Goal: Task Accomplishment & Management: Complete application form

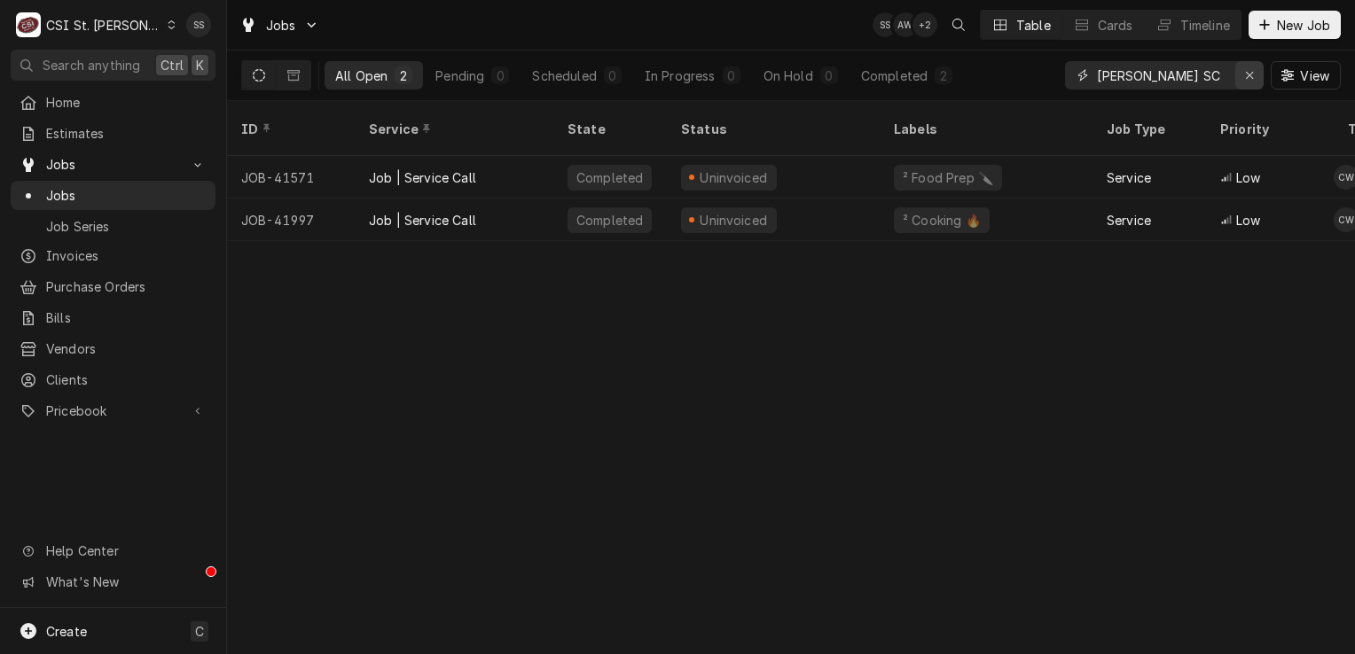
click at [1248, 74] on icon "Erase input" at bounding box center [1249, 75] width 7 height 7
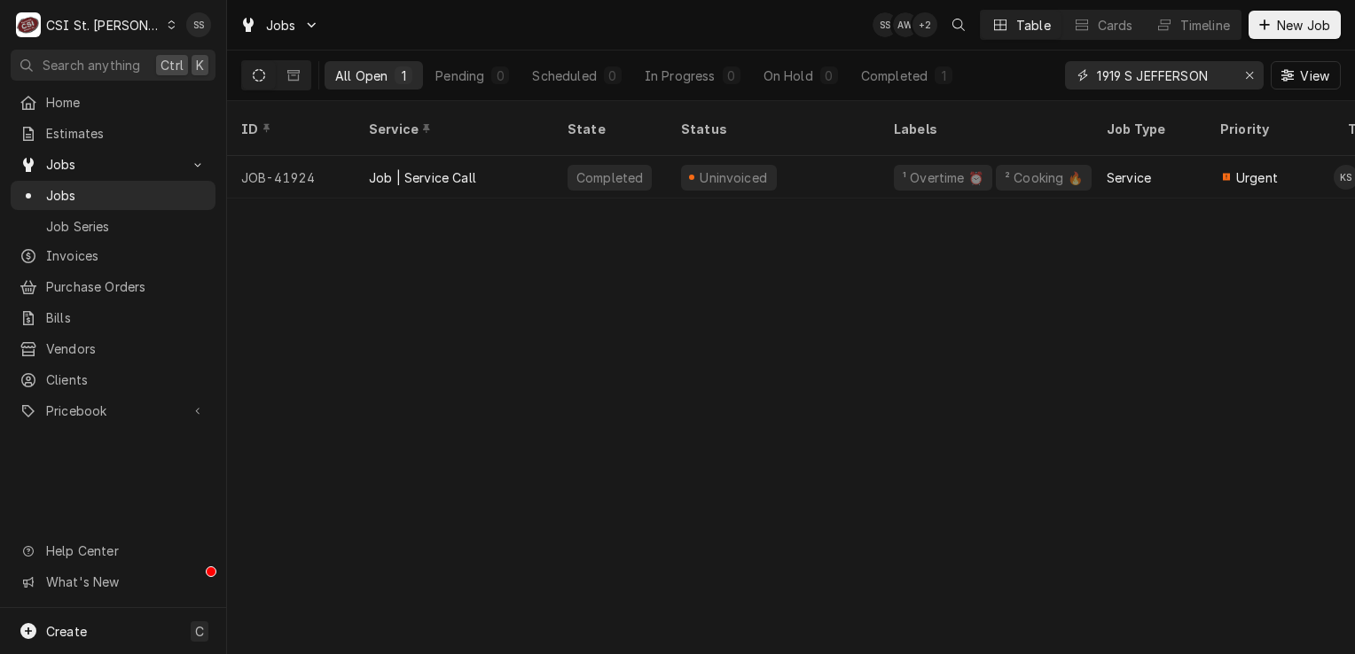
type input "1919 S JEFFERSON"
click at [89, 21] on div "CSI St. [PERSON_NAME]" at bounding box center [103, 25] width 115 height 19
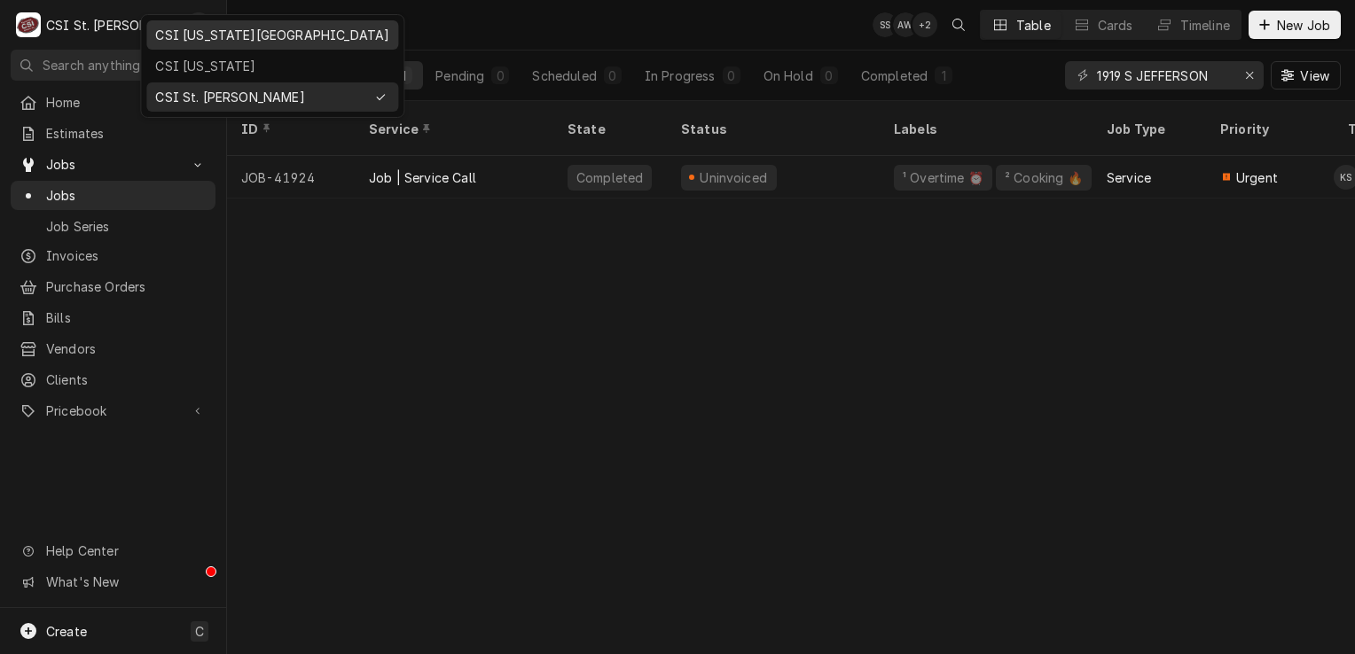
click at [233, 43] on div "CSI [US_STATE][GEOGRAPHIC_DATA]" at bounding box center [272, 35] width 234 height 19
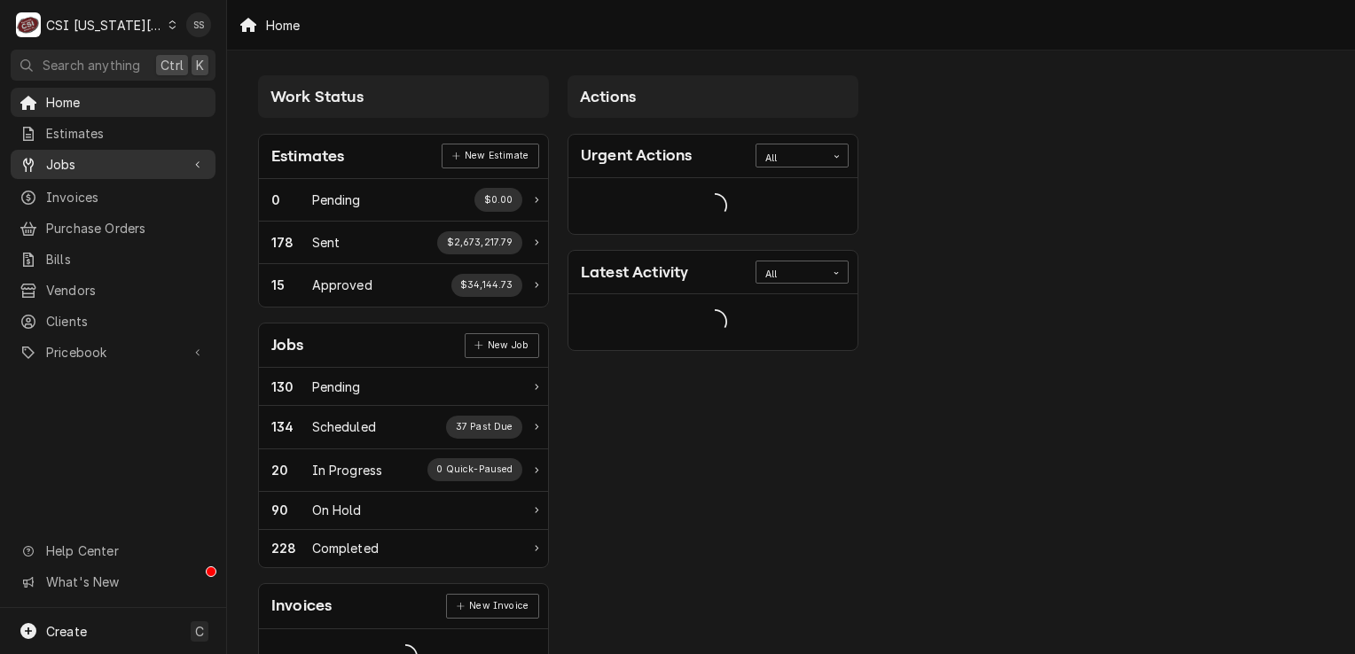
click at [129, 161] on span "Jobs" at bounding box center [113, 164] width 134 height 19
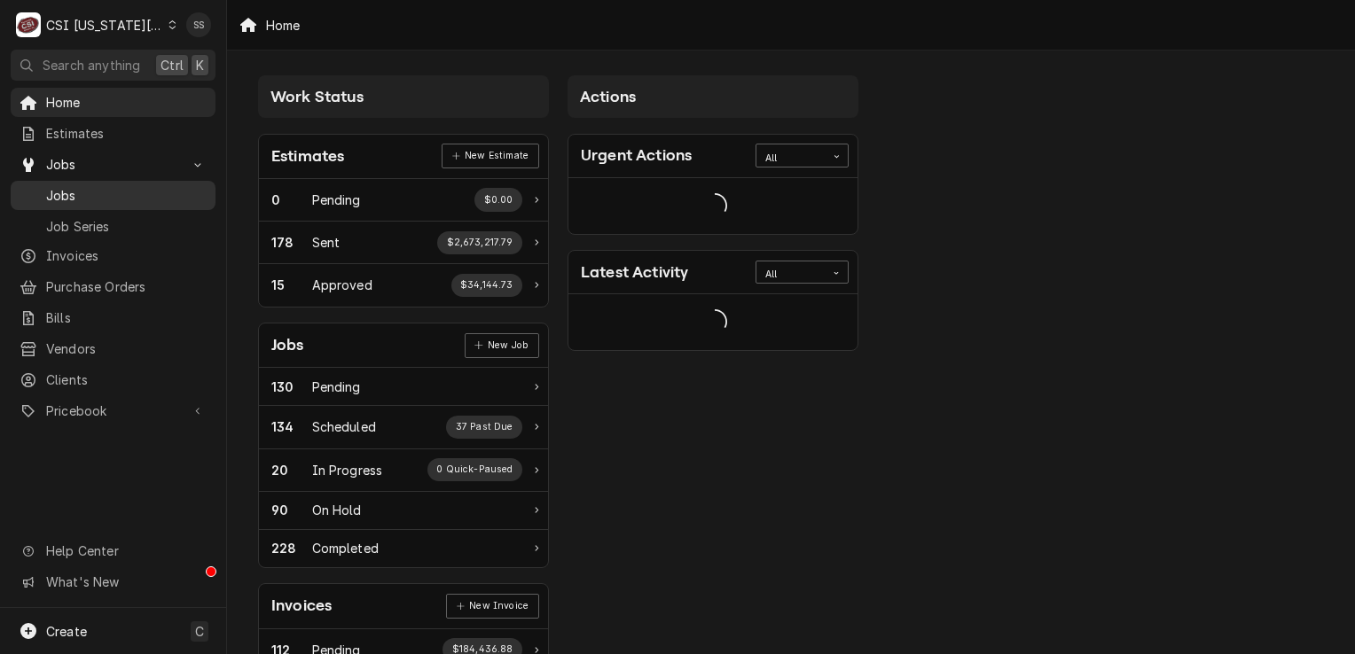
click at [128, 184] on div "Jobs" at bounding box center [113, 195] width 198 height 22
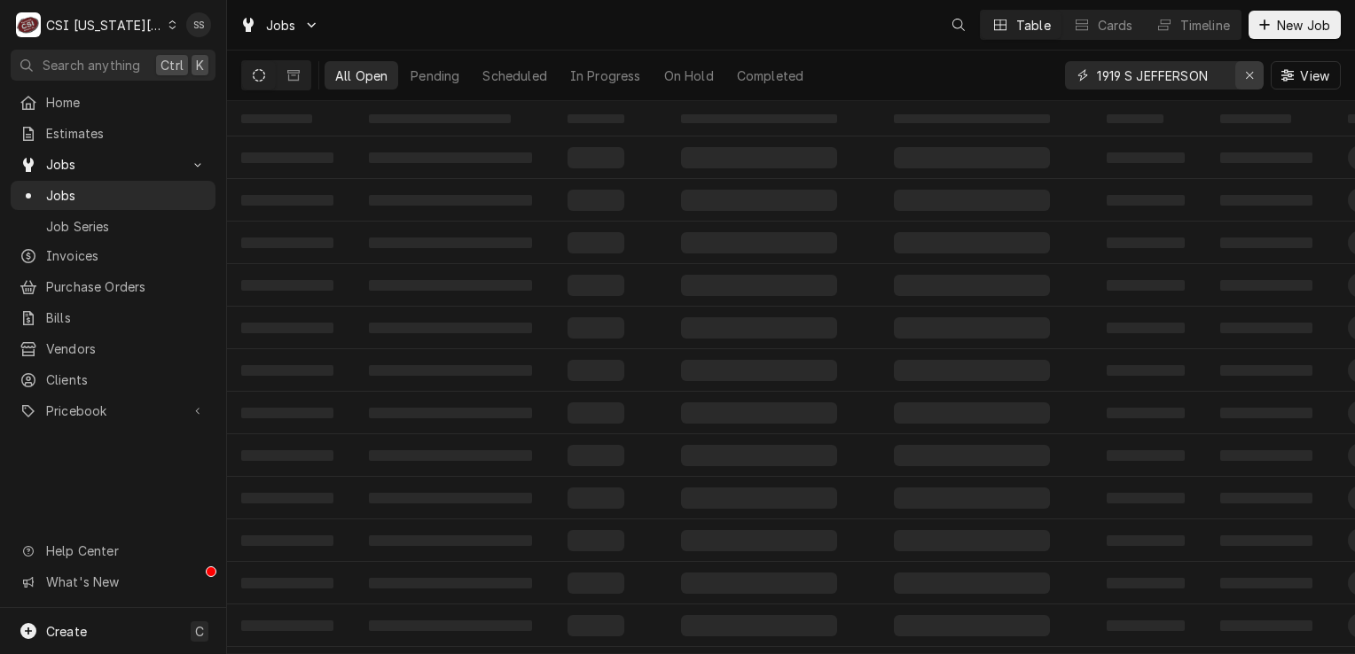
click at [1252, 74] on icon "Erase input" at bounding box center [1250, 75] width 10 height 12
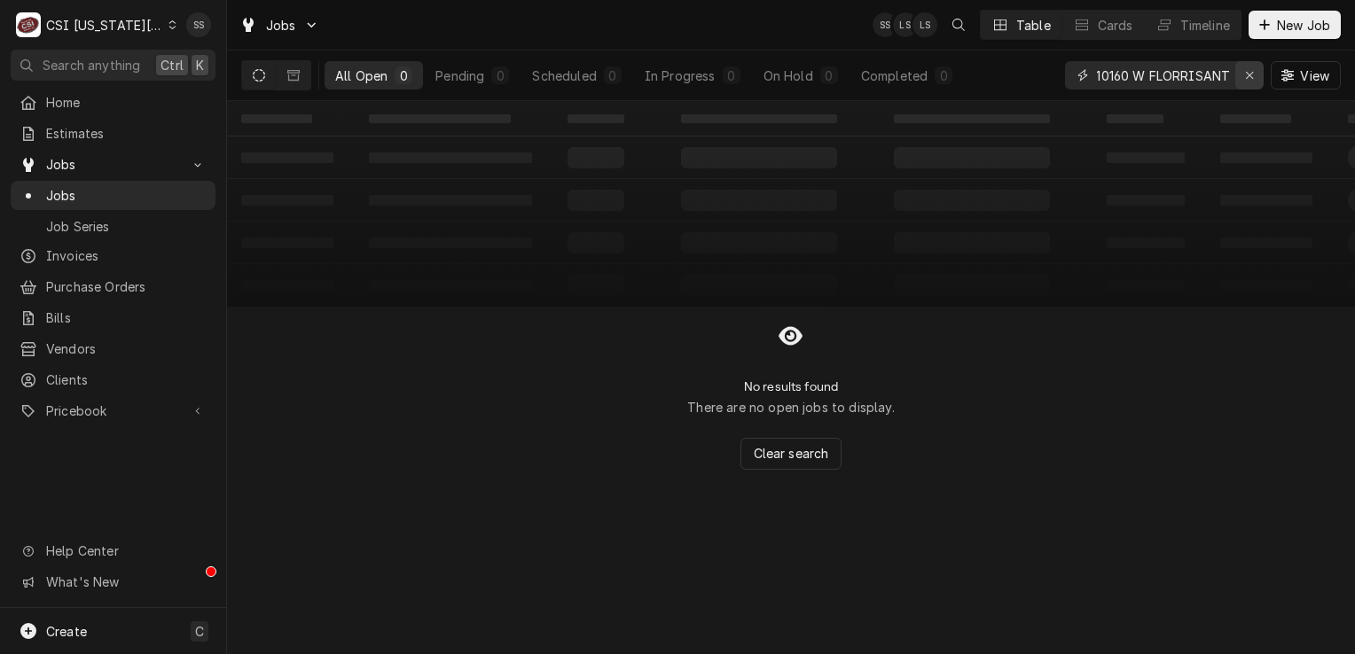
type input "10160 W FLORRISANT"
click at [1252, 76] on icon "Erase input" at bounding box center [1250, 75] width 10 height 12
type input "1"
type input "BRILLIANT ANGELS"
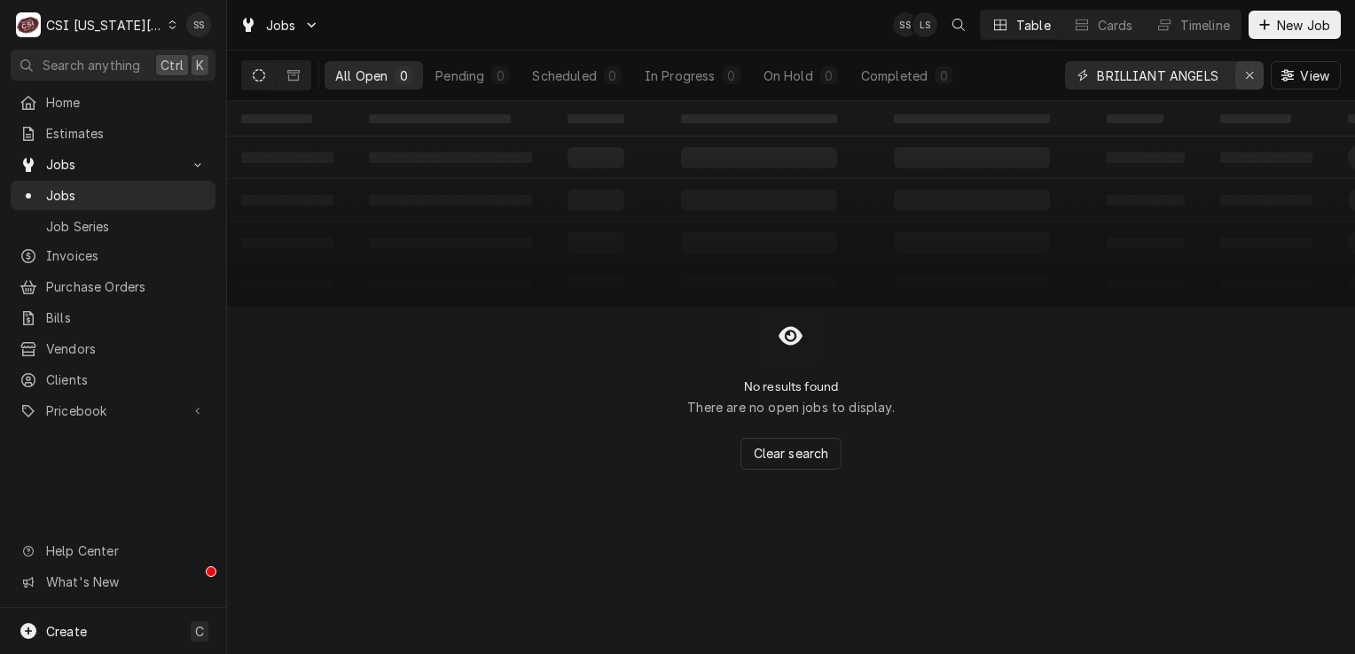
click at [1245, 74] on icon "Erase input" at bounding box center [1250, 75] width 10 height 12
type input "6536 chippewa"
click at [168, 25] on icon "Dynamic Content Wrapper" at bounding box center [172, 24] width 8 height 9
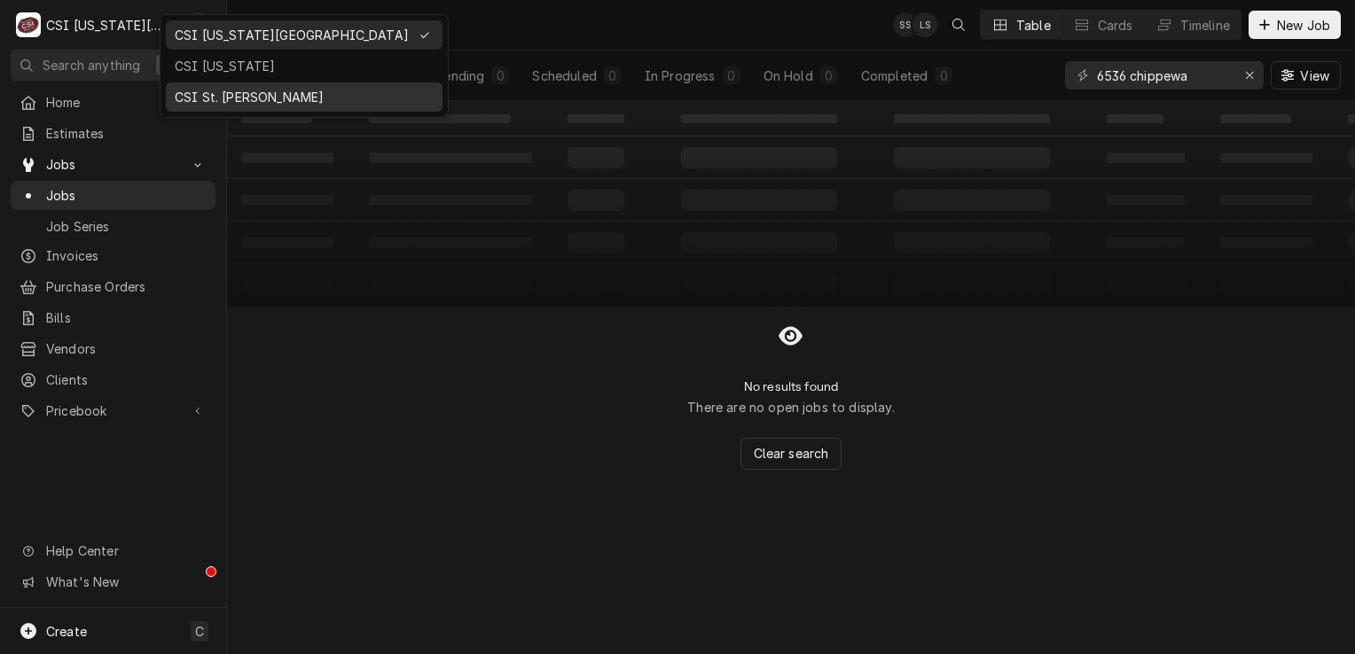
click at [207, 91] on div "CSI St. [PERSON_NAME]" at bounding box center [304, 97] width 259 height 19
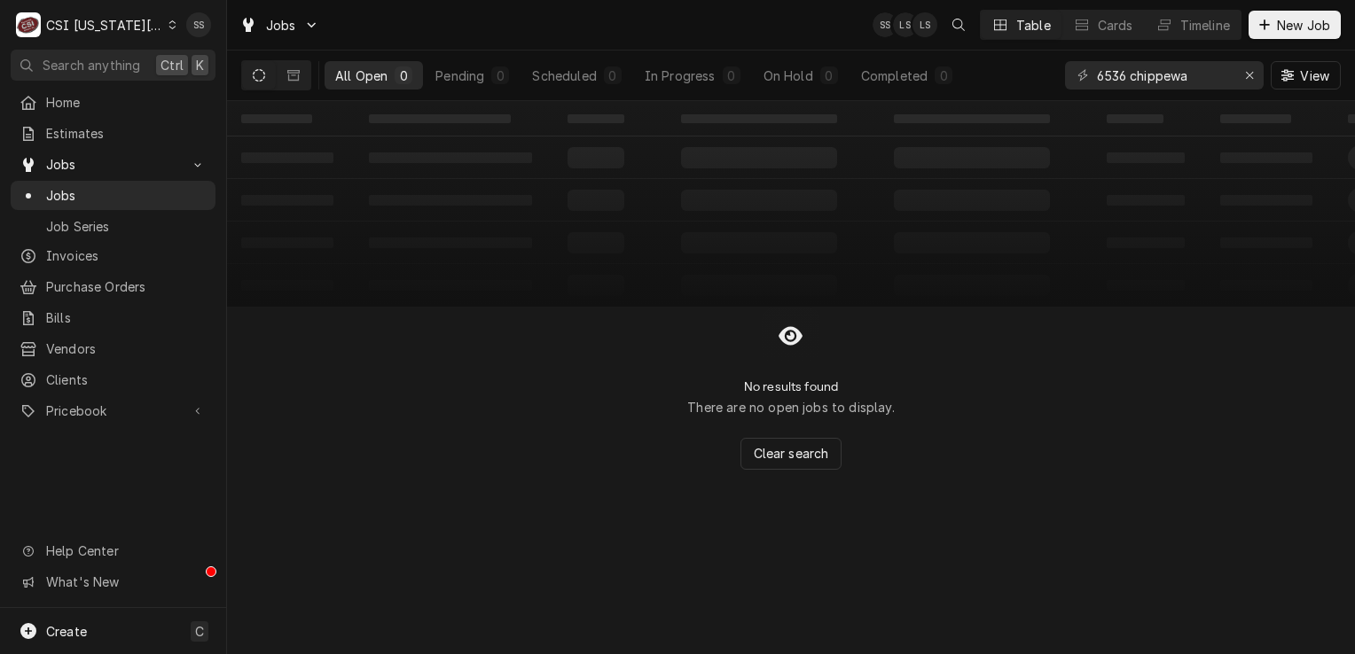
click at [141, 34] on div "C CSI Kansas City" at bounding box center [96, 24] width 171 height 35
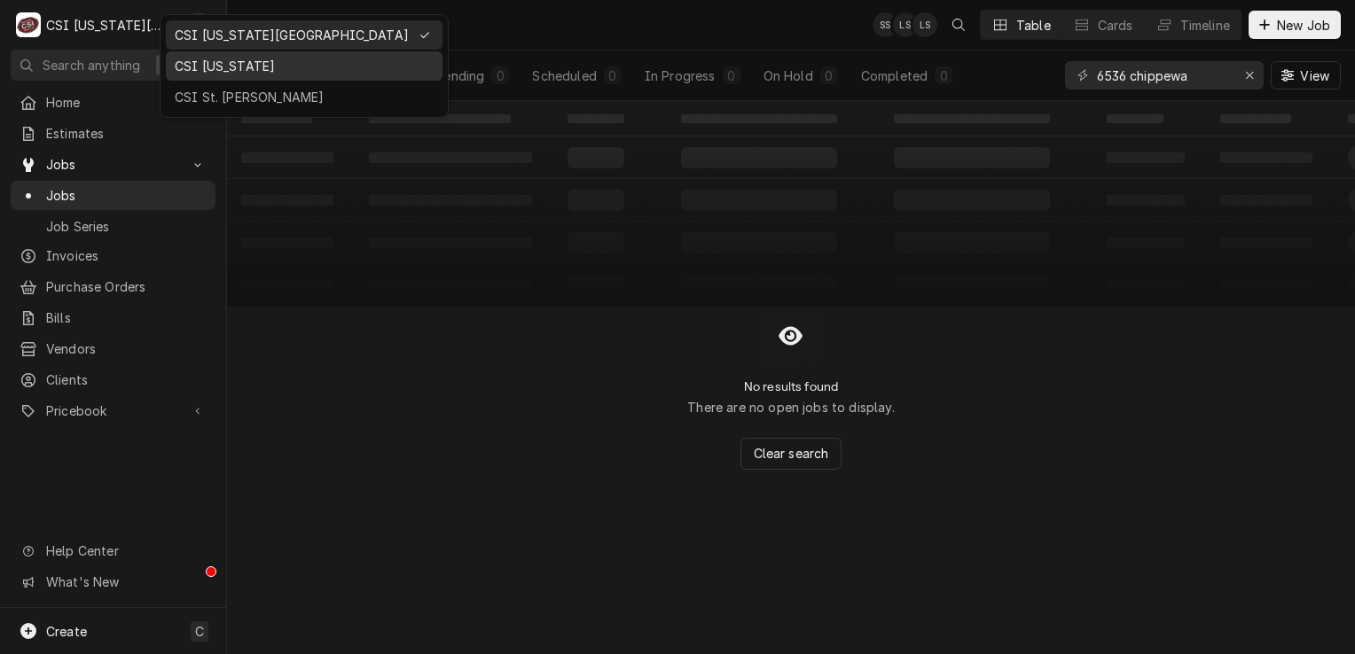
click at [206, 65] on div "CSI [US_STATE]" at bounding box center [304, 66] width 259 height 19
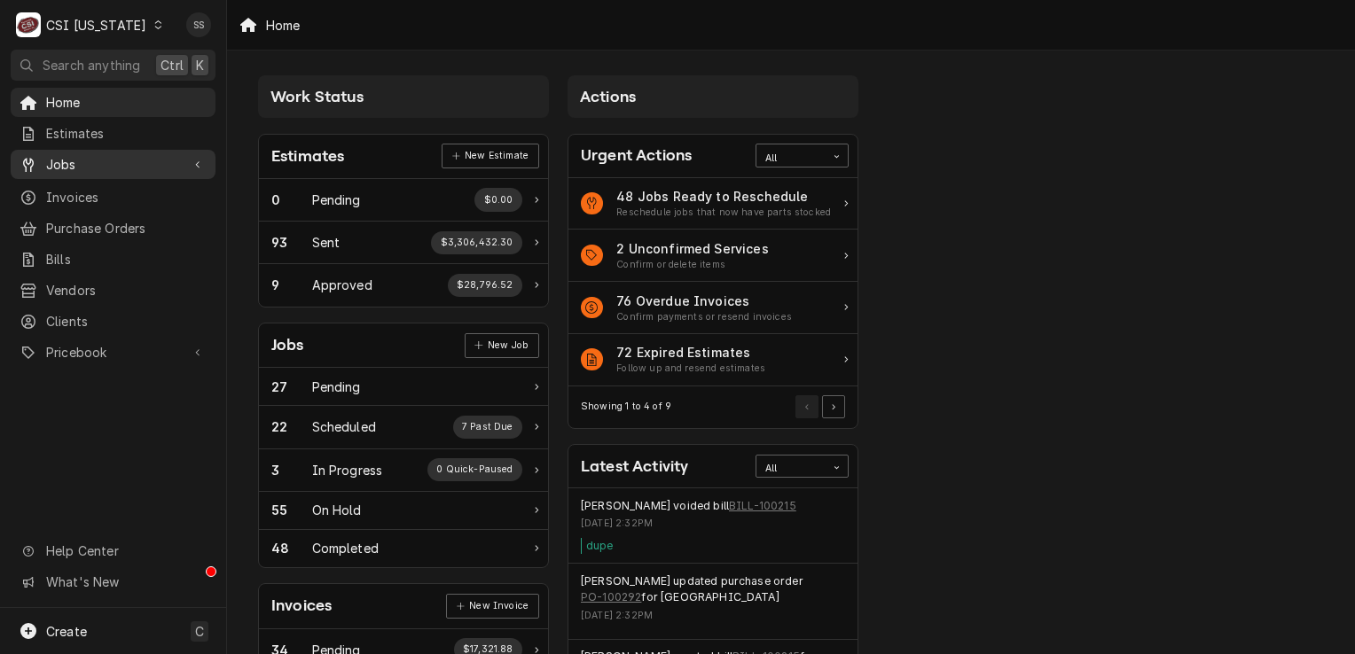
click at [129, 160] on span "Jobs" at bounding box center [113, 164] width 134 height 19
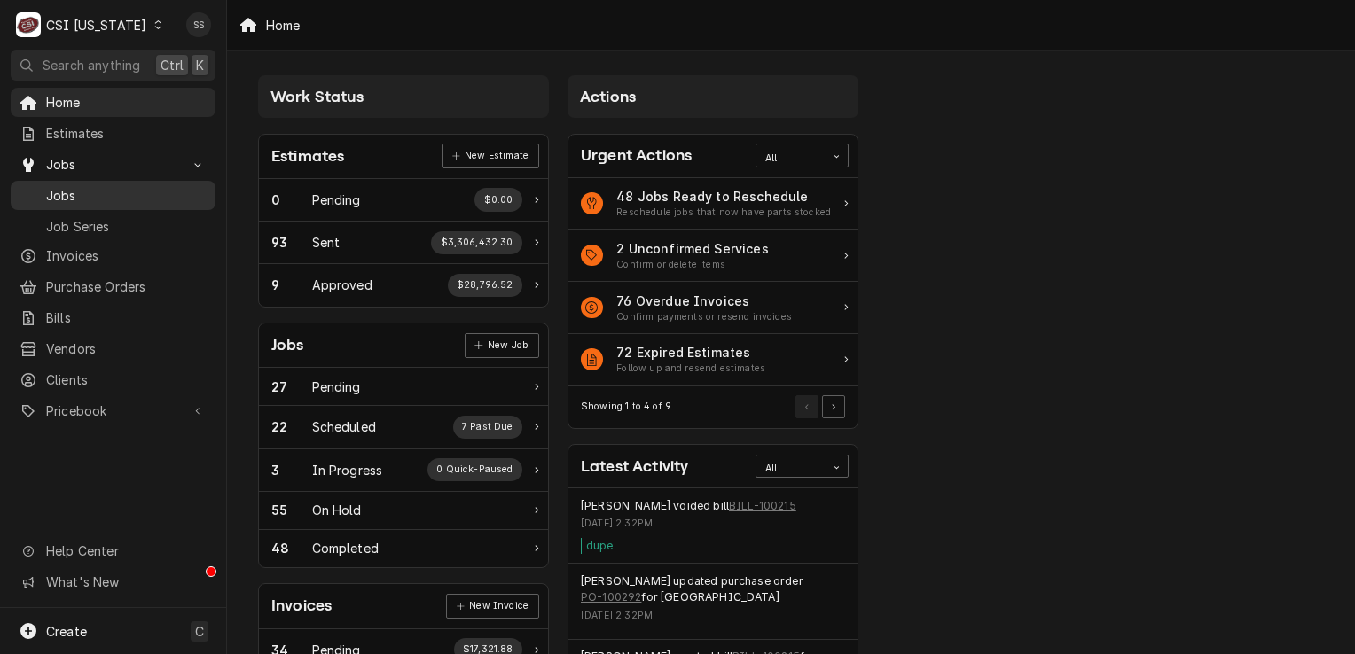
click at [122, 190] on span "Jobs" at bounding box center [126, 195] width 160 height 19
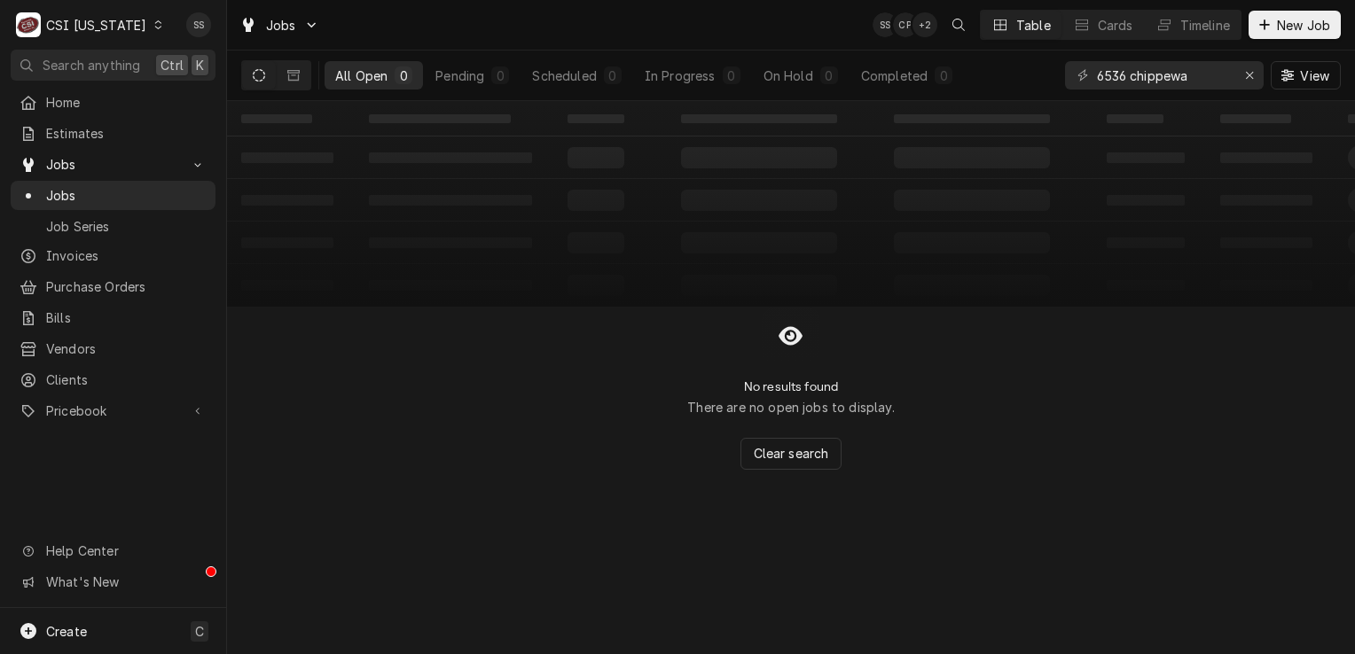
click at [154, 27] on icon "Dynamic Content Wrapper" at bounding box center [158, 24] width 8 height 9
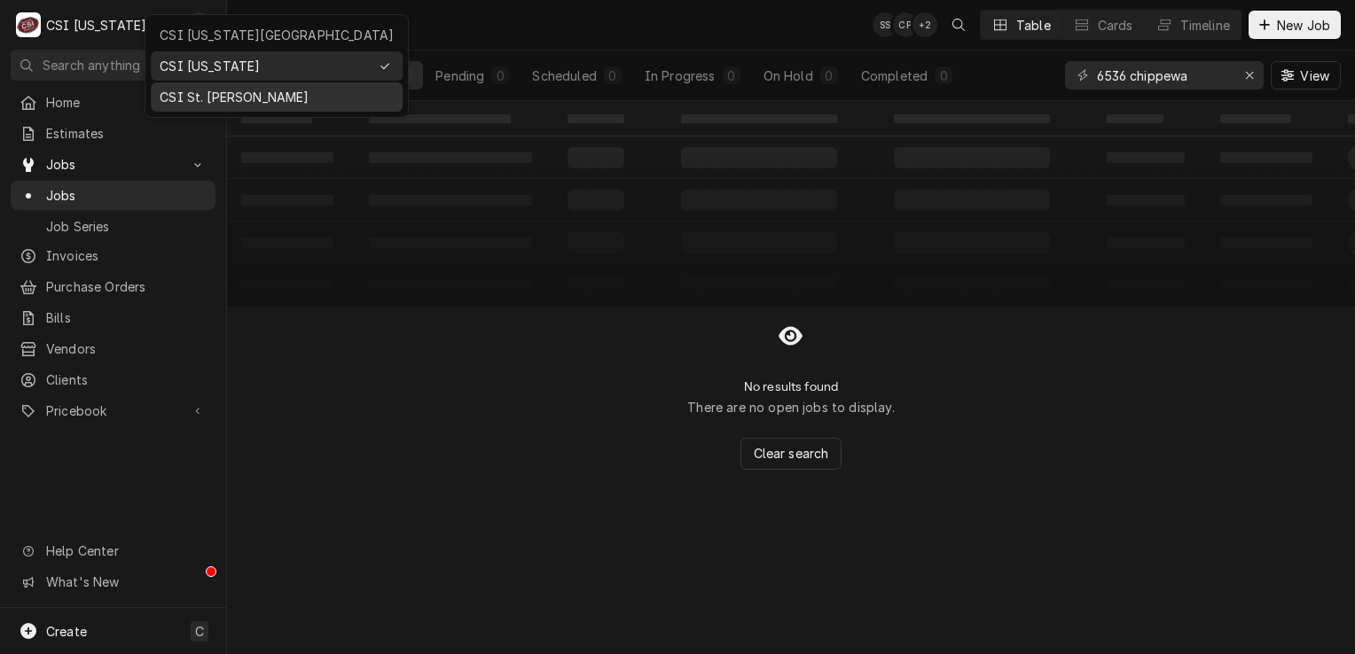
click at [202, 95] on div "CSI St. [PERSON_NAME]" at bounding box center [277, 97] width 234 height 19
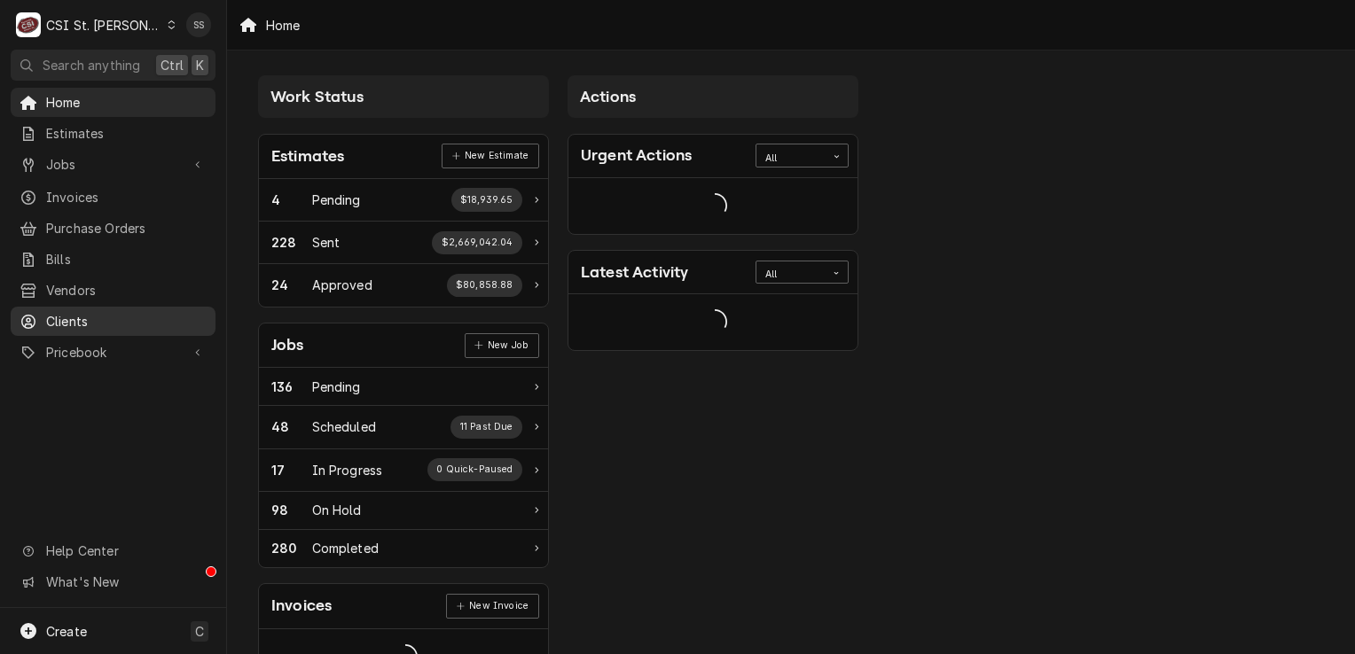
click at [104, 312] on span "Clients" at bounding box center [126, 321] width 160 height 19
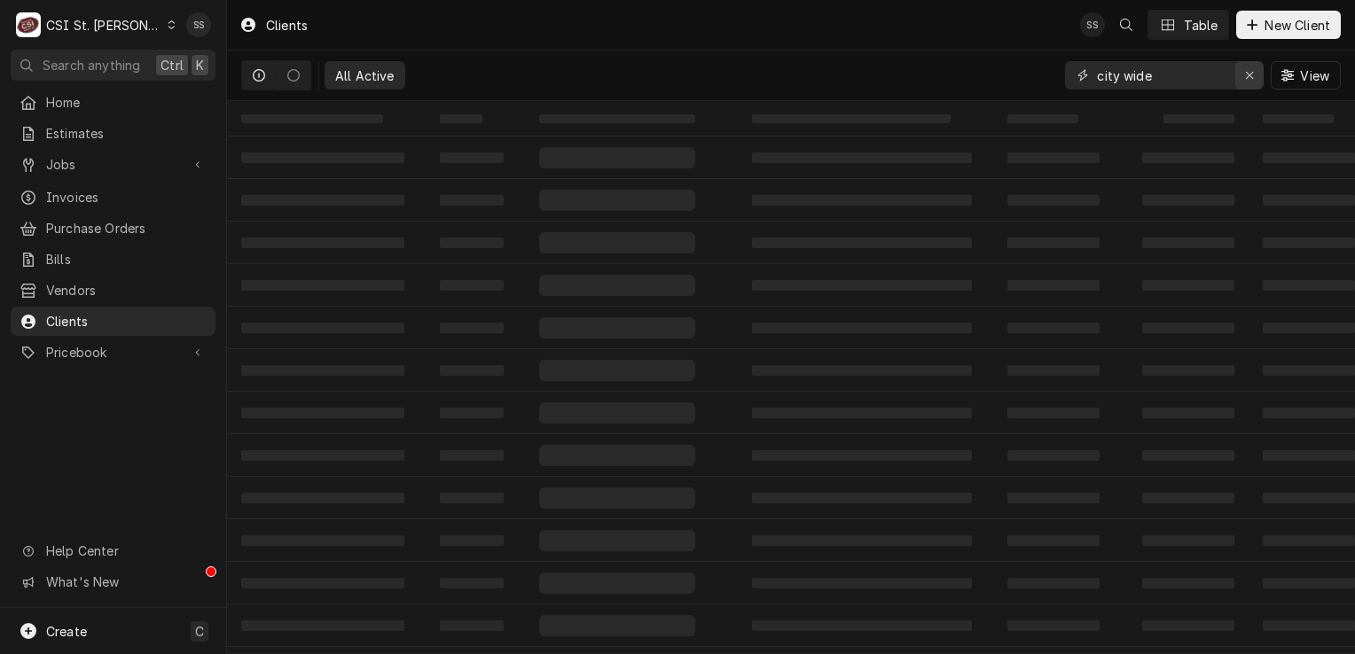
click at [1254, 73] on div "Erase input" at bounding box center [1250, 76] width 18 height 18
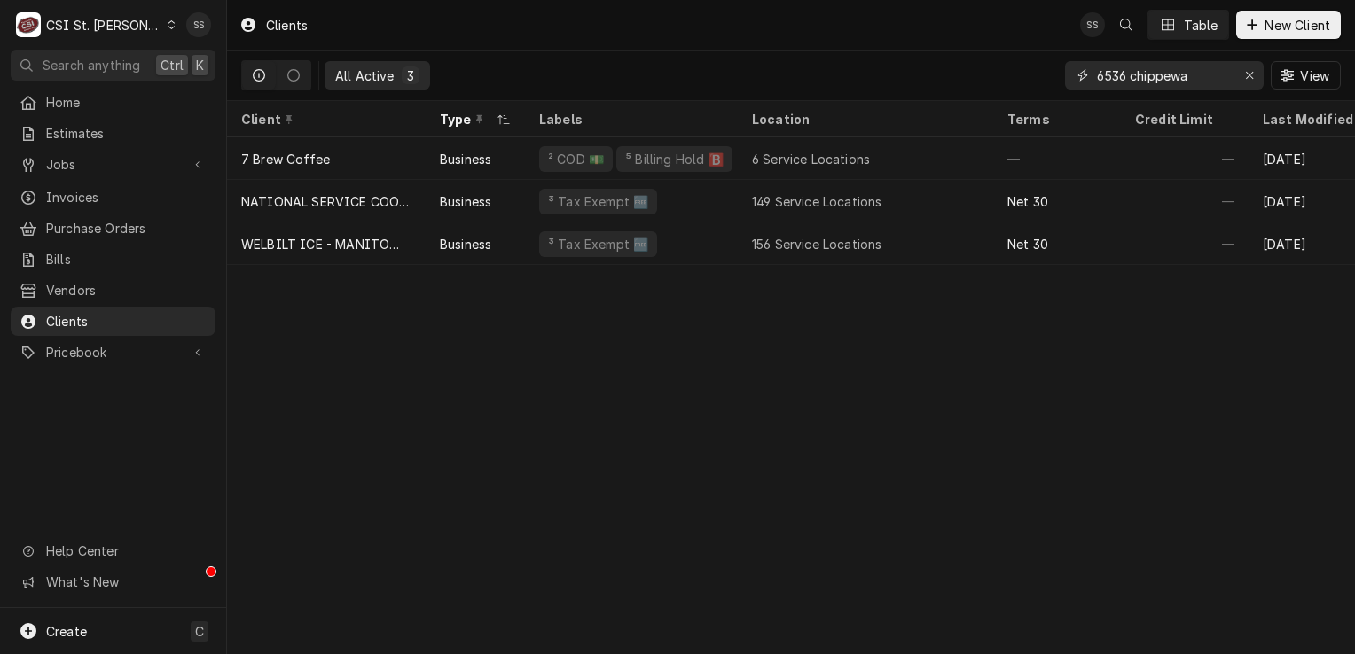
type input "6536 chippewa"
click at [1252, 72] on icon "Erase input" at bounding box center [1249, 75] width 7 height 7
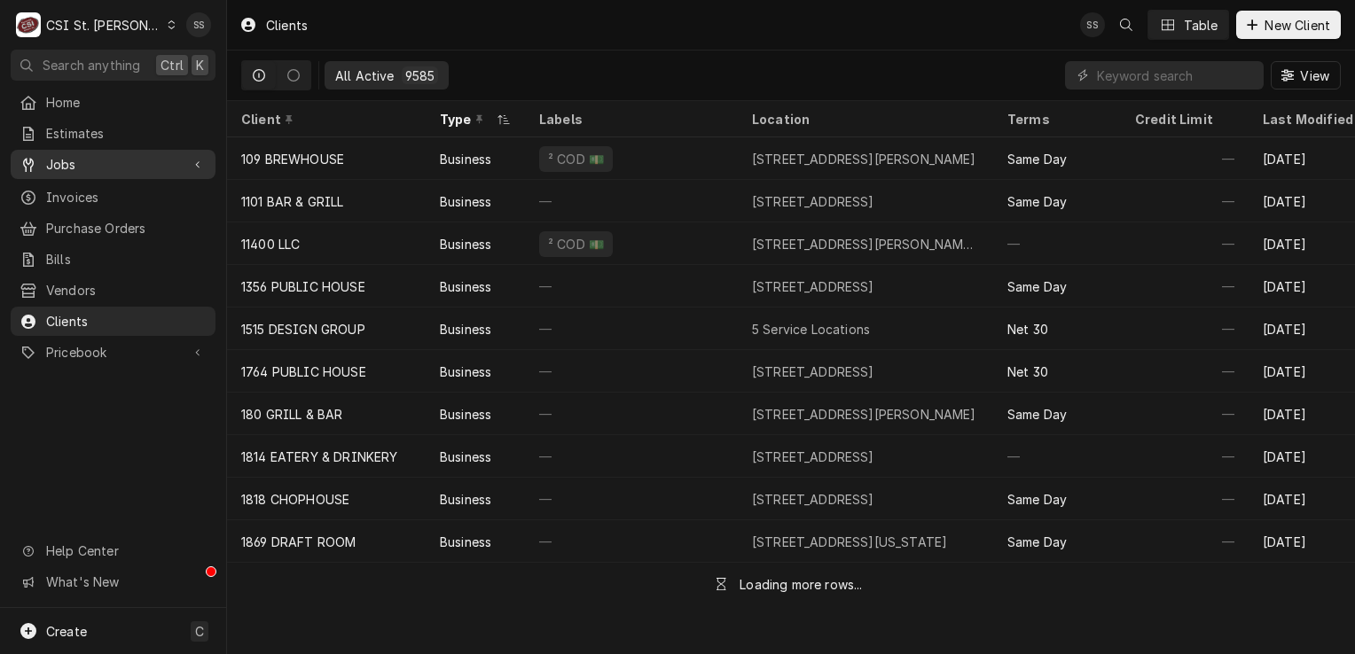
click at [135, 161] on span "Jobs" at bounding box center [113, 164] width 134 height 19
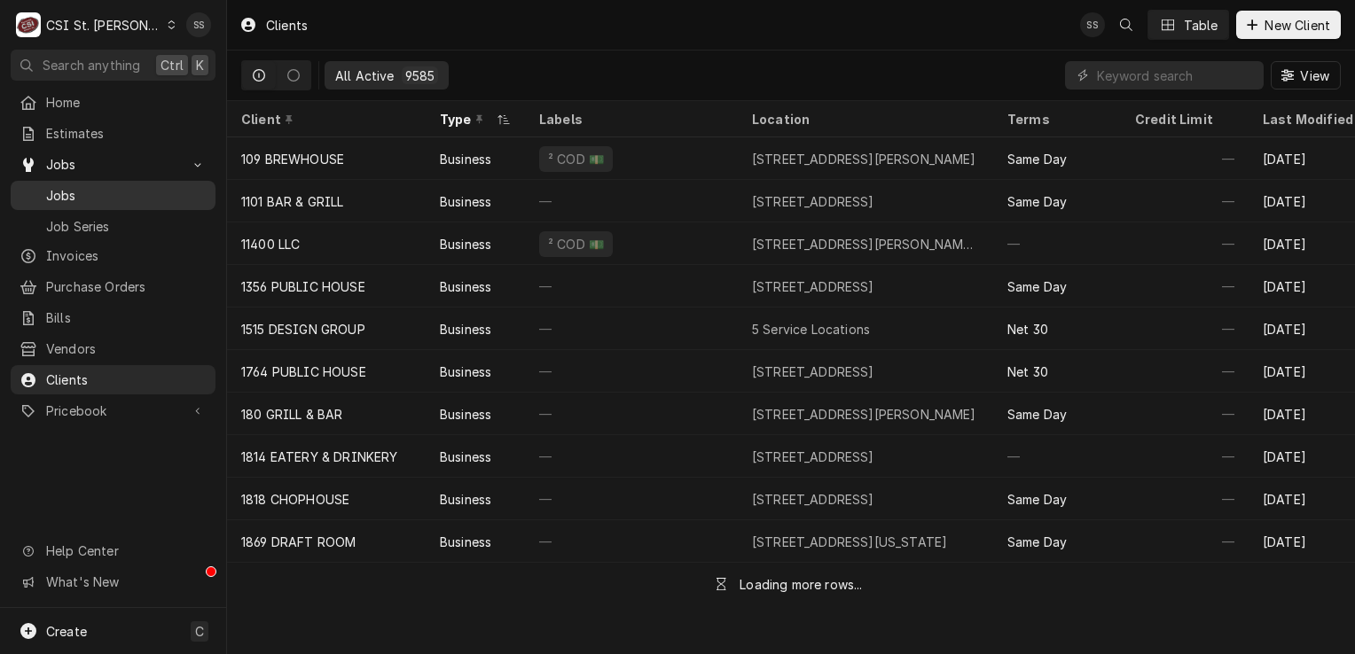
click at [131, 187] on span "Jobs" at bounding box center [126, 195] width 160 height 19
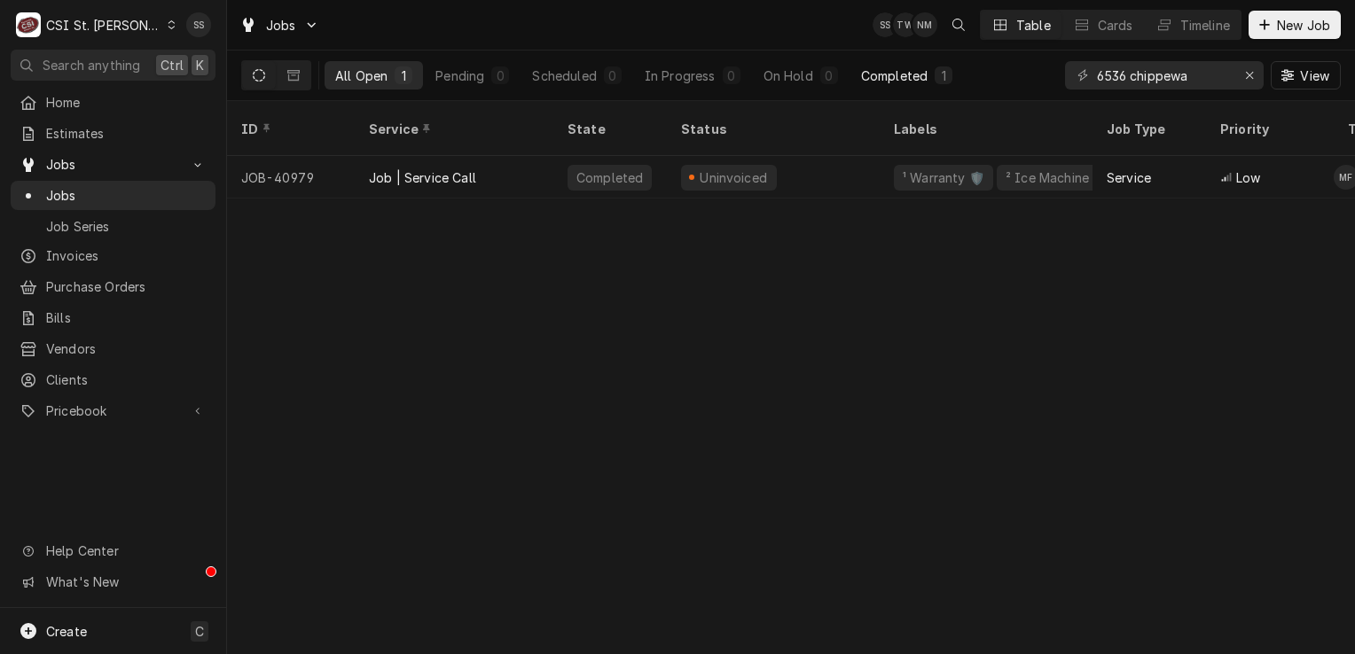
click at [907, 82] on div "Completed" at bounding box center [894, 76] width 67 height 19
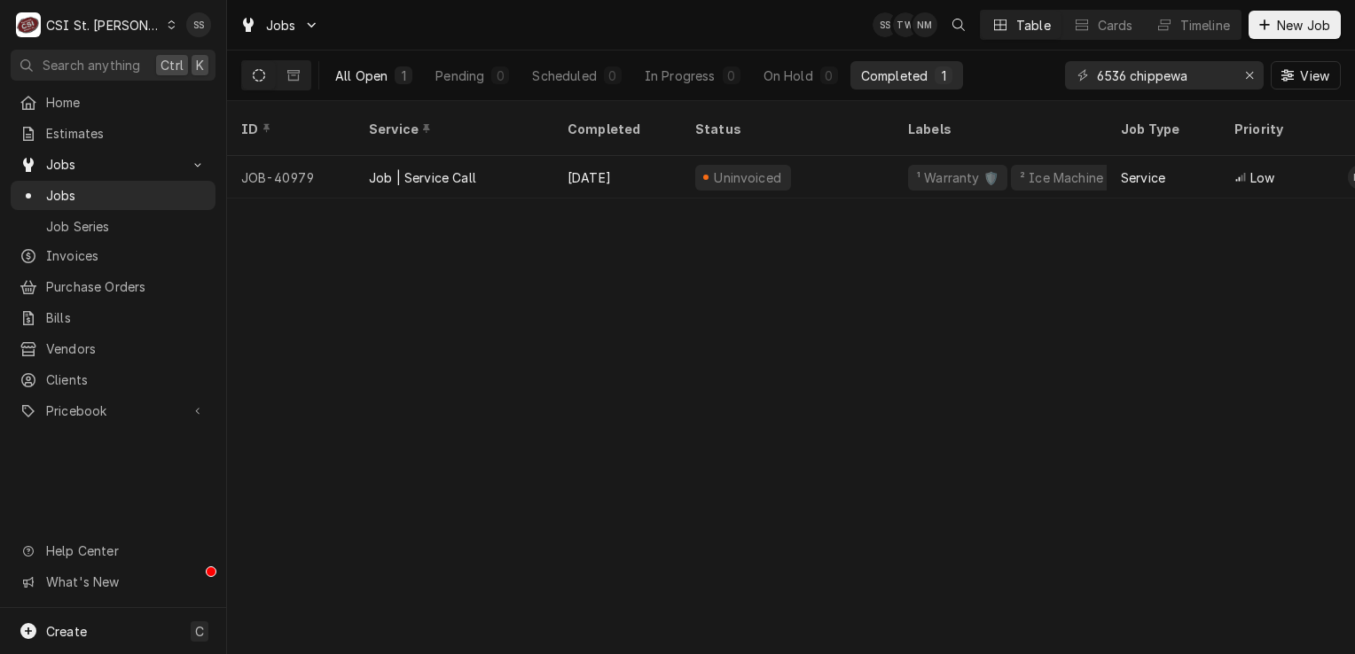
click at [383, 78] on div "All Open" at bounding box center [361, 76] width 52 height 19
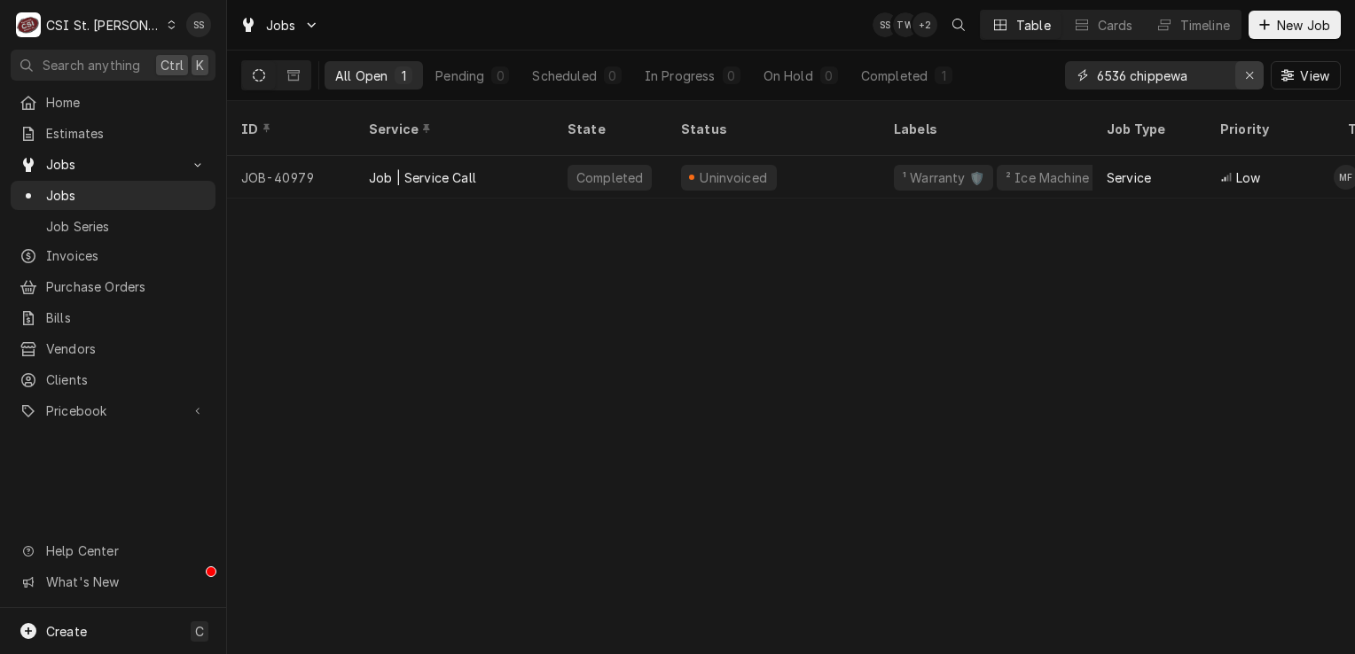
click at [1248, 76] on icon "Erase input" at bounding box center [1249, 75] width 7 height 7
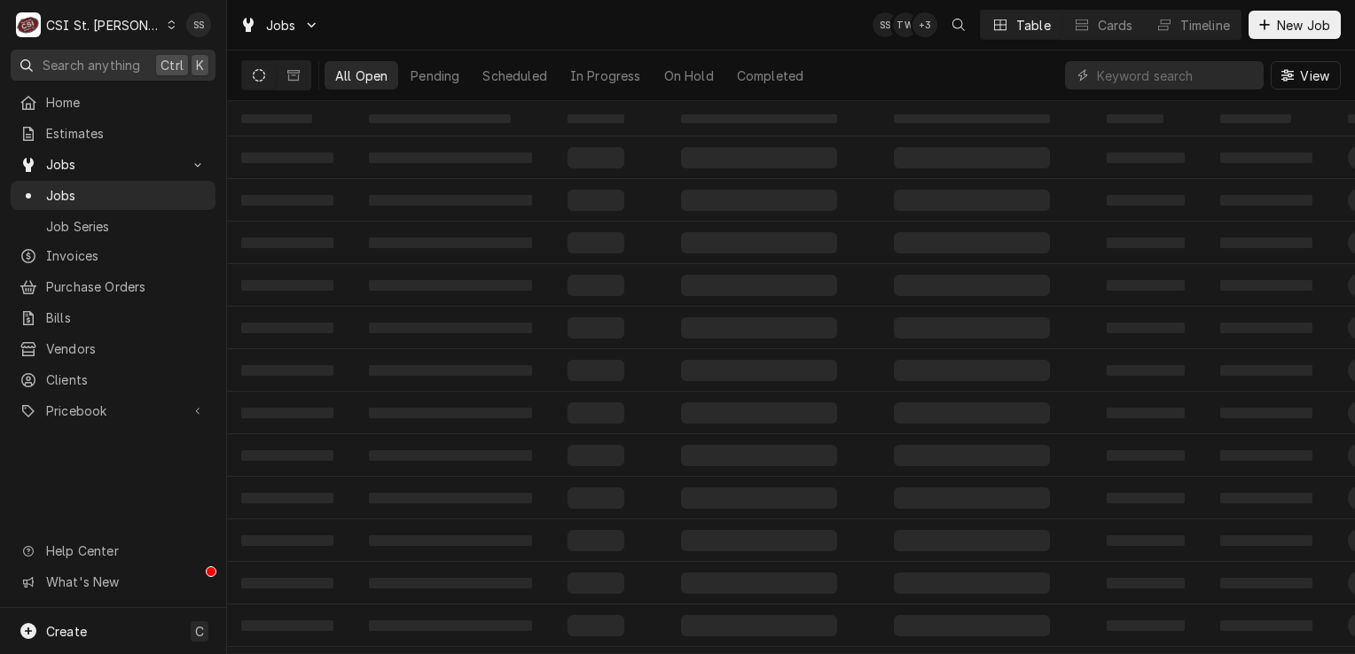
click at [56, 57] on span "Search anything" at bounding box center [92, 65] width 98 height 19
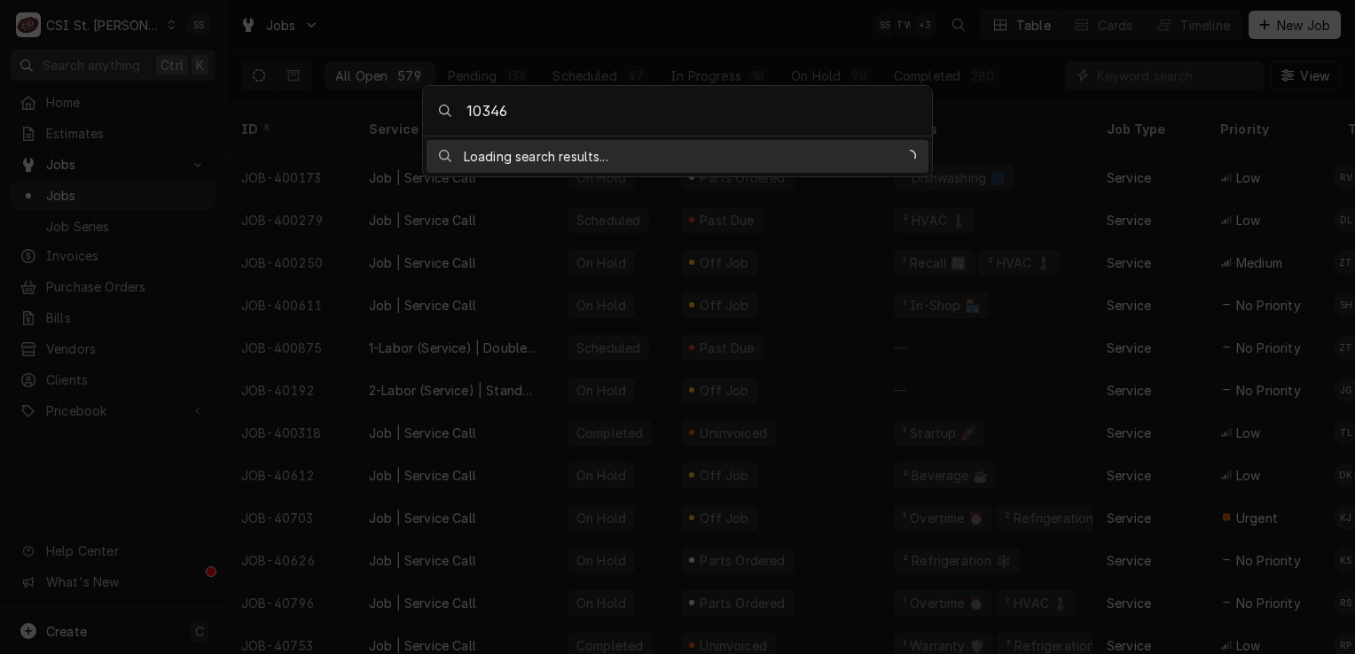
type input "103469"
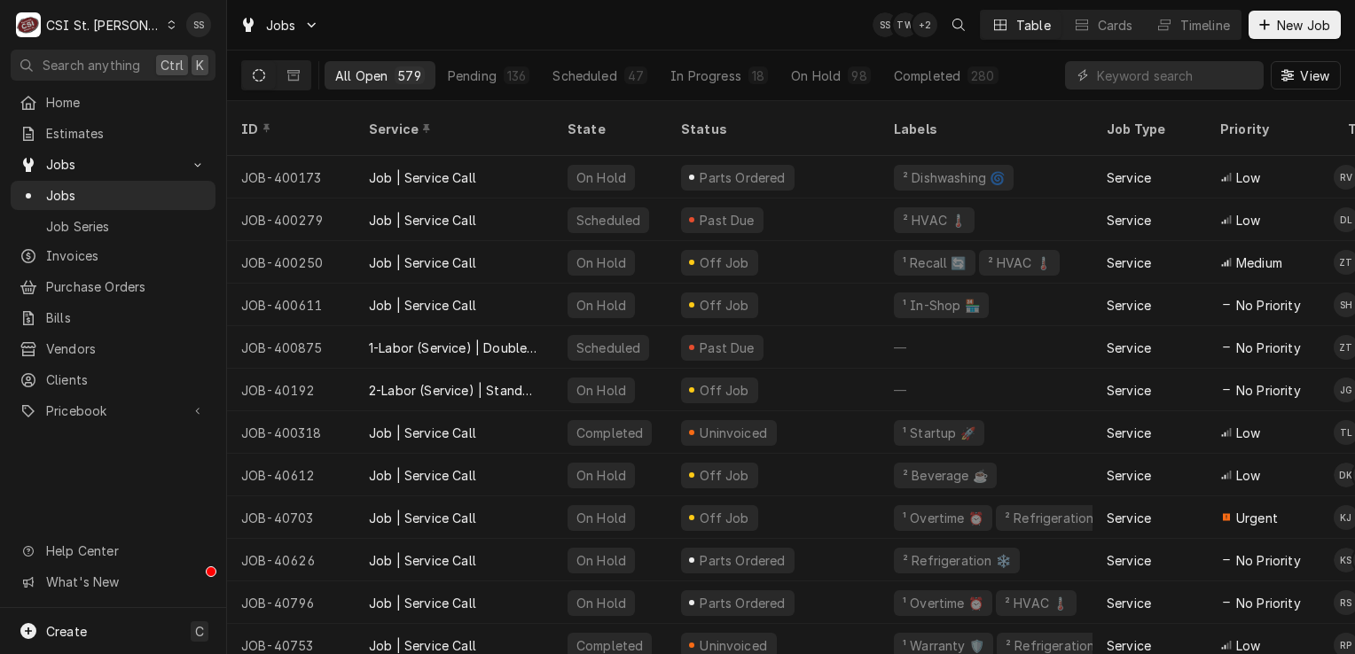
click at [117, 28] on body "C CSI St. Louis SS Search anything Ctrl K Home Estimates Jobs Jobs Job Series I…" at bounding box center [677, 327] width 1355 height 654
click at [117, 28] on div "CSI St. Louis" at bounding box center [103, 25] width 115 height 19
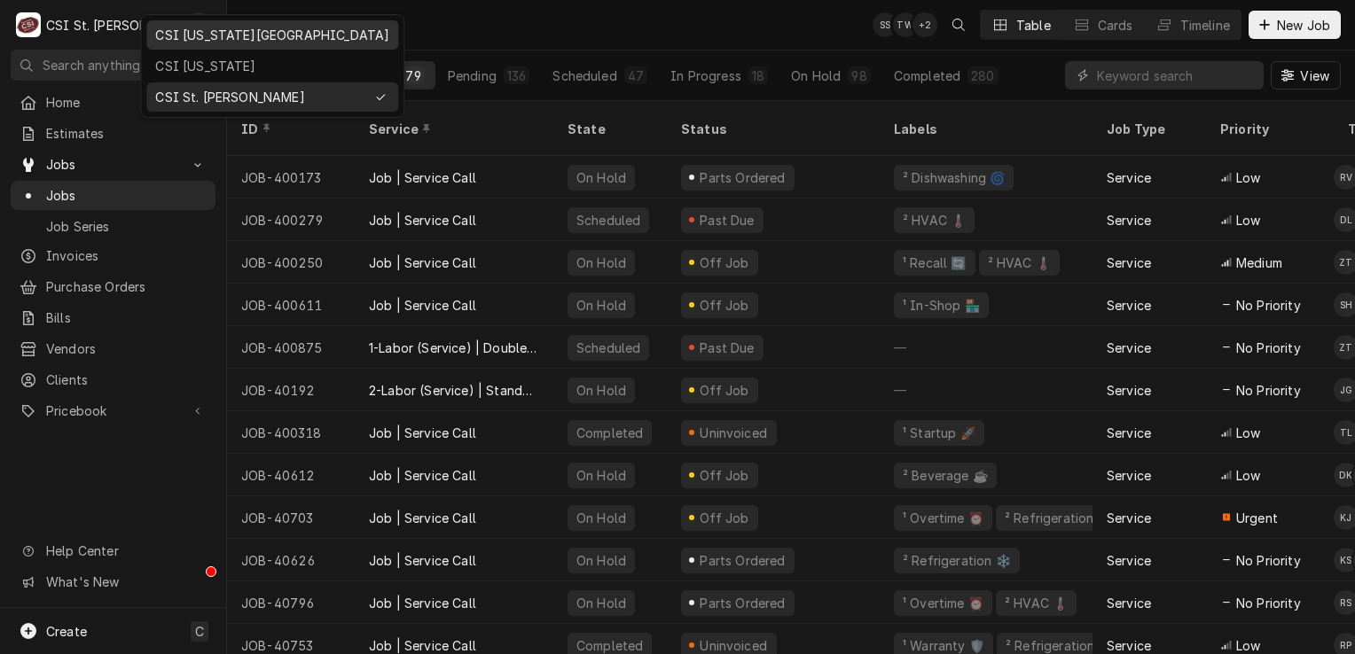
click at [200, 35] on div "CSI [US_STATE][GEOGRAPHIC_DATA]" at bounding box center [272, 35] width 234 height 19
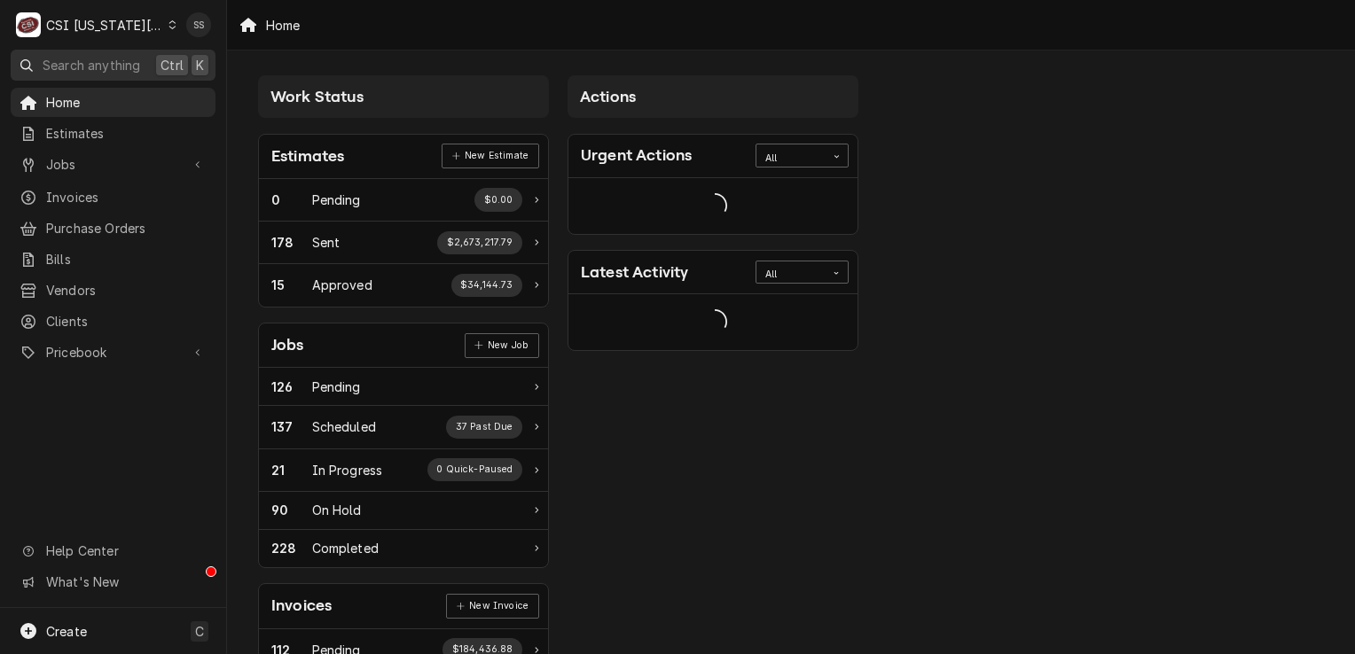
click at [114, 56] on span "Search anything" at bounding box center [92, 65] width 98 height 19
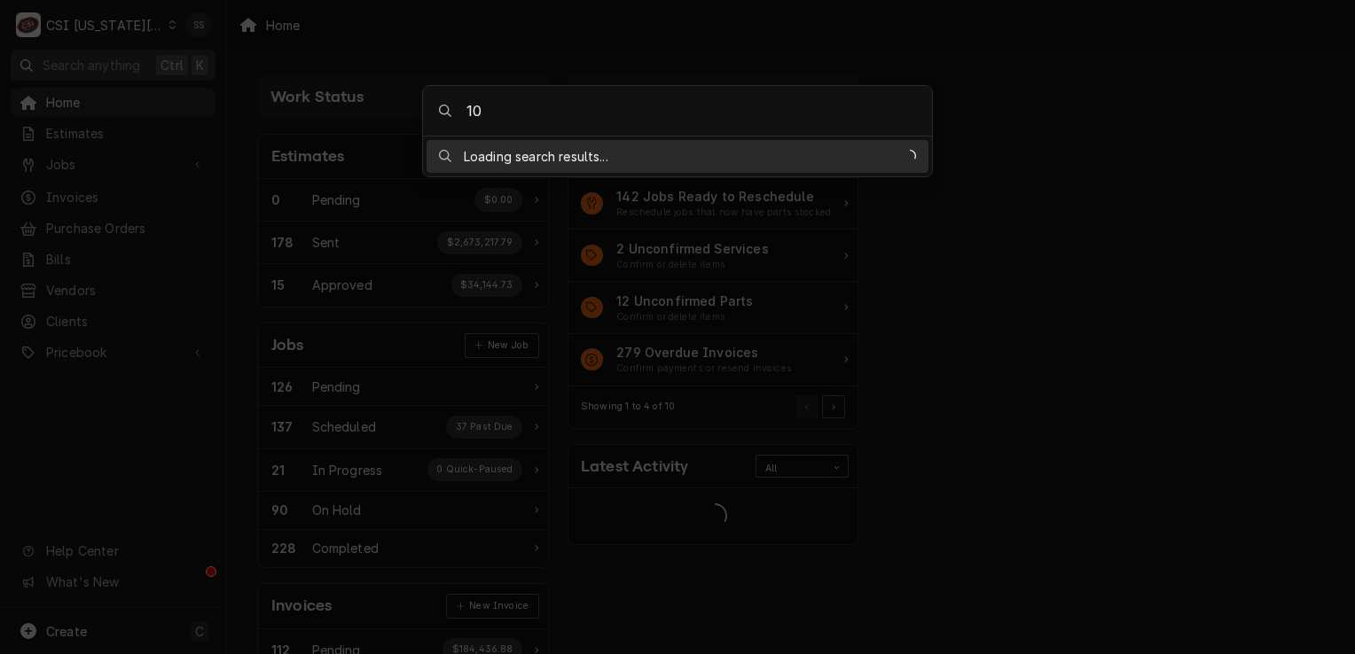
type input "1"
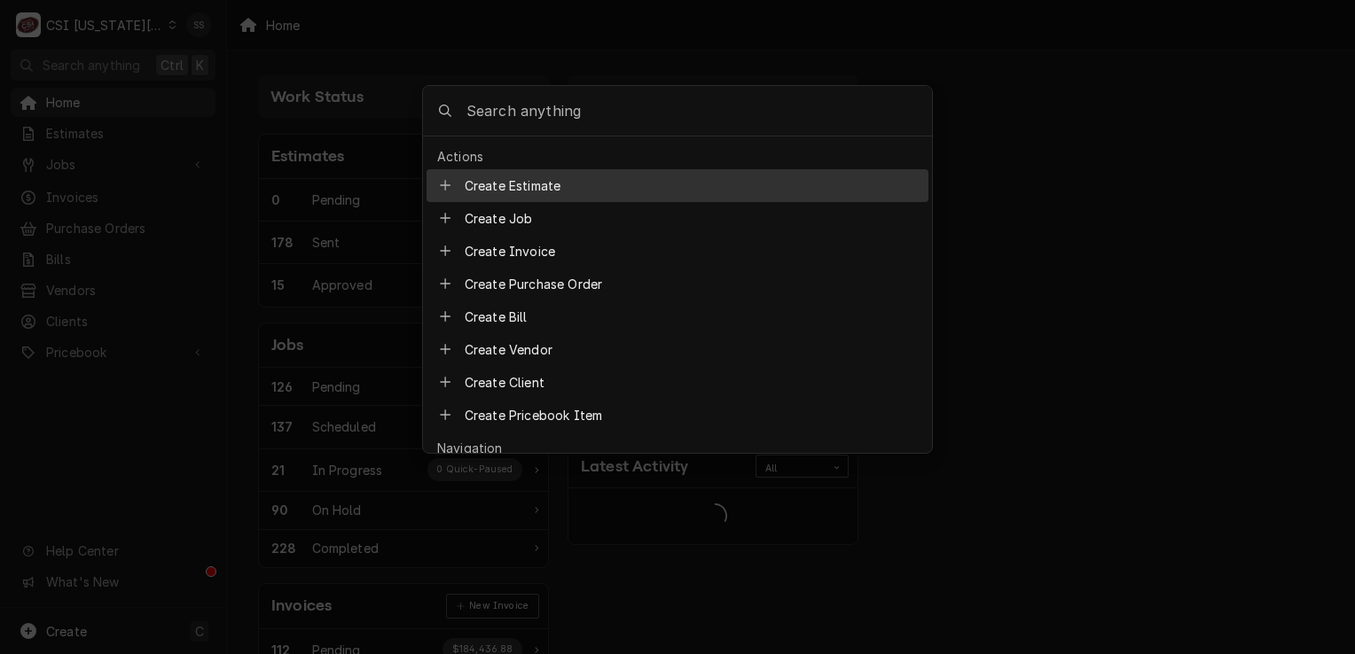
click at [116, 30] on body "C CSI Kansas City SS Search anything Ctrl K Home Estimates Jobs Jobs Job Series…" at bounding box center [677, 327] width 1355 height 654
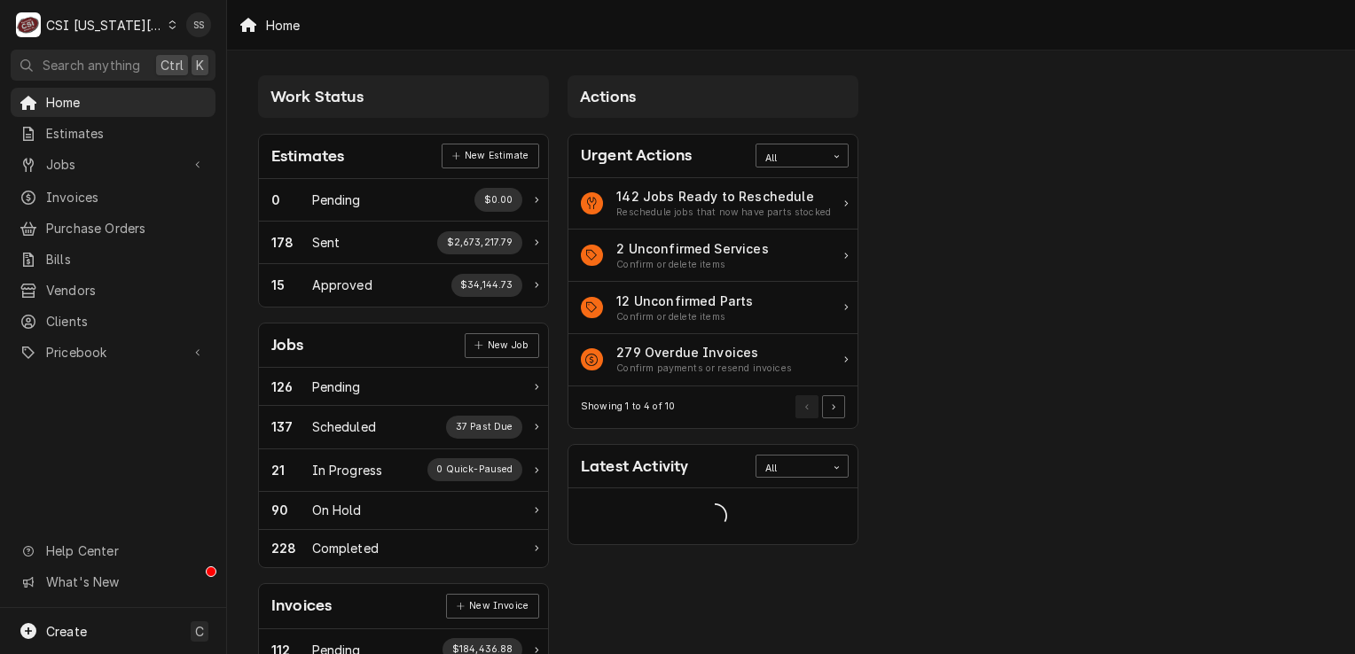
click at [116, 30] on div "CSI Kansas City" at bounding box center [104, 25] width 117 height 19
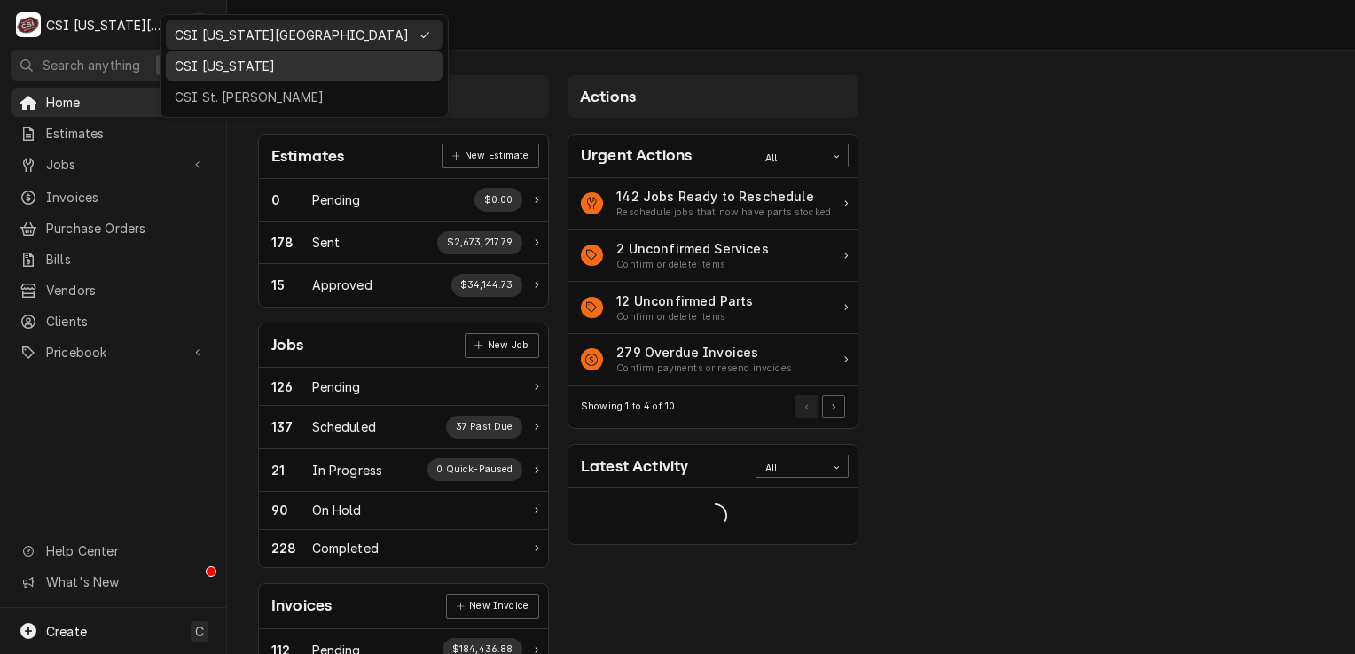
click at [184, 62] on div "CSI [US_STATE]" at bounding box center [304, 66] width 259 height 19
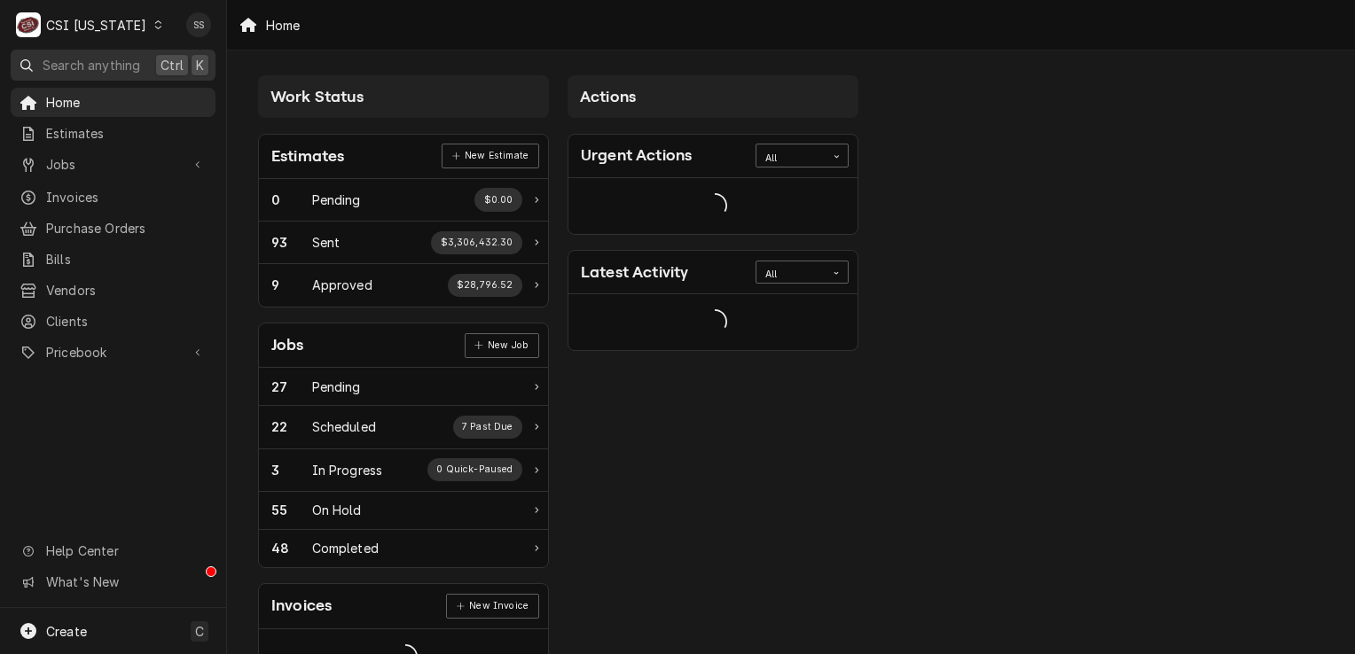
click at [124, 57] on span "Search anything" at bounding box center [92, 65] width 98 height 19
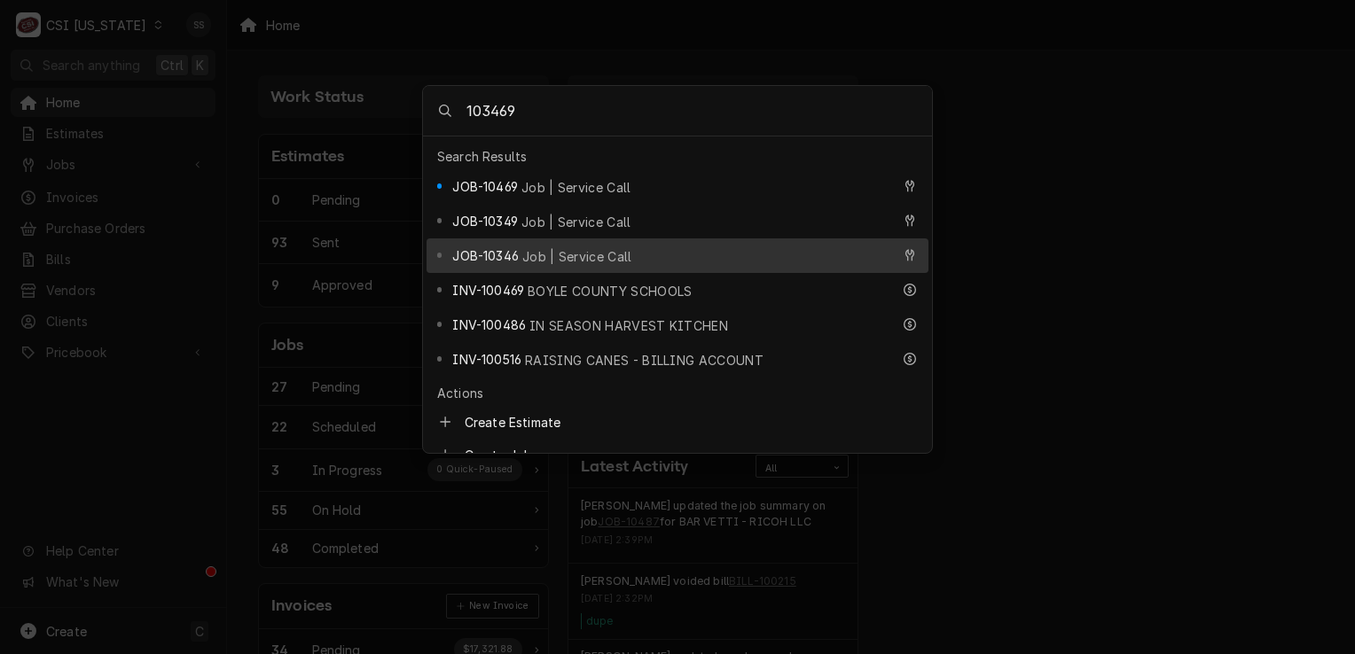
drag, startPoint x: 568, startPoint y: 121, endPoint x: 466, endPoint y: 121, distance: 101.1
click at [466, 121] on input "103469" at bounding box center [699, 111] width 466 height 50
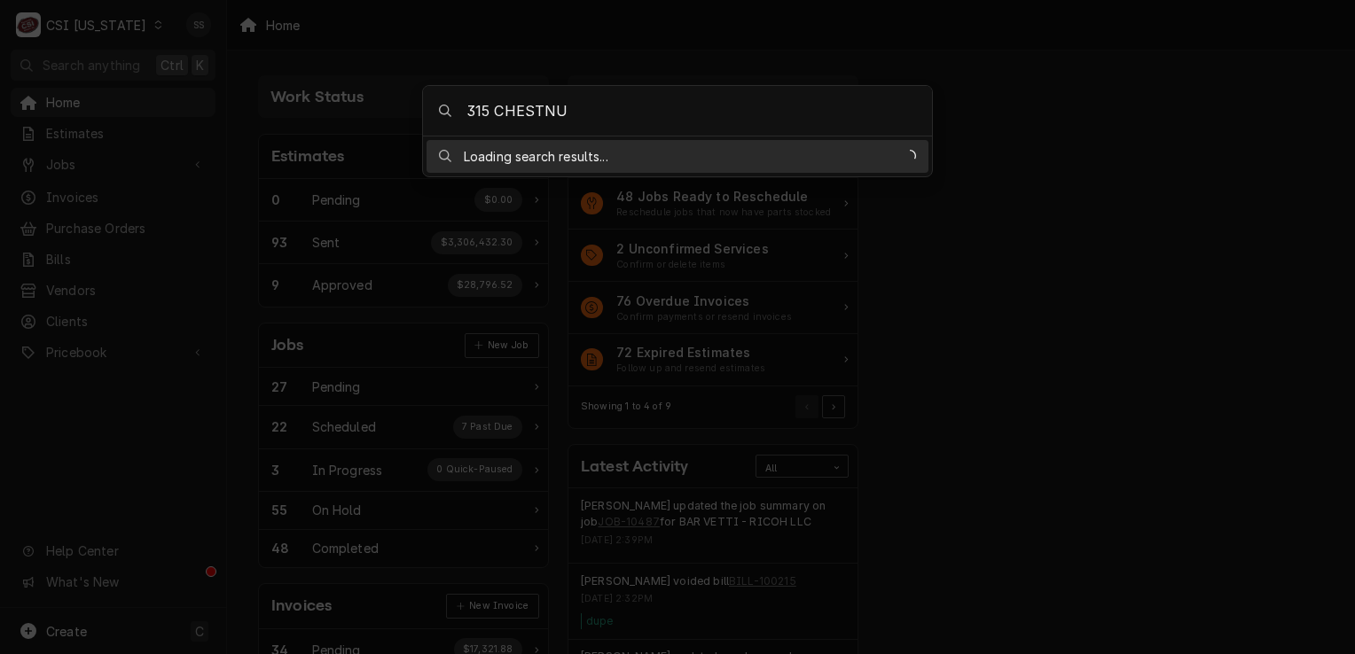
type input "315 CHESTNUT"
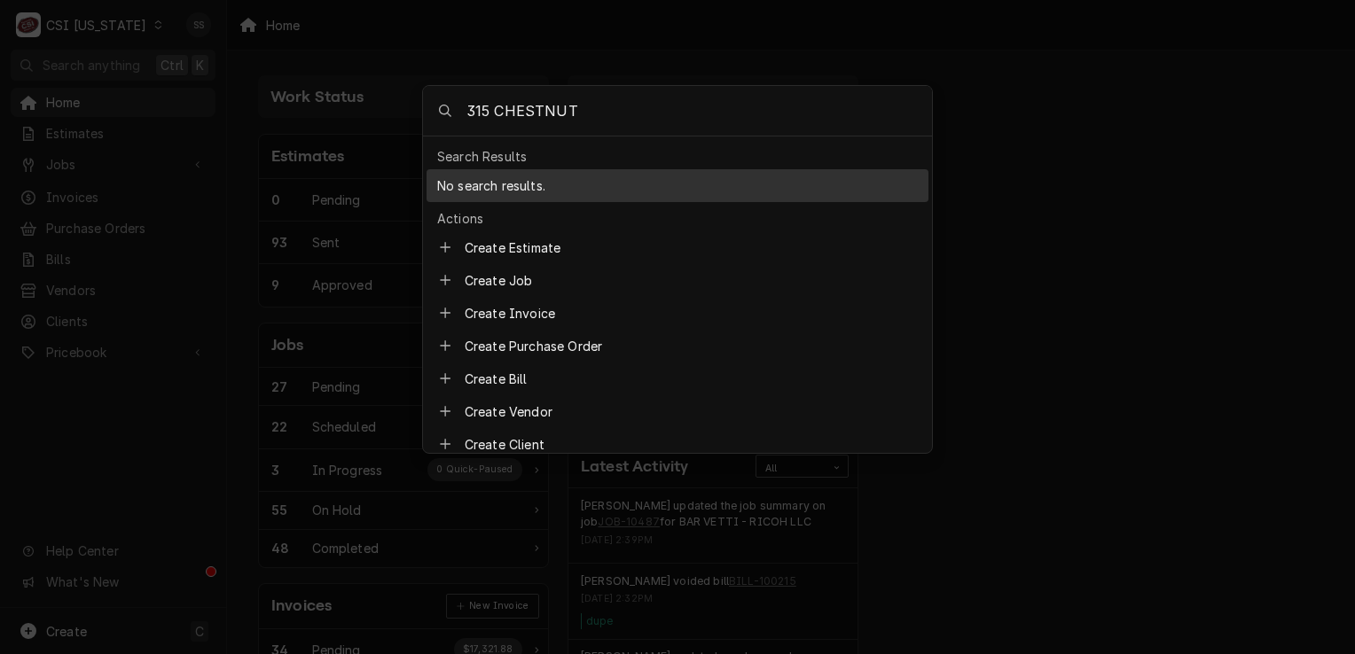
click at [392, 74] on body "C CSI [US_STATE] SS Search anything Ctrl K Home Estimates Jobs Jobs Job Series …" at bounding box center [677, 327] width 1355 height 654
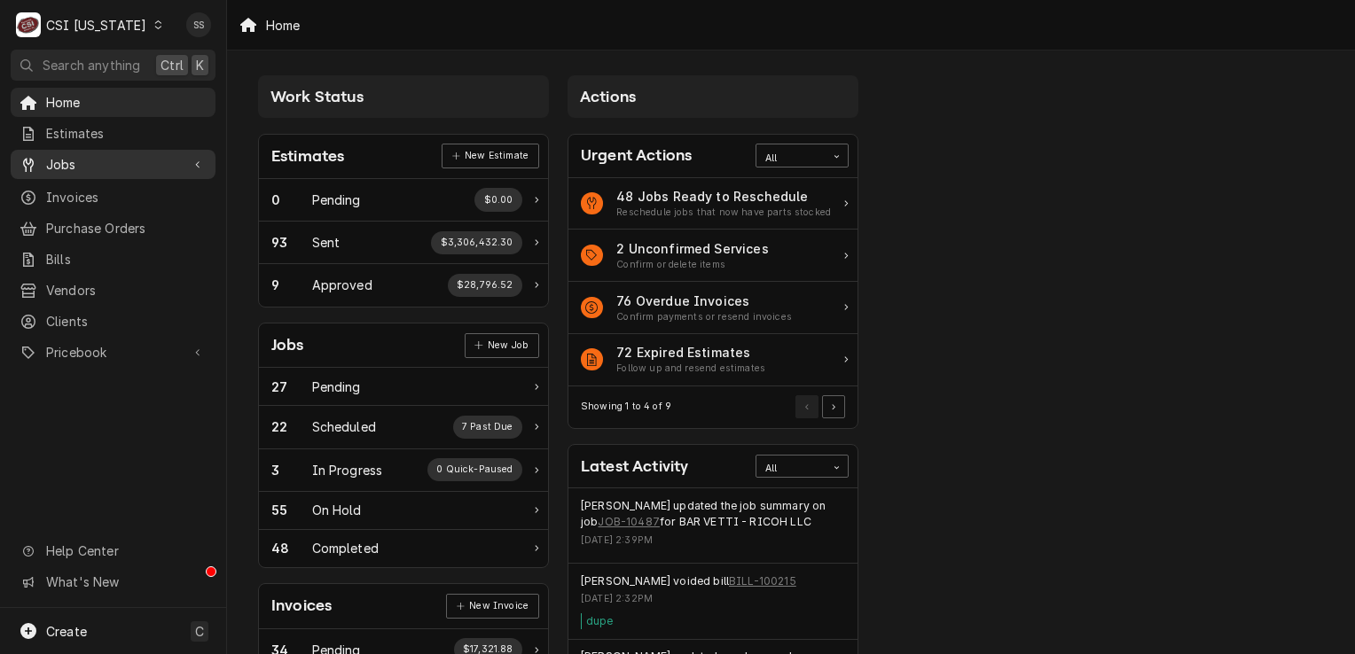
click at [74, 155] on span "Jobs" at bounding box center [113, 164] width 134 height 19
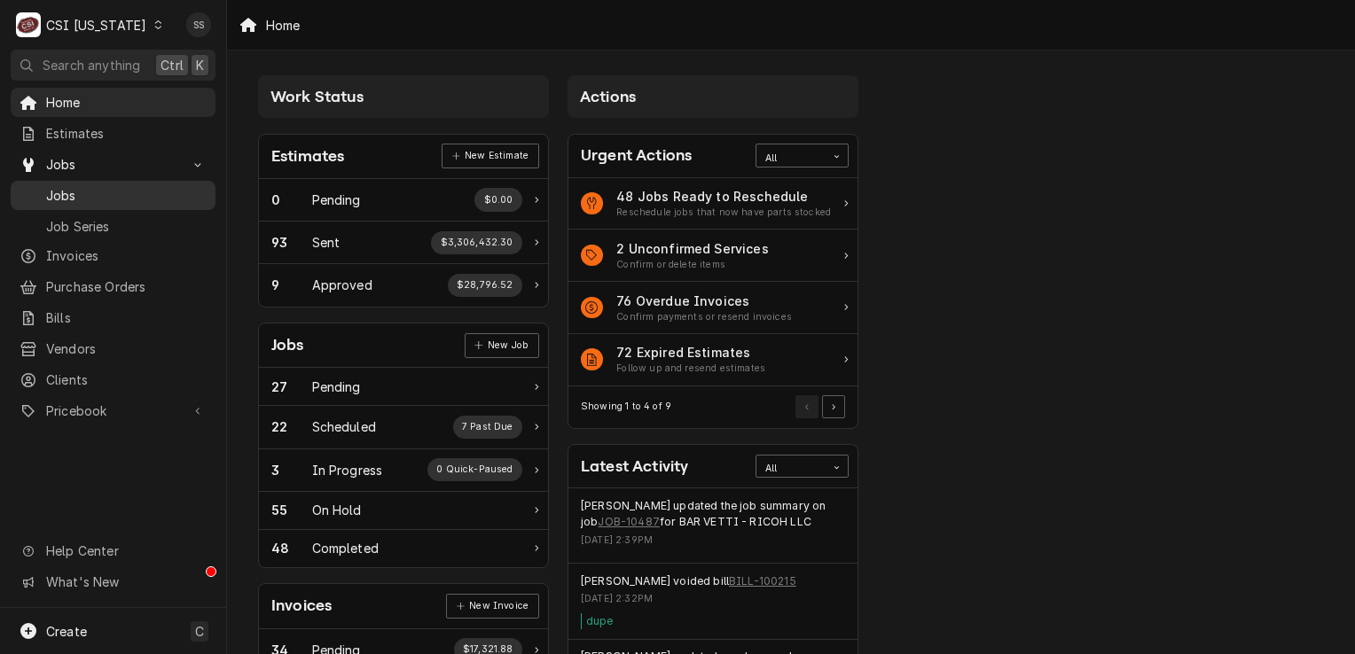
click at [96, 186] on span "Jobs" at bounding box center [126, 195] width 160 height 19
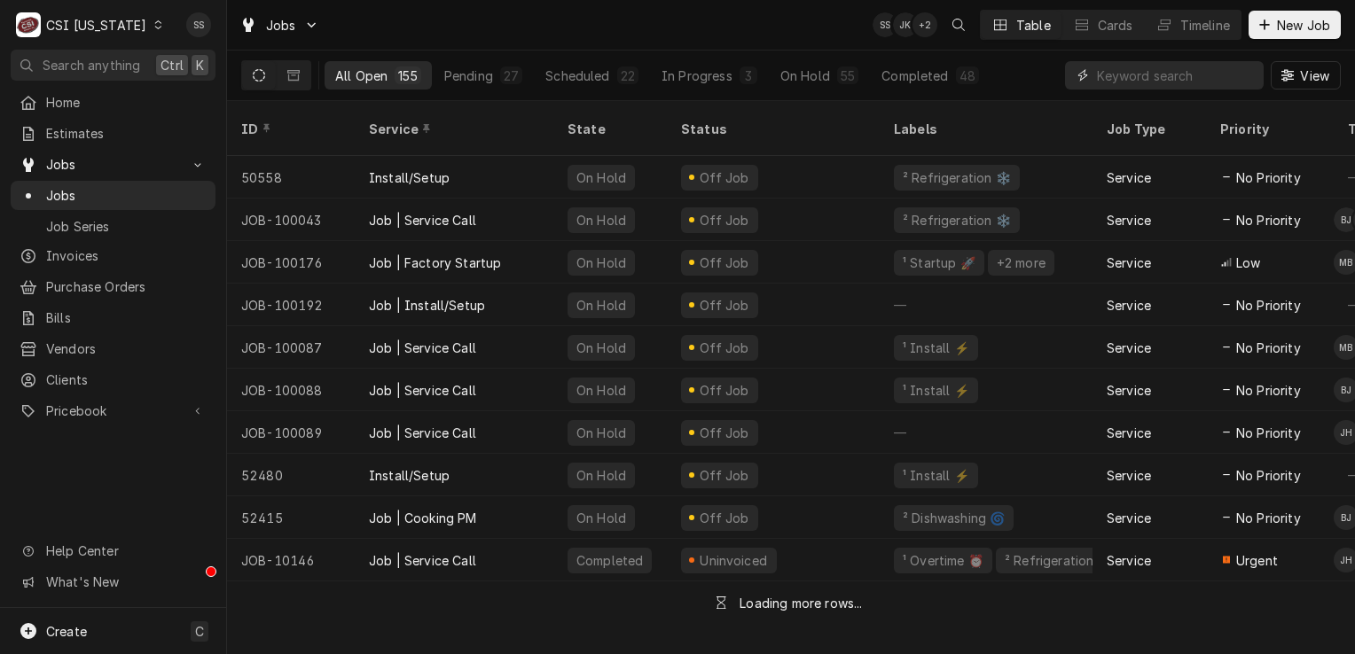
click at [1213, 67] on input "Dynamic Content Wrapper" at bounding box center [1176, 75] width 158 height 28
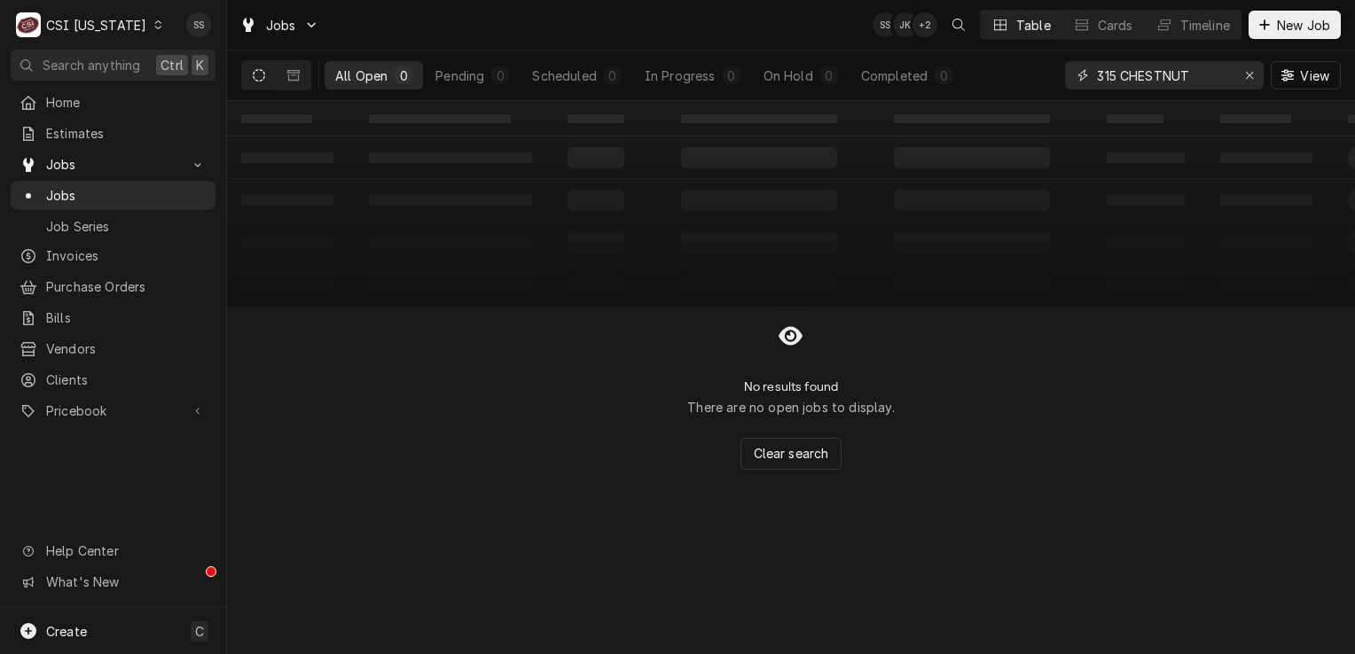
type input "315 CHESTNUT"
click at [1241, 73] on div "Erase input" at bounding box center [1250, 76] width 18 height 18
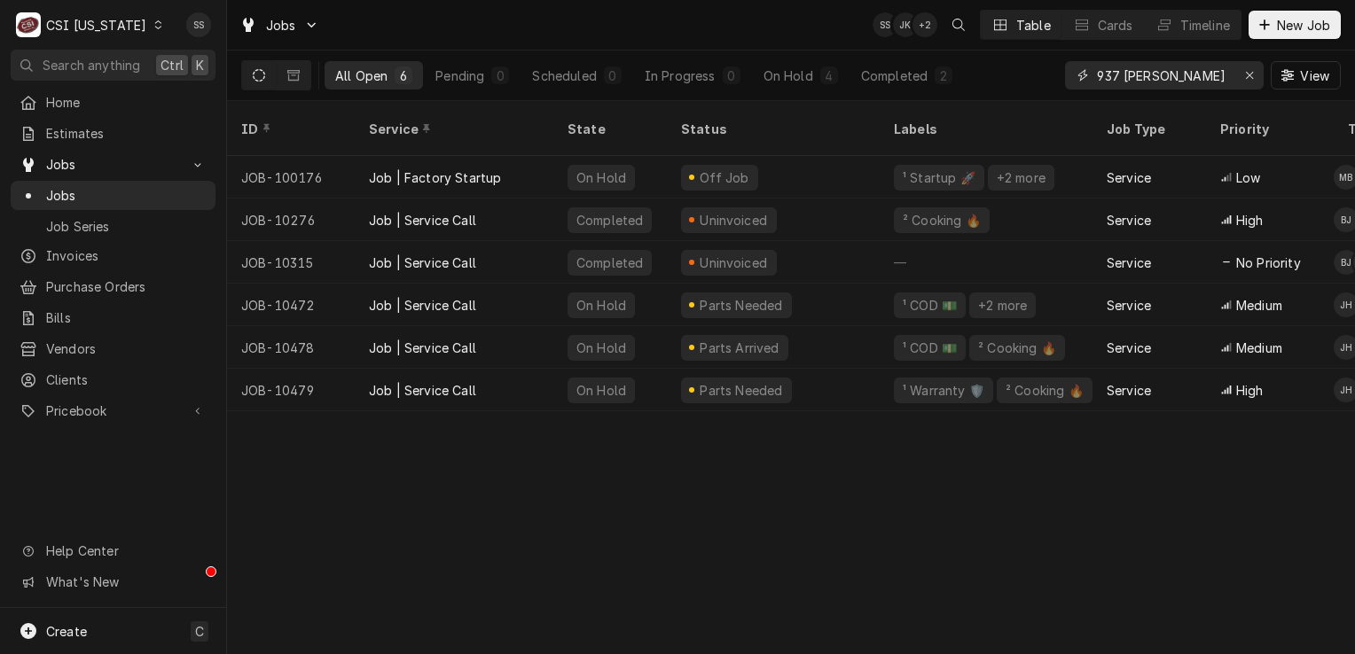
type input "937 PHILLIPS"
click at [129, 34] on div "C CSI Kentucky" at bounding box center [90, 24] width 159 height 35
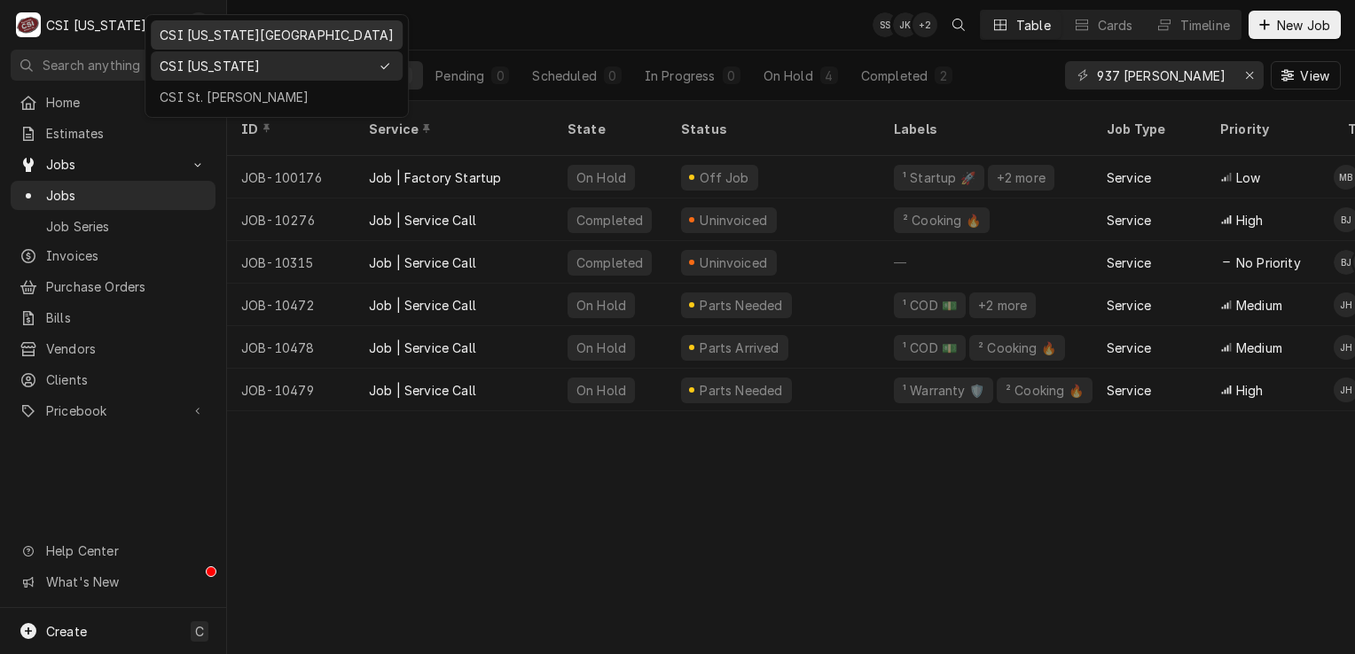
click at [201, 41] on div "CSI [US_STATE][GEOGRAPHIC_DATA]" at bounding box center [277, 35] width 234 height 19
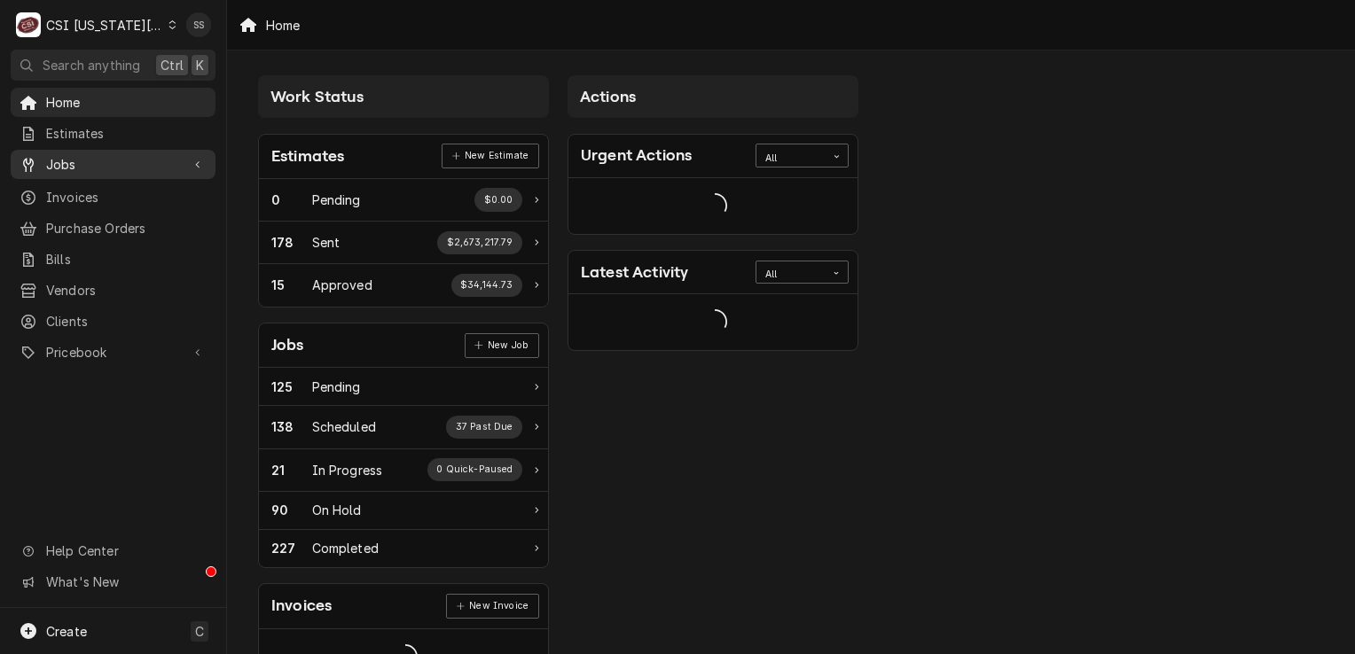
click at [103, 168] on span "Jobs" at bounding box center [113, 164] width 134 height 19
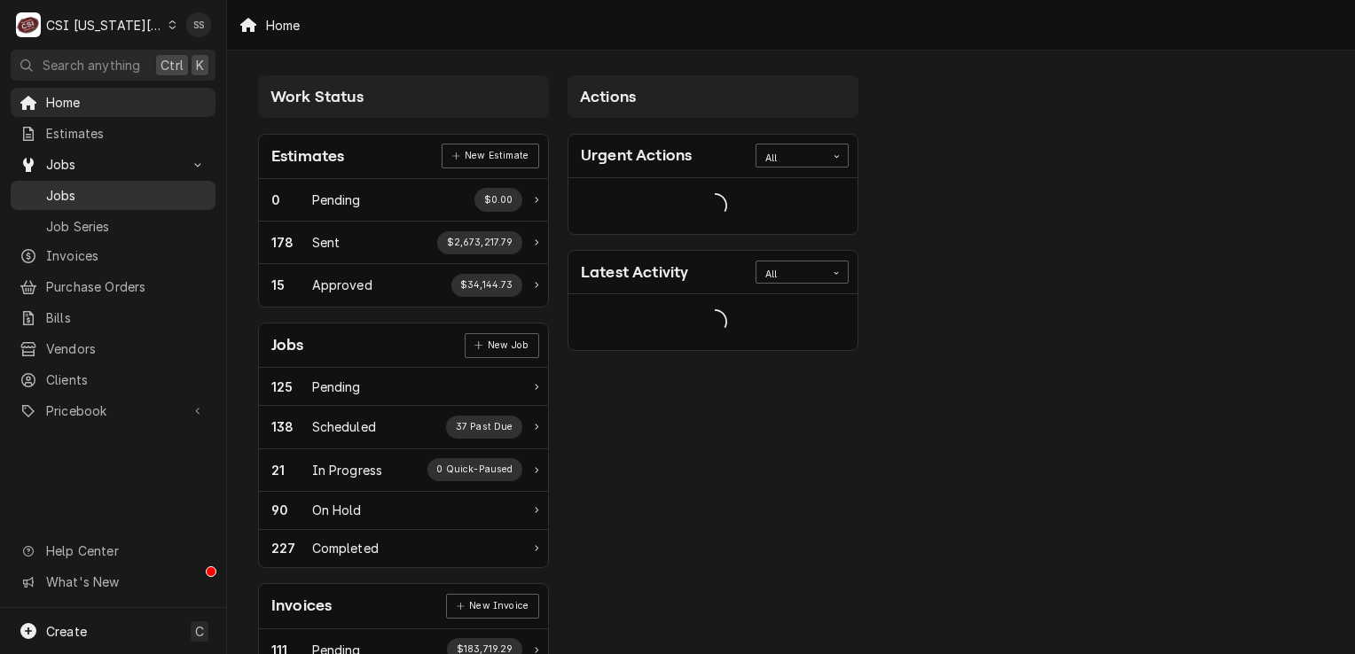
click at [103, 186] on span "Jobs" at bounding box center [126, 195] width 160 height 19
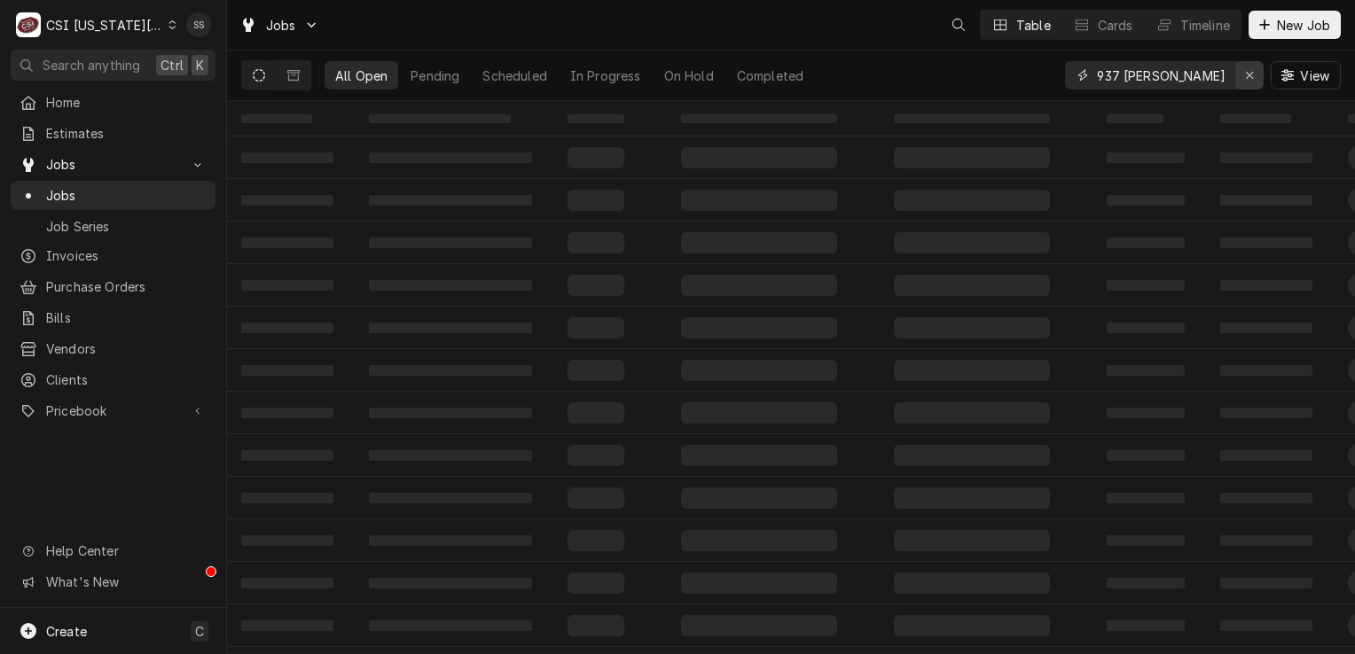
click at [1249, 75] on icon "Erase input" at bounding box center [1249, 75] width 7 height 7
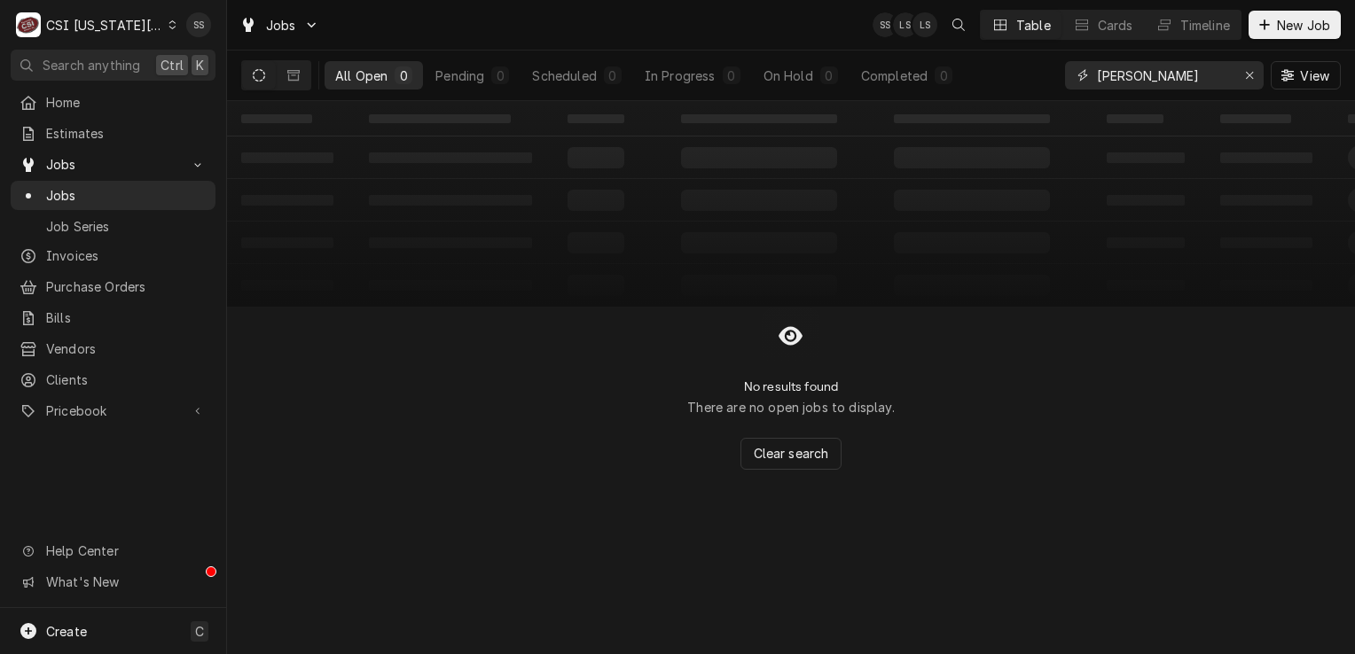
type input "[PERSON_NAME]"
click at [112, 25] on div "CSI [US_STATE][GEOGRAPHIC_DATA]" at bounding box center [104, 25] width 117 height 19
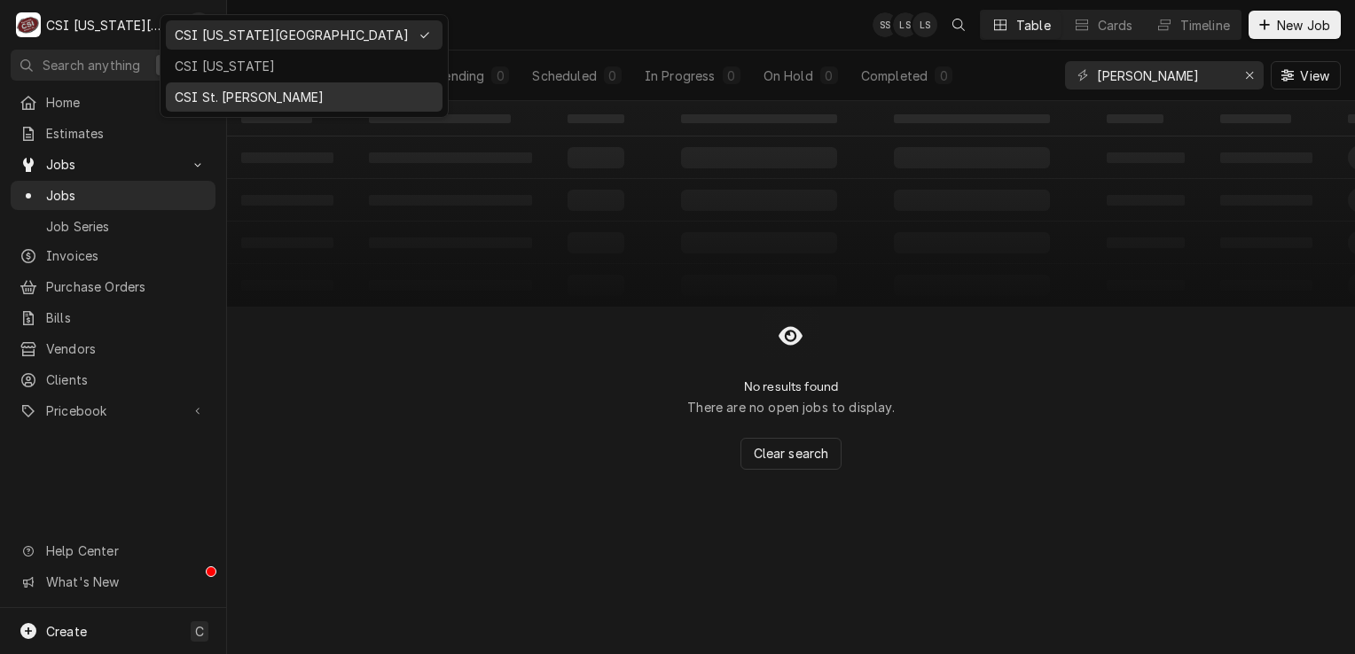
click at [200, 82] on div "CSI St. [PERSON_NAME]" at bounding box center [304, 96] width 277 height 29
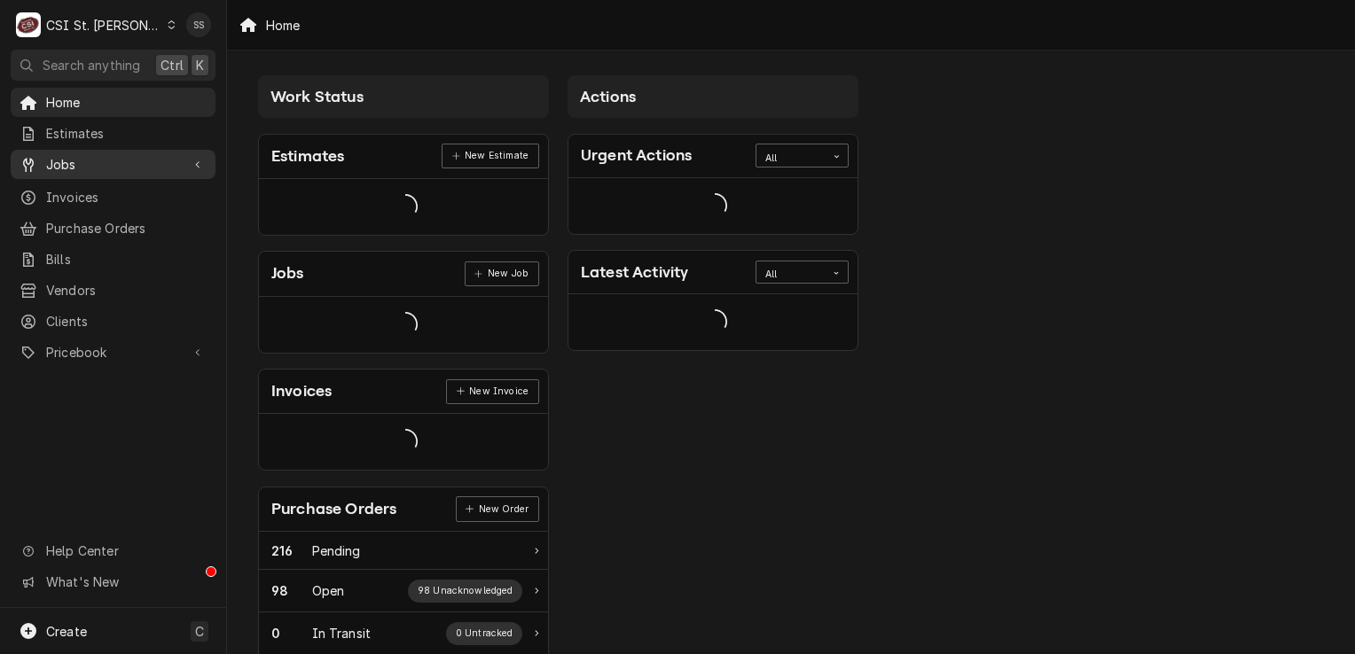
click at [142, 158] on span "Jobs" at bounding box center [113, 164] width 134 height 19
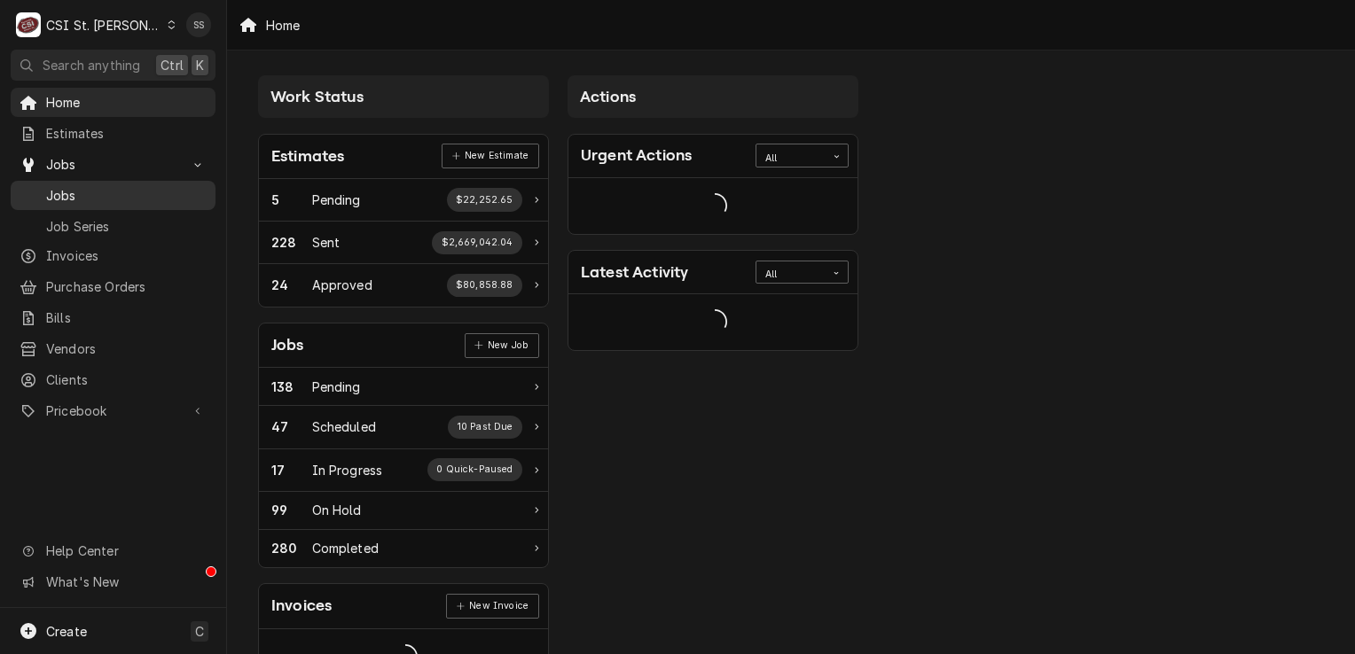
click at [131, 181] on link "Jobs" at bounding box center [113, 195] width 205 height 29
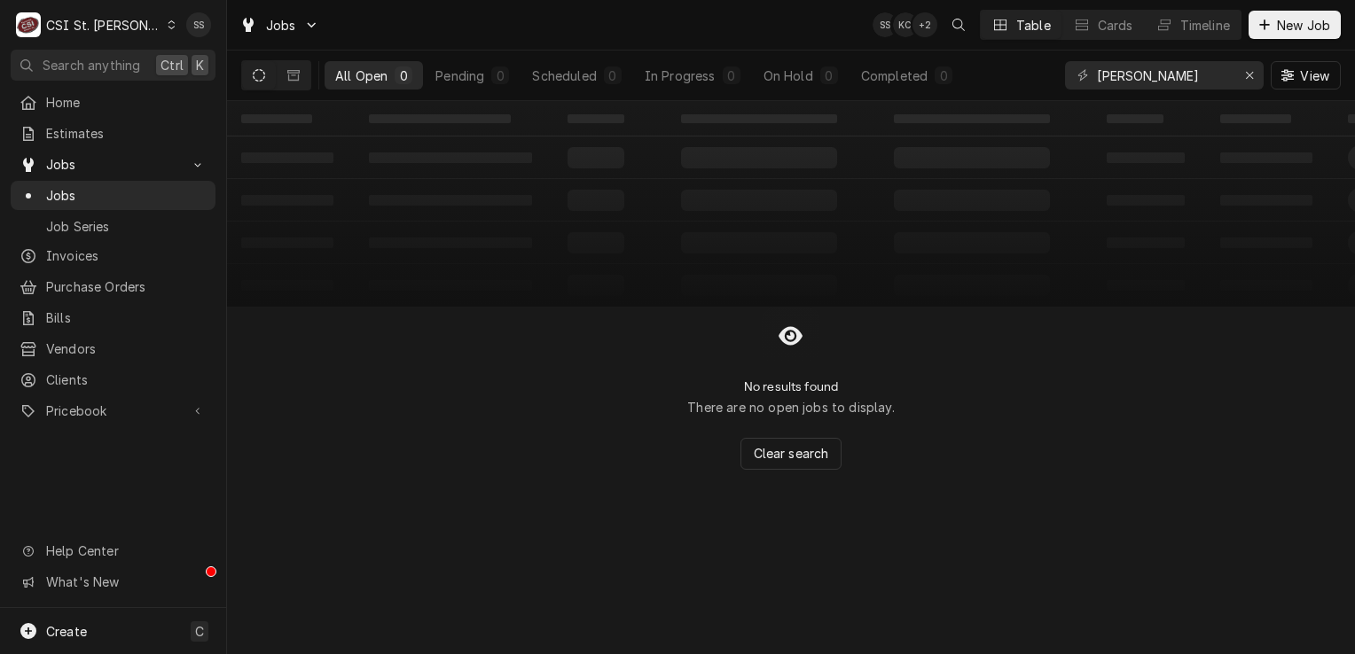
click at [117, 16] on div "CSI St. [PERSON_NAME]" at bounding box center [103, 25] width 115 height 19
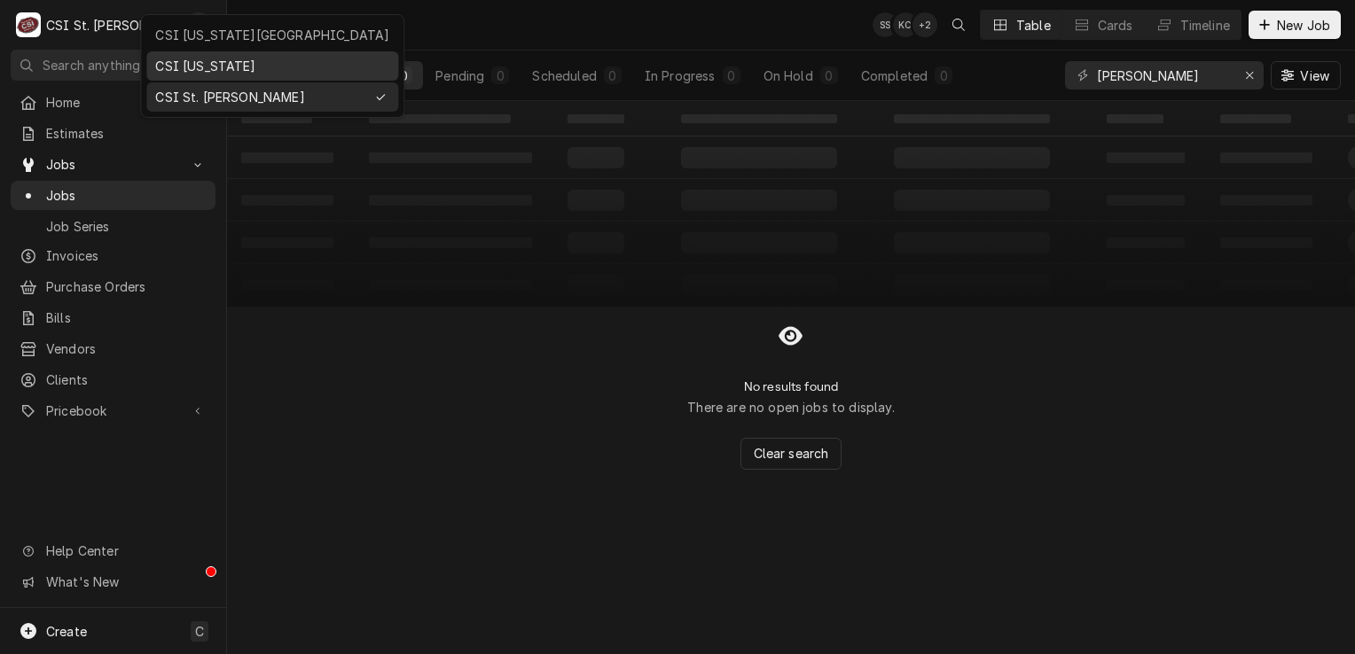
click at [181, 57] on div "CSI [US_STATE]" at bounding box center [272, 66] width 234 height 19
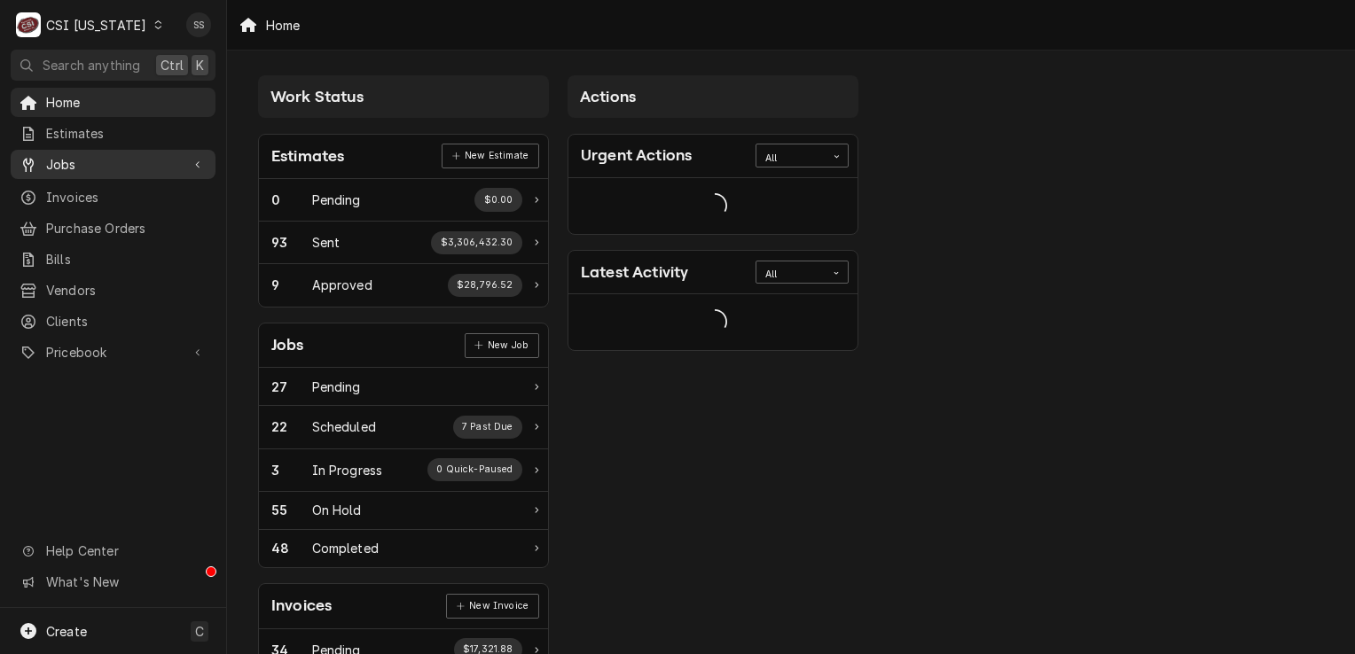
click at [67, 160] on span "Jobs" at bounding box center [113, 164] width 134 height 19
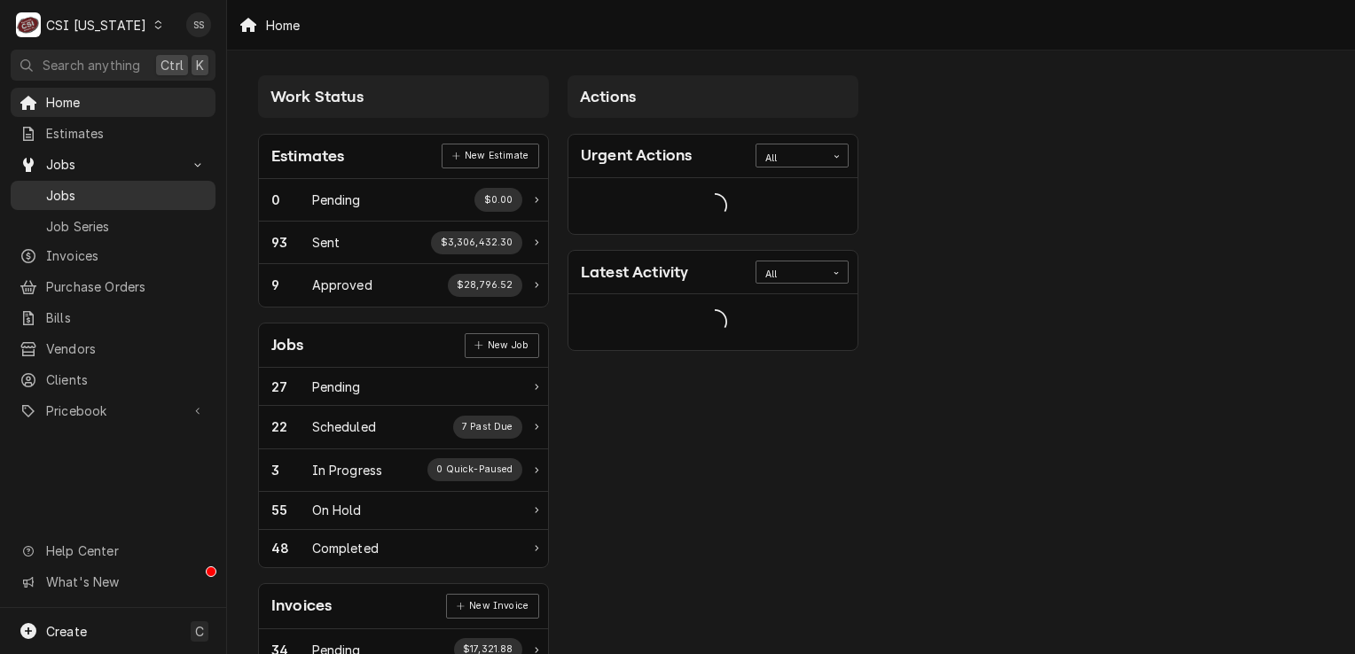
click at [74, 188] on span "Jobs" at bounding box center [126, 195] width 160 height 19
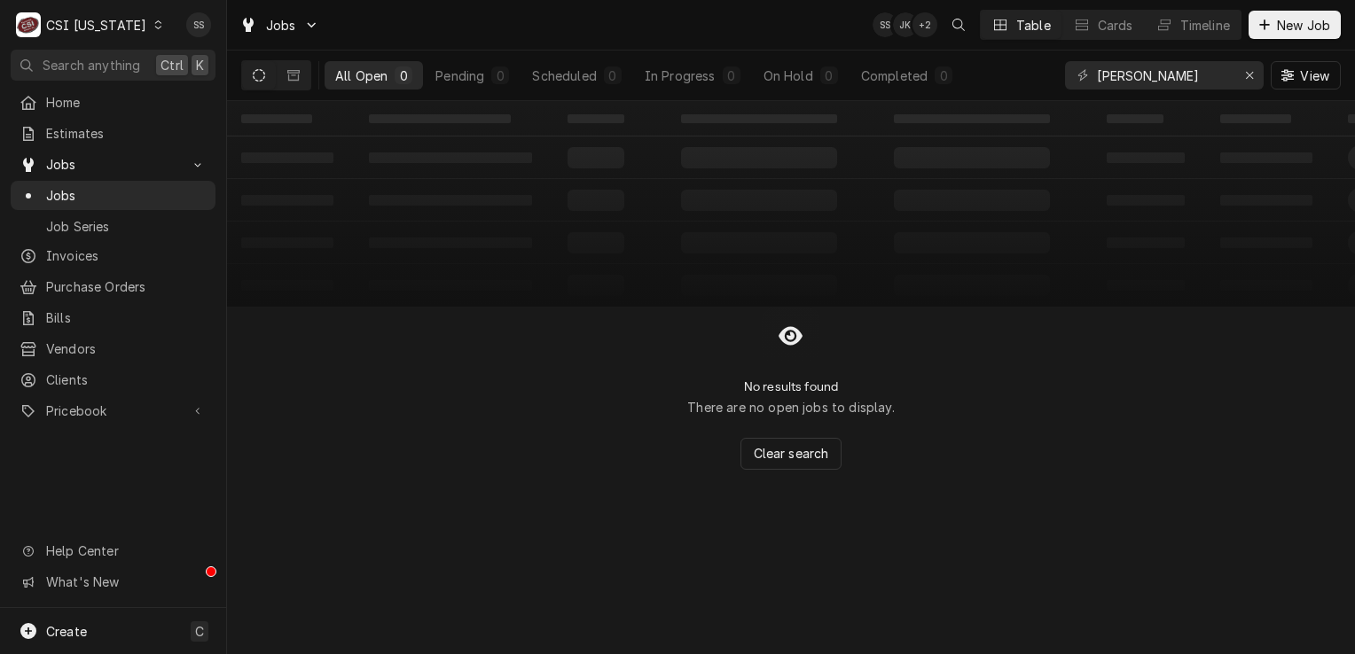
click at [91, 29] on div "CSI [US_STATE]" at bounding box center [96, 25] width 100 height 19
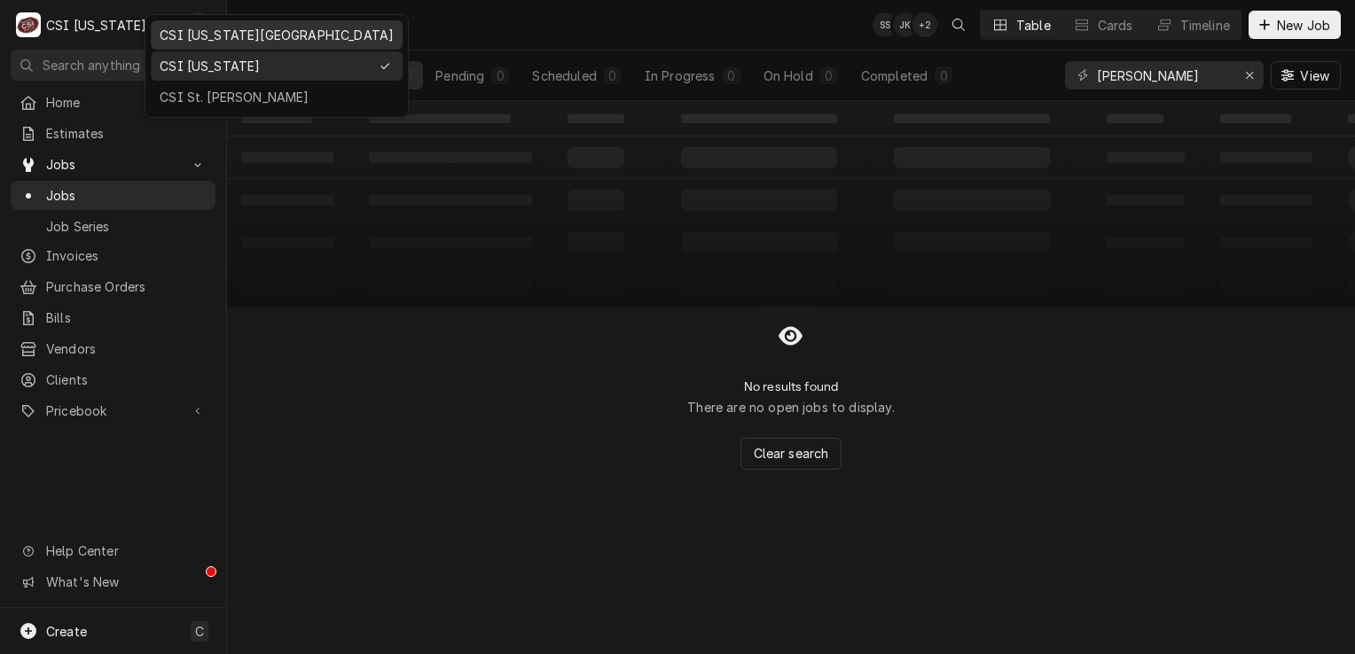
click at [178, 22] on div "CSI [US_STATE][GEOGRAPHIC_DATA]" at bounding box center [277, 34] width 252 height 29
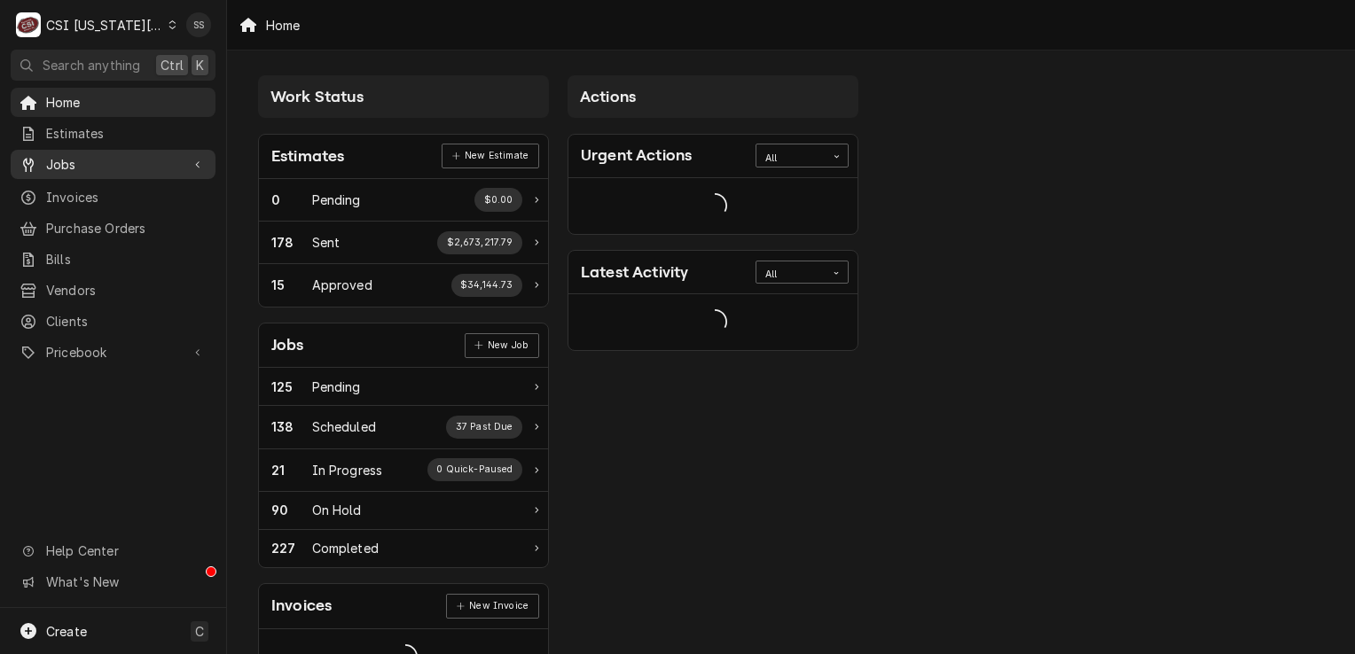
click at [127, 155] on span "Jobs" at bounding box center [113, 164] width 134 height 19
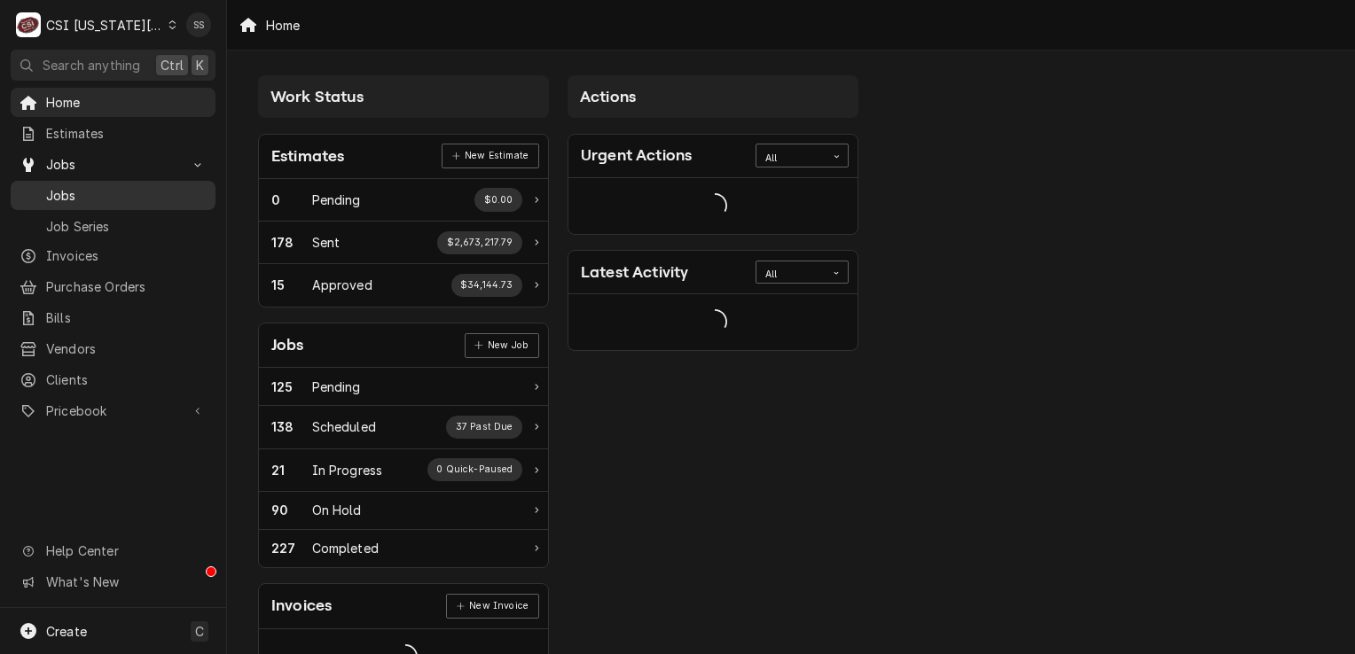
click at [128, 181] on link "Jobs" at bounding box center [113, 195] width 205 height 29
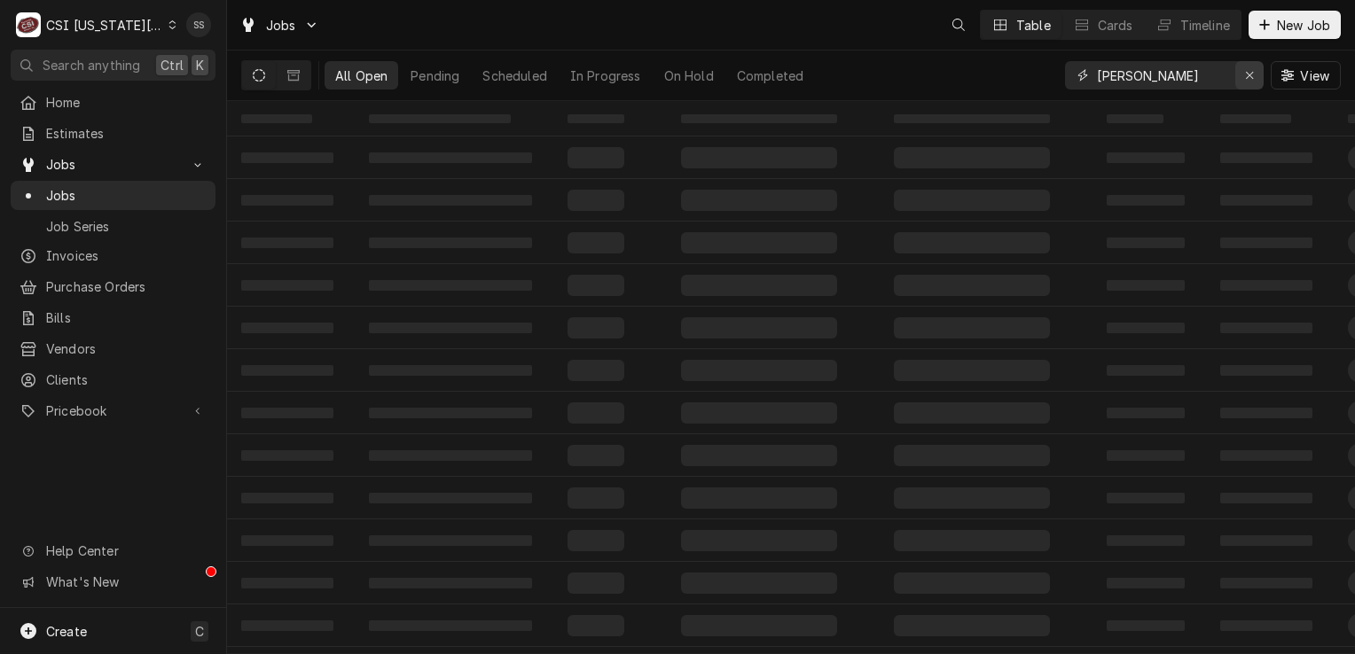
click at [1255, 71] on div "Erase input" at bounding box center [1250, 76] width 18 height 18
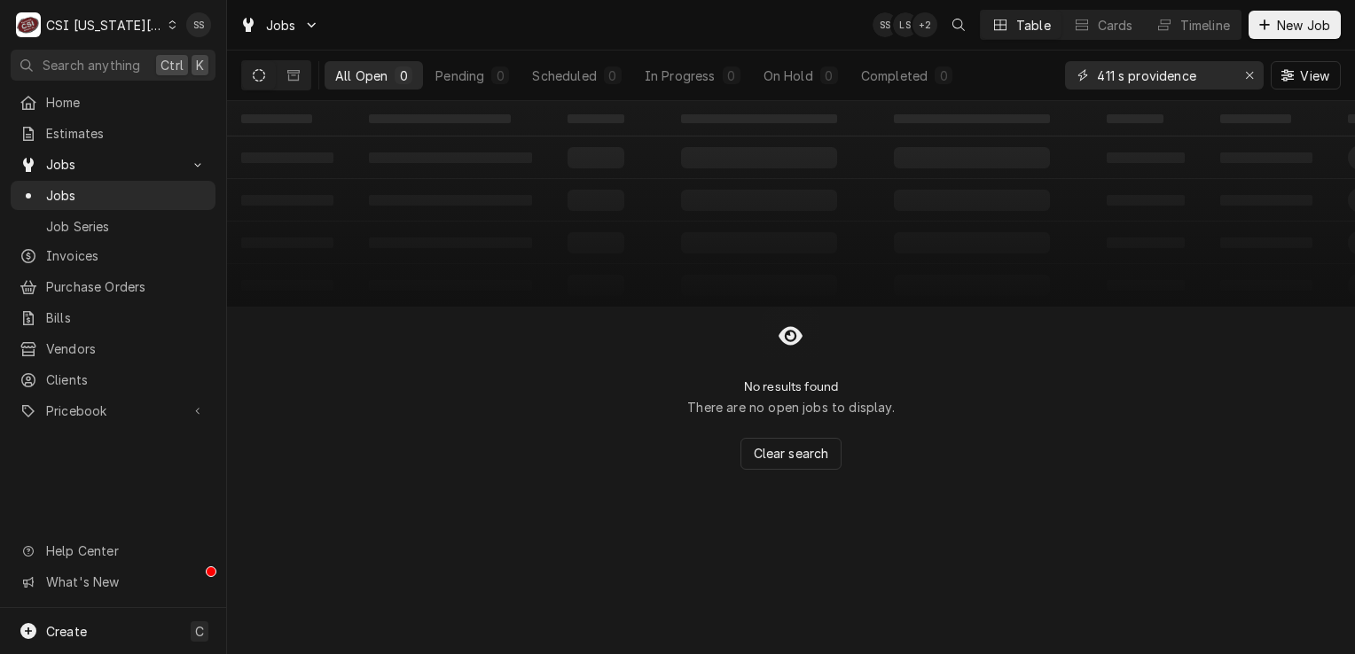
type input "411 s providence"
click at [121, 20] on div "CSI Kansas City" at bounding box center [104, 25] width 117 height 19
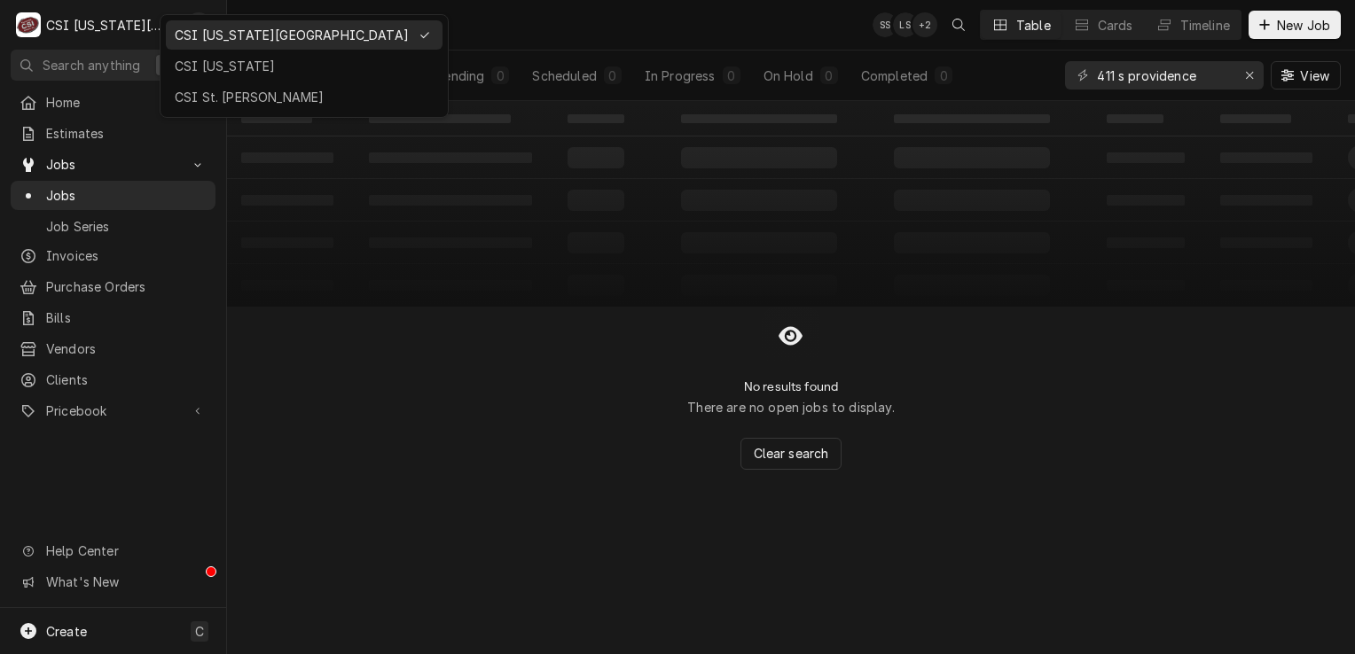
click at [236, 103] on div "CSI St. [PERSON_NAME]" at bounding box center [304, 97] width 259 height 19
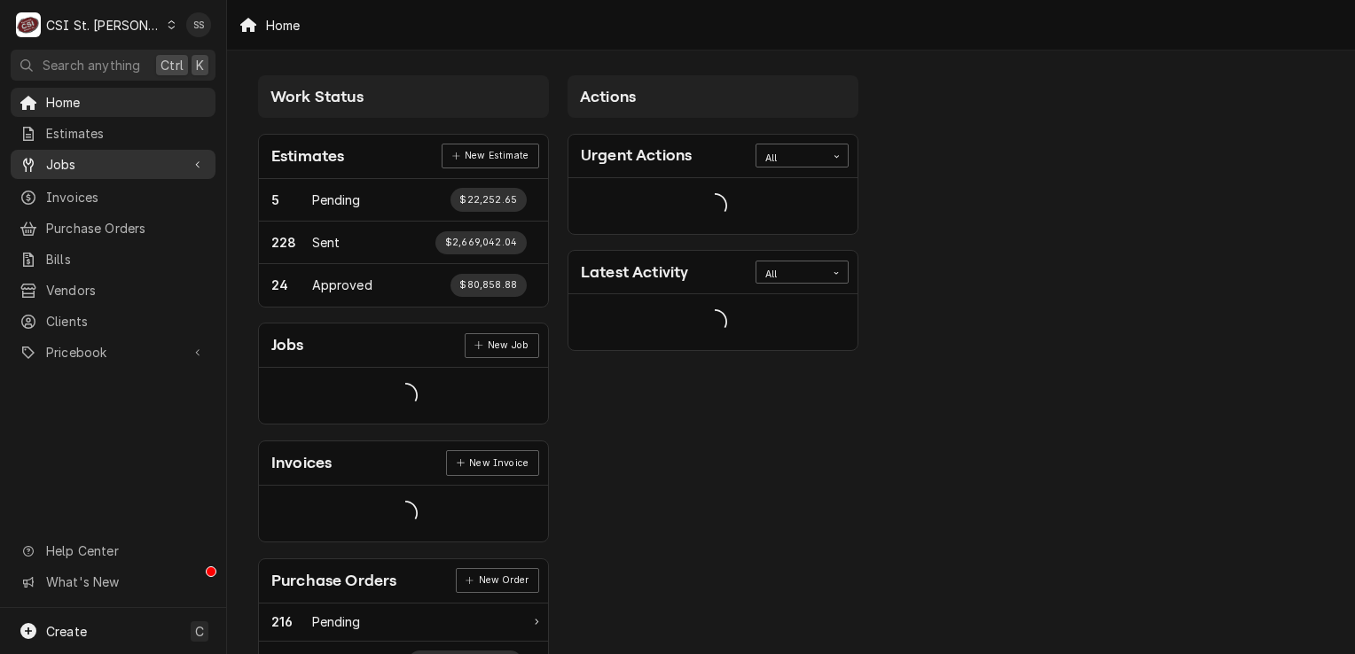
click at [121, 168] on div "Jobs" at bounding box center [113, 164] width 198 height 22
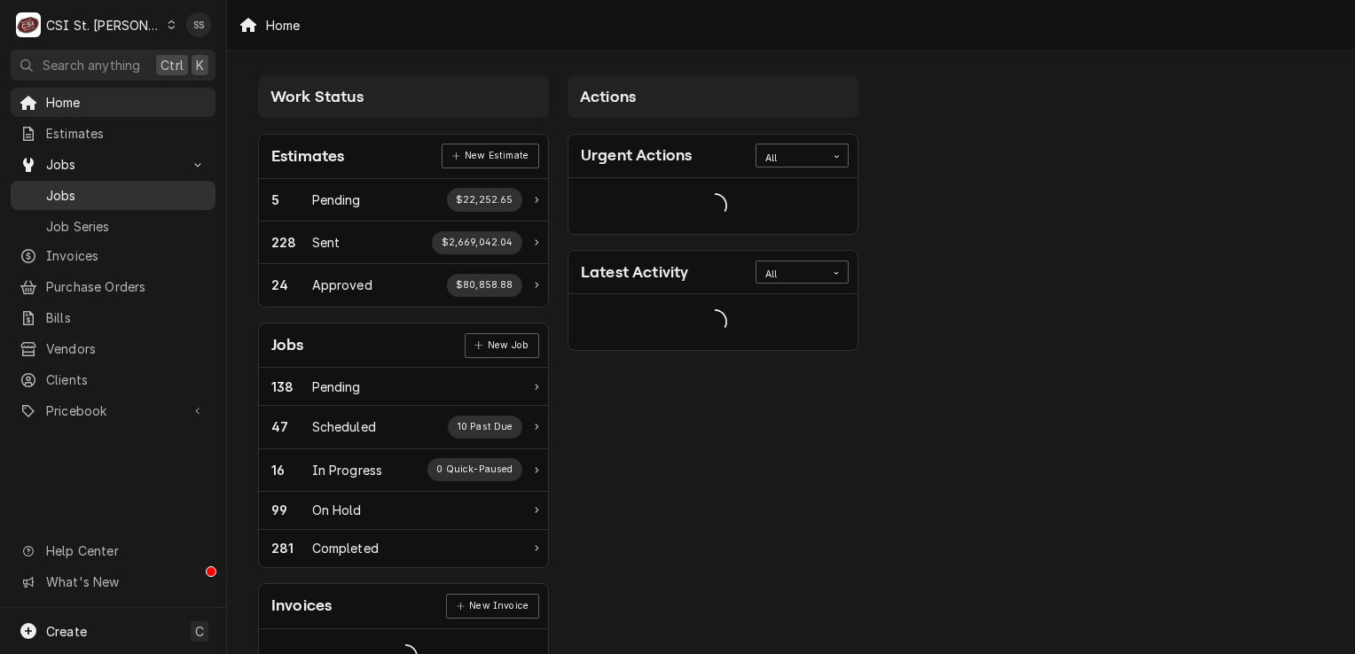
click at [105, 193] on span "Jobs" at bounding box center [126, 195] width 160 height 19
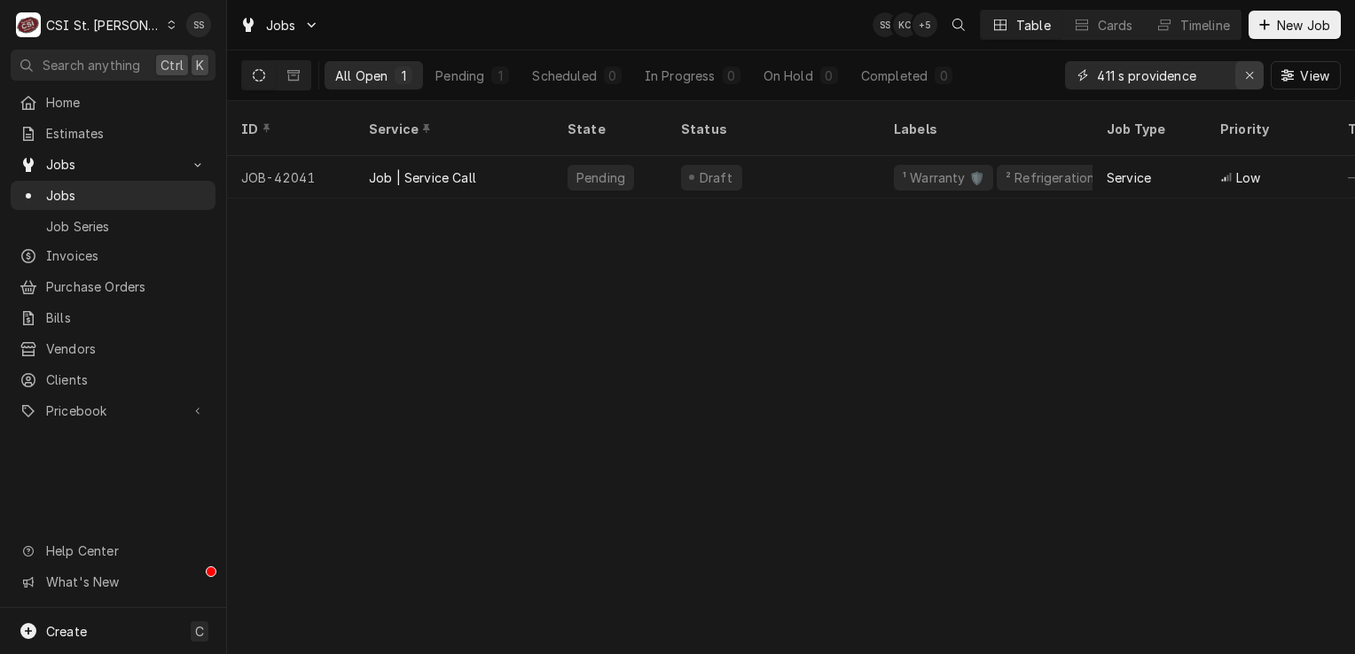
click at [1252, 77] on icon "Erase input" at bounding box center [1250, 75] width 10 height 12
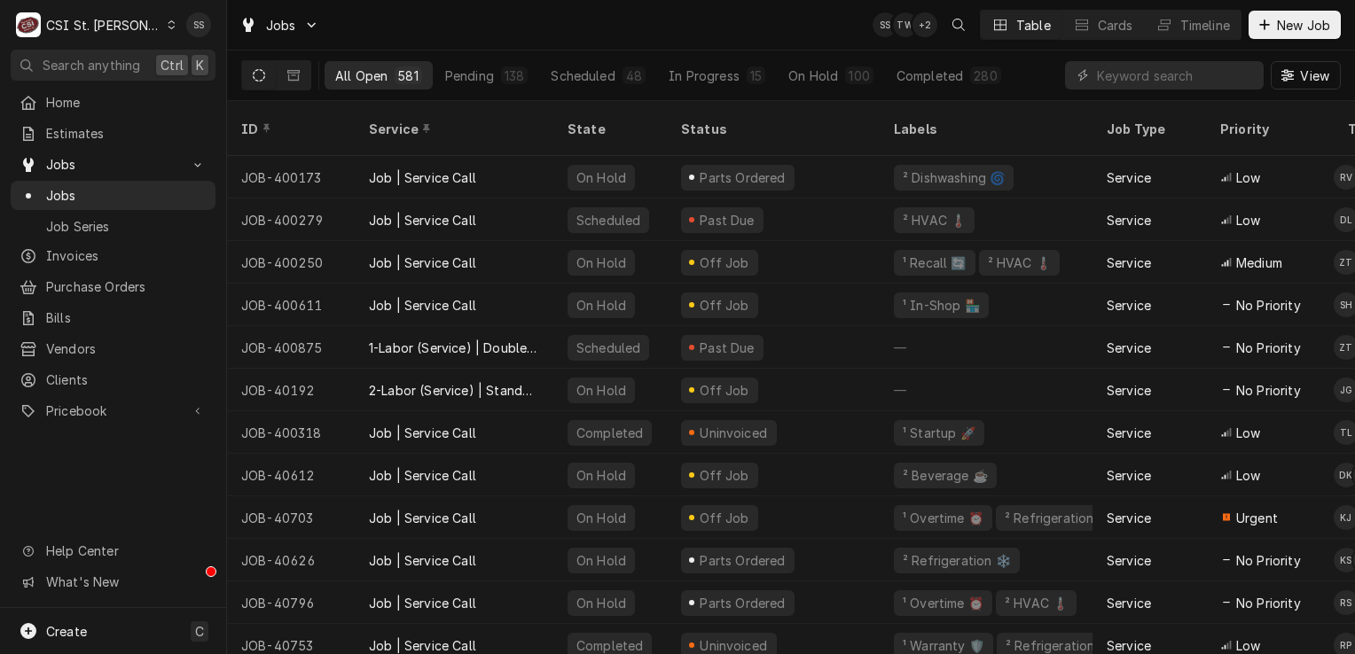
click at [87, 27] on div "CSI St. [PERSON_NAME]" at bounding box center [103, 25] width 115 height 19
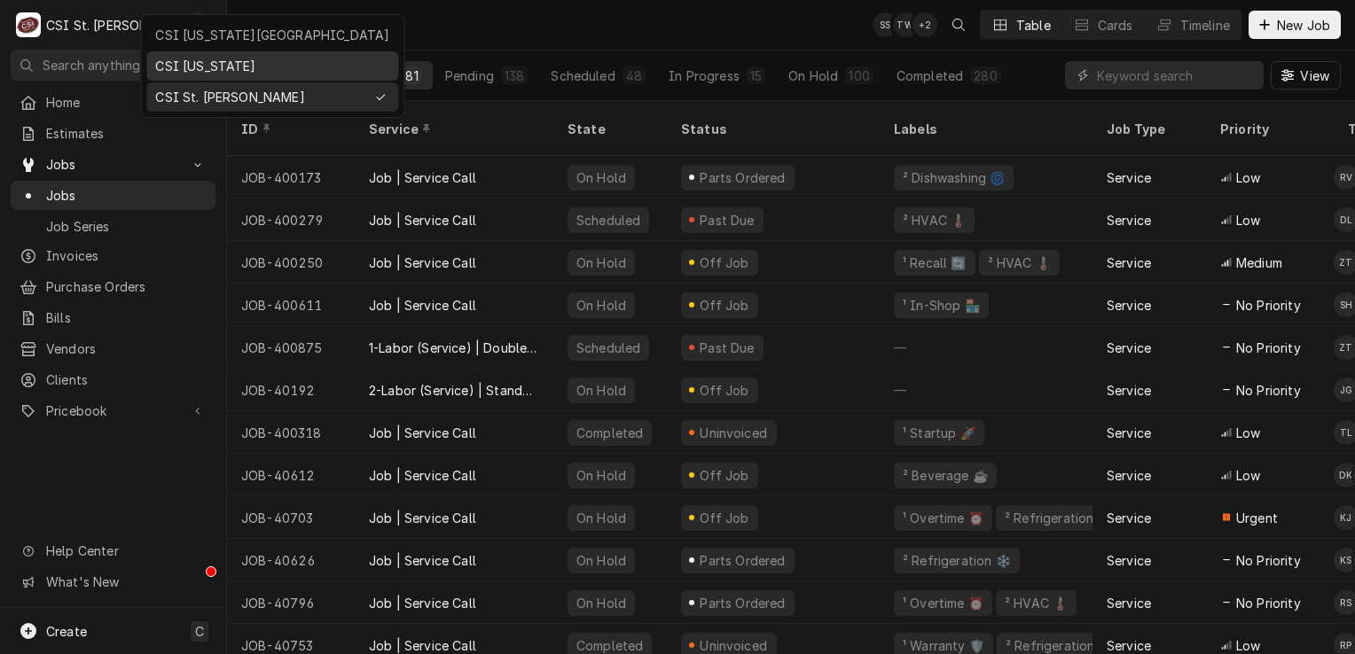
click at [192, 57] on div "CSI Kentucky" at bounding box center [272, 66] width 234 height 19
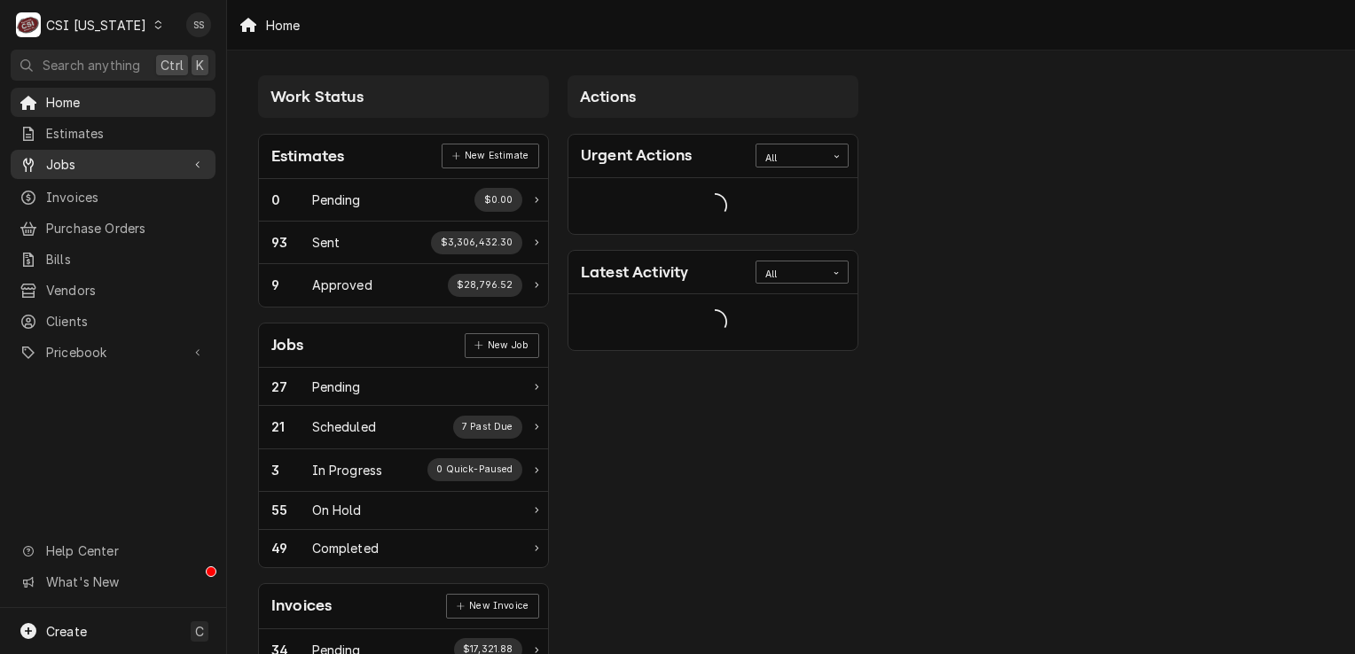
click at [91, 155] on span "Jobs" at bounding box center [113, 164] width 134 height 19
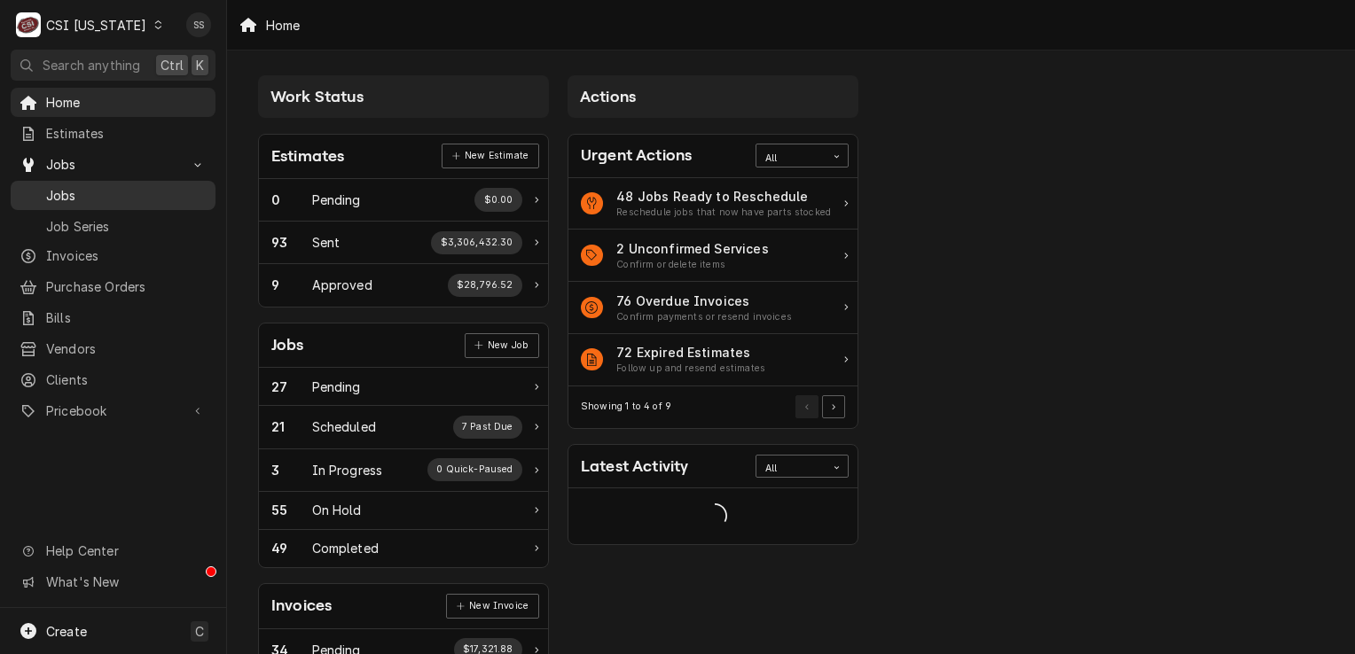
click at [101, 186] on span "Jobs" at bounding box center [126, 195] width 160 height 19
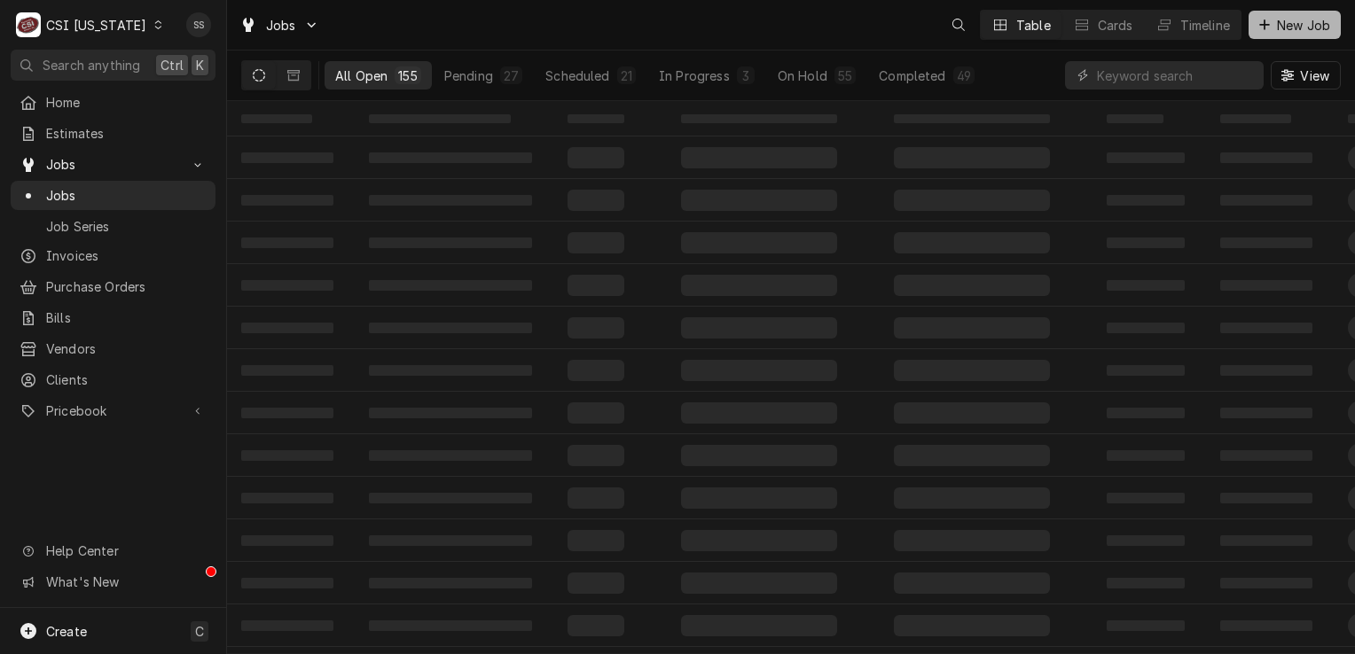
click at [1277, 16] on span "New Job" at bounding box center [1303, 25] width 60 height 19
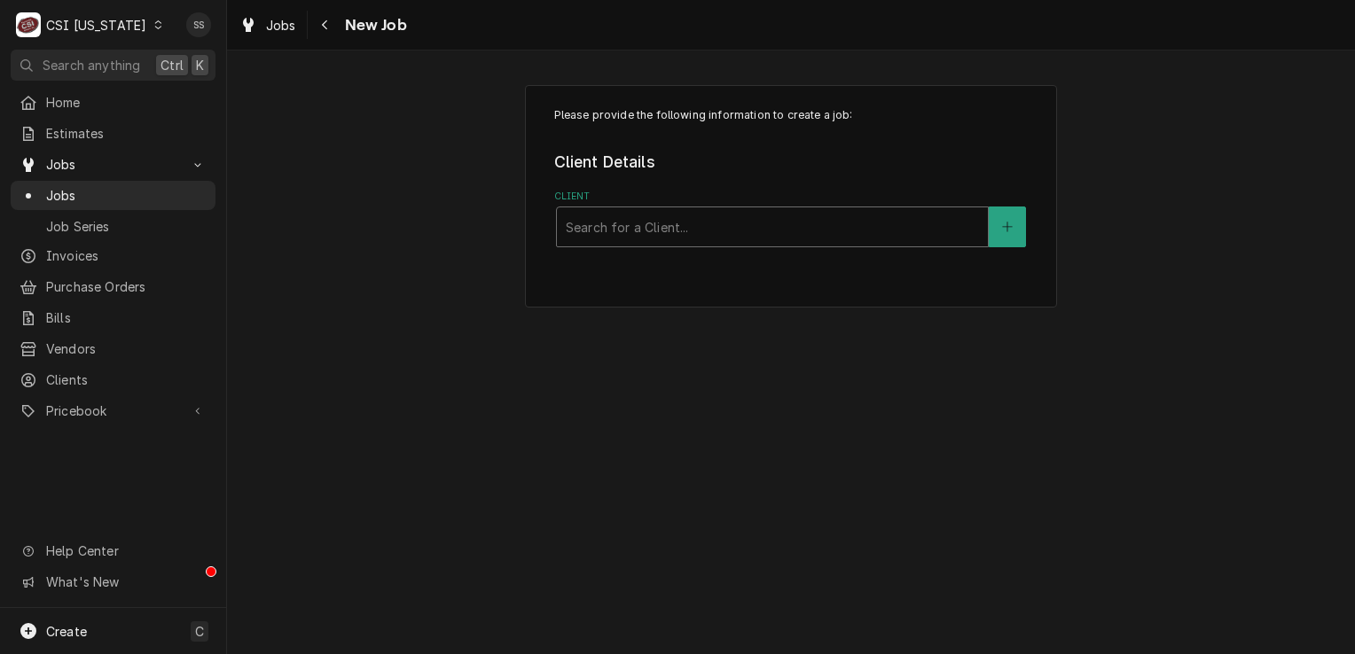
click at [599, 224] on div "Client" at bounding box center [772, 227] width 413 height 32
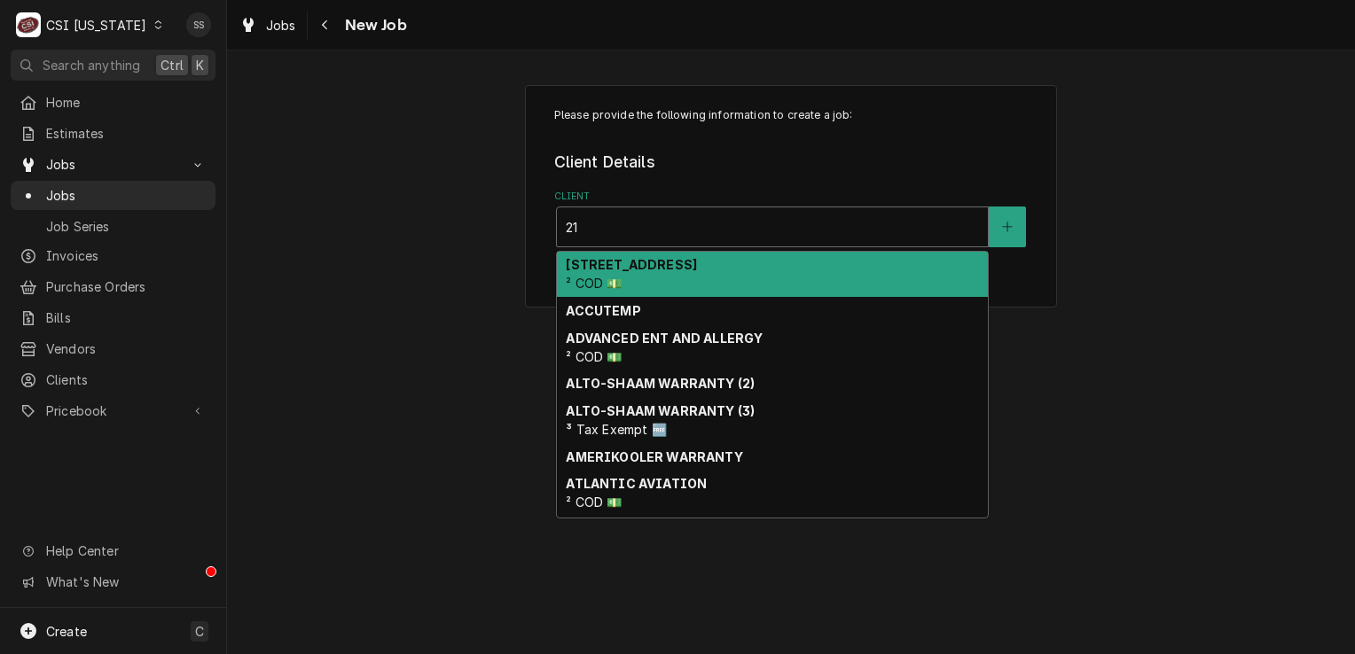
type input "2"
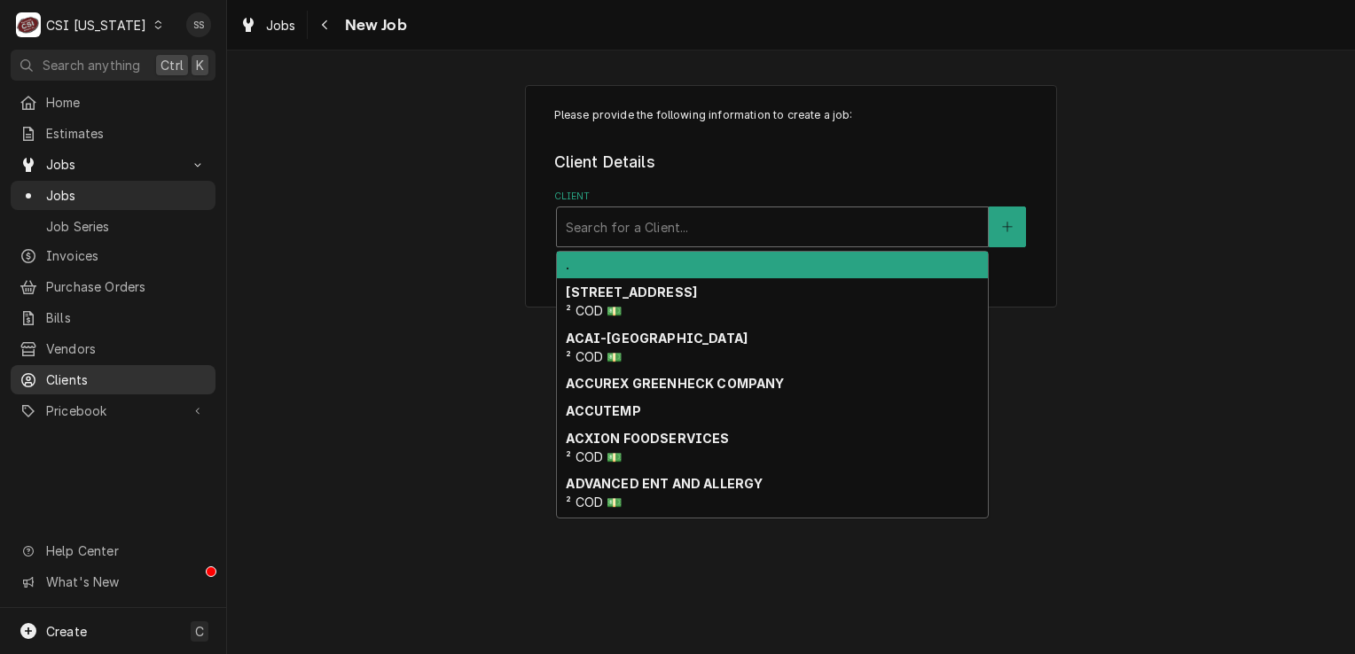
click at [74, 371] on span "Clients" at bounding box center [126, 380] width 160 height 19
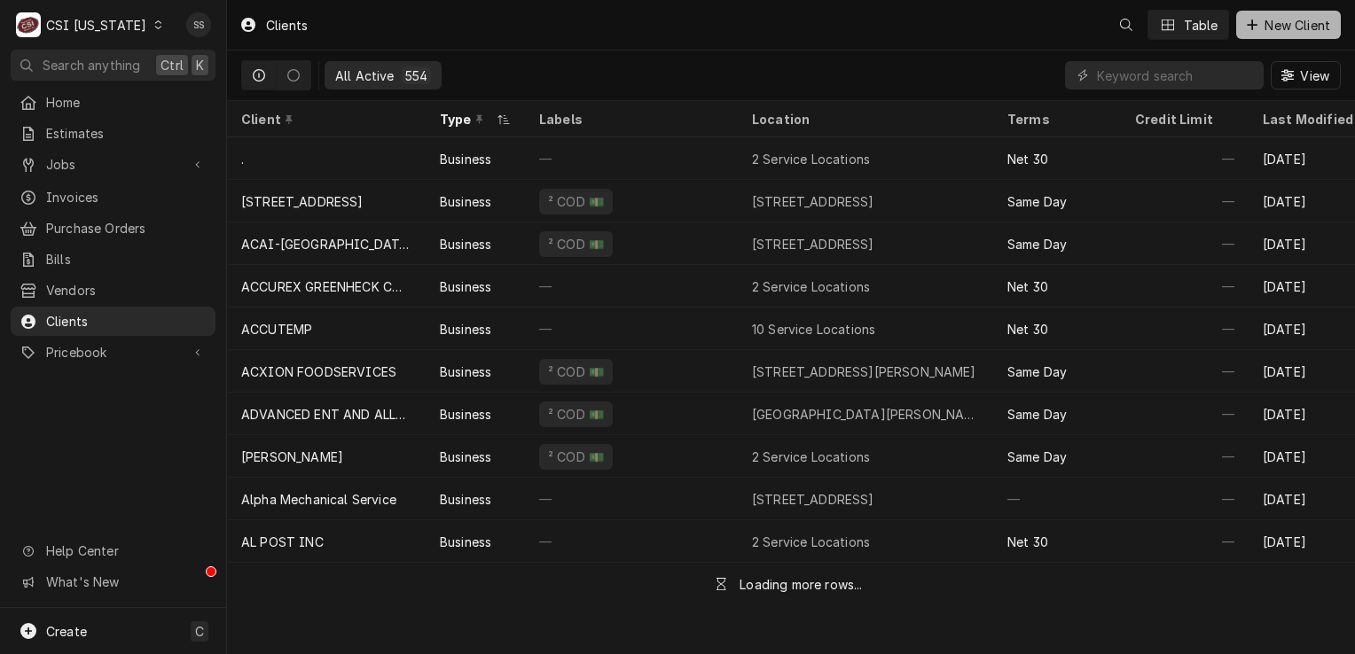
click at [1296, 24] on span "New Client" at bounding box center [1297, 25] width 73 height 19
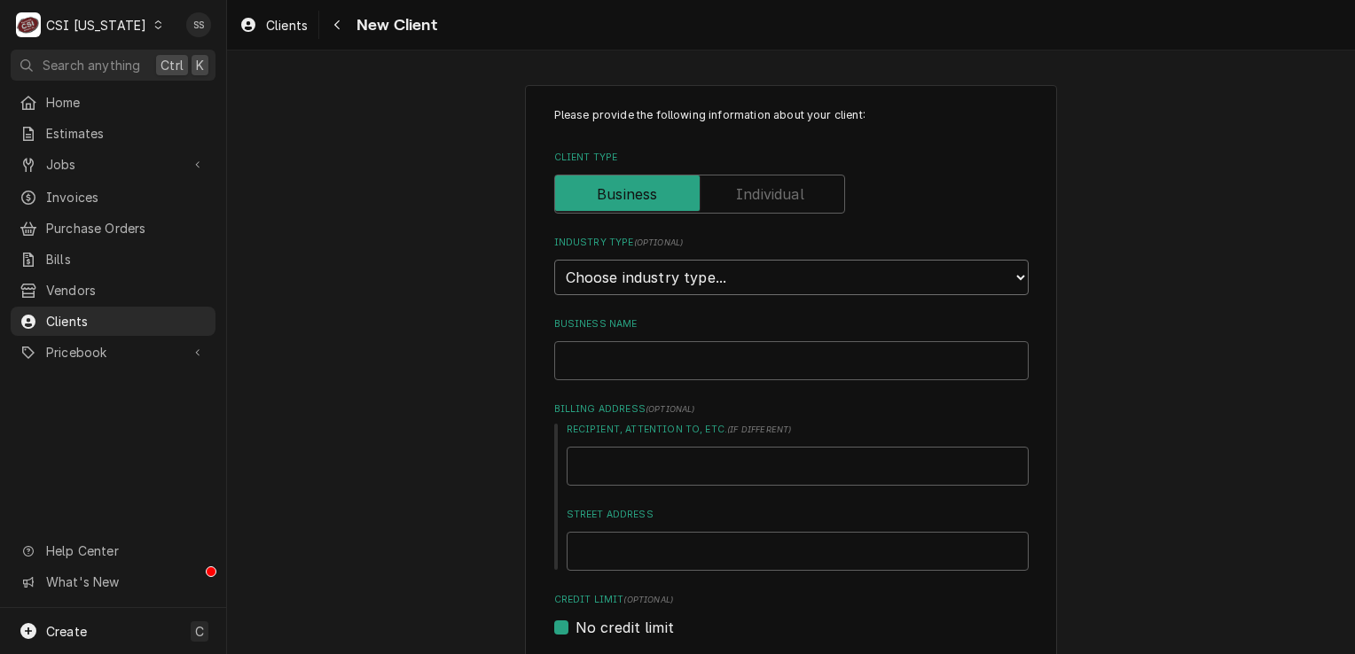
click at [648, 275] on select "Choose industry type... Residential Commercial Industrial Government" at bounding box center [791, 277] width 474 height 35
select select "2"
click at [554, 260] on select "Choose industry type... Residential Commercial Industrial Government" at bounding box center [791, 277] width 474 height 35
click at [605, 349] on input "Business Name" at bounding box center [791, 360] width 474 height 39
type textarea "x"
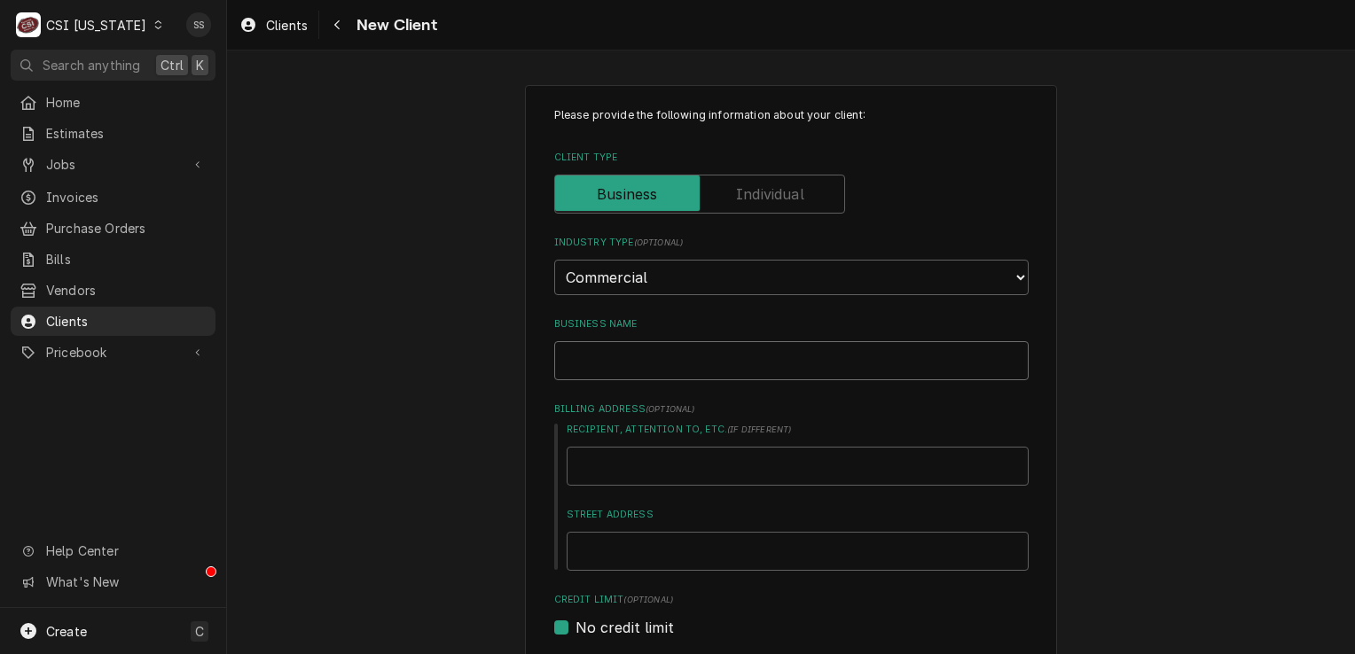
type input "S"
type textarea "x"
type input "SH"
type textarea "x"
type input "SHE"
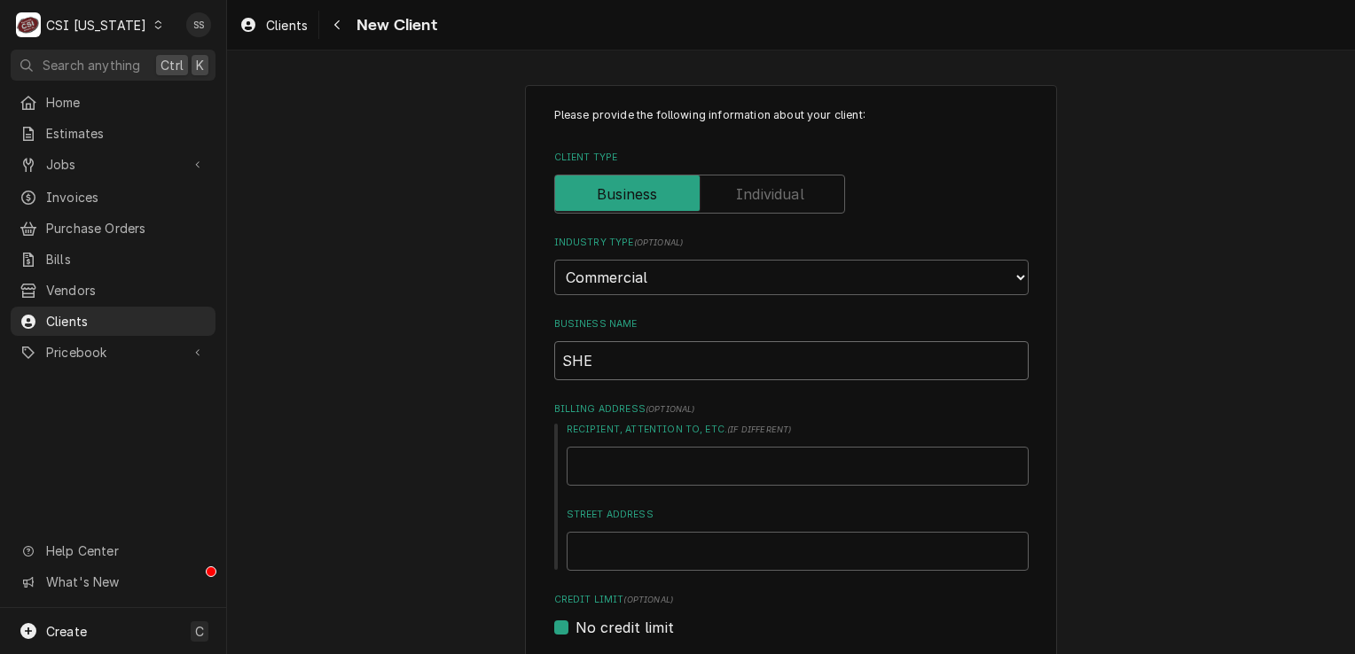
type textarea "x"
type input "SHEL"
type textarea "x"
type input "SHELB"
type textarea "x"
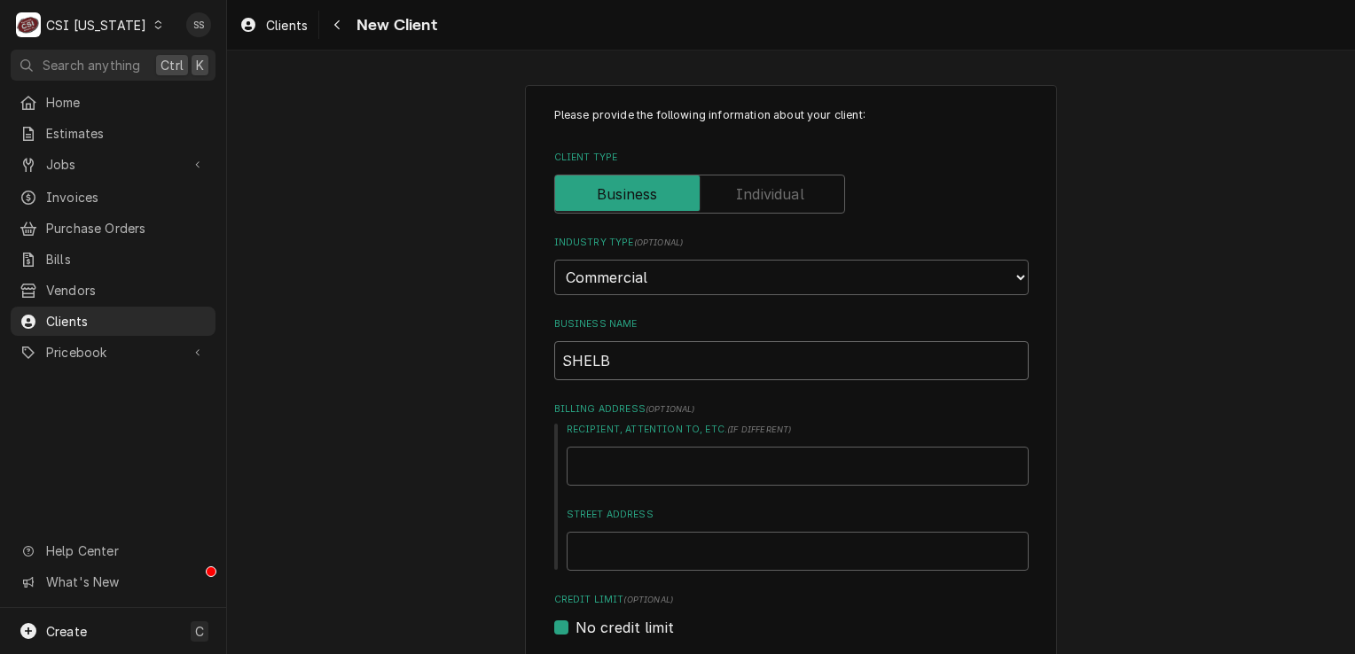
type input "SHELBY"
type textarea "x"
type input "SHELBYV"
type textarea "x"
type input "SHELBYVI"
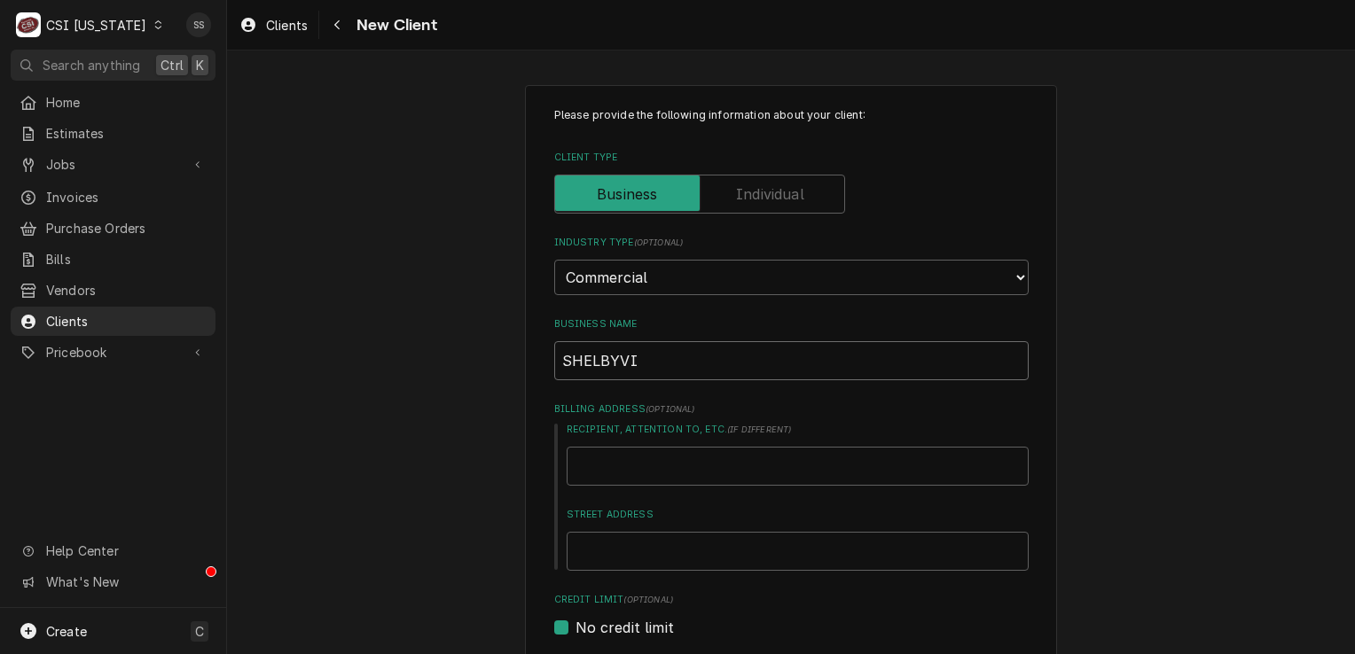
type textarea "x"
type input "SHELBYVIL"
type textarea "x"
type input "SHELBYVILL"
type textarea "x"
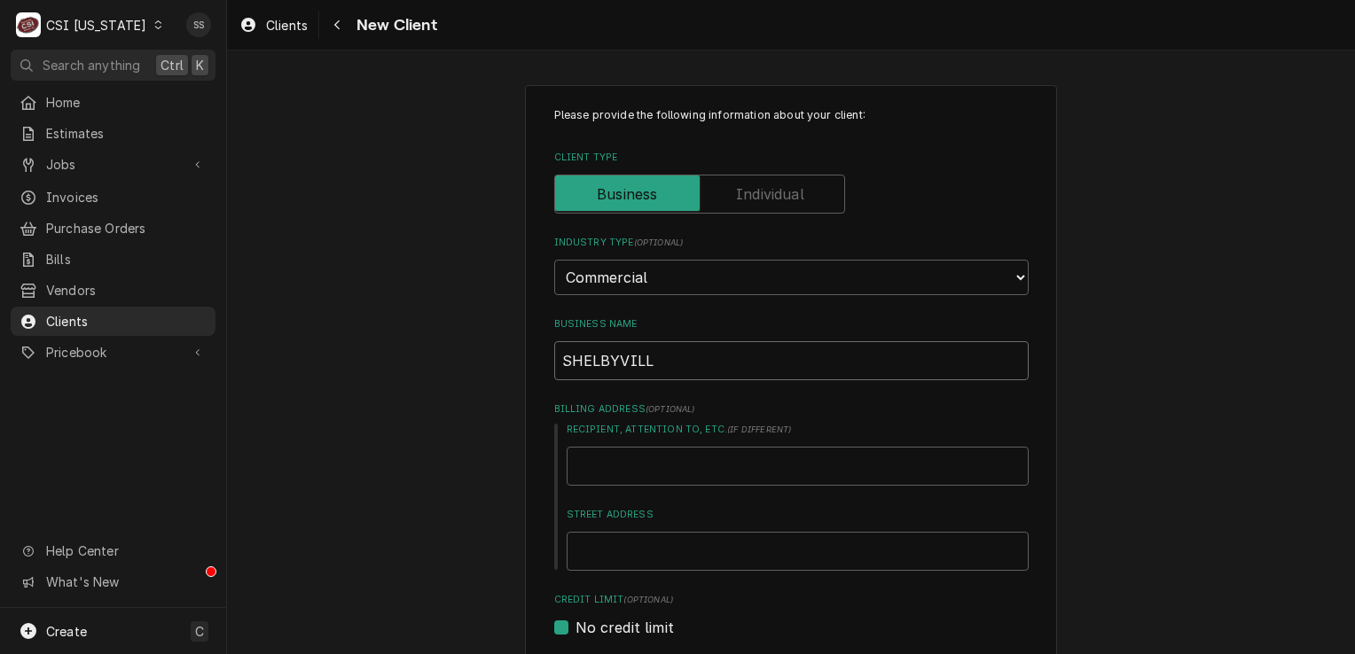
type input "SHELBYVILLE"
type textarea "x"
type input "SHELBYVILLE"
type textarea "x"
type input "SHELBYVILLE C"
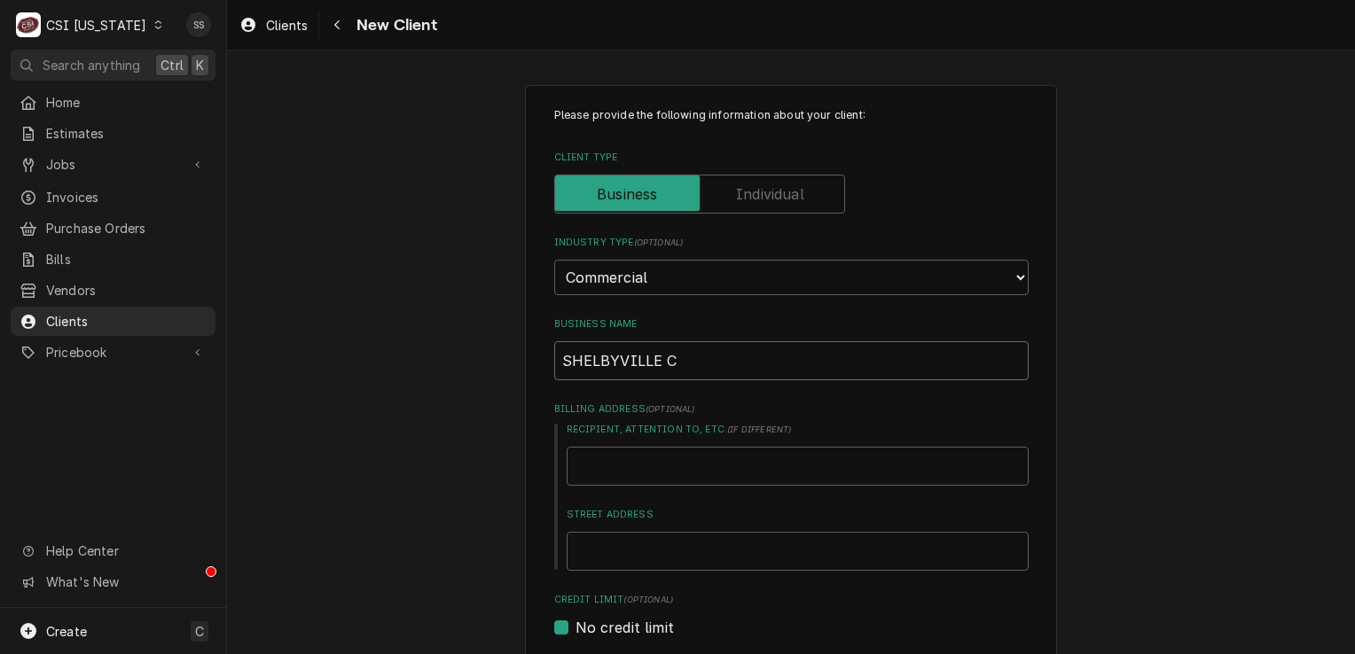
type textarea "x"
type input "SHELBYVILLE CO"
type textarea "x"
type input "SHELBYVILLE CON"
type textarea "x"
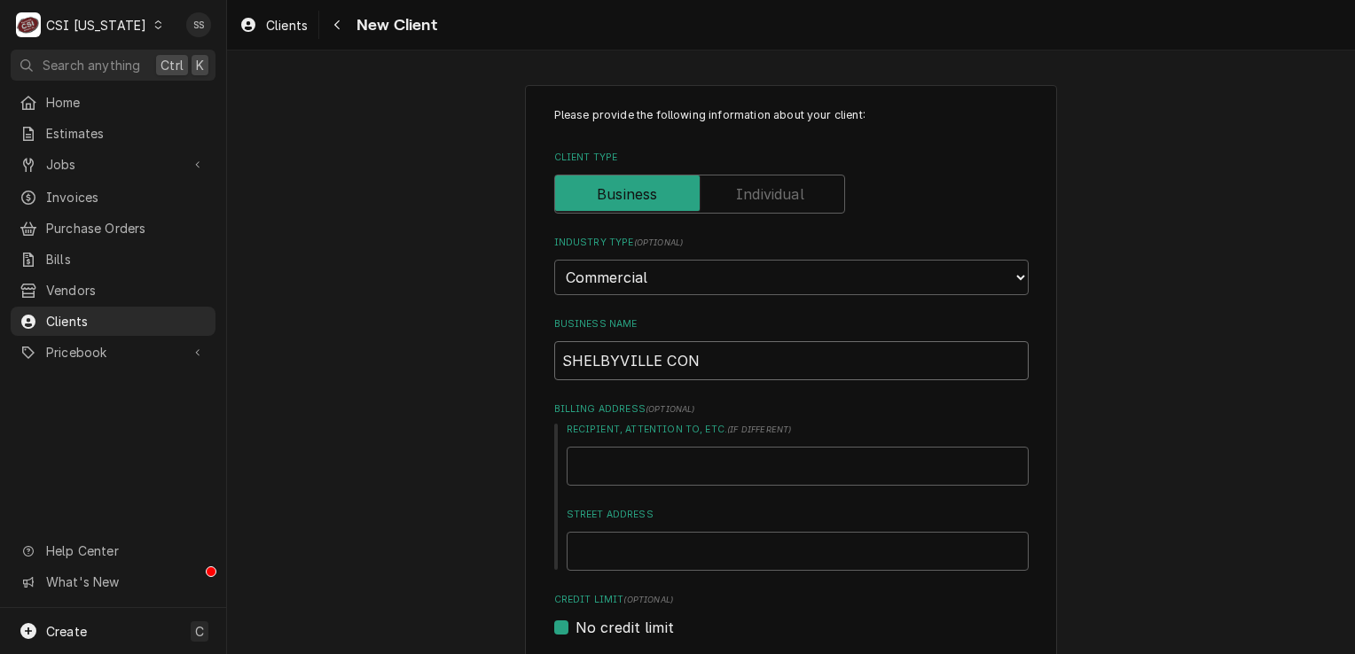
type input "SHELBYVILLE CONF"
type textarea "x"
type input "SHELBYVILLE CONFE"
type textarea "x"
type input "SHELBYVILLE CONFER"
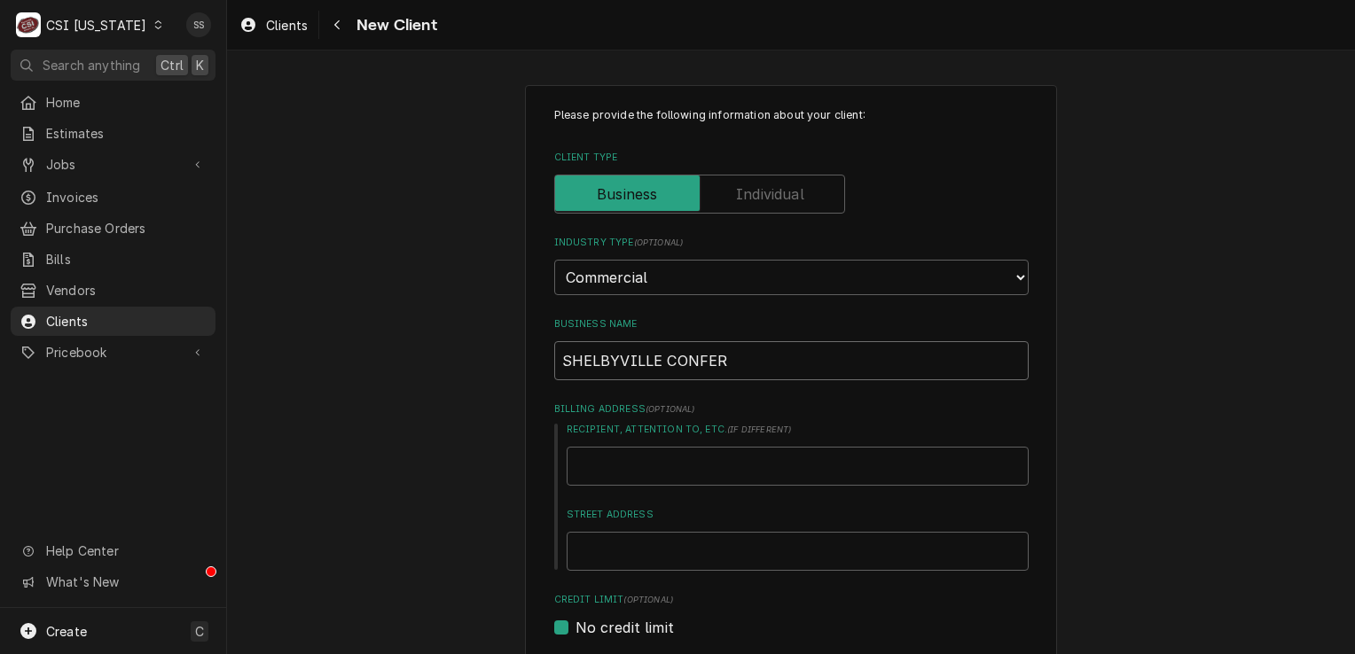
type textarea "x"
type input "SHELBYVILLE CONFERE"
type textarea "x"
type input "SHELBYVILLE CONFEREN"
type textarea "x"
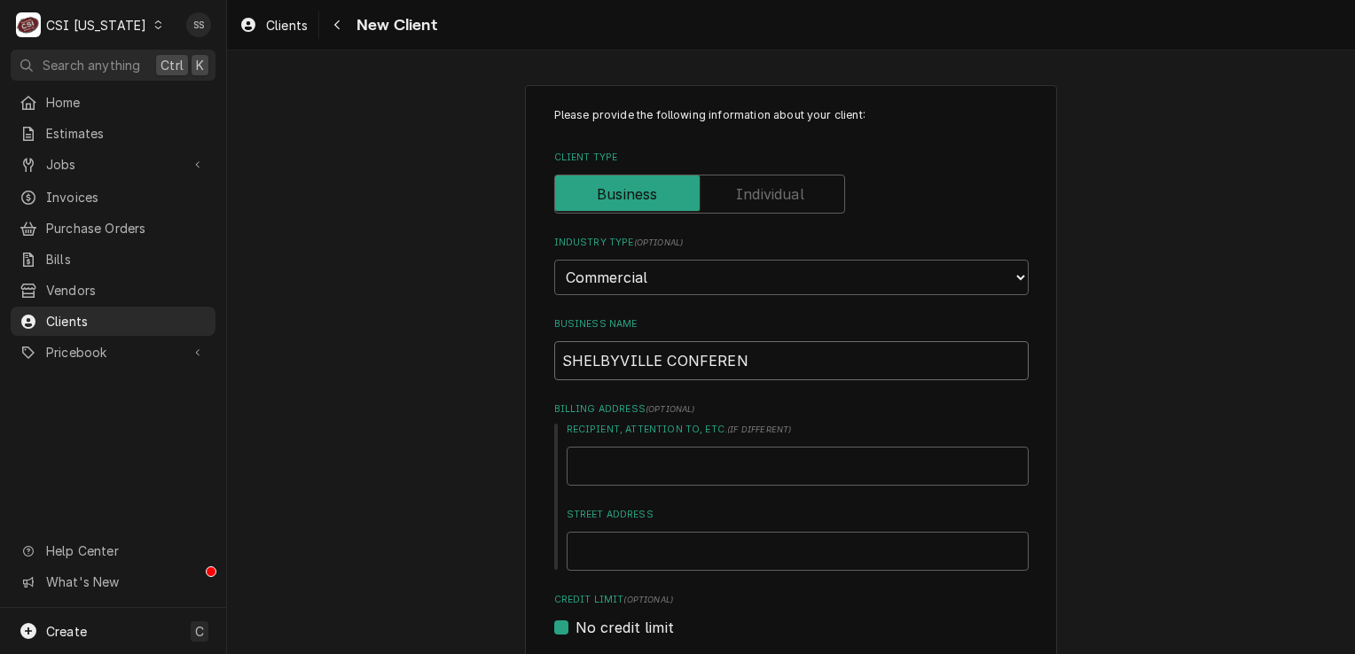
type input "SHELBYVILLE CONFERENC"
type textarea "x"
type input "SHELBYVILLE CONFERENCE"
type textarea "x"
type input "SHELBYVILLE CONFERENCE"
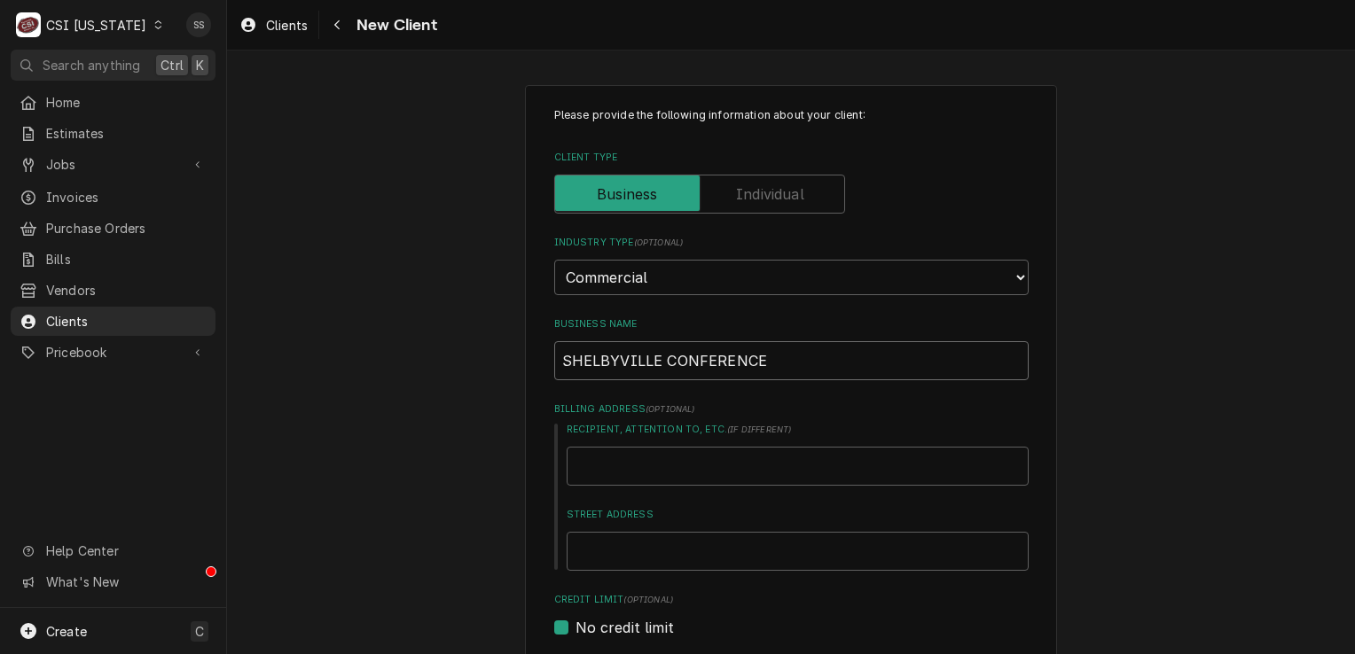
type textarea "x"
type input "SHELBYVILLE CONFERENCE C"
type textarea "x"
type input "SHELBYVILLE CONFERENCE CE"
type textarea "x"
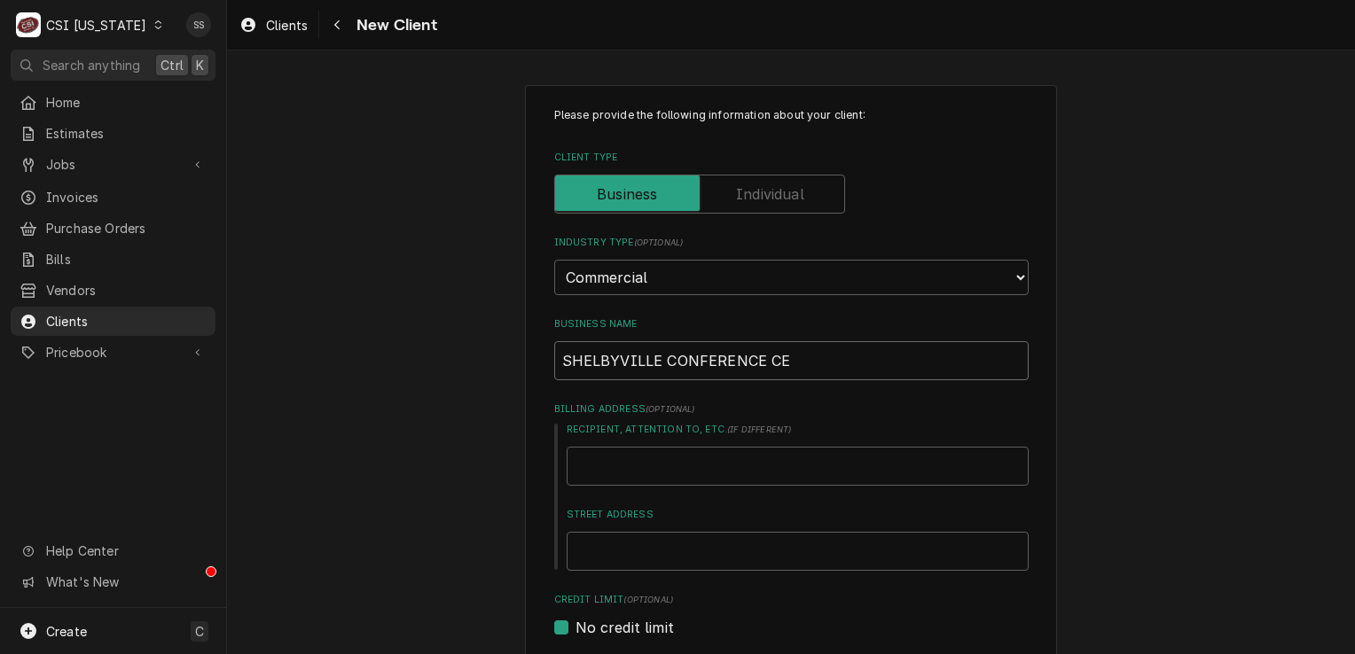
type input "SHELBYVILLE CONFERENCE CEN"
type textarea "x"
type input "SHELBYVILLE CONFERENCE CENT"
type textarea "x"
type input "SHELBYVILLE CONFERENCE CENTE"
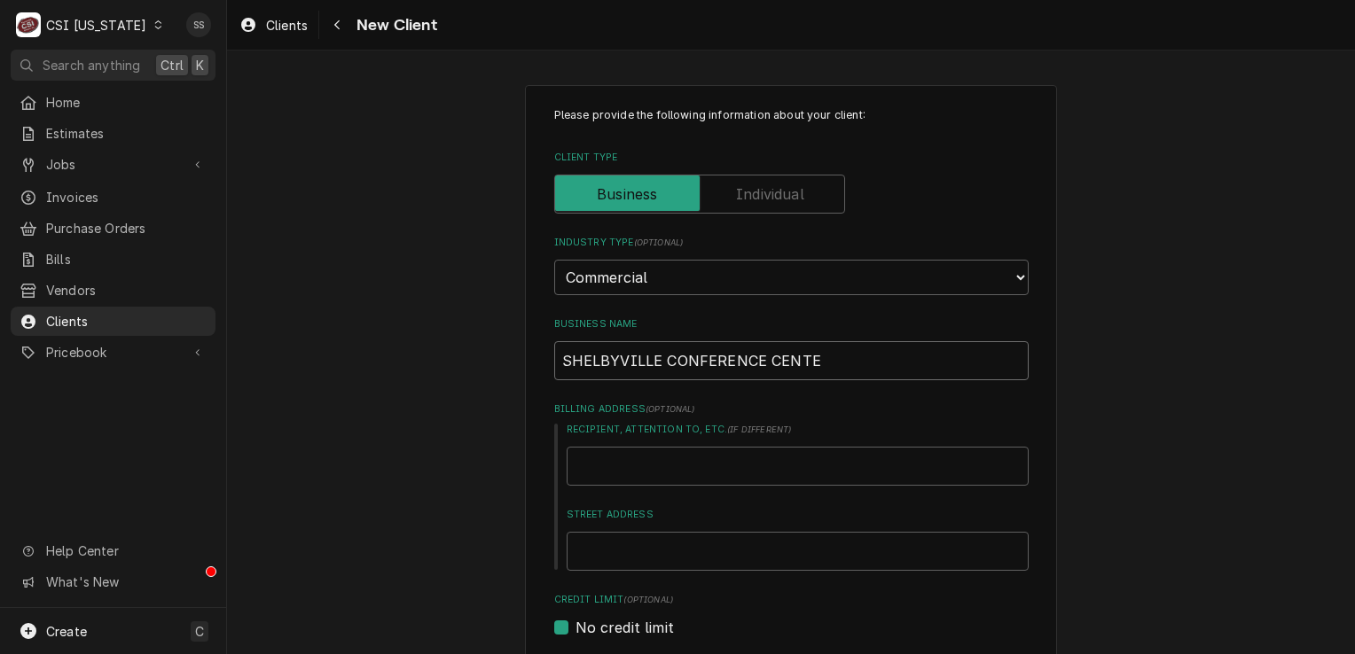
type textarea "x"
type input "SHELBYVILLE CONFERENCE CENTER"
click at [675, 470] on input "Recipient, Attention To, etc. ( if different )" at bounding box center [798, 466] width 462 height 39
click at [834, 360] on input "SHELBYVILLE CONFERENCE CENTER" at bounding box center [791, 360] width 474 height 39
type textarea "x"
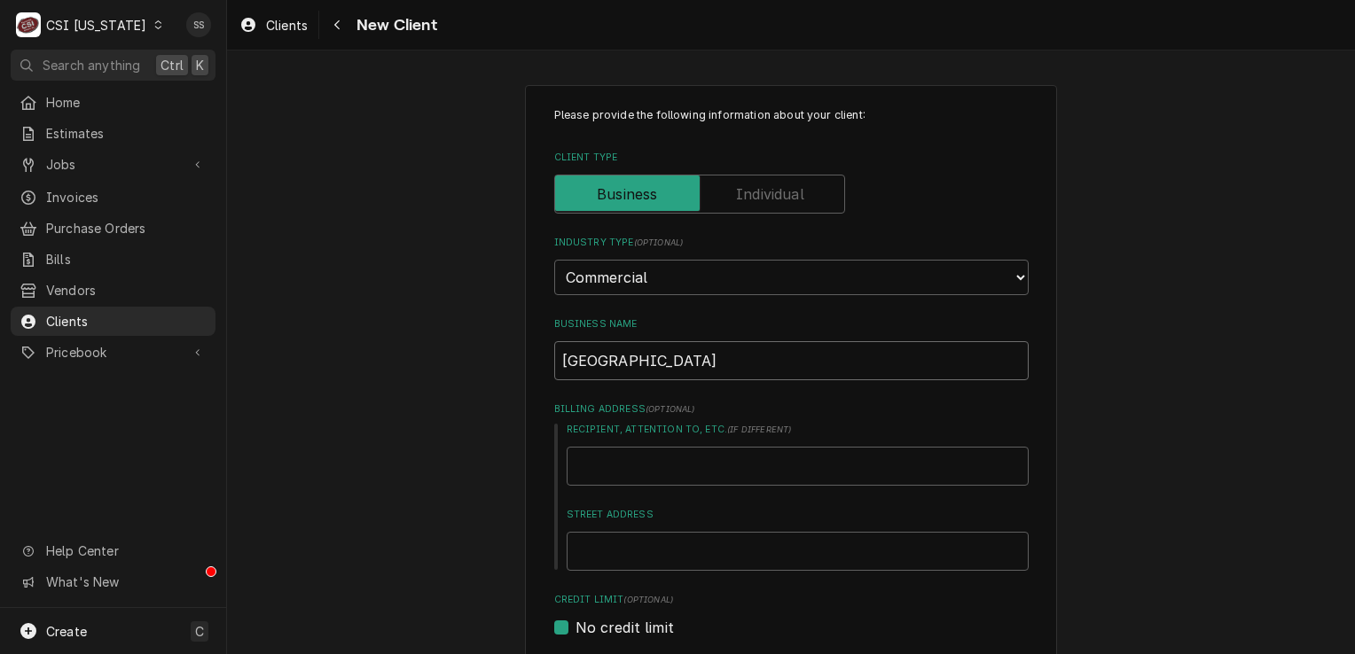
type input "SHELBYVILLE CONFERENCE CENTER"
type textarea "x"
type input "SHELBYVILLE CONFERENCE CENTER &"
type textarea "x"
type input "SHELBYVILLE CONFERENCE CENTER &"
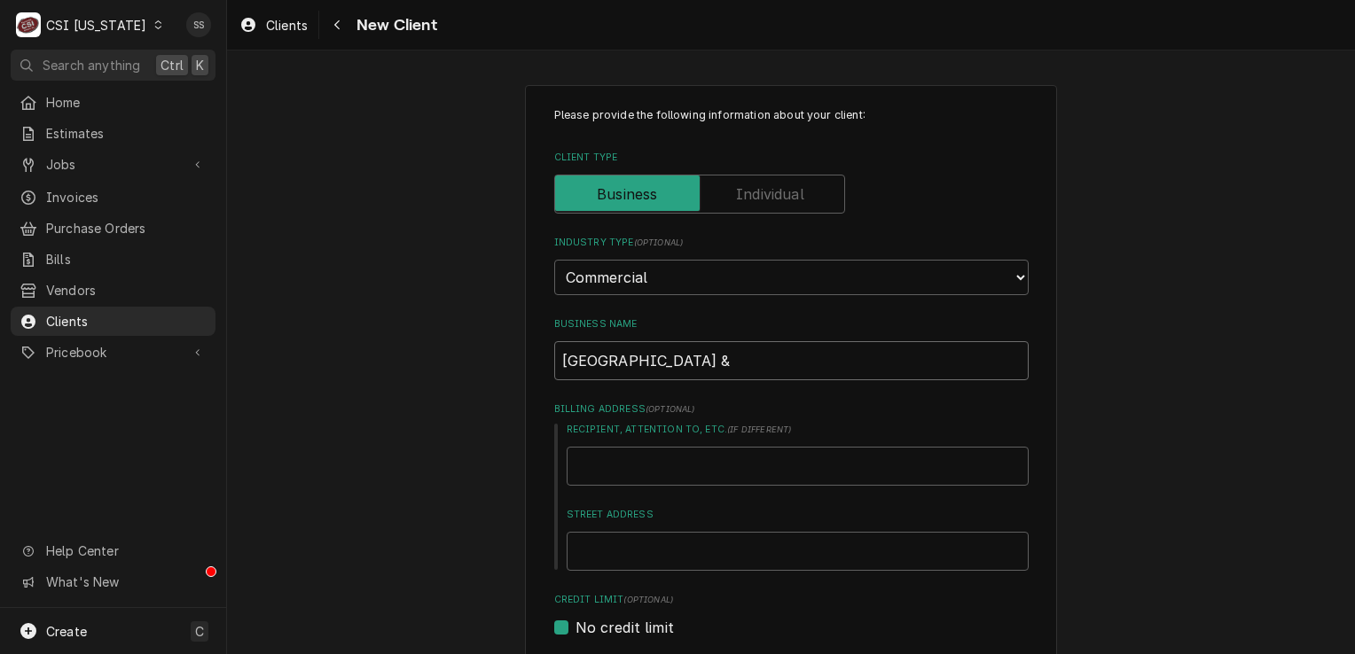
type textarea "x"
type input "SHELBYVILLE CONFERENCE CENTER & O"
type textarea "x"
type input "SHELBYVILLE CONFERENCE CENTER &"
type textarea "x"
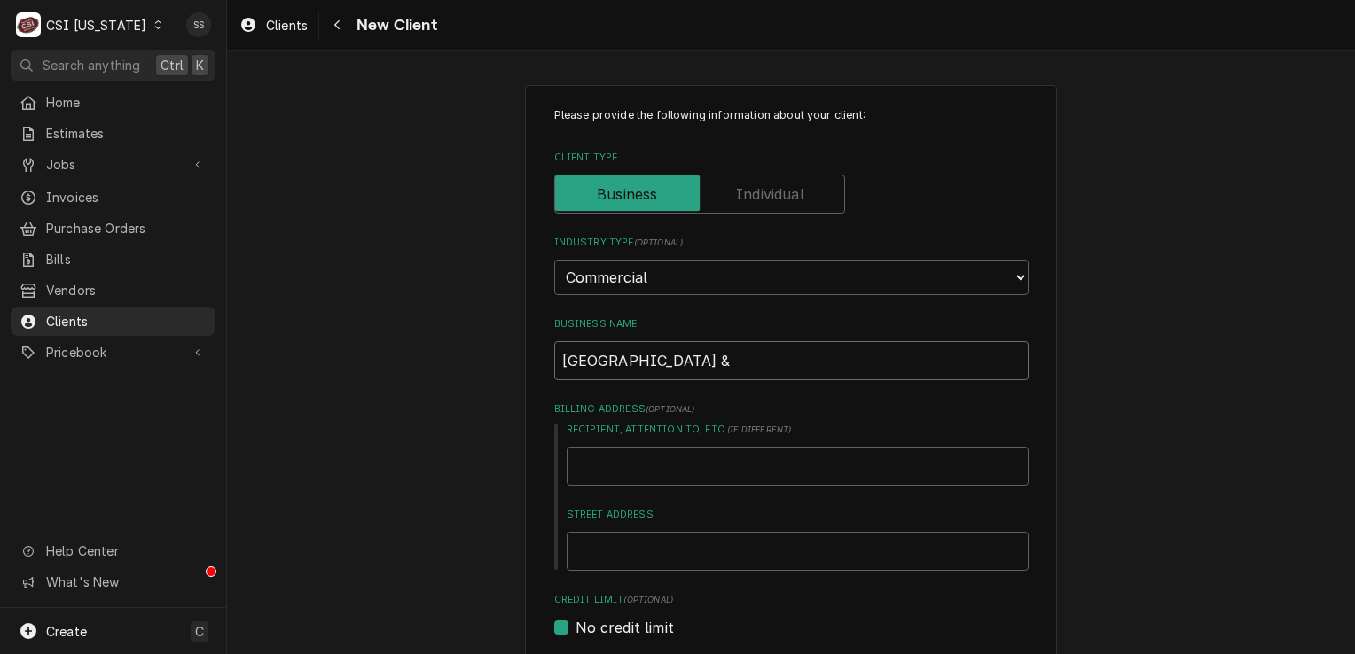
type input "SHELBYVILLE CONFERENCE CENTER & T"
type textarea "x"
type input "SHELBYVILLE CONFERENCE CENTER & TU"
type textarea "x"
type input "SHELBYVILLE CONFERENCE CENTER & TUR"
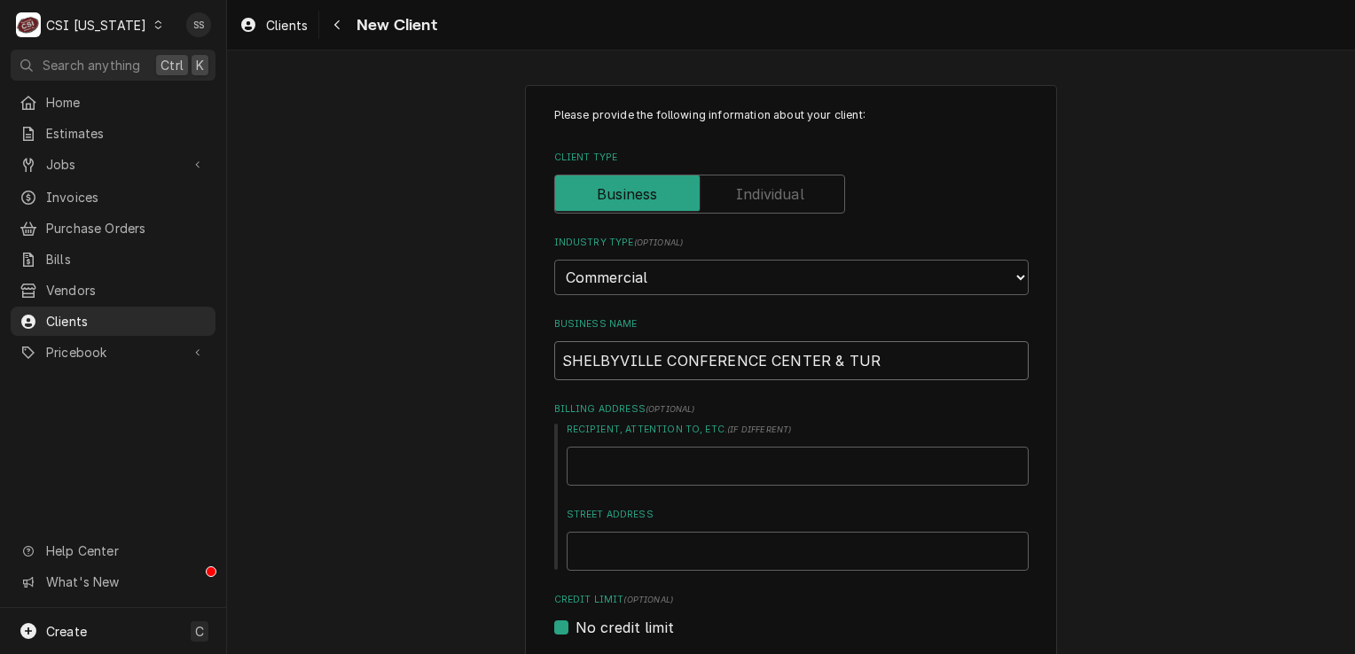
type textarea "x"
type input "SHELBYVILLE CONFERENCE CENTER & TU"
type textarea "x"
type input "SHELBYVILLE CONFERENCE CENTER & T"
type textarea "x"
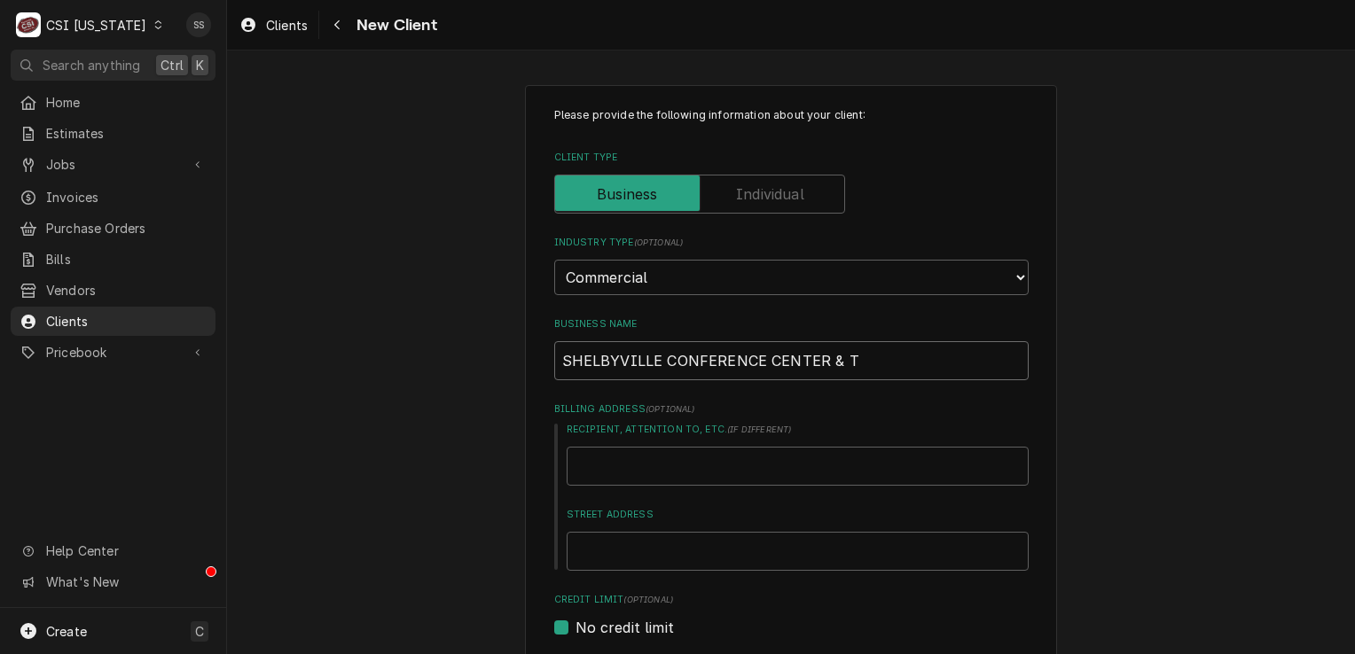
type input "SHELBYVILLE CONFERENCE CENTER & TO"
type textarea "x"
type input "SHELBYVILLE CONFERENCE CENTER & TOU"
type textarea "x"
type input "SHELBYVILLE CONFERENCE CENTER & TOUR"
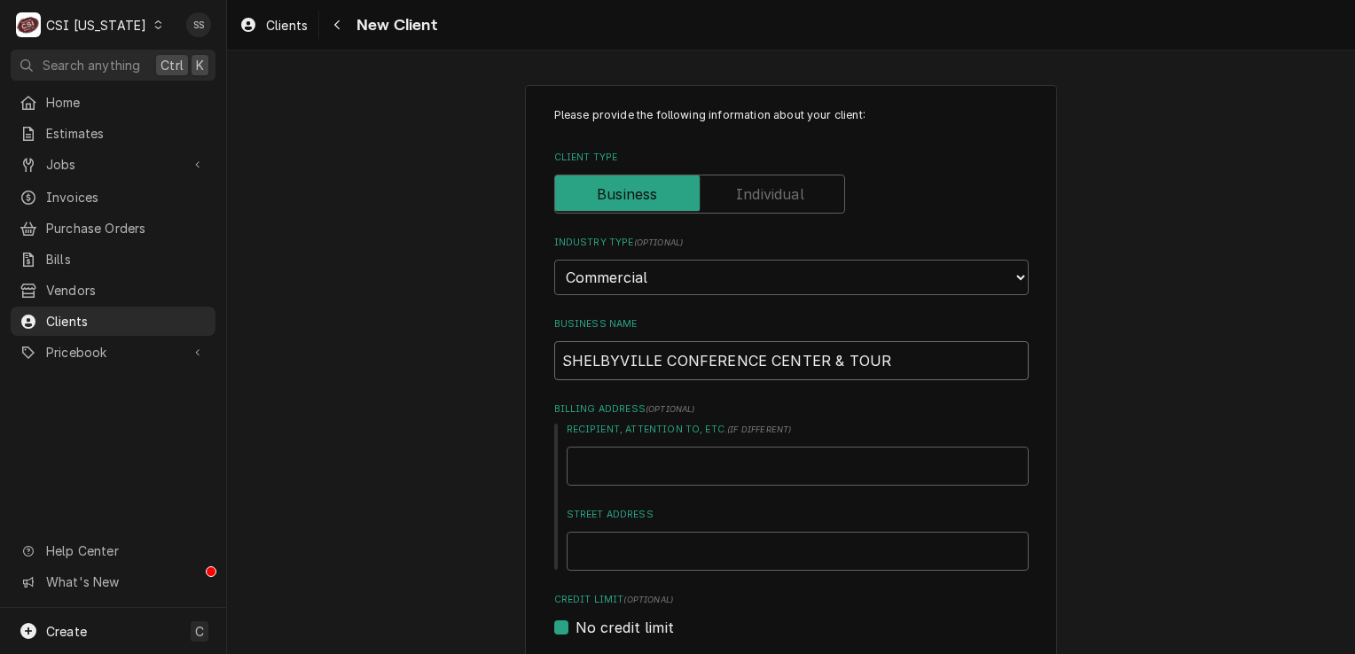
type textarea "x"
type input "SHELBYVILLE CONFERENCE CENTER & TOURI"
type textarea "x"
type input "SHELBYVILLE CONFERENCE CENTER & TOURISM"
type textarea "x"
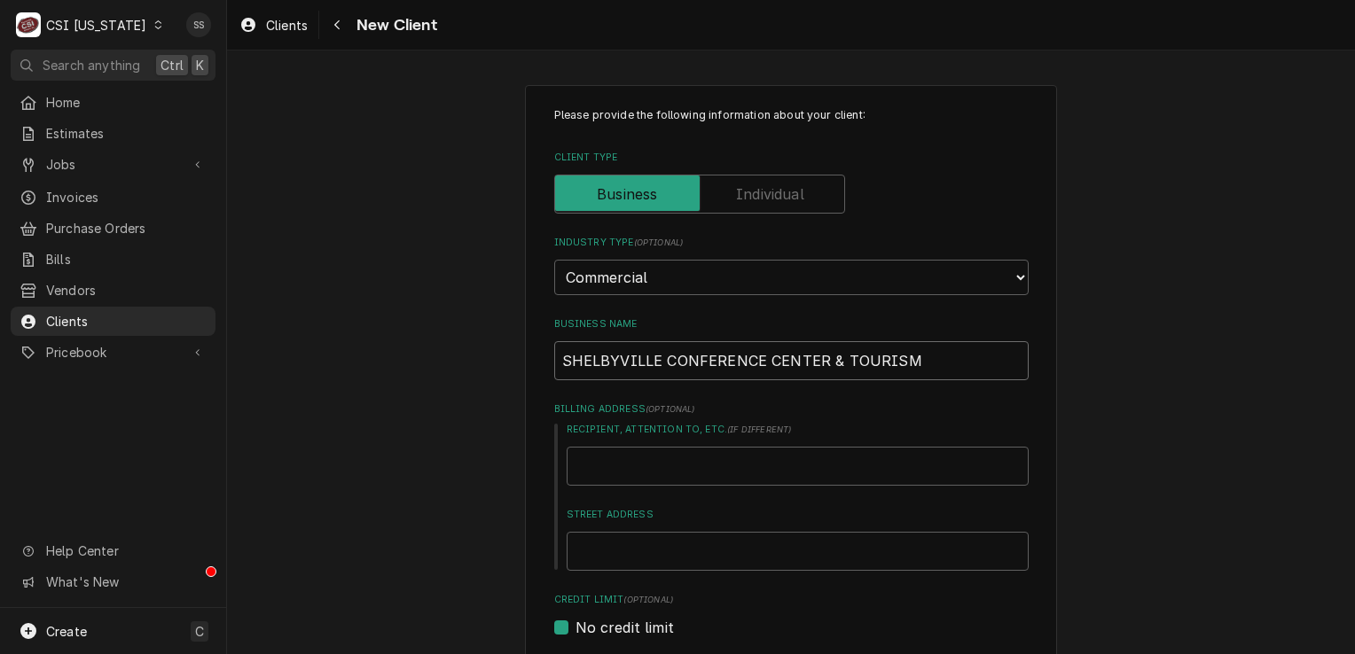
type input "SHELBYVILLE CONFERENCE CENTER & TOURISM"
type textarea "x"
type input "SHELBYVILLE CONFERENCE CENTER & TOURISM O"
type textarea "x"
type input "SHELBYVILLE CONFERENCE CENTER & TOURISM OF"
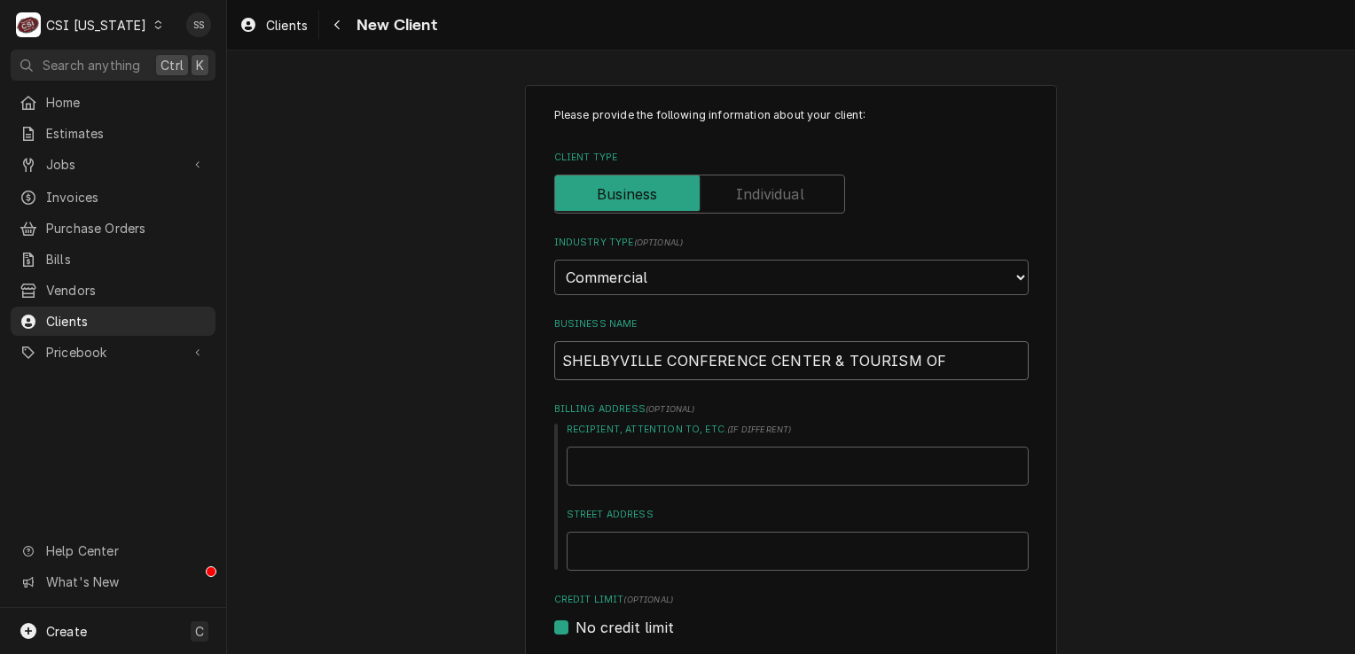
type textarea "x"
type input "SHELBYVILLE CONFERENCE CENTER & TOURISM OFF"
type textarea "x"
type input "SHELBYVILLE CONFERENCE CENTER & TOURISM OFFI"
type textarea "x"
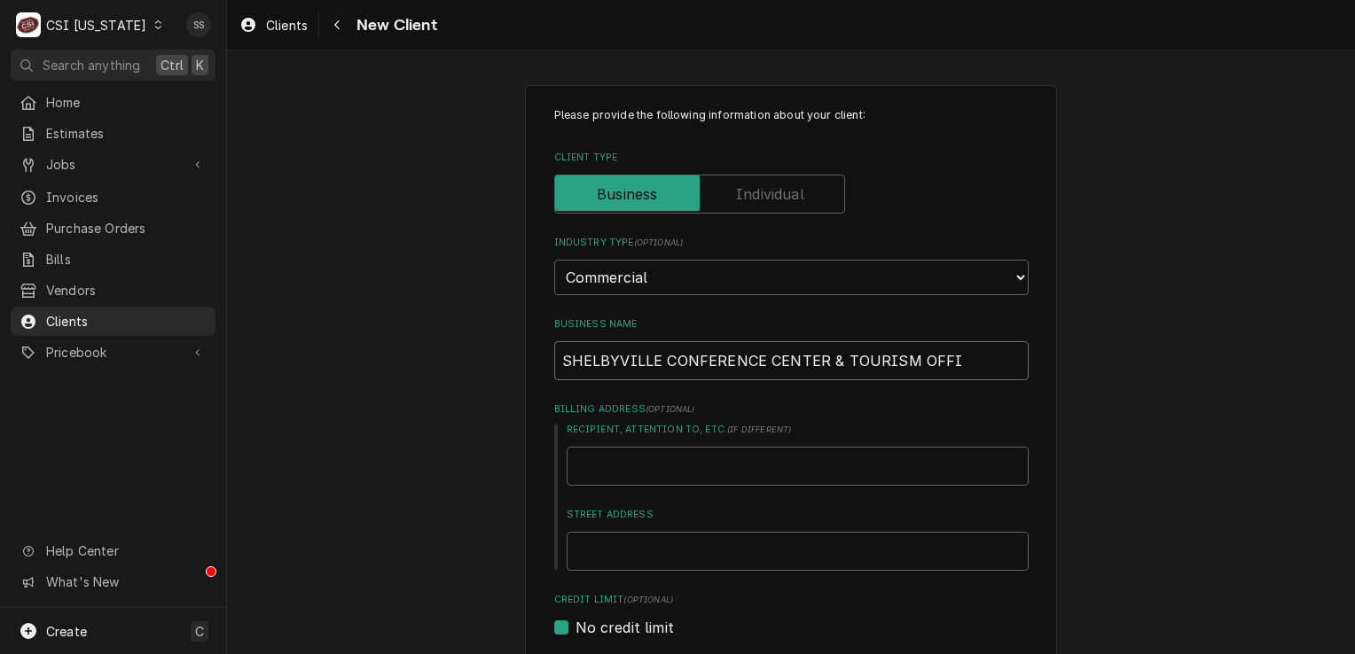
type input "SHELBYVILLE CONFERENCE CENTER & TOURISM OFFIC"
type textarea "x"
type input "SHELBYVILLE CONFERENCE CENTER & TOURISM OFFICE"
click at [784, 472] on input "Recipient, Attention To, etc. ( if different )" at bounding box center [798, 466] width 462 height 39
type textarea "x"
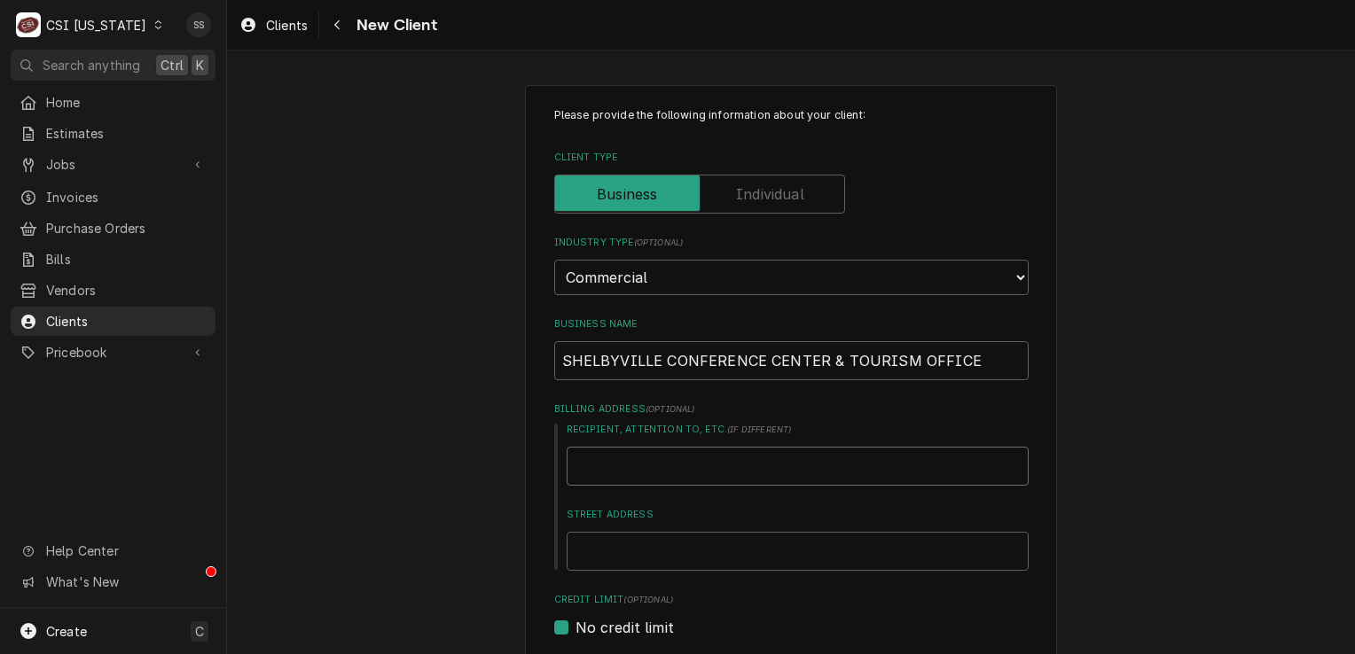
type input "2"
type textarea "x"
type input "21"
type textarea "x"
type input "219"
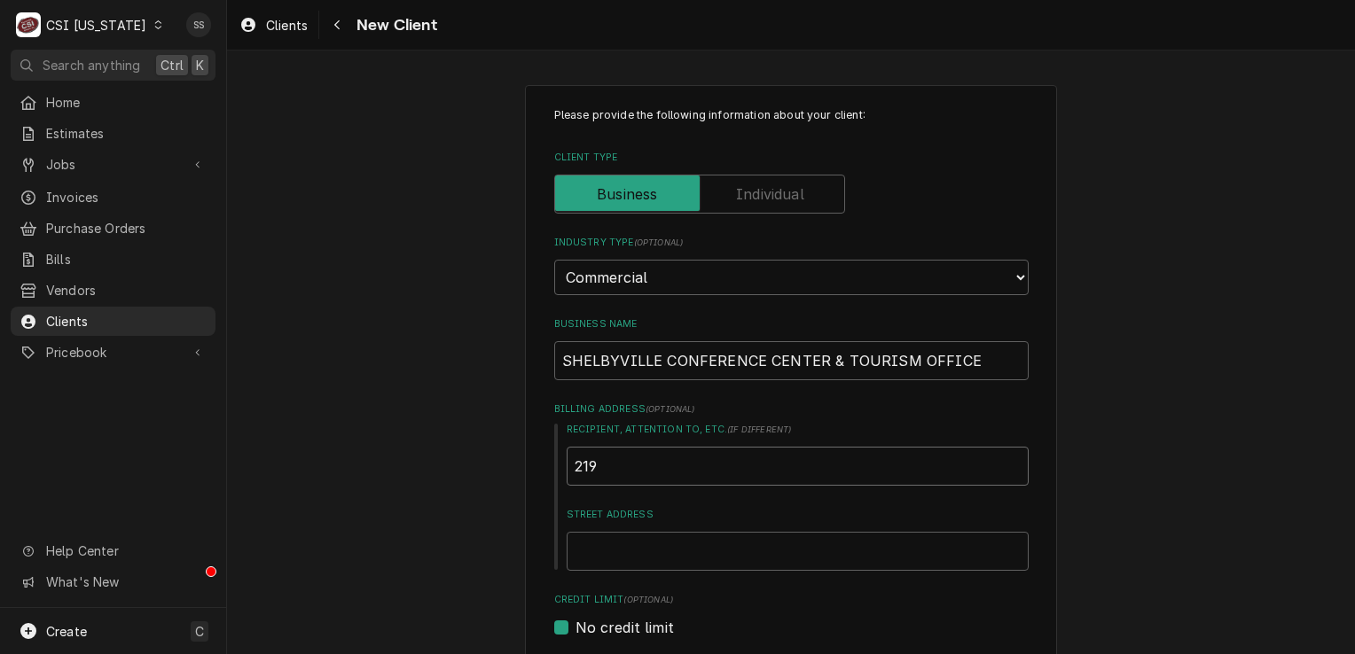
type textarea "x"
type input "219"
type textarea "x"
type input "219 7"
type textarea "x"
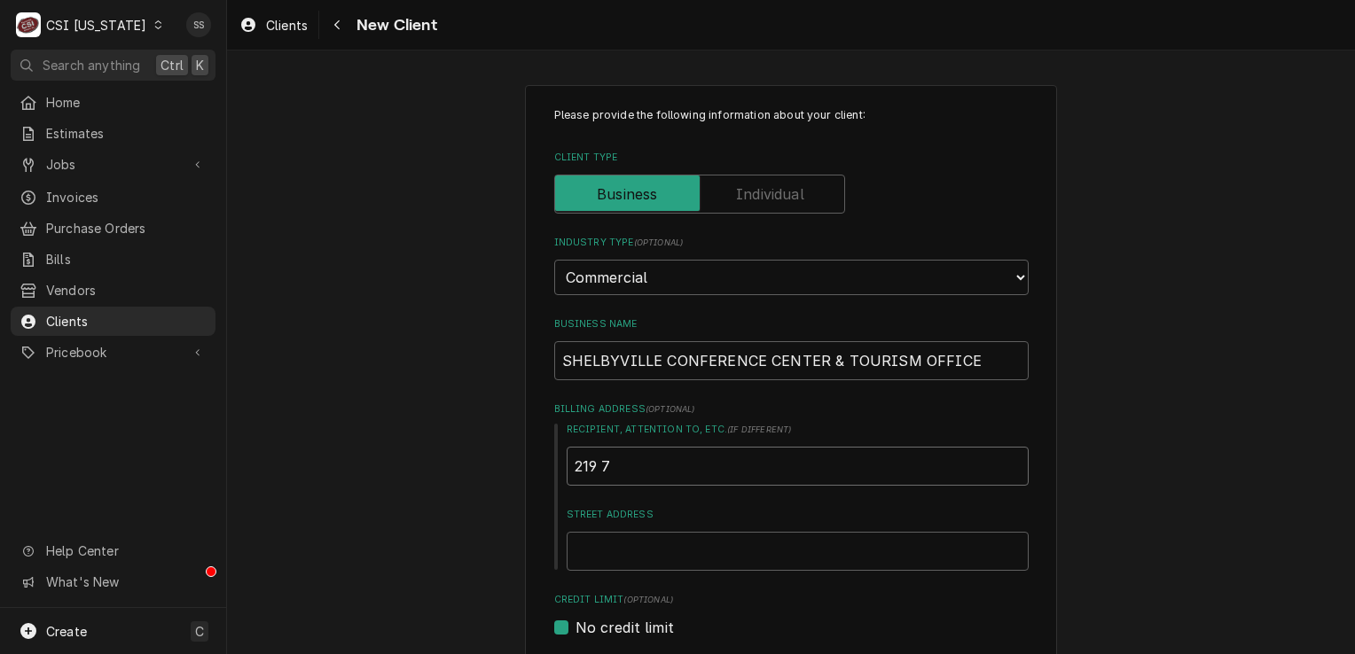
type input "219 7T"
type textarea "x"
type input "219 7TH"
type textarea "x"
type input "219 7TH"
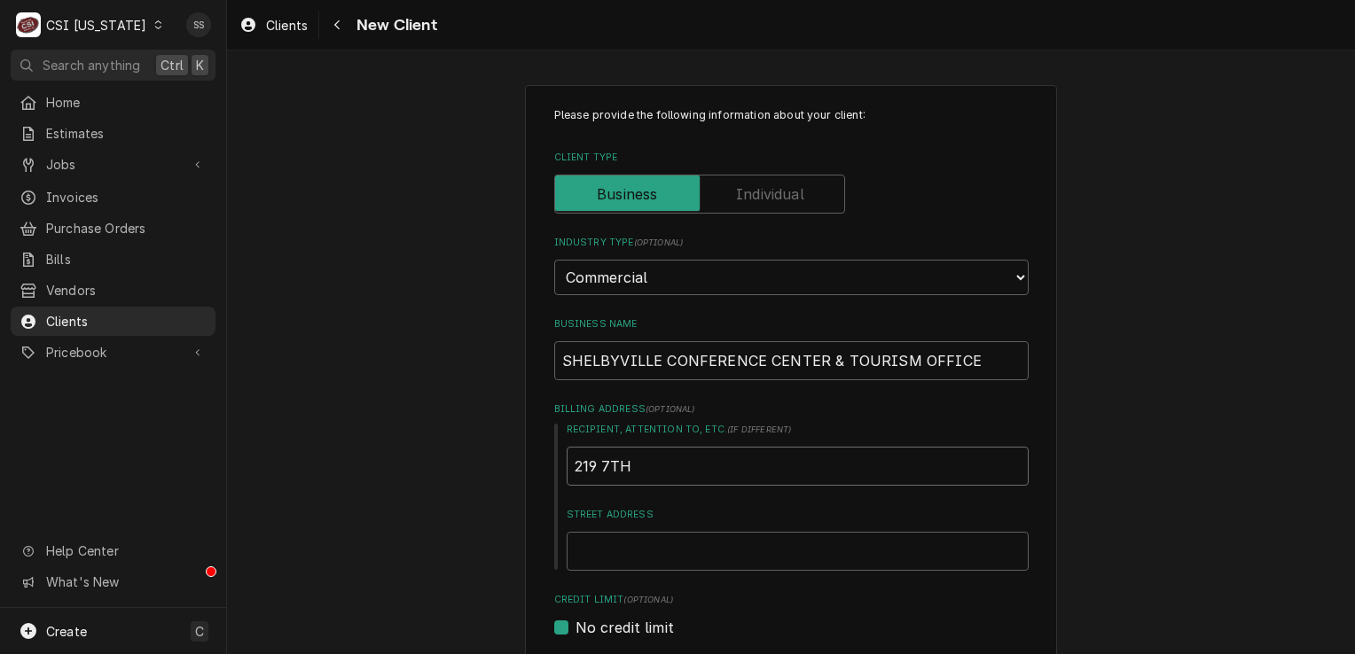
type textarea "x"
type input "219 7TH s"
type textarea "x"
type input "219 7TH sT"
type textarea "x"
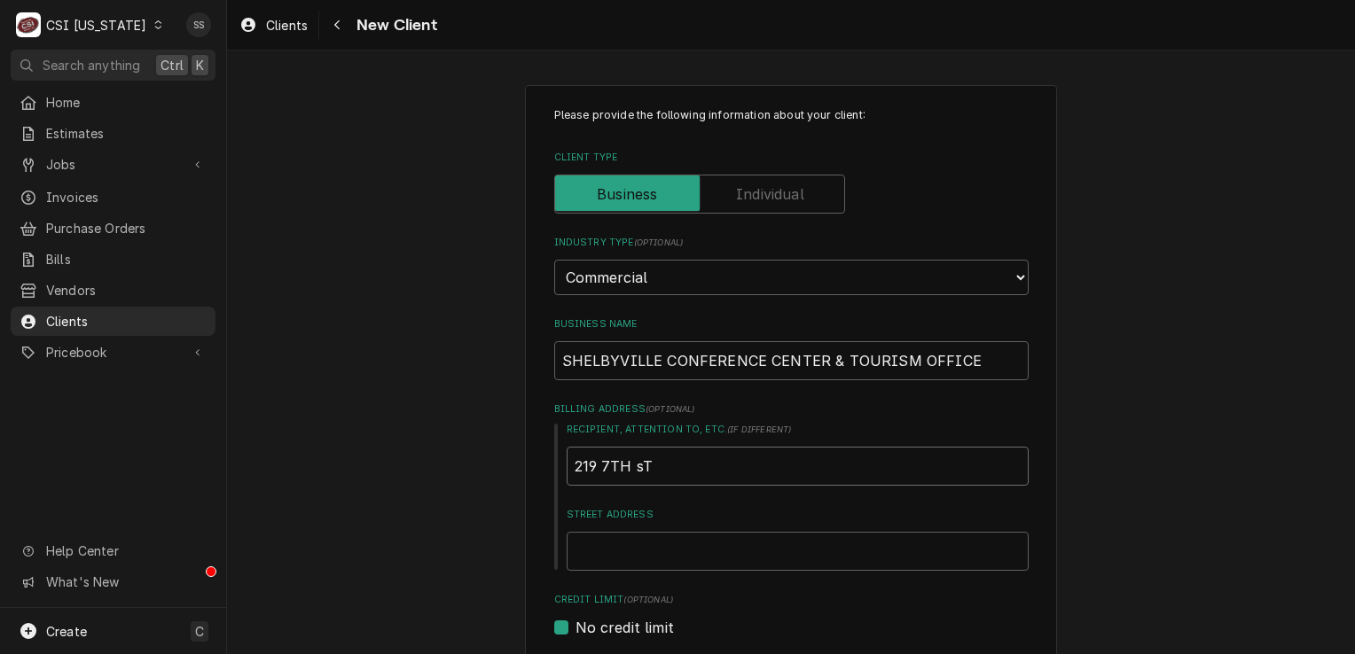
type input "219 7TH s"
type textarea "x"
type input "219 7TH"
type textarea "x"
type input "219 7TH S"
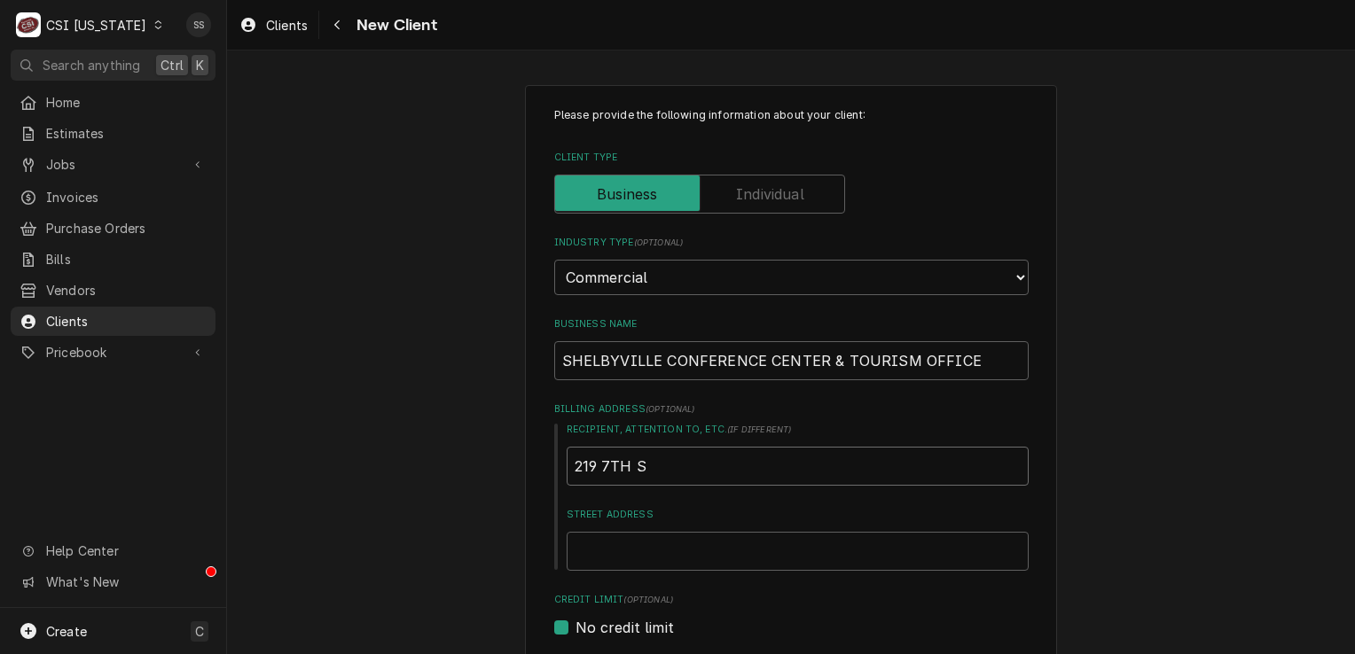
type textarea "x"
type input "219 7TH ST"
drag, startPoint x: 690, startPoint y: 470, endPoint x: 488, endPoint y: 451, distance: 203.0
click at [488, 451] on div "Please provide the following information about your client: Client Type Industr…" at bounding box center [791, 651] width 1128 height 1165
type textarea "x"
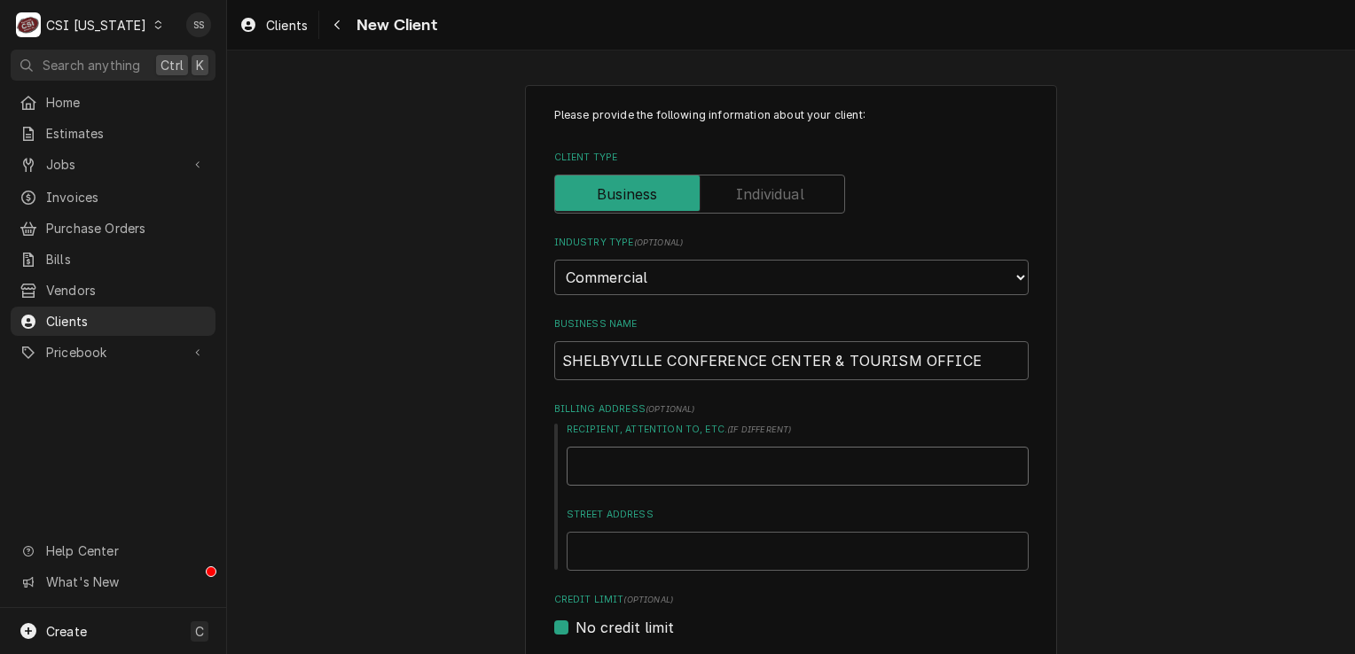
click at [603, 468] on input "Recipient, Attention To, etc. ( if different )" at bounding box center [798, 466] width 462 height 39
type textarea "x"
type input "S"
type textarea "x"
type input "SH"
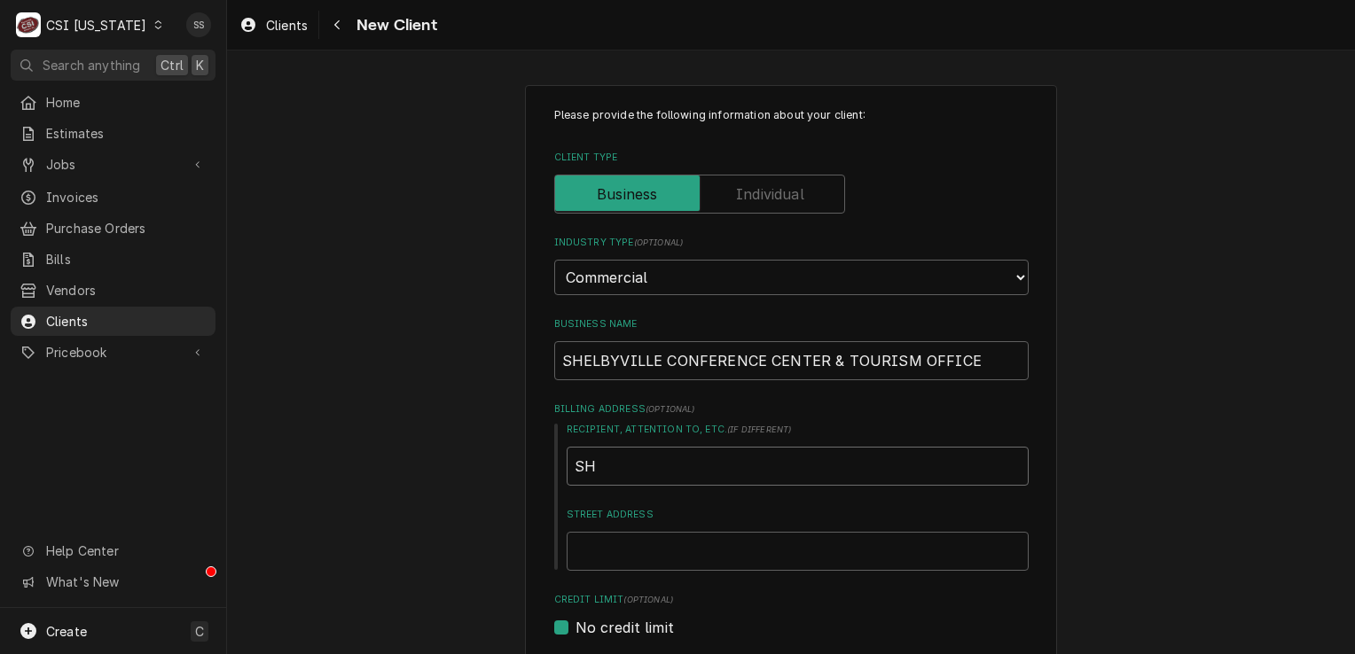
type textarea "x"
type input "SHE"
type textarea "x"
type input "SHEL"
type textarea "x"
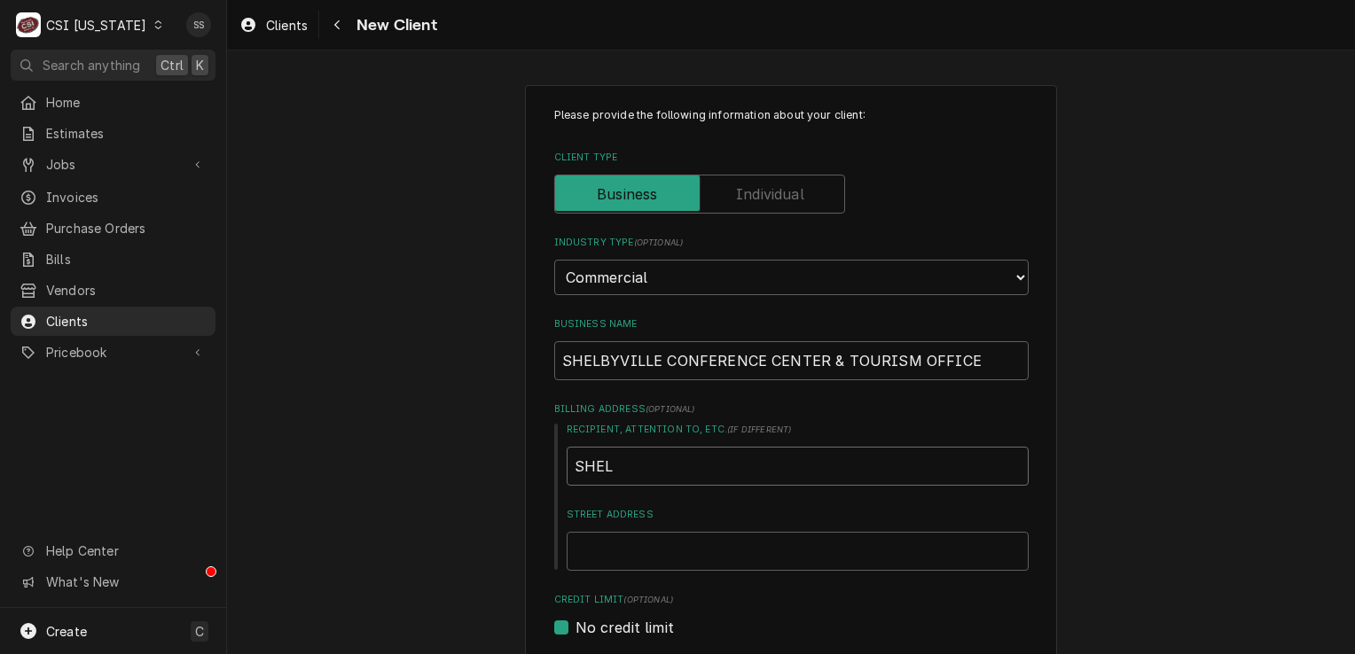
type input "SHELV"
type textarea "x"
type input "SHELVY"
type textarea "x"
type input "SHELV"
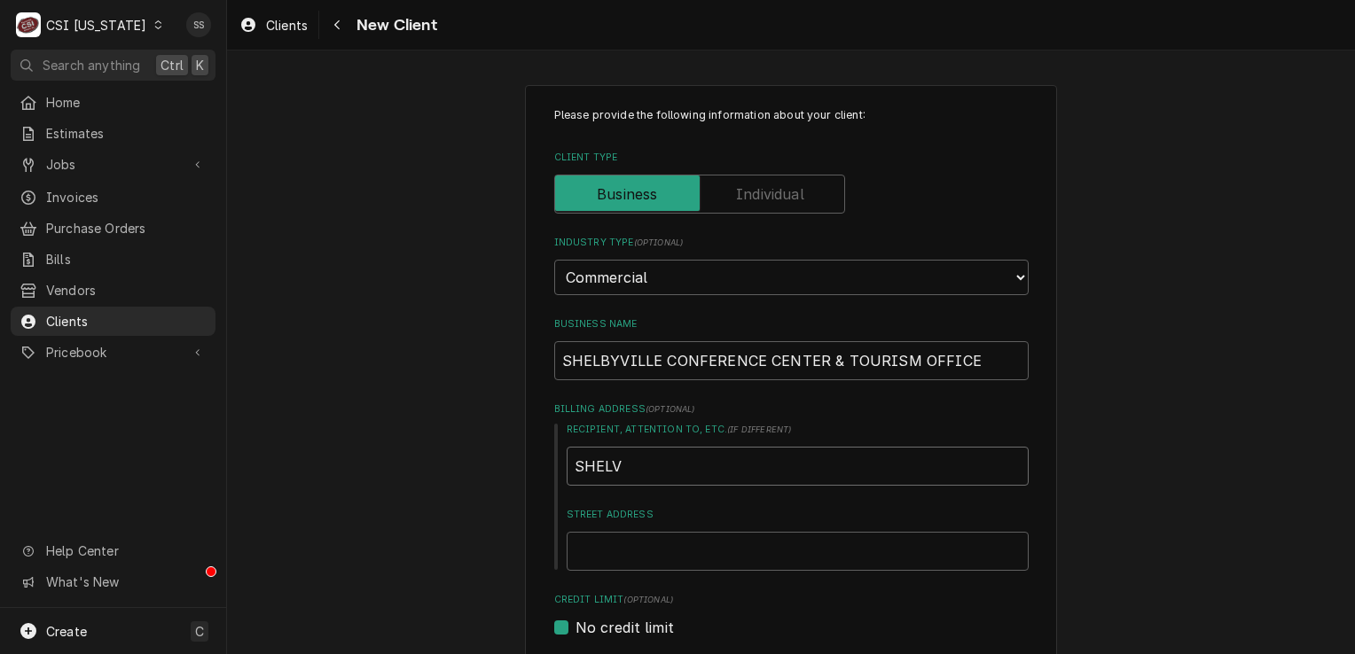
type textarea "x"
type input "SHEL"
type textarea "x"
type input "SHELB"
type textarea "x"
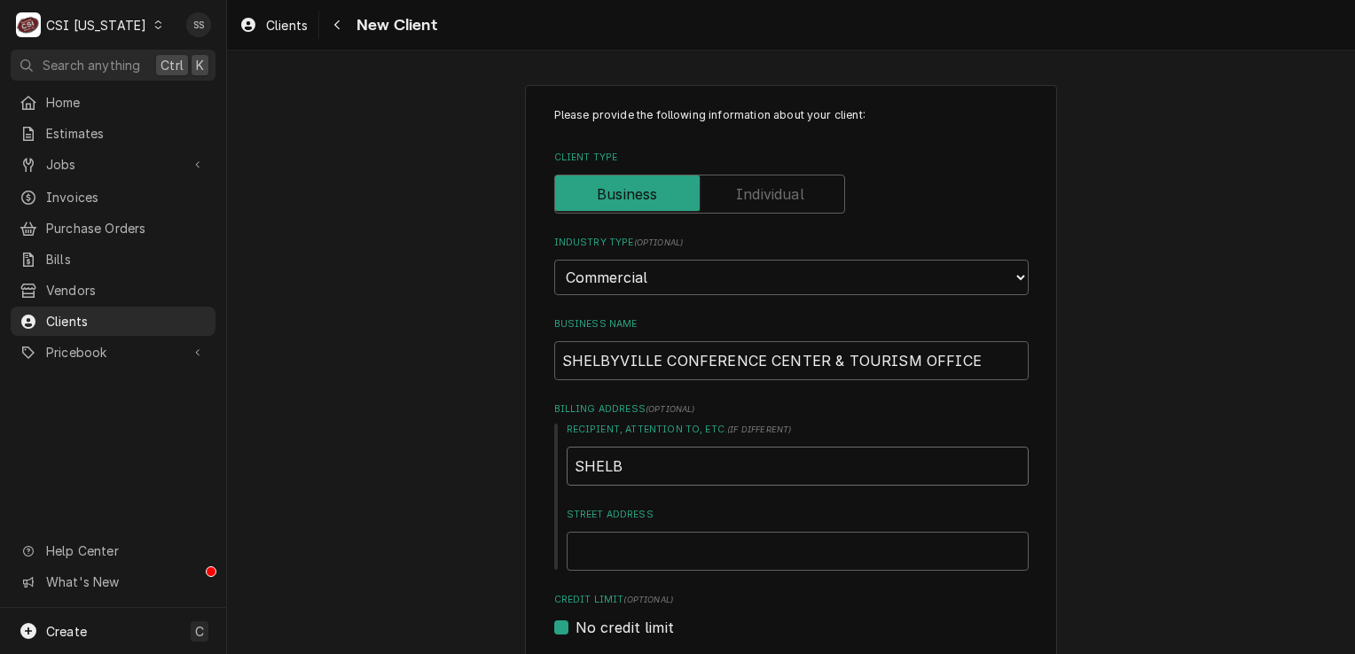
type input "SHELBY"
type textarea "x"
type input "SHELBYV"
type textarea "x"
type input "SHELBYVI"
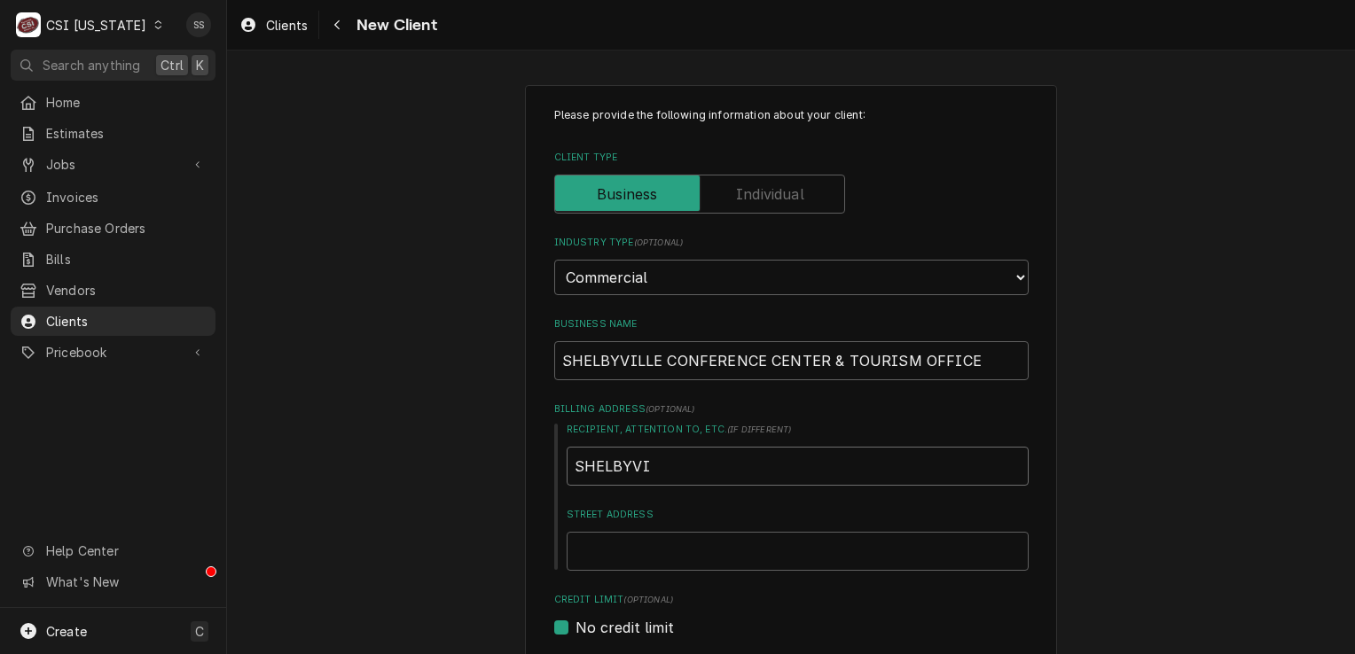
type textarea "x"
type input "SHELBYVIL"
type textarea "x"
type input "SHELBYVILL"
type textarea "x"
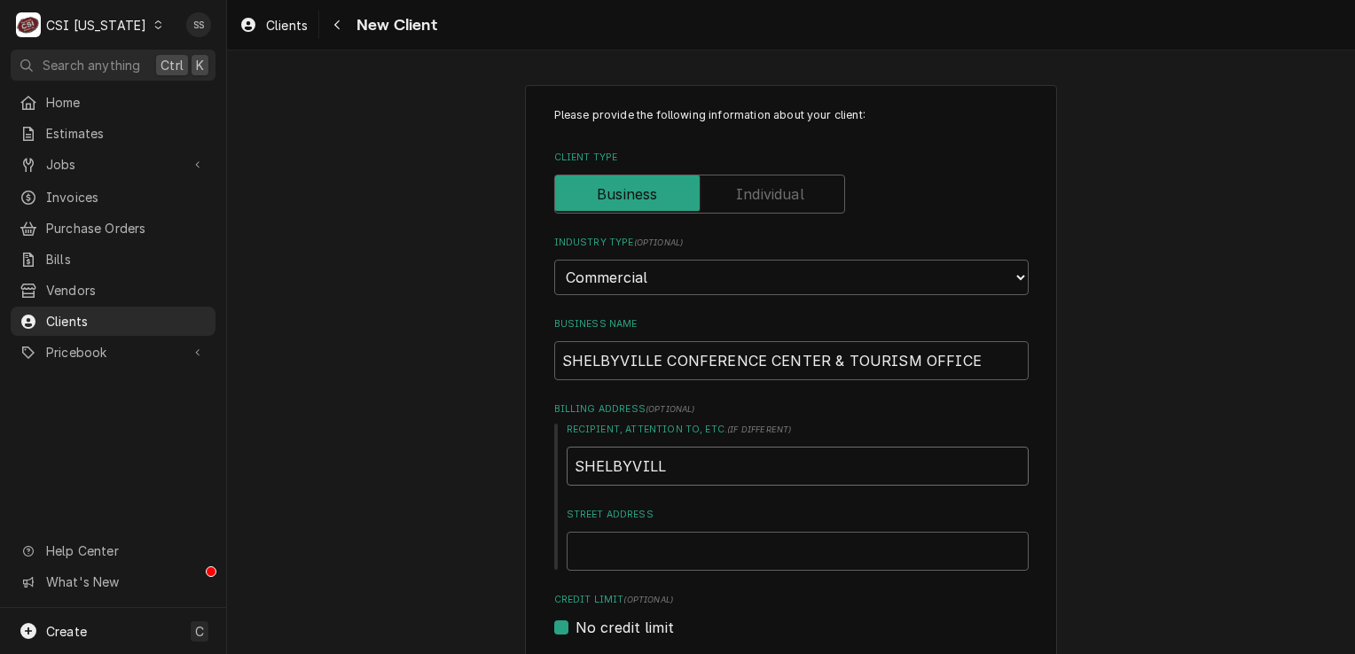
type input "SHELBYVILLE"
type textarea "x"
type input "SHELBYVILLE"
type textarea "x"
type input "SHELBYVILLE C"
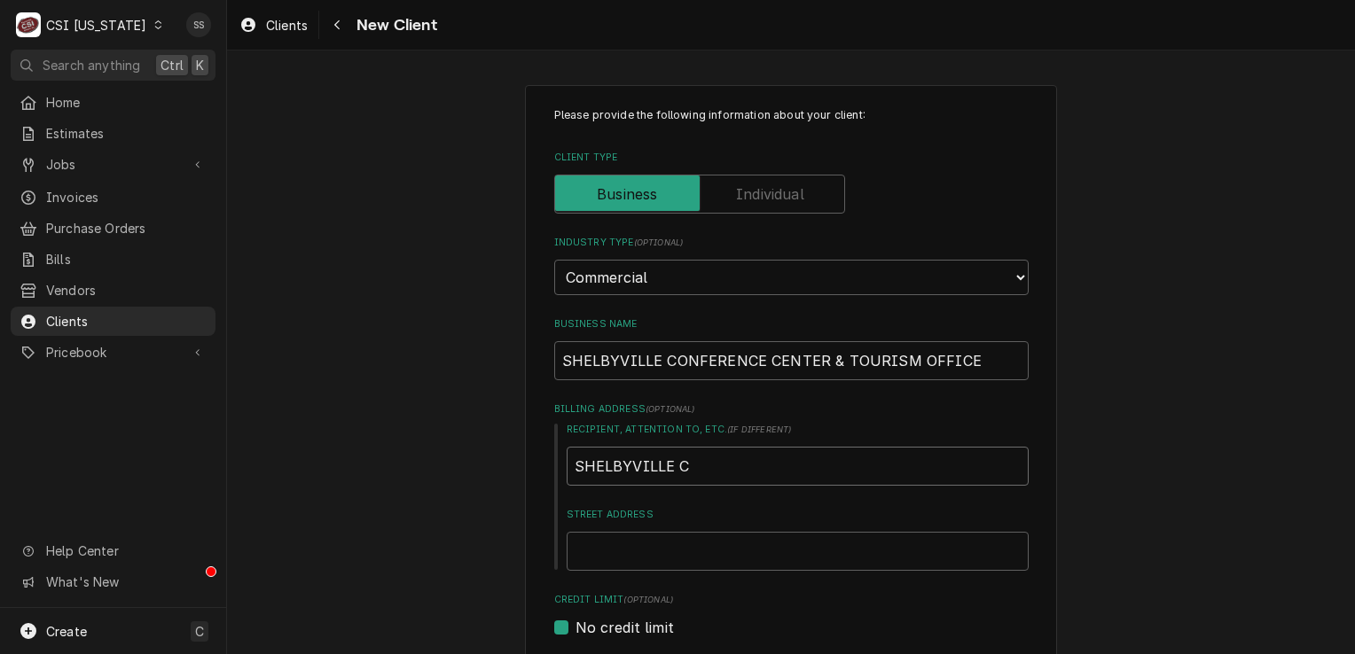
type textarea "x"
type input "SHELBYVILLE CO"
type textarea "x"
type input "SHELBYVILLE CON"
type textarea "x"
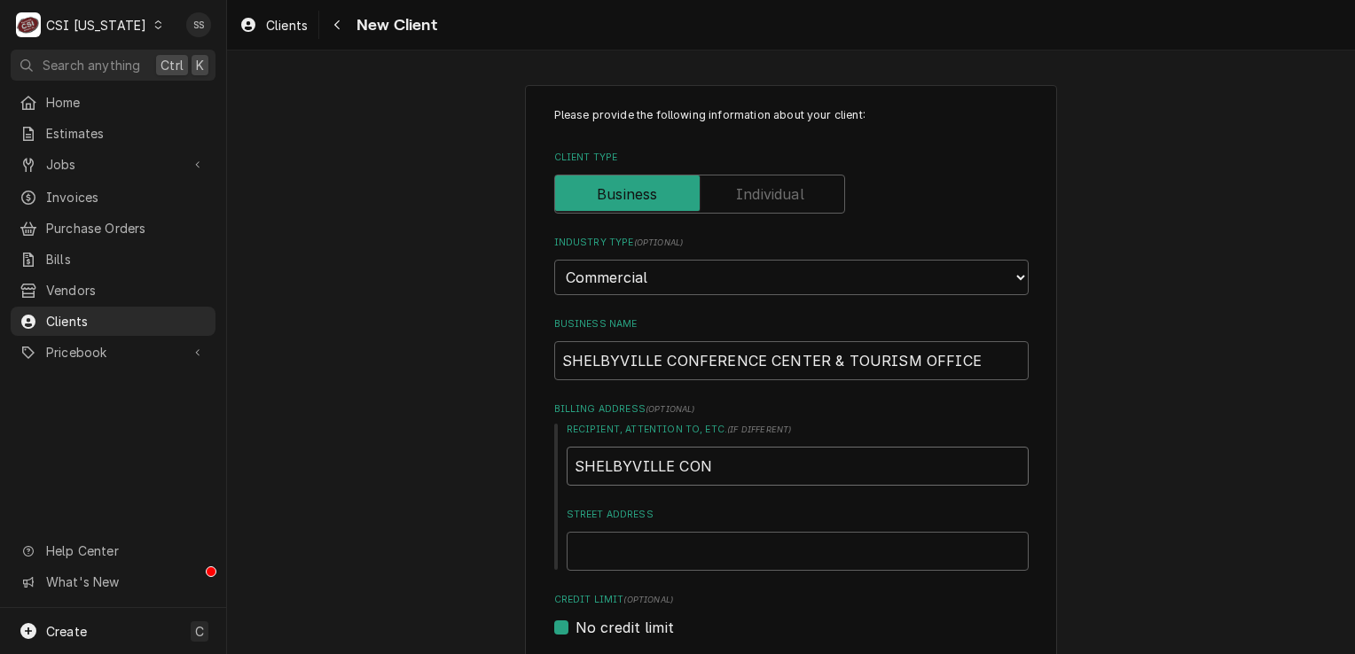
type input "SHELBYVILLE CONF"
type textarea "x"
type input "SHELBYVILLE CONFE"
type textarea "x"
type input "SHELBYVILLE CONFER"
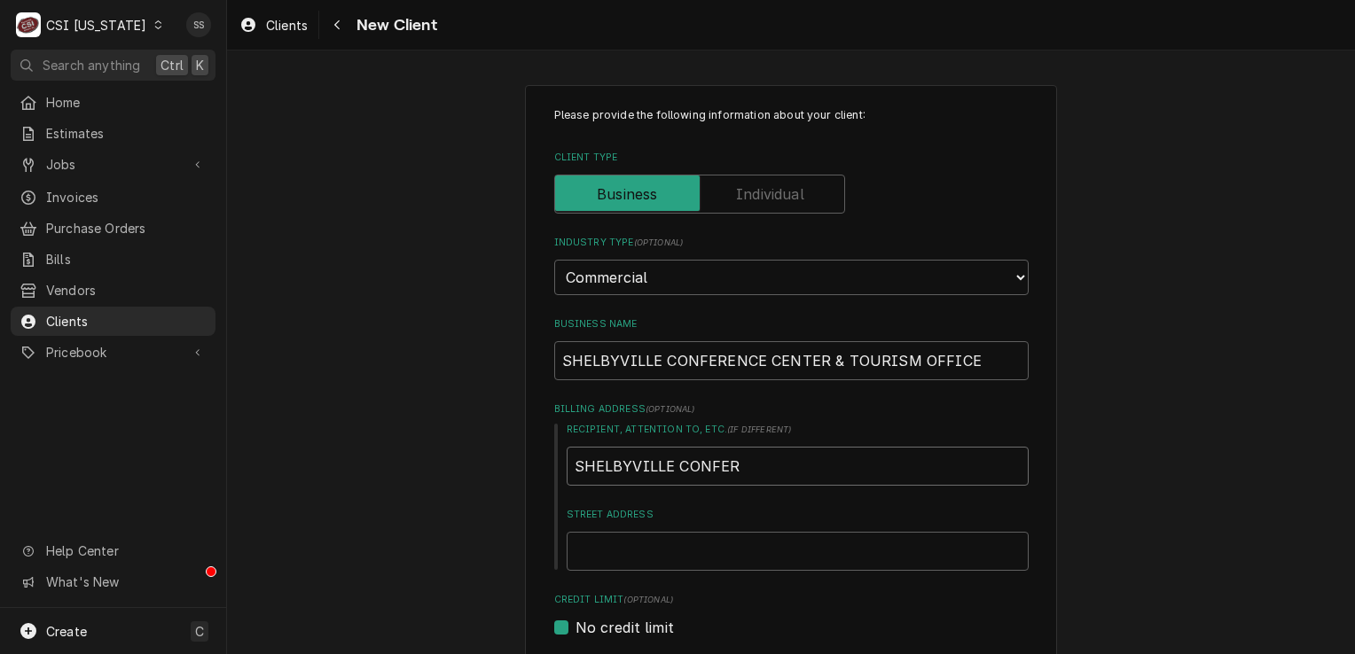
type textarea "x"
type input "SHELBYVILLE CONFERE"
type textarea "x"
type input "SHELBYVILLE CONFEREN"
type textarea "x"
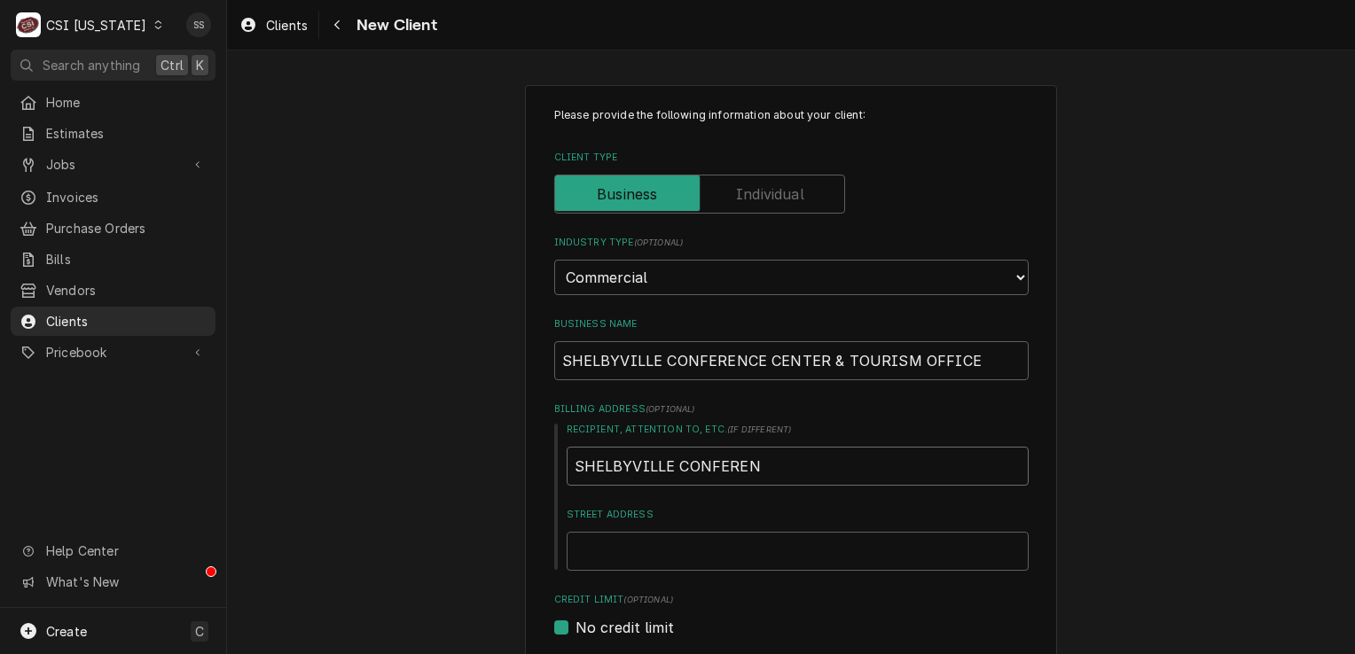
type input "SHELBYVILLE CONFERENE"
type textarea "x"
type input "SHELBYVILLE CONFERENE"
type textarea "x"
type input "SHELBYVILLE CONFERENE"
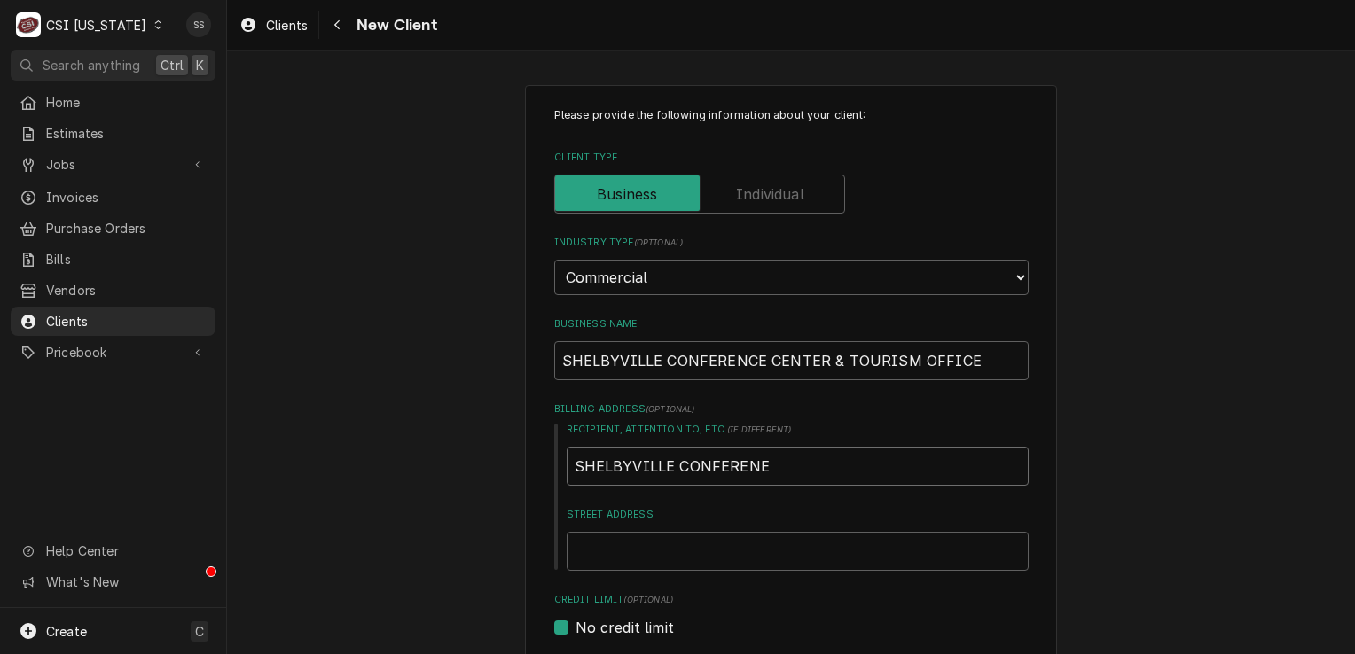
type textarea "x"
type input "SHELBYVILLE CONFEREN"
type textarea "x"
type input "SHELBYVILLE CONFERENC"
type textarea "x"
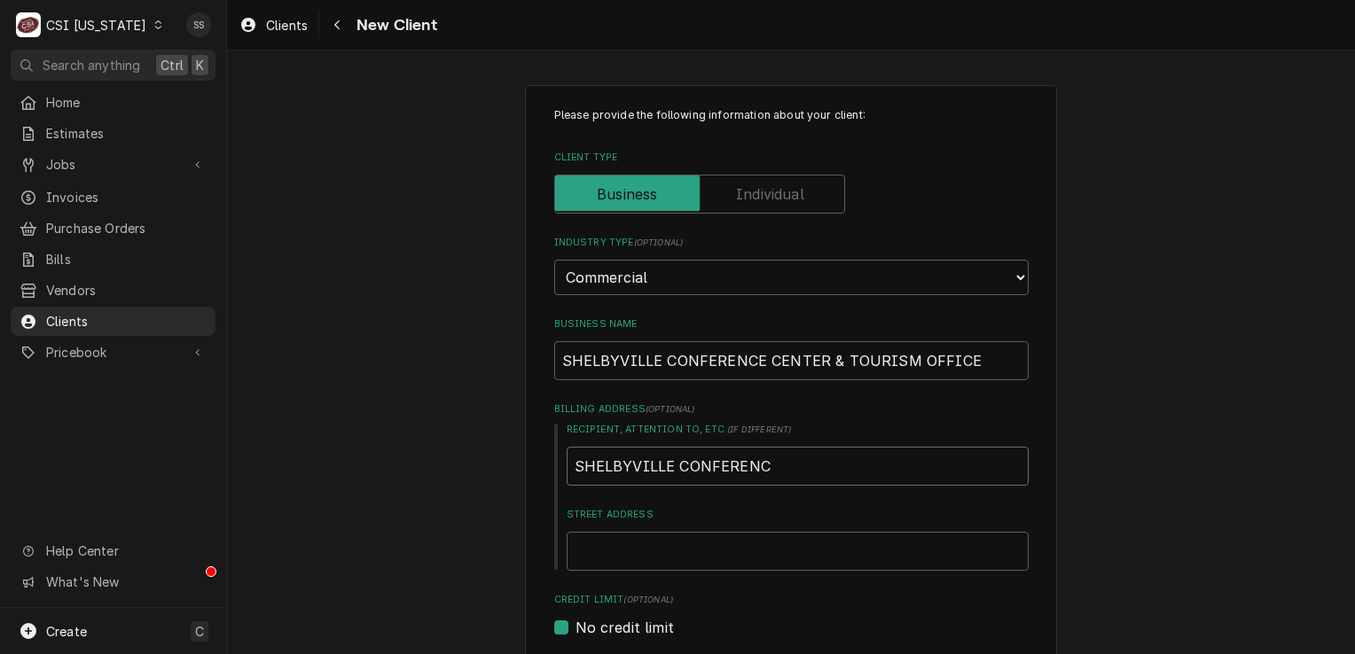
type input "SHELBYVILLE CONFERENCE"
type textarea "x"
type input "SHELBYVILLE CONFERENCE"
type textarea "x"
type input "SHELBYVILLE CONFERENCE C"
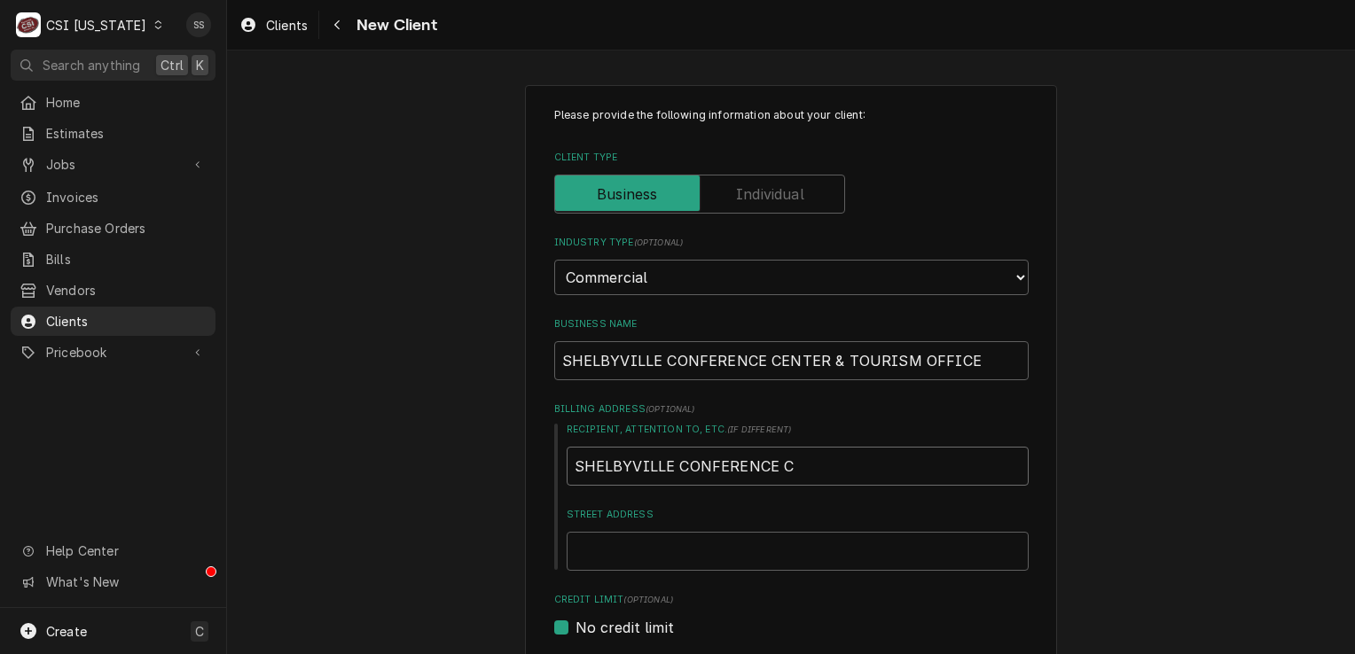
type textarea "x"
type input "SHELBYVILLE CONFERENCE CE"
type textarea "x"
click at [610, 556] on input "Street Address" at bounding box center [798, 551] width 462 height 39
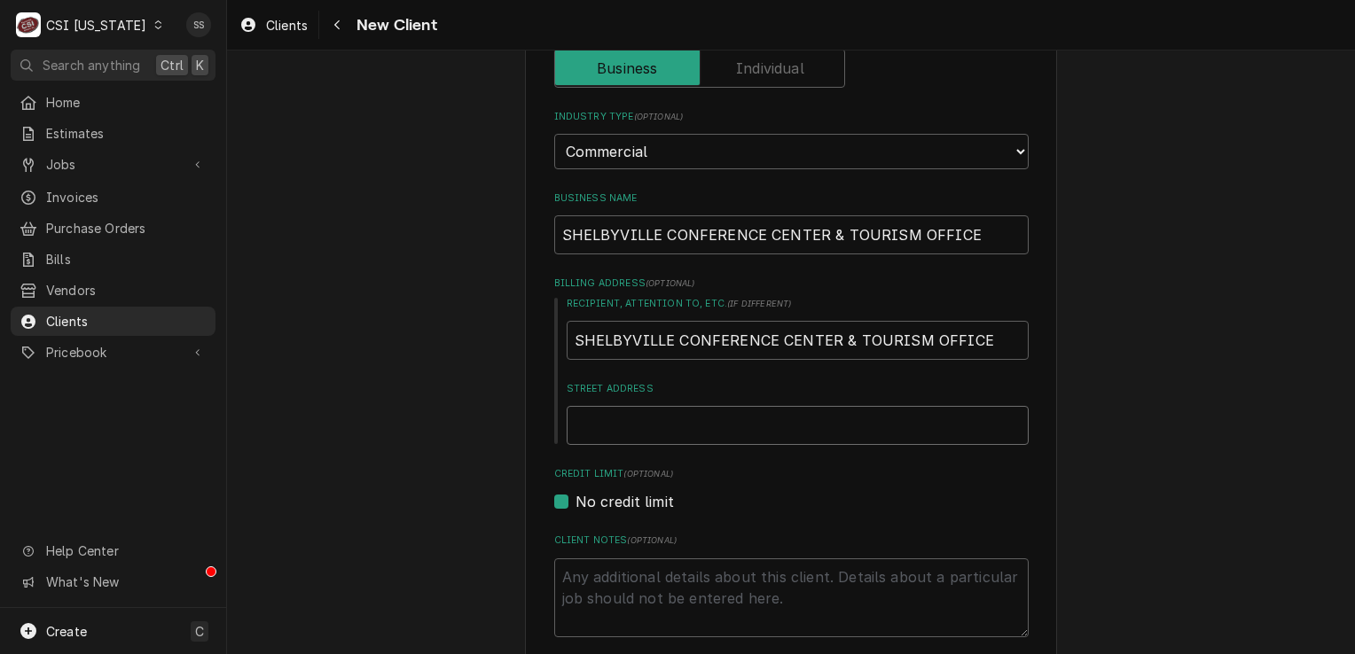
scroll to position [266, 0]
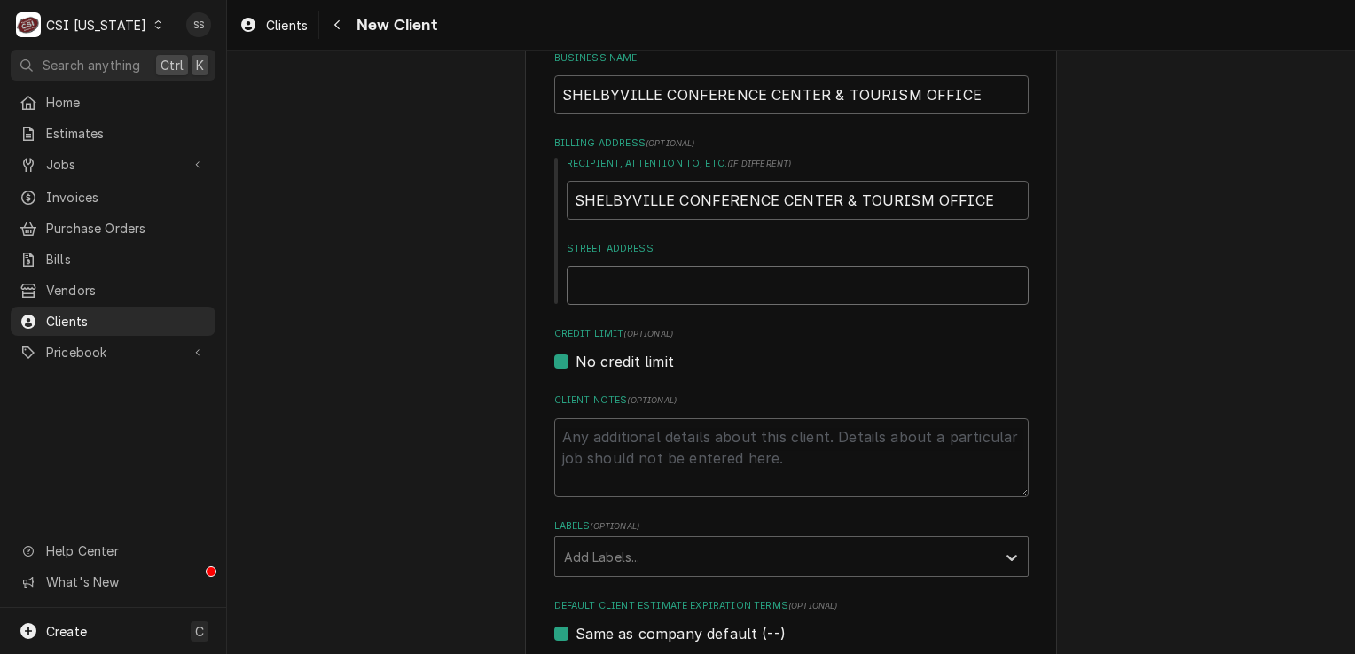
click at [633, 275] on input "Street Address" at bounding box center [798, 285] width 462 height 39
paste input "219 7TH ST"
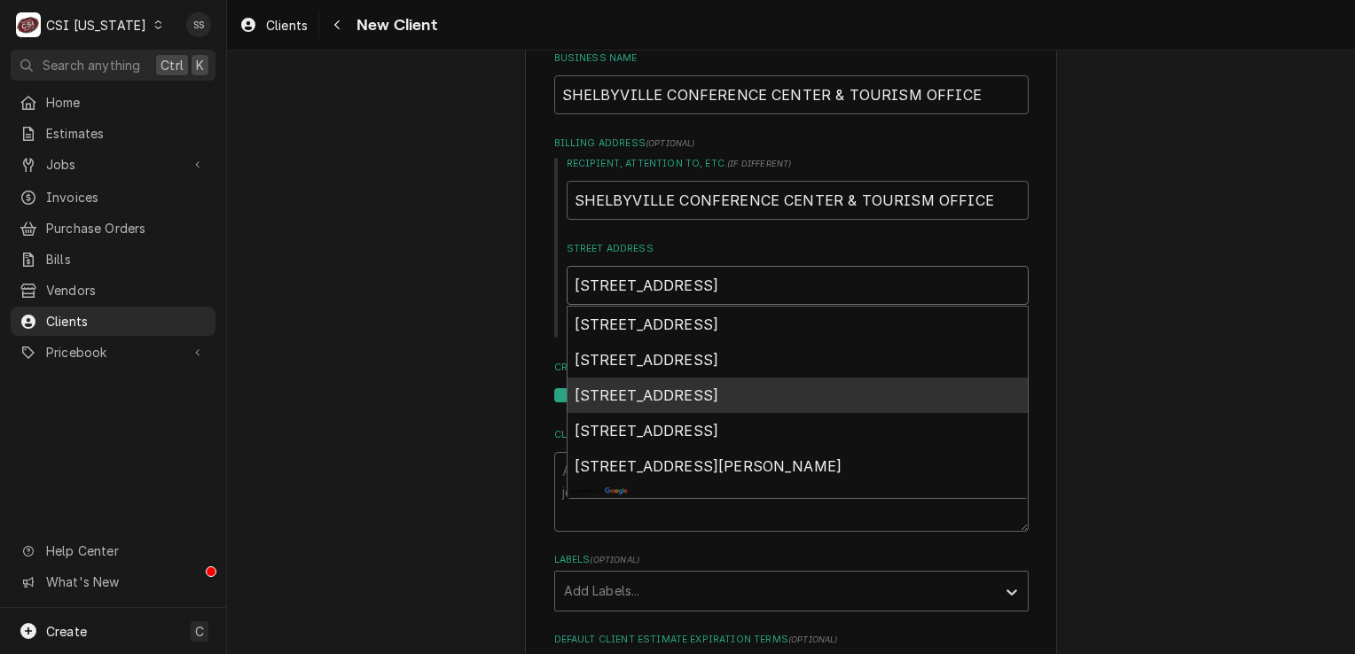
click at [697, 392] on span "219 7th Street, Shelbyville, KY, USA" at bounding box center [647, 396] width 145 height 18
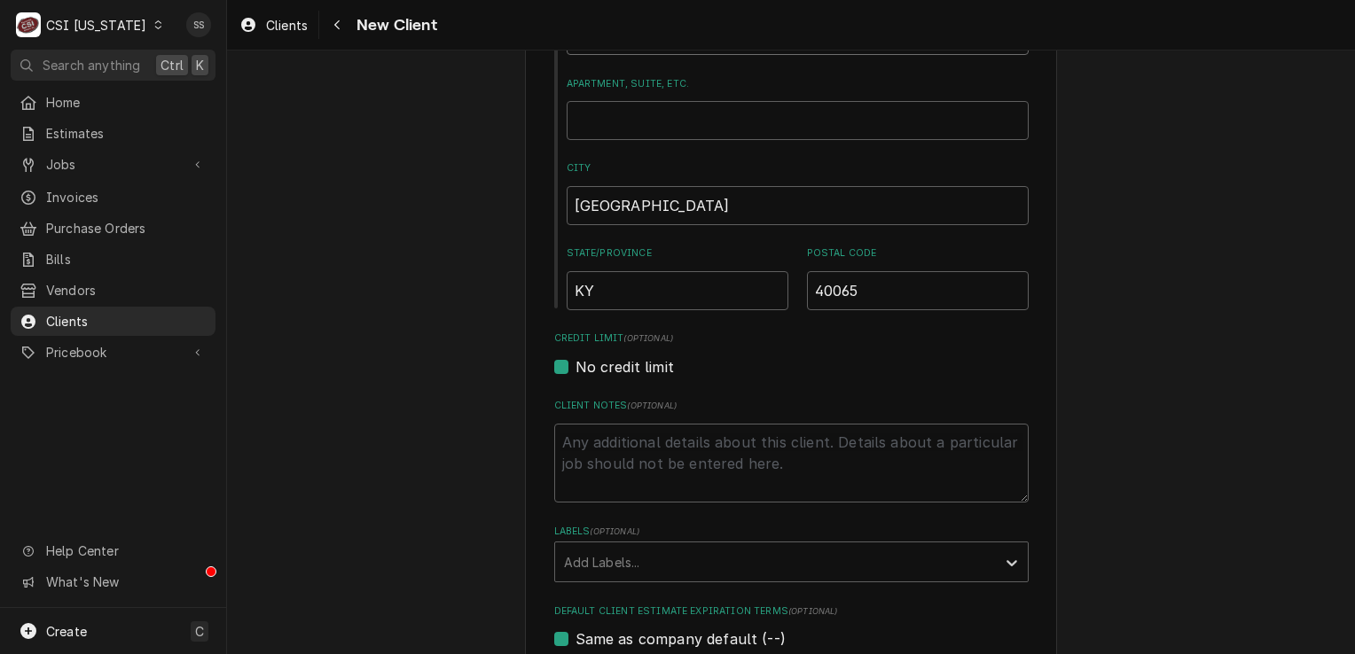
scroll to position [532, 0]
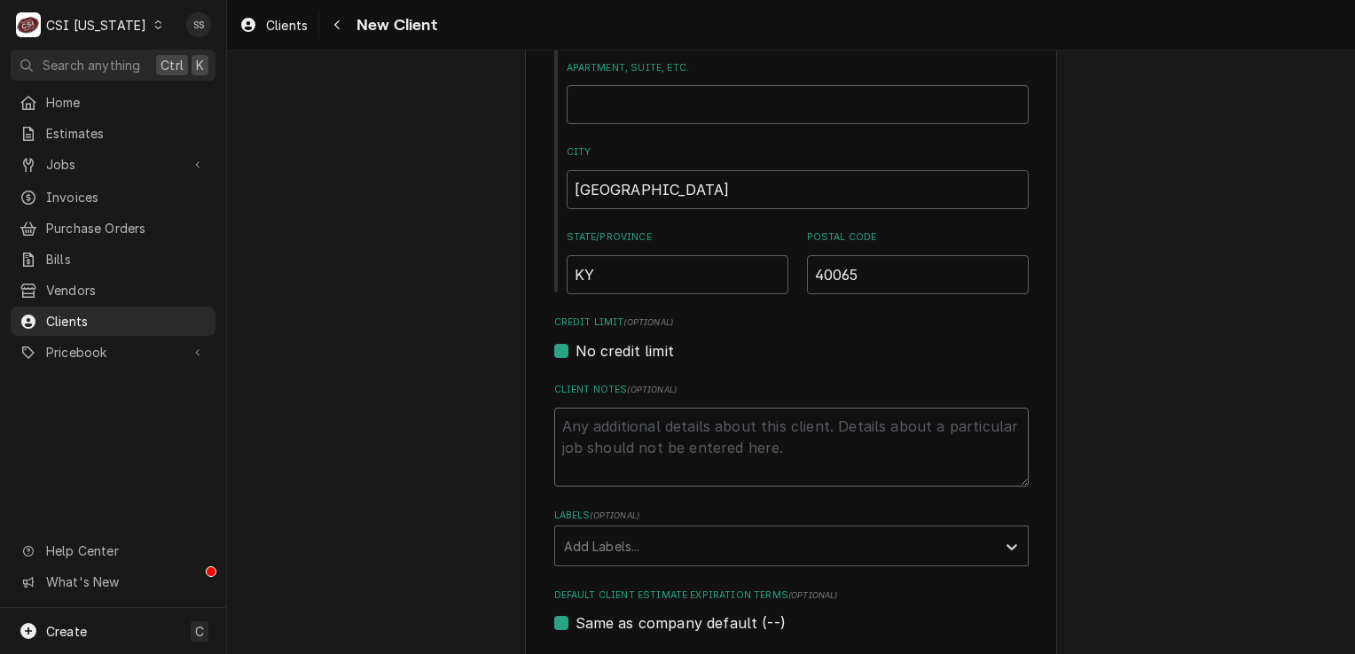
click at [642, 434] on textarea "Client Notes ( optional )" at bounding box center [791, 448] width 474 height 80
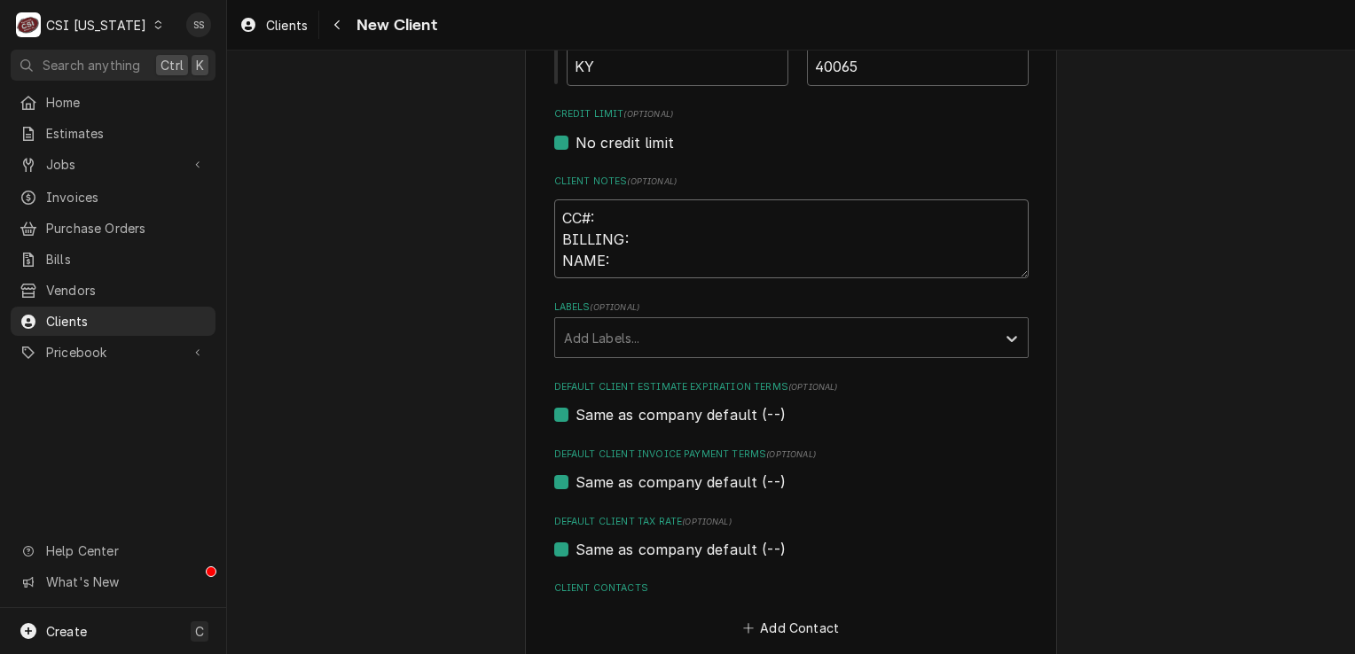
scroll to position [798, 0]
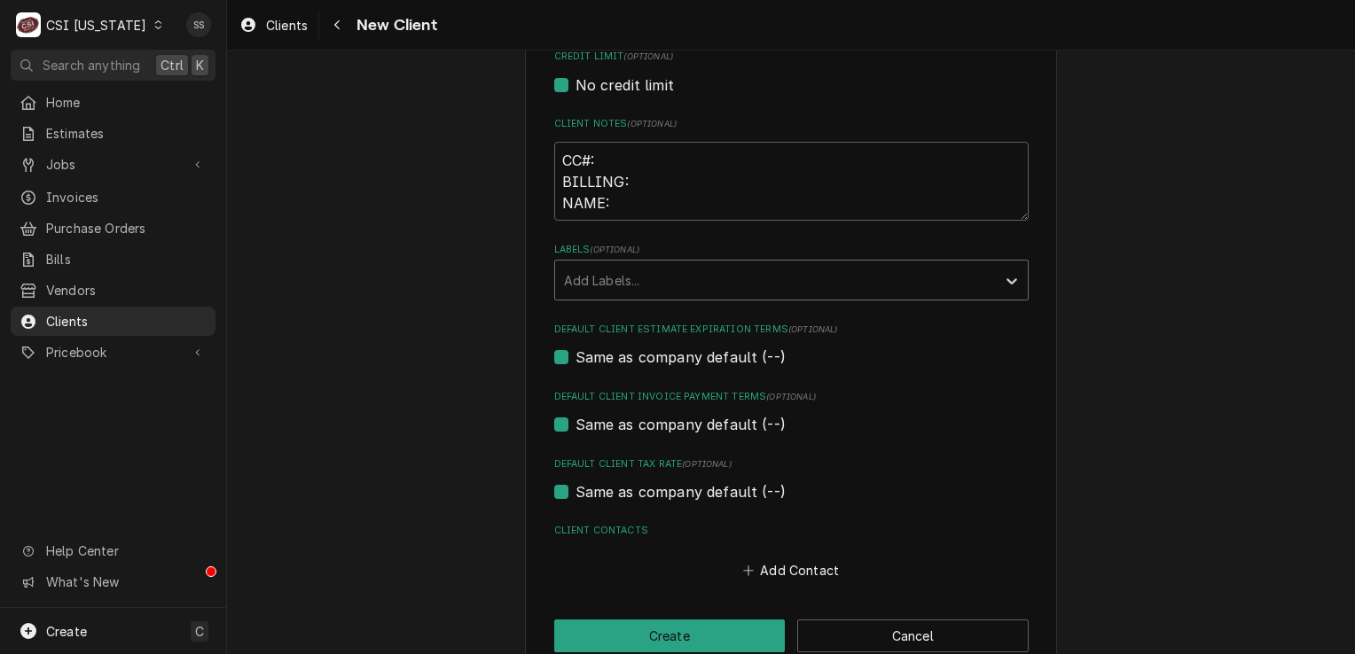
click at [579, 271] on div "Labels" at bounding box center [775, 280] width 423 height 32
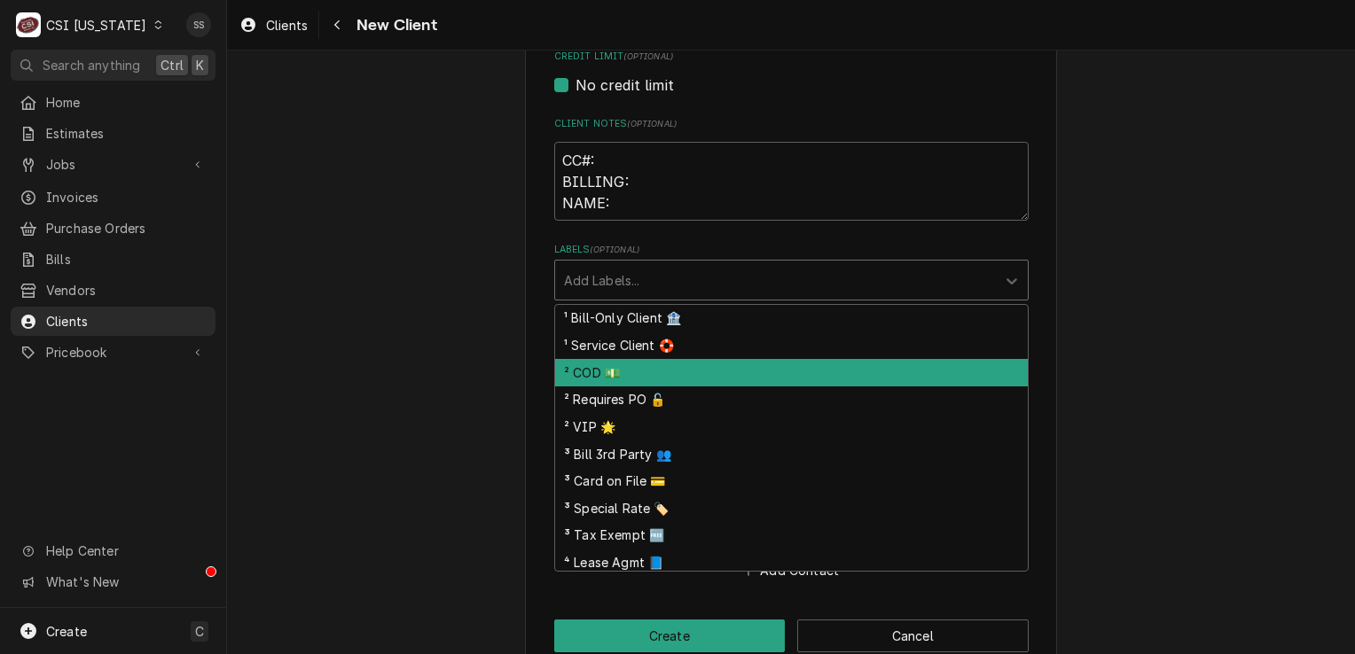
click at [614, 369] on div "² COD 💵" at bounding box center [791, 372] width 473 height 27
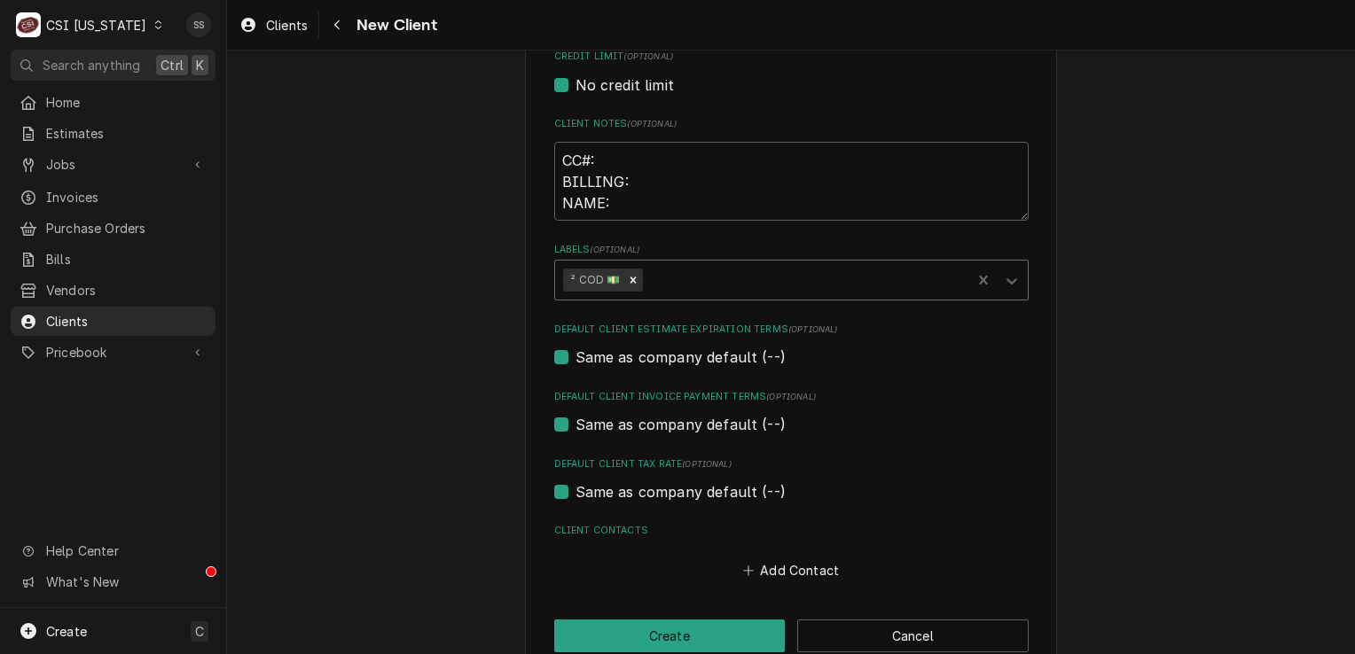
drag, startPoint x: 706, startPoint y: 270, endPoint x: 652, endPoint y: 278, distance: 54.7
click at [652, 278] on div "Labels" at bounding box center [804, 280] width 316 height 32
click at [627, 282] on icon "Remove ² COD 💵" at bounding box center [633, 280] width 12 height 12
click at [348, 27] on button "Navigate back" at bounding box center [337, 25] width 28 height 28
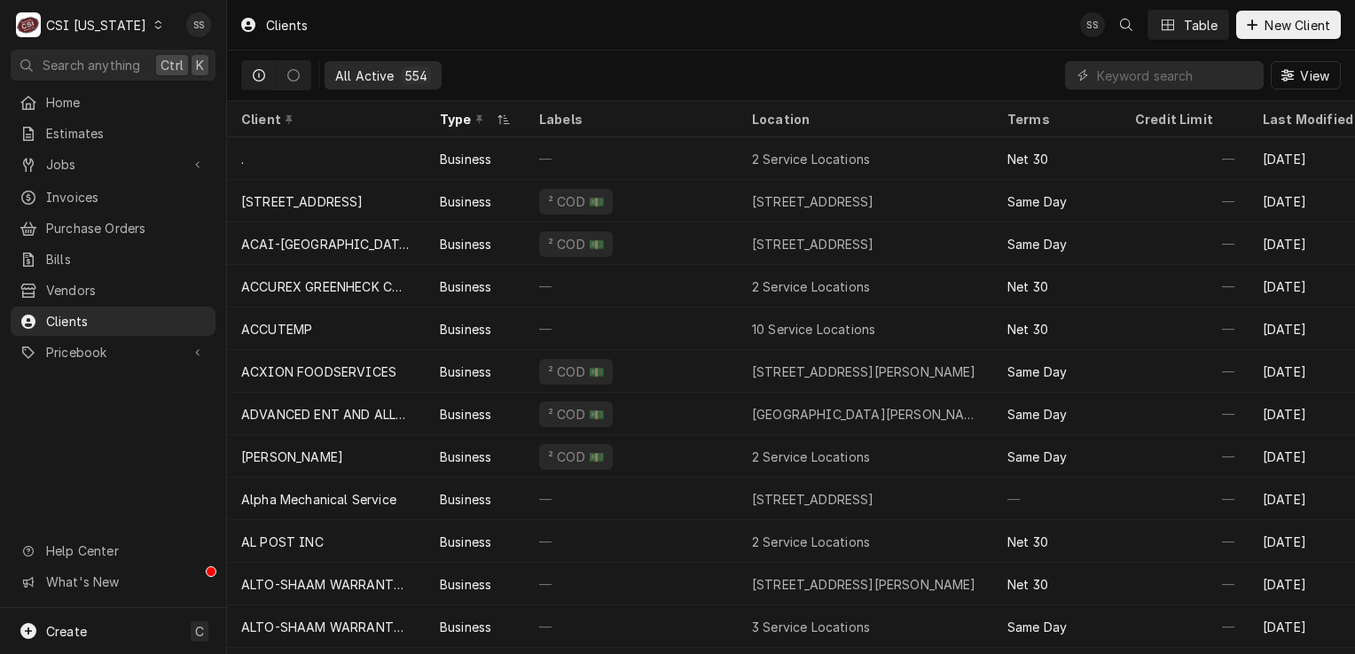
click at [121, 15] on div "C CSI [US_STATE]" at bounding box center [90, 24] width 159 height 35
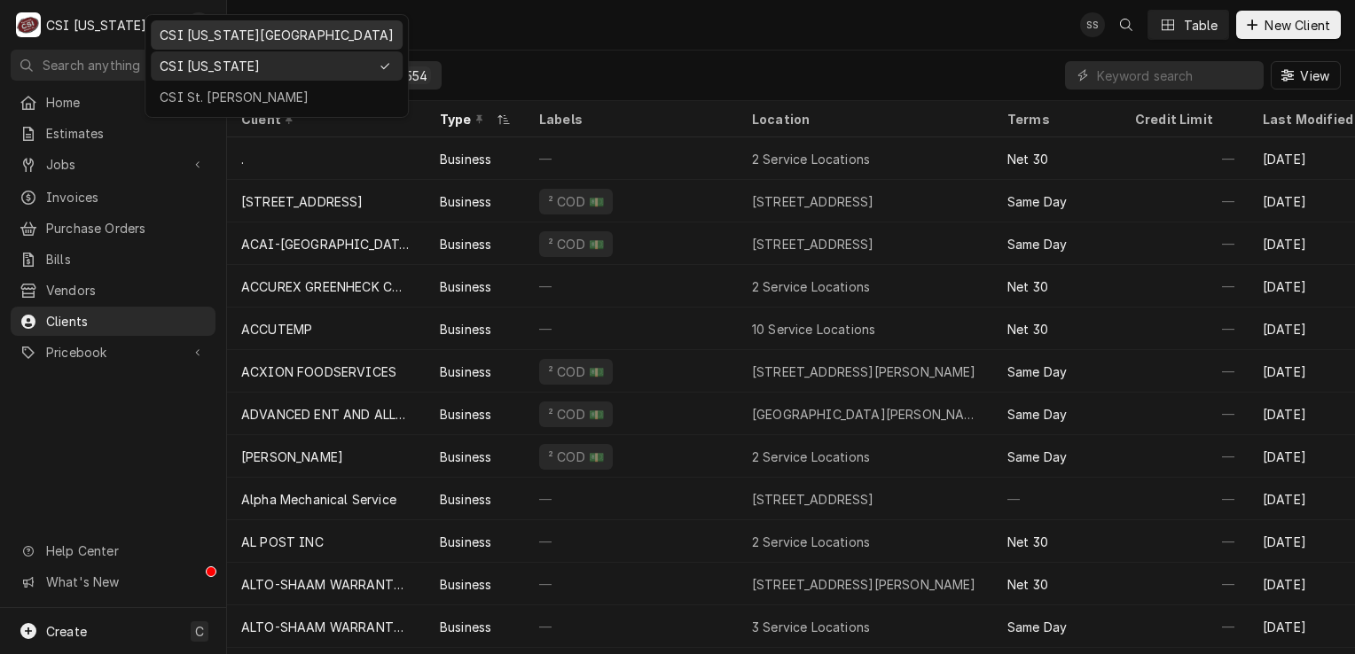
click at [204, 30] on div "CSI [US_STATE][GEOGRAPHIC_DATA]" at bounding box center [277, 35] width 234 height 19
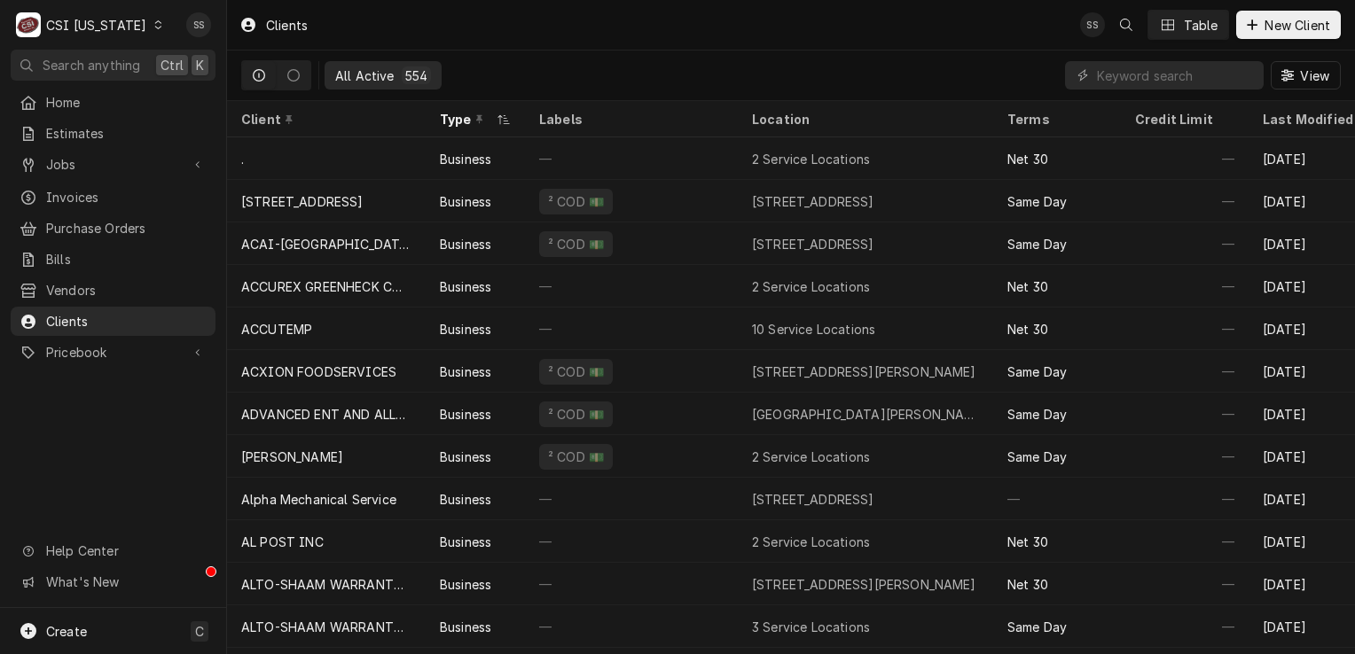
click at [102, 25] on div "CSI [US_STATE]" at bounding box center [96, 25] width 100 height 19
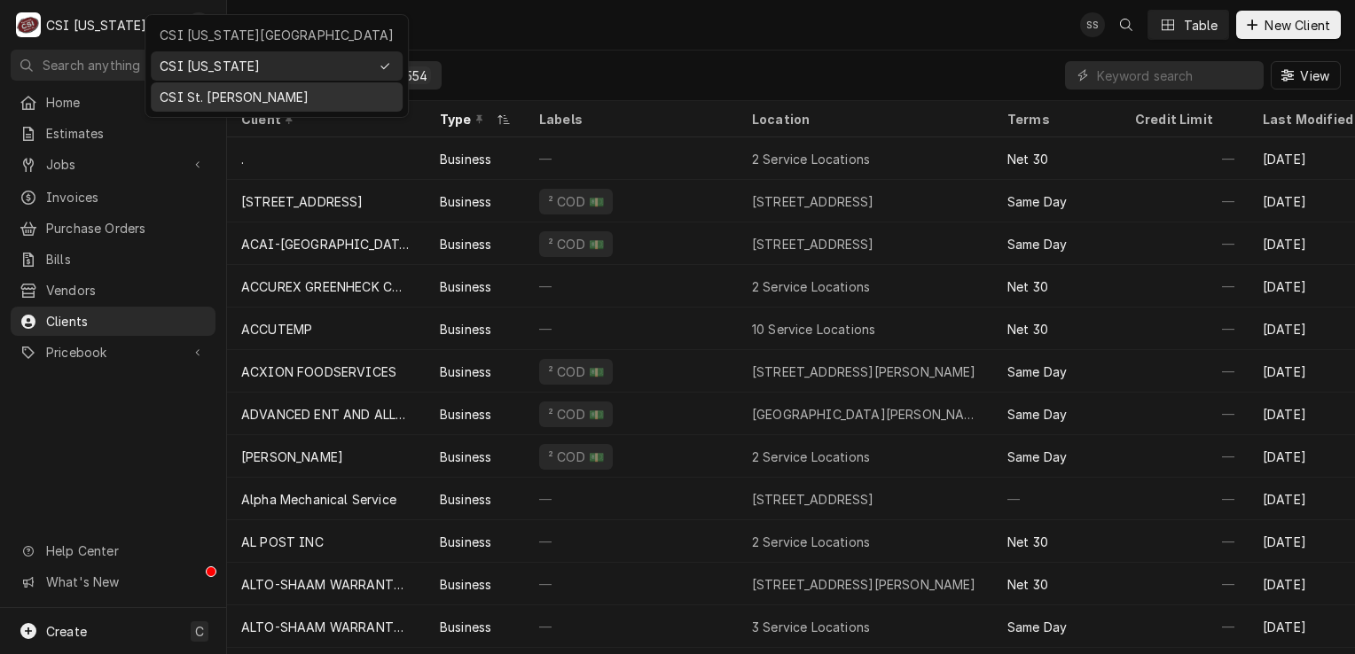
click at [199, 86] on div "CSI St. [PERSON_NAME]" at bounding box center [276, 97] width 245 height 22
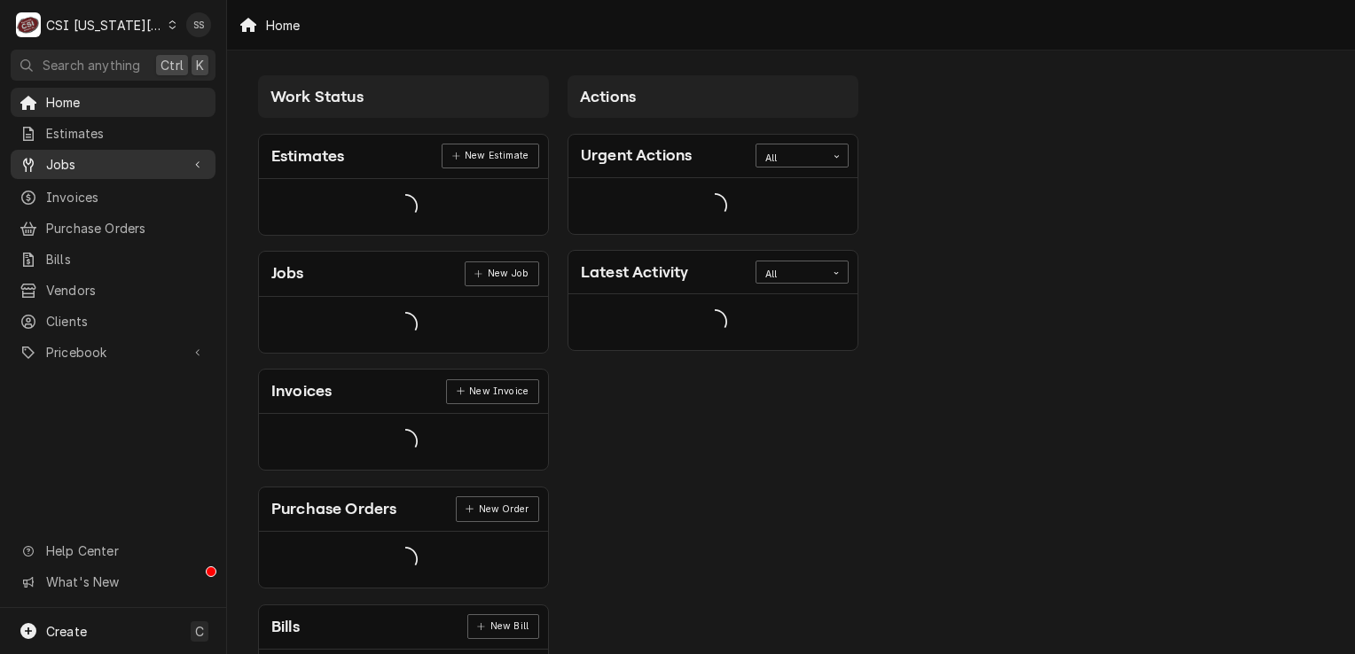
click at [127, 168] on div "Jobs" at bounding box center [113, 164] width 198 height 22
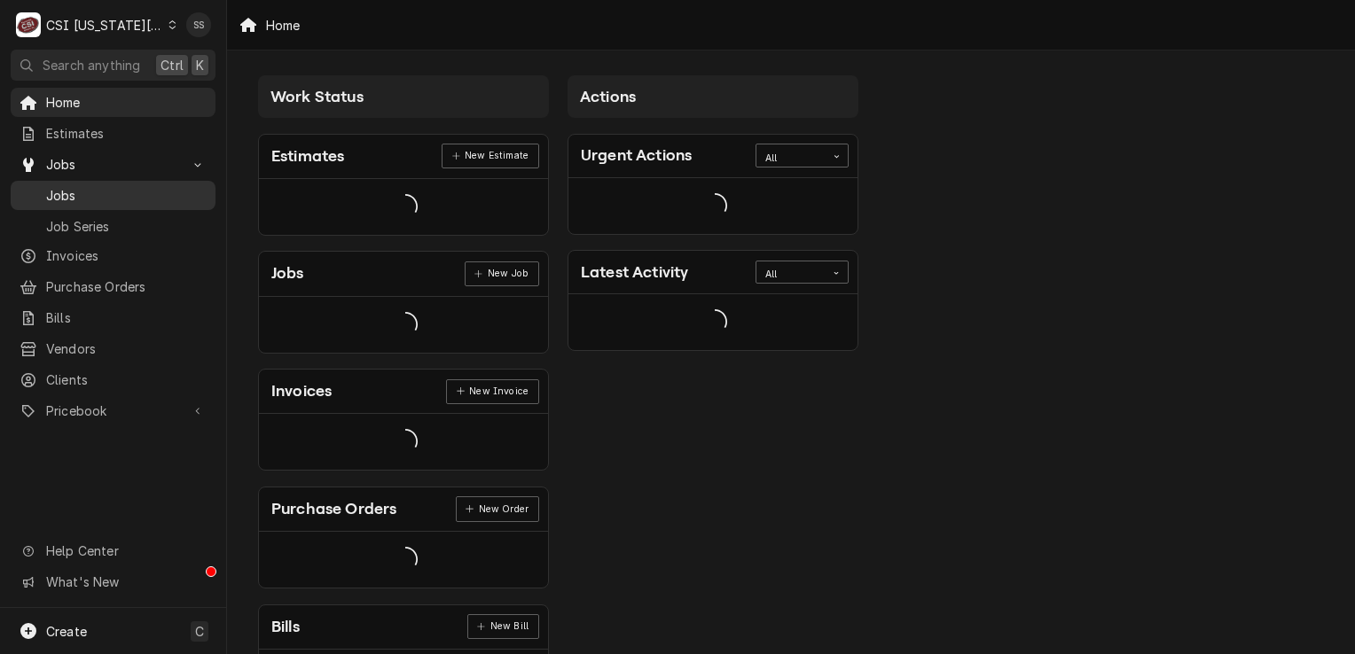
click at [127, 186] on span "Jobs" at bounding box center [126, 195] width 160 height 19
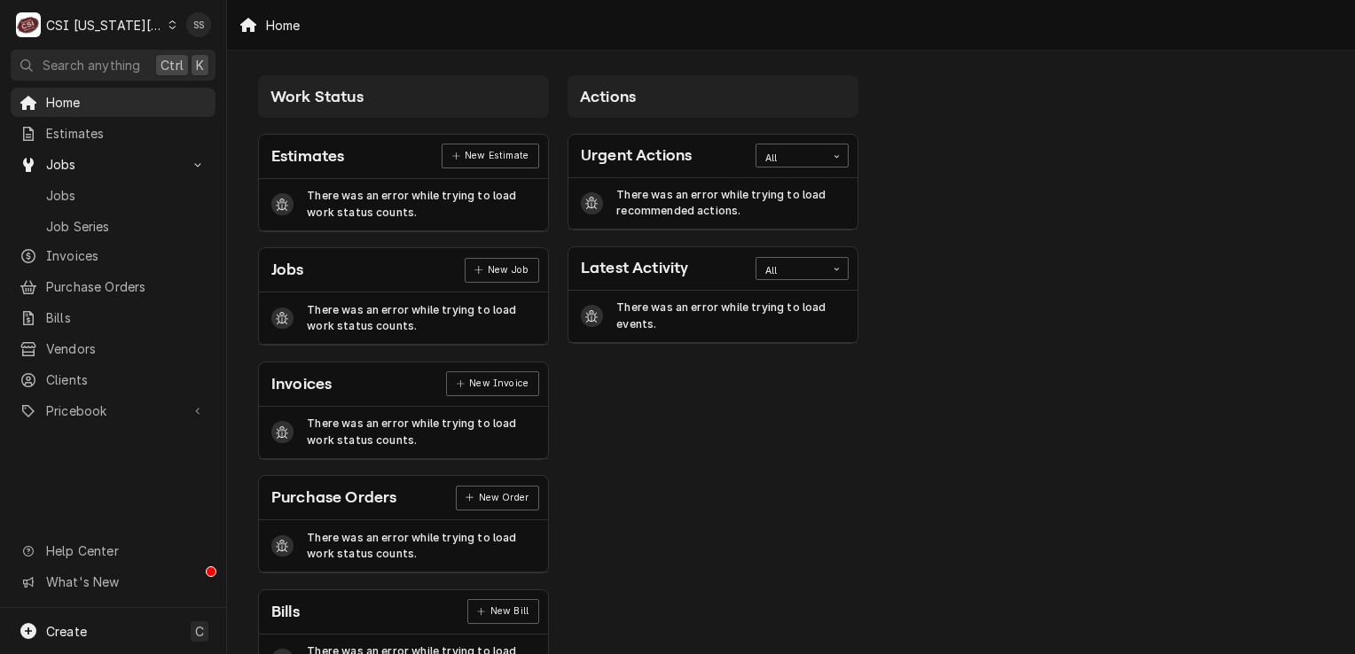
click at [168, 24] on icon "Dynamic Content Wrapper" at bounding box center [172, 24] width 8 height 9
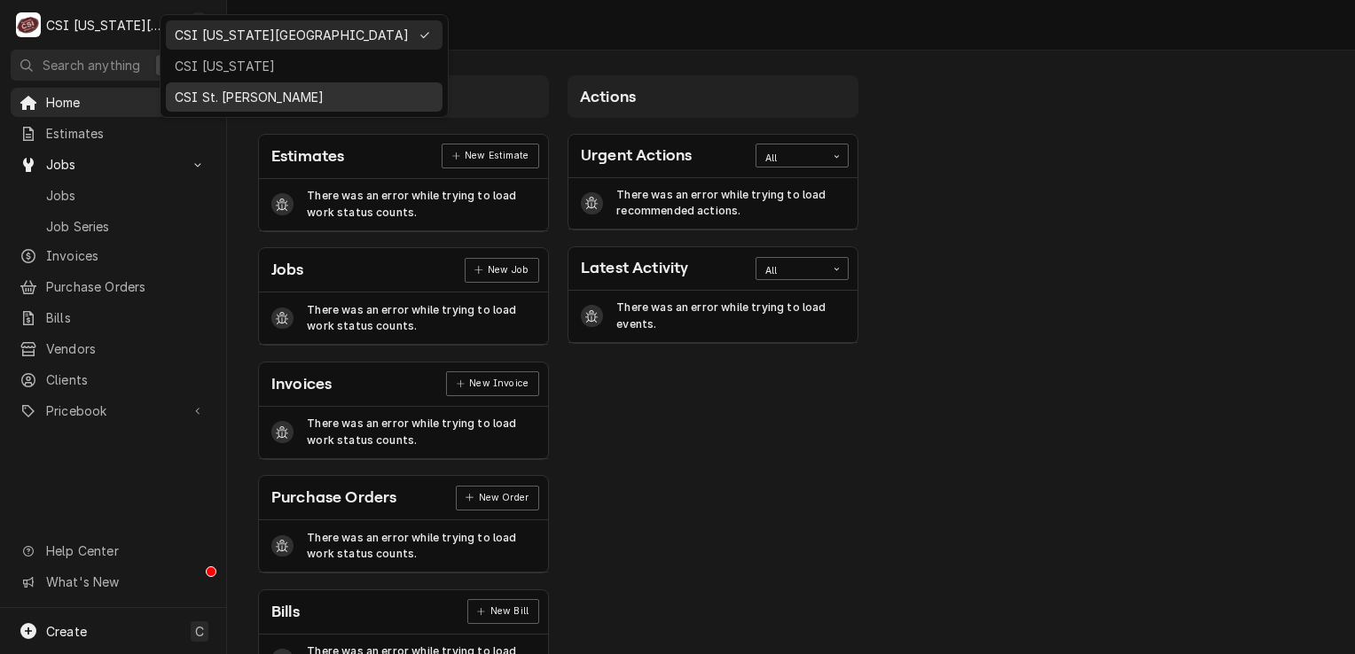
click at [233, 97] on div "CSI St. Louis" at bounding box center [304, 97] width 259 height 19
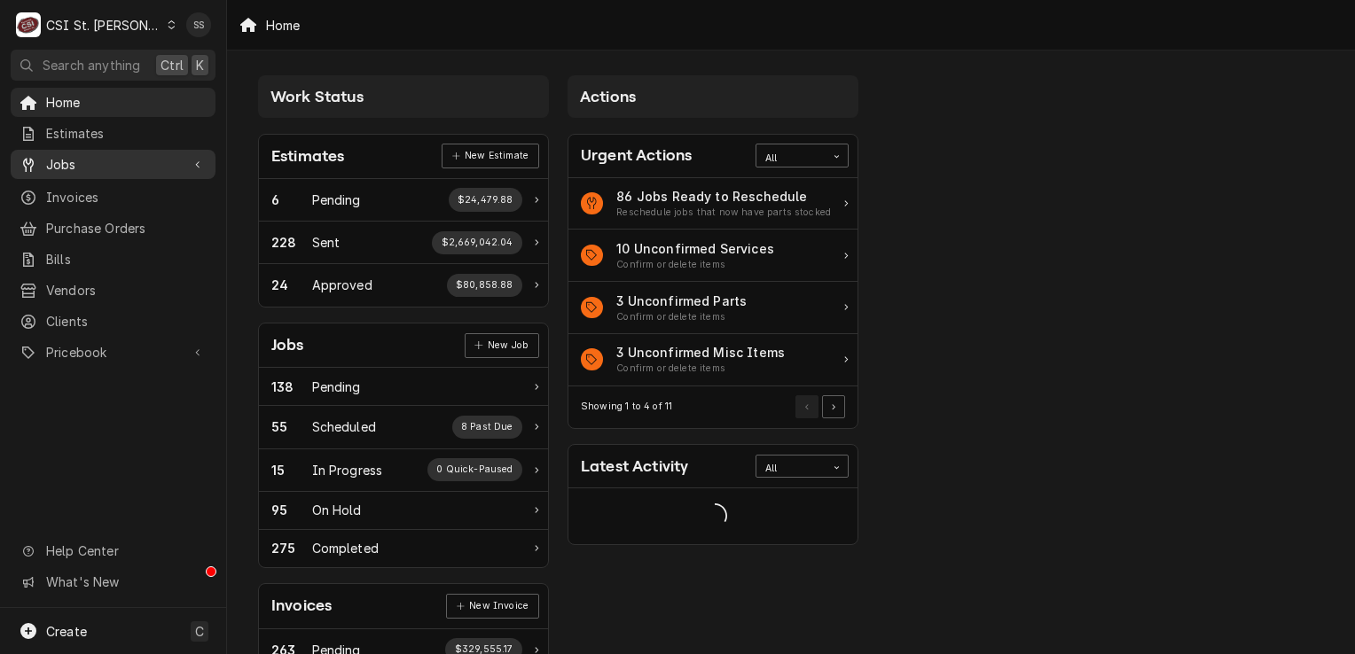
click at [138, 161] on span "Jobs" at bounding box center [113, 164] width 134 height 19
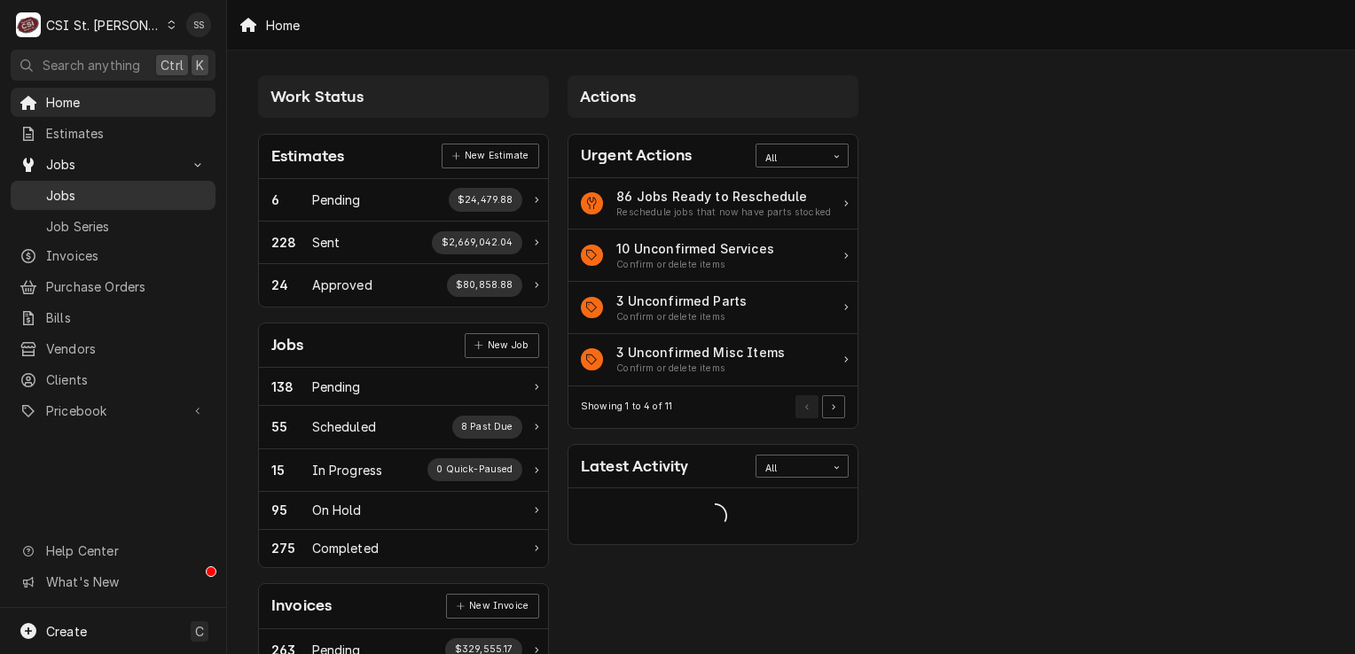
click at [133, 192] on span "Jobs" at bounding box center [126, 195] width 160 height 19
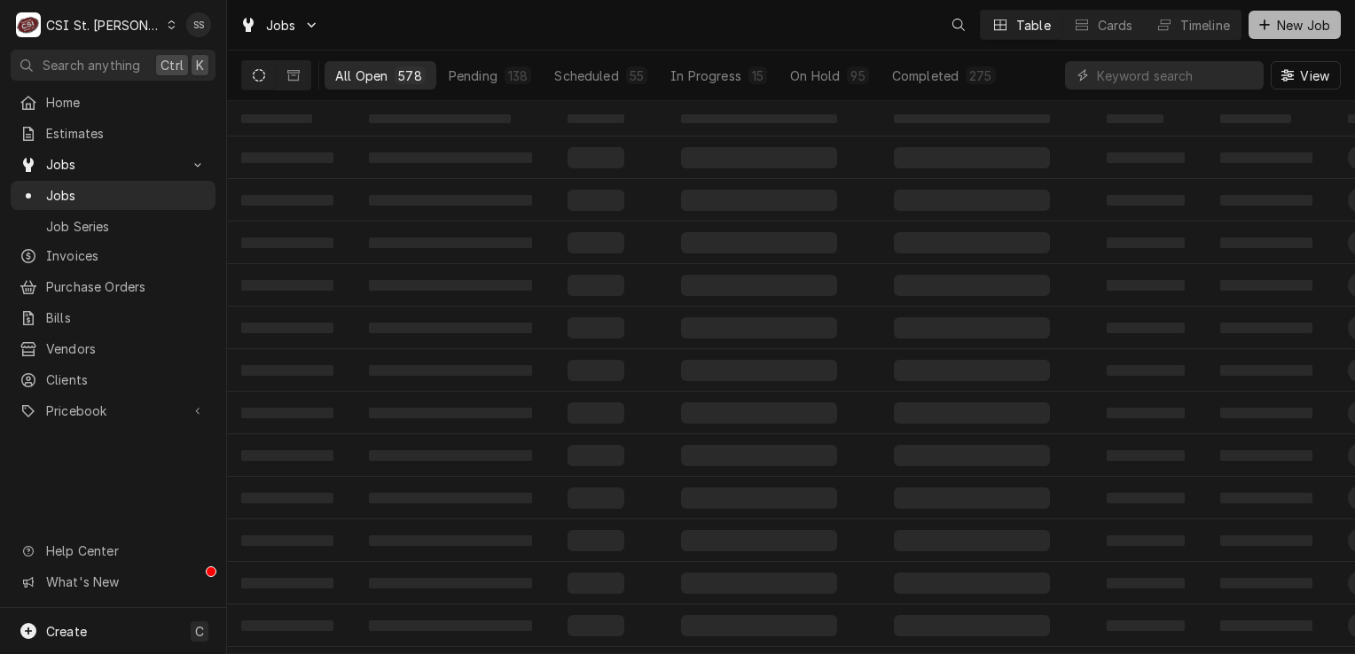
click at [1291, 34] on button "New Job" at bounding box center [1295, 25] width 92 height 28
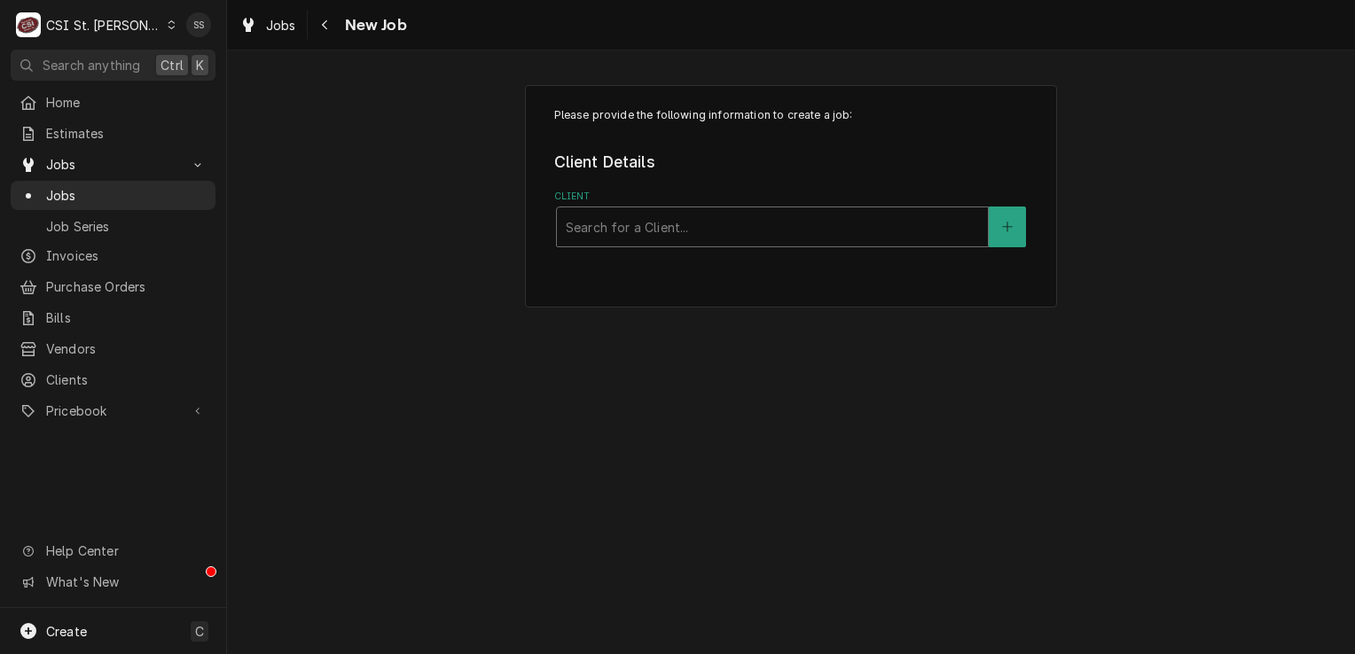
click at [699, 226] on div "Client" at bounding box center [772, 227] width 413 height 32
type input "LINCOLN COUNTY SHERIF"
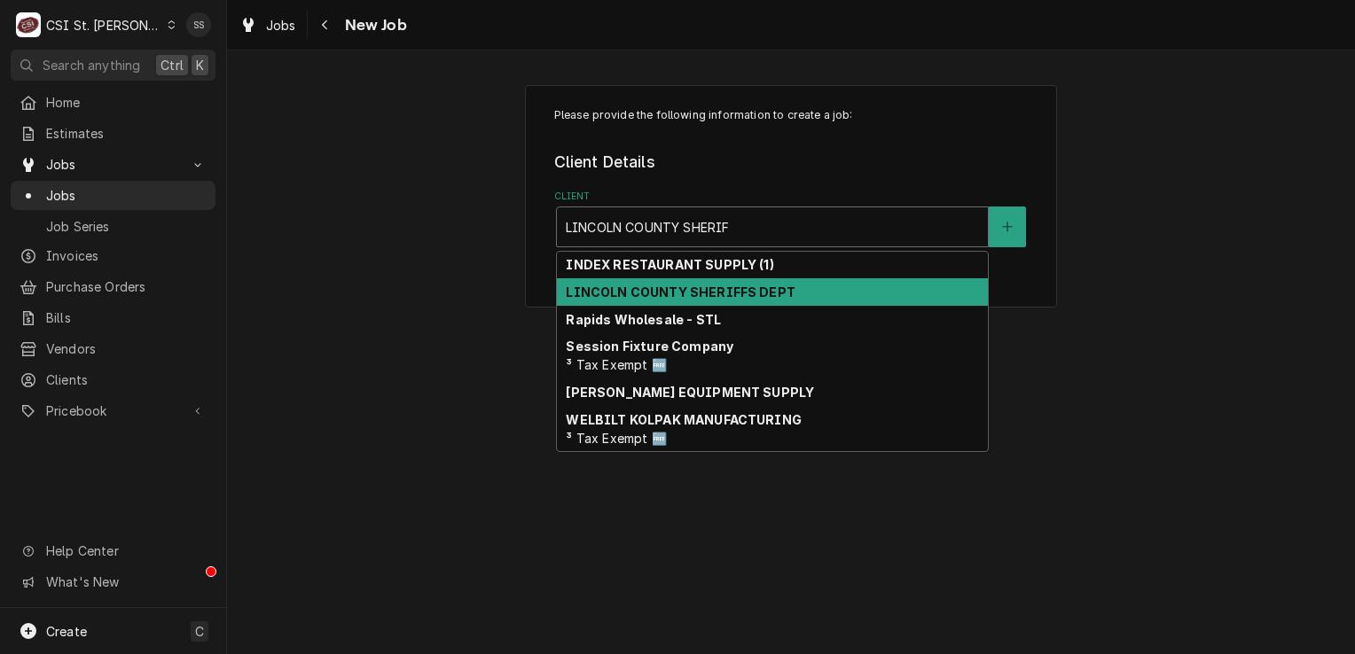
click at [689, 291] on strong "LINCOLN COUNTY SHERIFFS DEPT" at bounding box center [680, 292] width 229 height 15
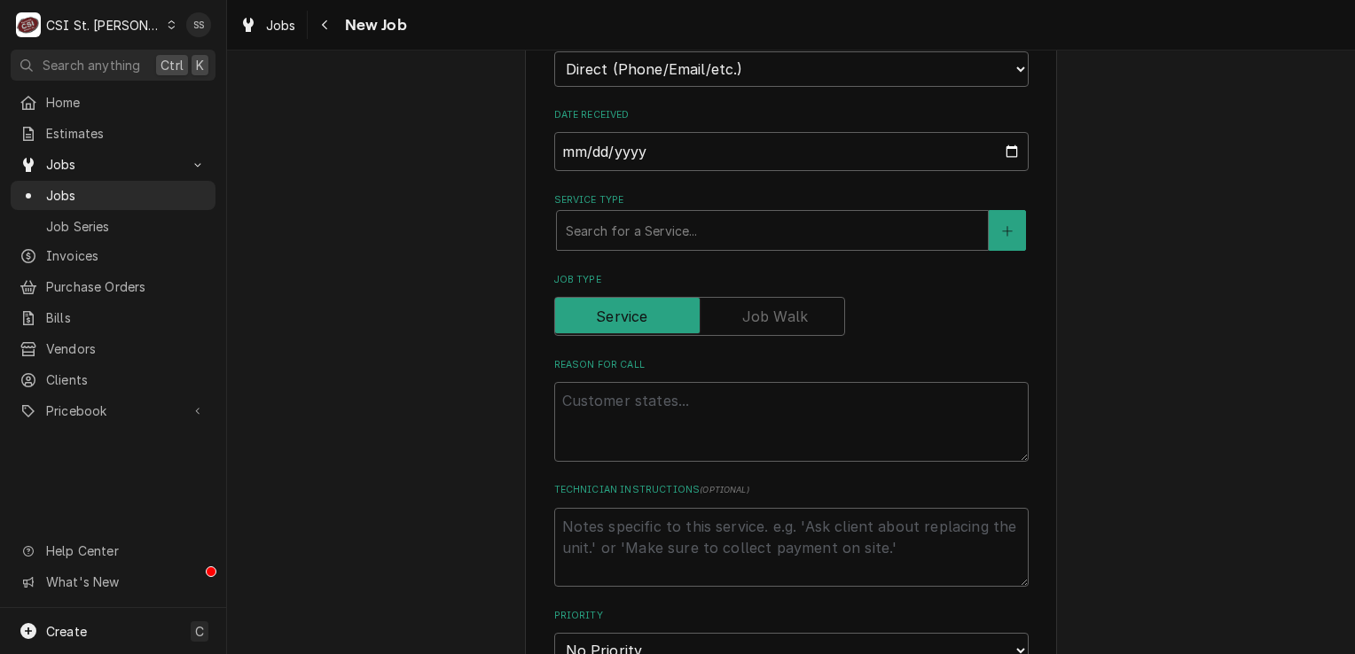
scroll to position [532, 0]
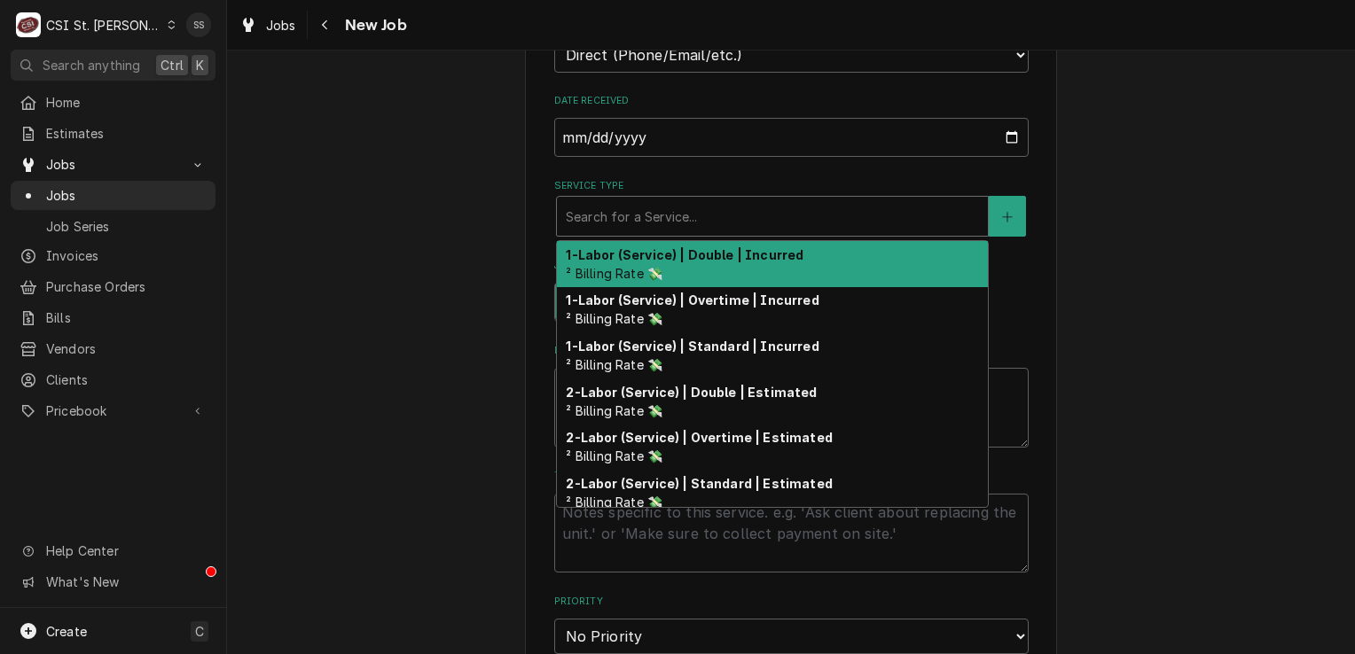
click at [673, 211] on div "Service Type" at bounding box center [772, 216] width 413 height 32
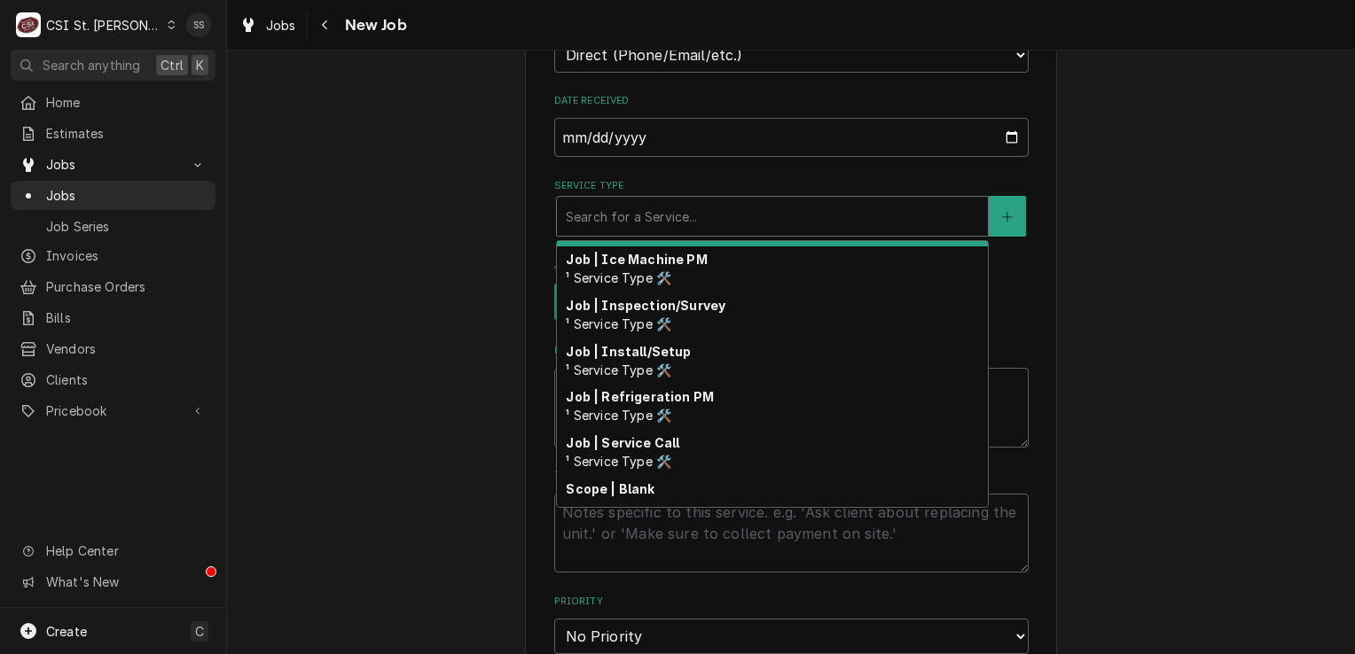
scroll to position [929, 0]
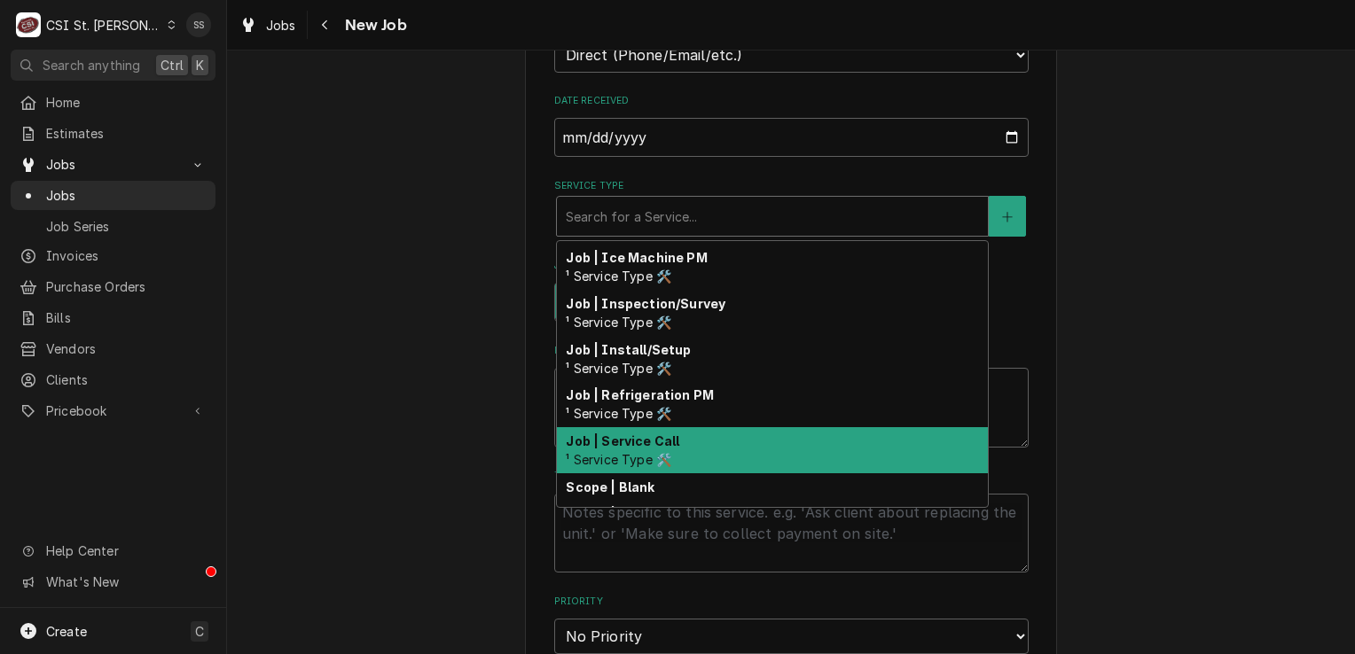
click at [670, 442] on div "Job | Service Call ¹ Service Type 🛠️" at bounding box center [772, 450] width 431 height 46
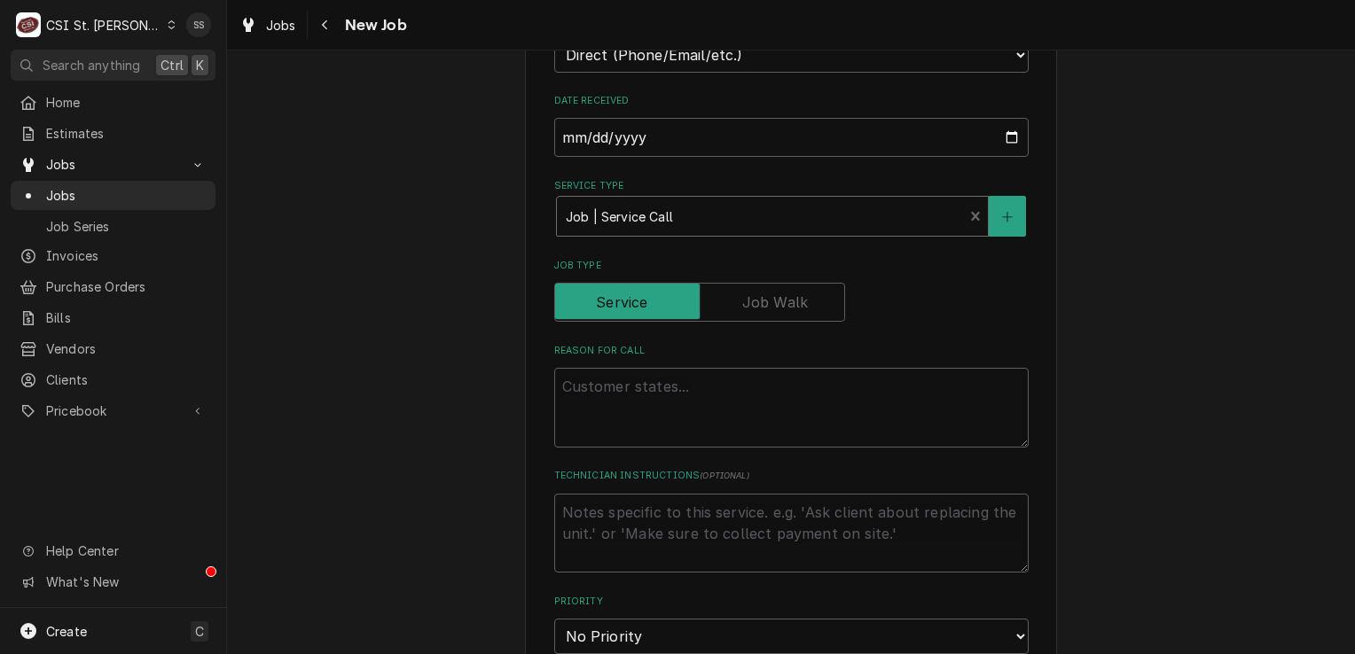
click at [583, 390] on div "Reason For Call" at bounding box center [791, 396] width 474 height 104
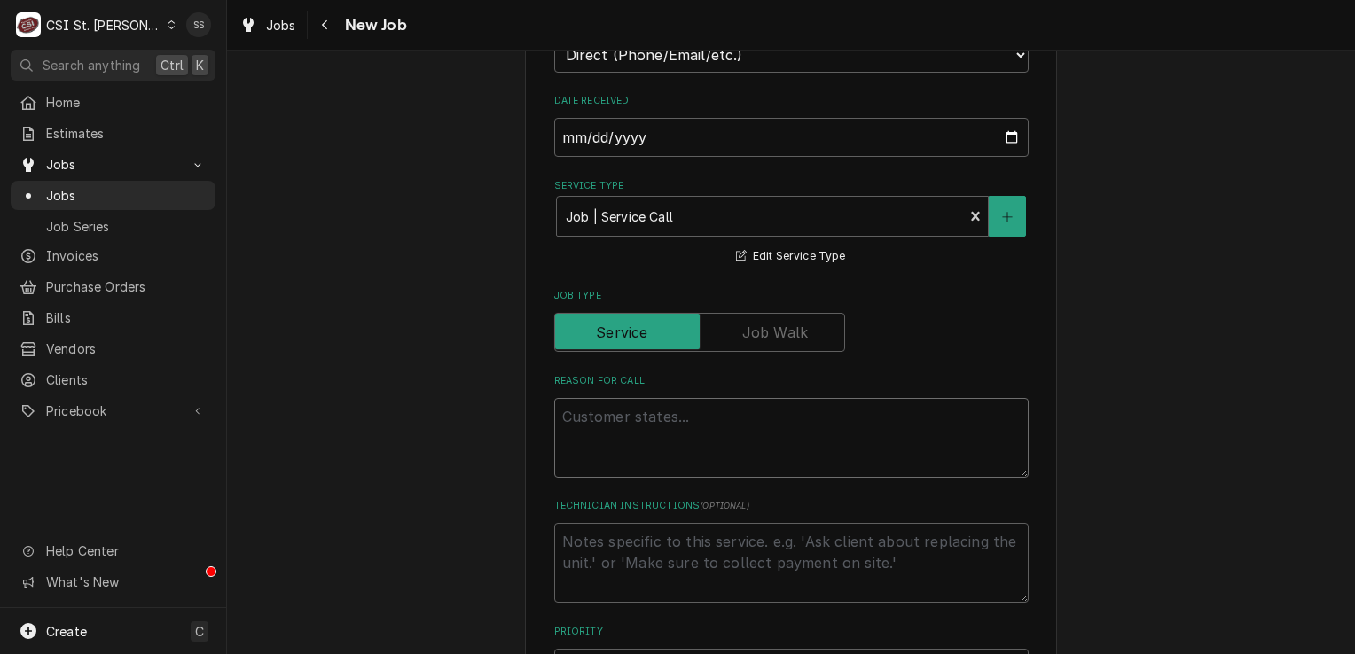
click at [573, 416] on textarea "Reason For Call" at bounding box center [791, 438] width 474 height 80
type textarea "x"
type textarea "*"
type textarea "x"
type textarea "**"
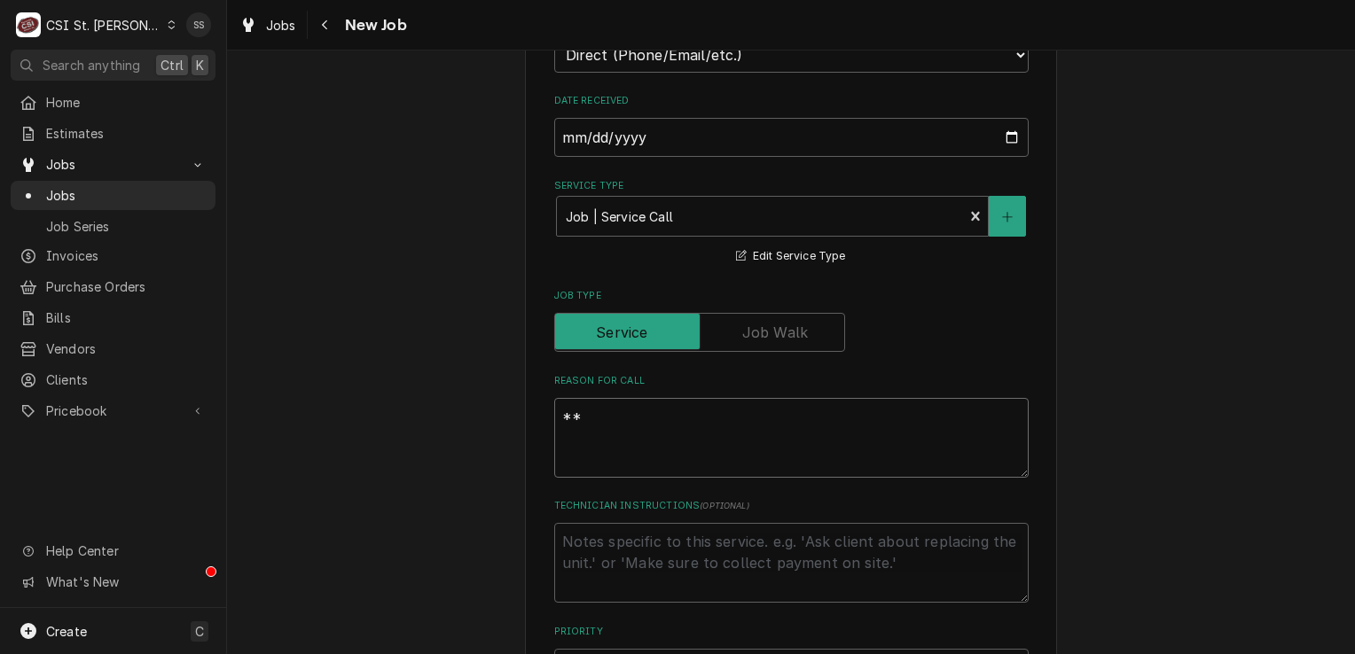
type textarea "x"
type textarea "***"
type textarea "x"
type textarea "***W"
type textarea "x"
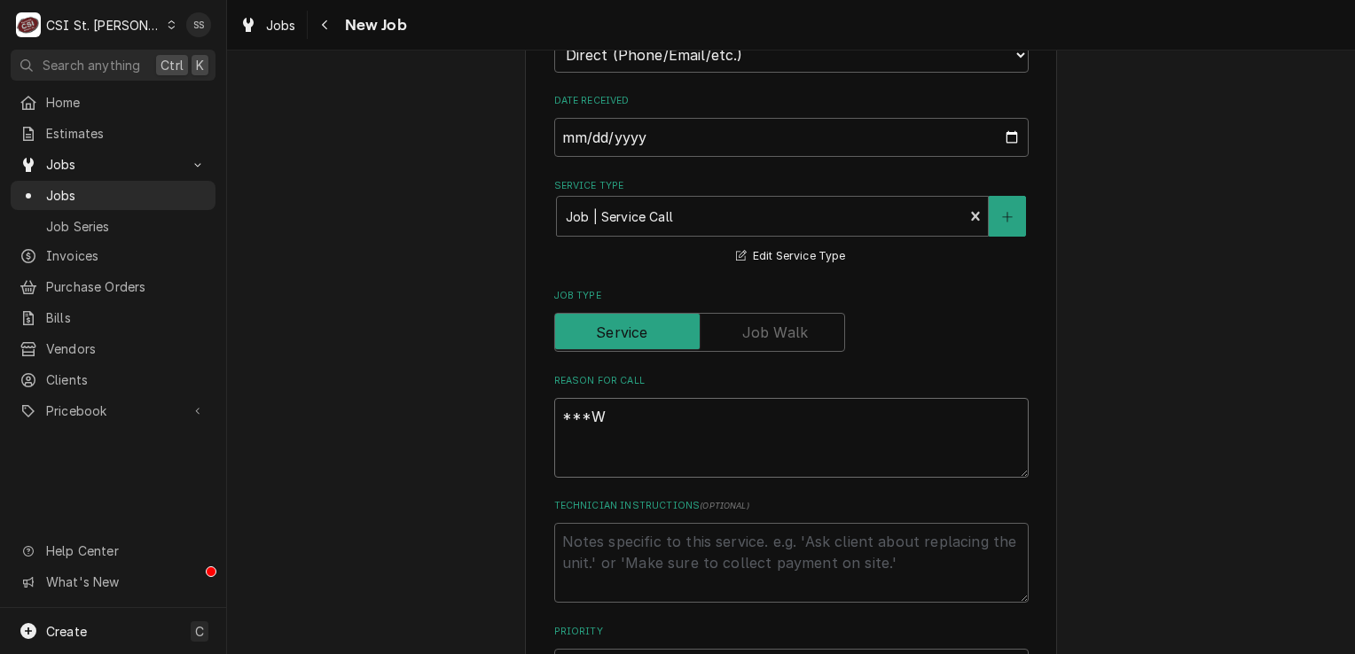
type textarea "***WI"
type textarea "x"
type textarea "***WIF"
type textarea "x"
type textarea "***WIF"
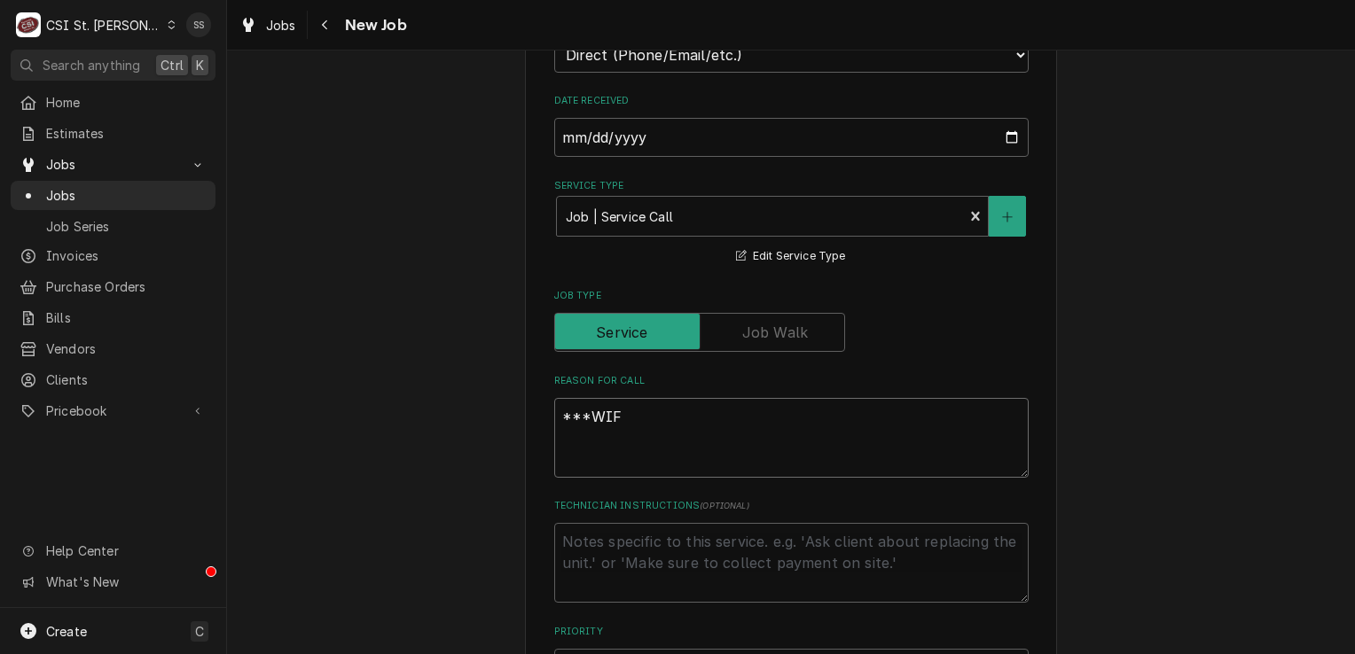
type textarea "x"
type textarea "***WIF I"
type textarea "x"
type textarea "***WIF IS"
type textarea "x"
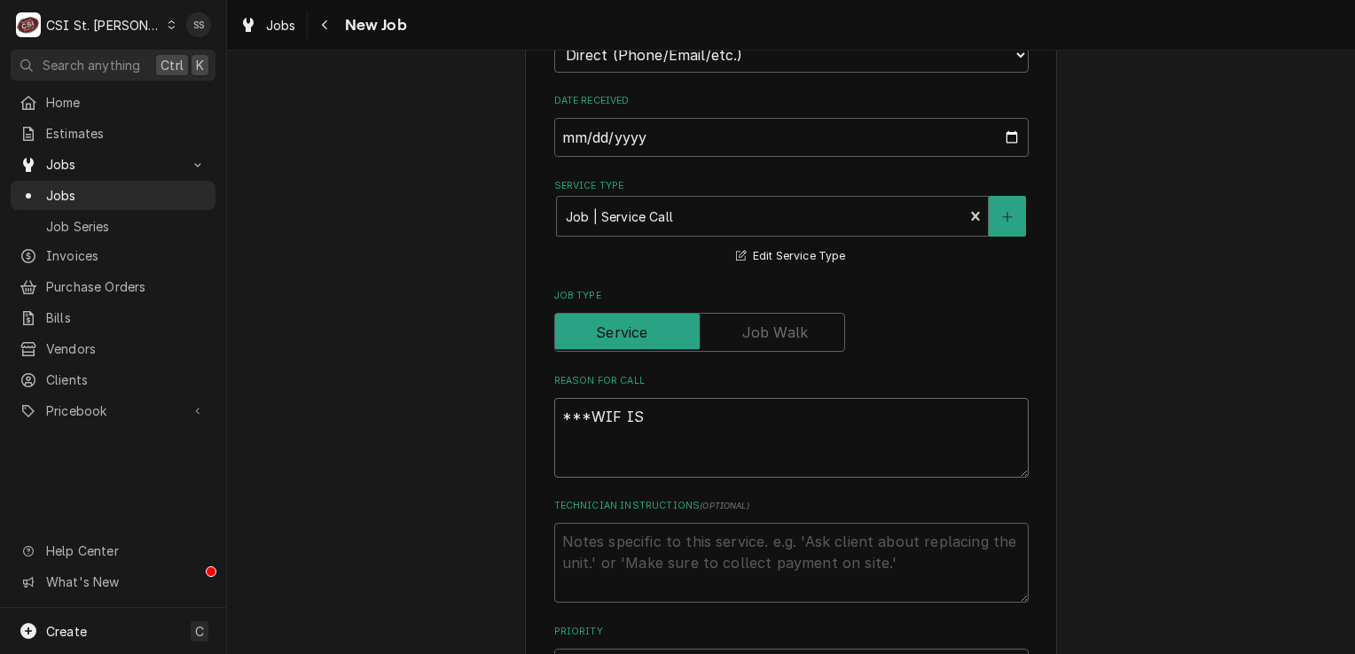
type textarea "***WIF IS"
type textarea "x"
type textarea "***WIF IS N"
type textarea "x"
type textarea "***WIF IS NO"
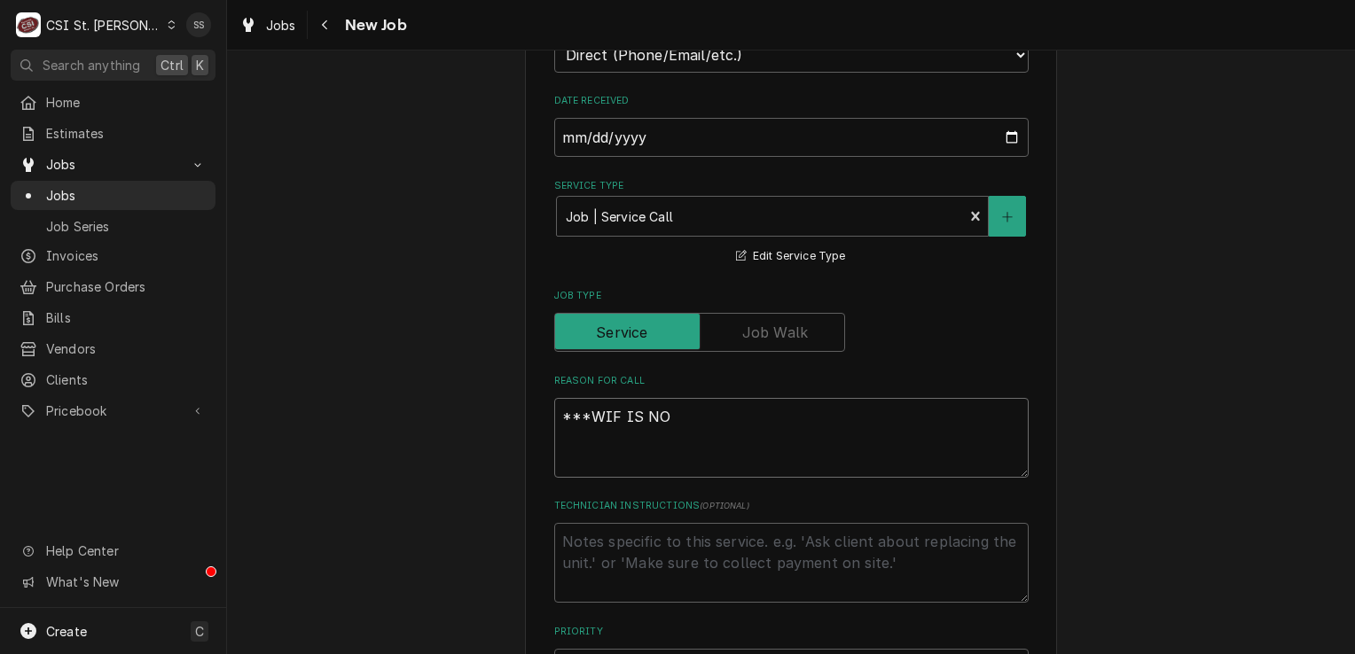
type textarea "x"
type textarea "***WIF IS NOT"
type textarea "x"
type textarea "***WIF IS NOT"
type textarea "x"
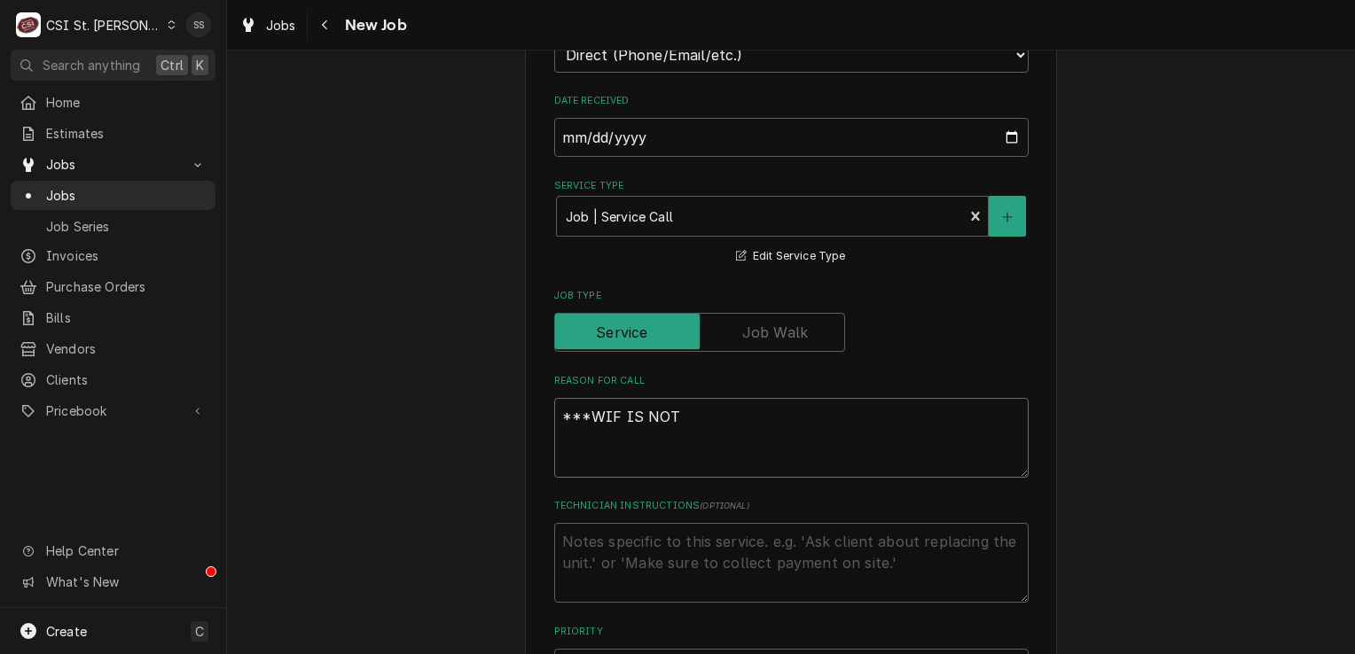
type textarea "***WIF IS NOT H"
type textarea "x"
type textarea "***WIF IS NOT HO"
type textarea "x"
type textarea "***WIF IS NOT HOLD"
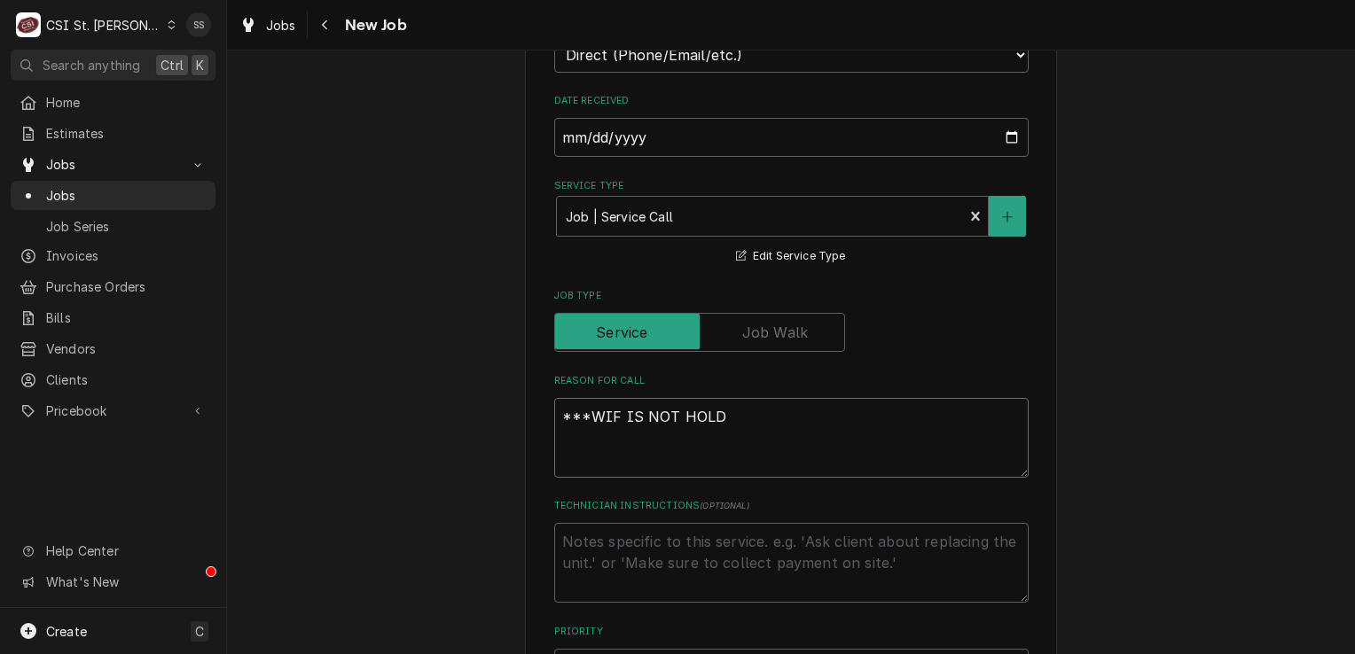
type textarea "x"
type textarea "***WIF IS NOT HOLDI"
type textarea "x"
type textarea "***WIF IS NOT HOLDIN"
type textarea "x"
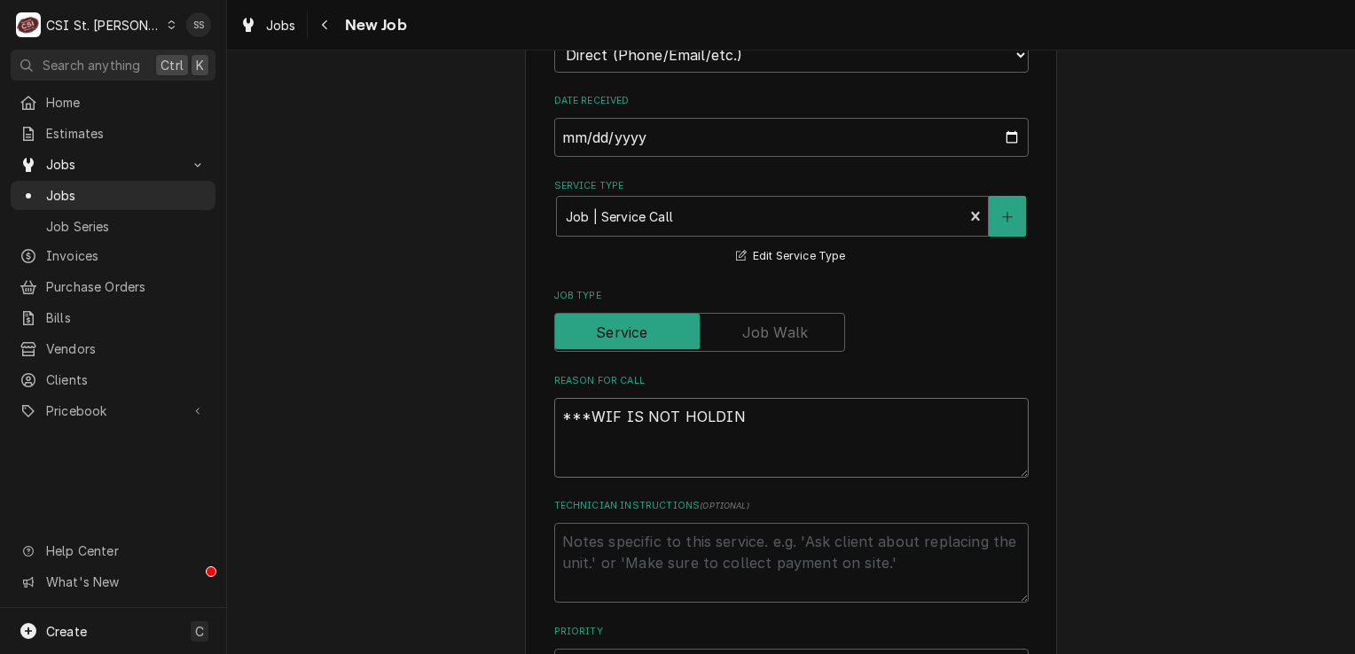
type textarea "***WIF IS NOT HOLDING"
type textarea "x"
type textarea "***WIF IS NOT HOLDING"
type textarea "x"
type textarea "***WIF IS NOT HOLDING T"
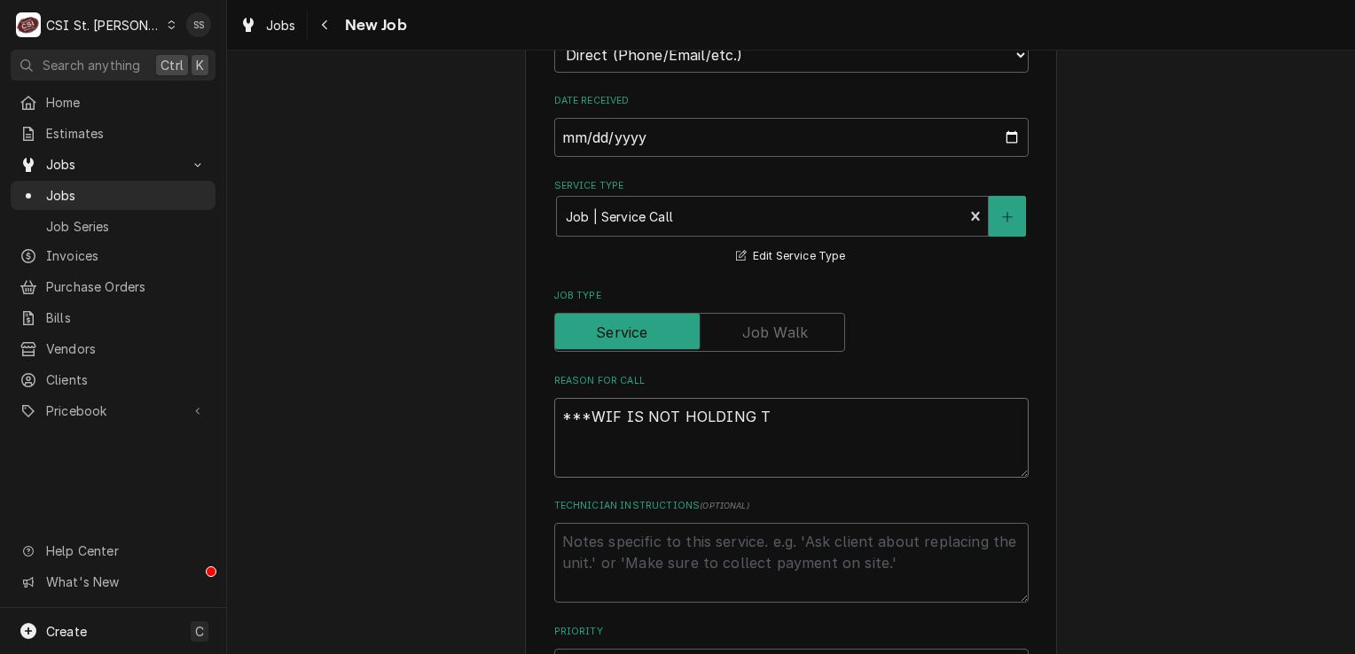
type textarea "x"
type textarea "***WIF IS NOT HOLDING TE"
type textarea "x"
type textarea "***WIF IS NOT HOLDING TEM"
type textarea "x"
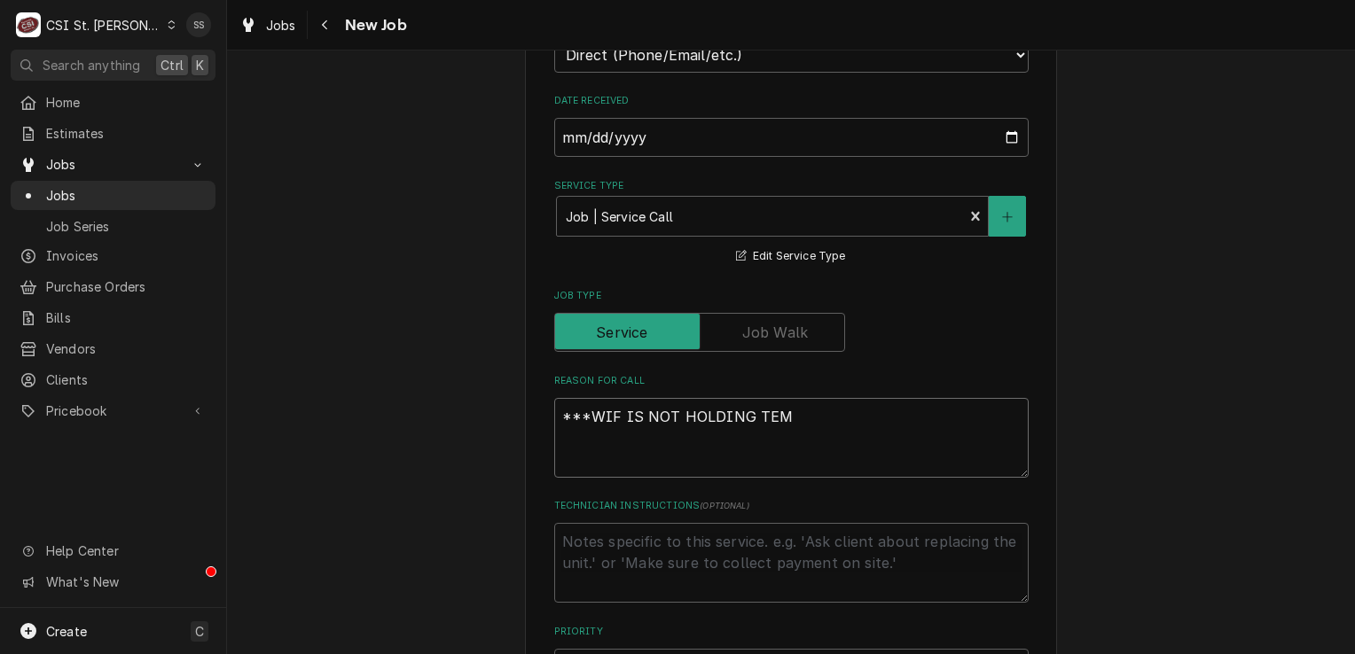
type textarea "***WIF IS NOT HOLDING TEMP"
type textarea "x"
type textarea "***WIF IS NOT HOLDING TEMP*"
type textarea "x"
type textarea "***WIF IS NOT HOLDING TEMP**"
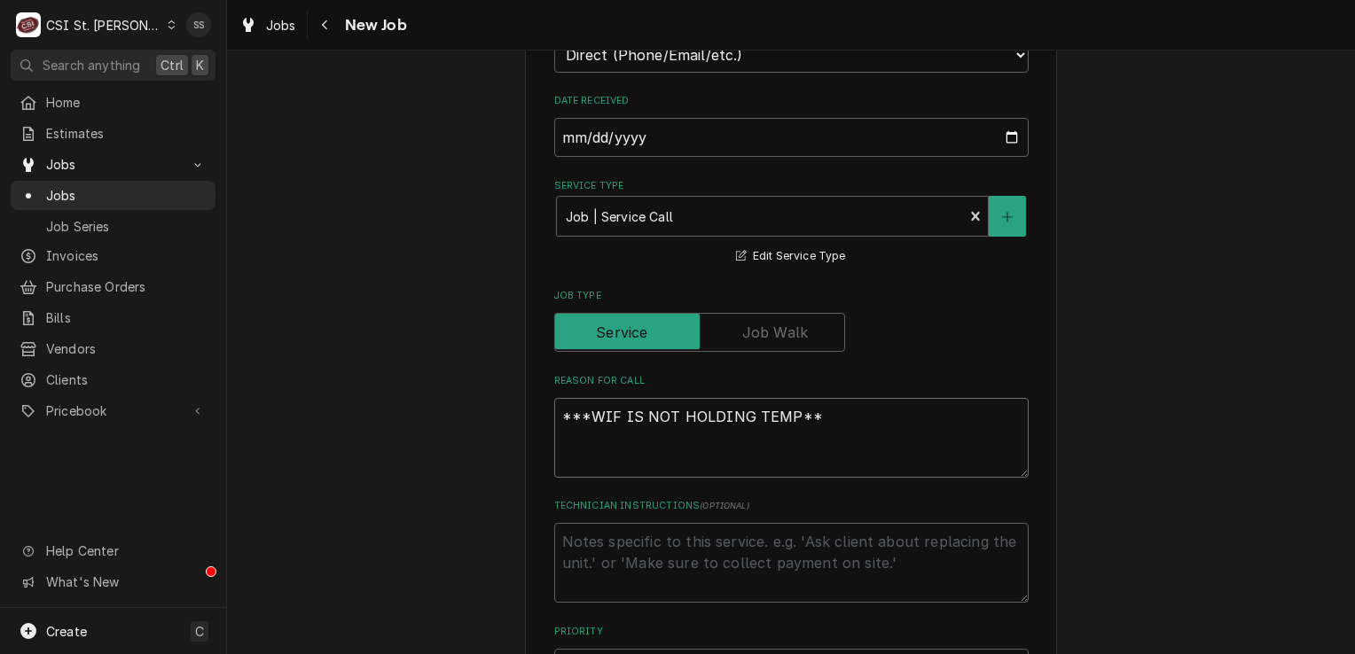
type textarea "x"
type textarea "***WIF IS NOT HOLDING TEMP***"
type textarea "x"
type textarea "***WIF IS NOT HOLDING TEMP***"
type textarea "x"
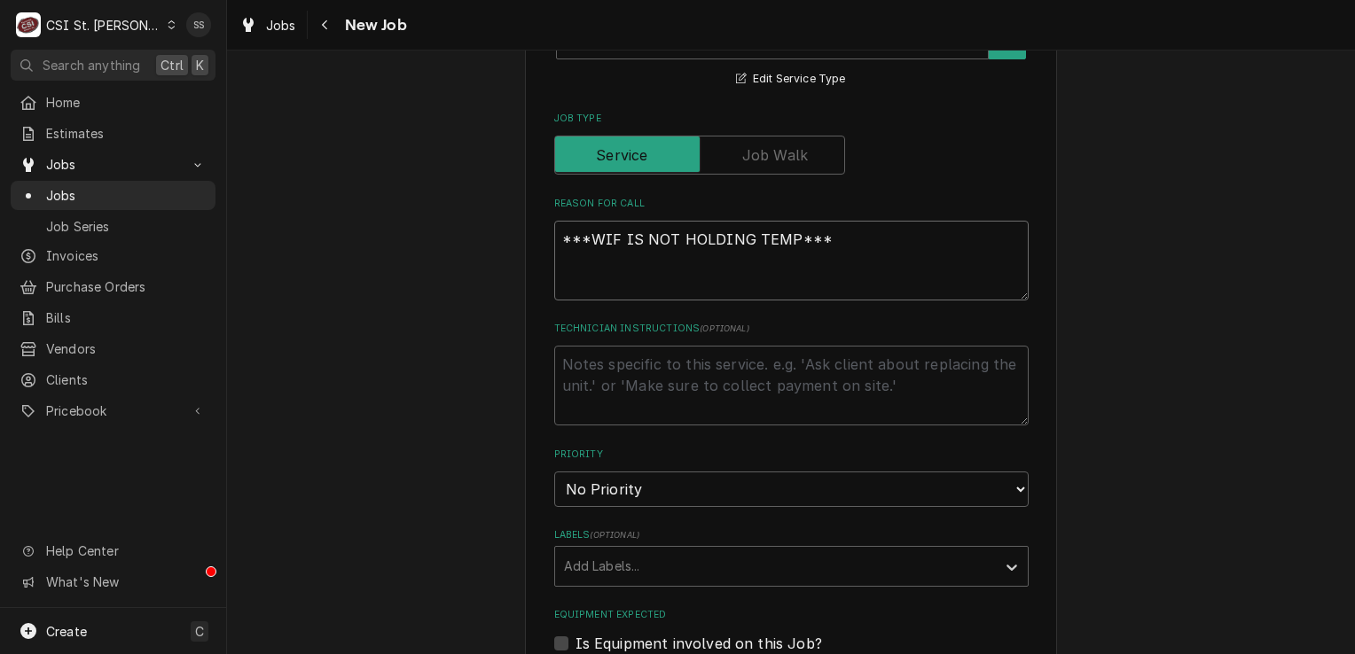
scroll to position [887, 0]
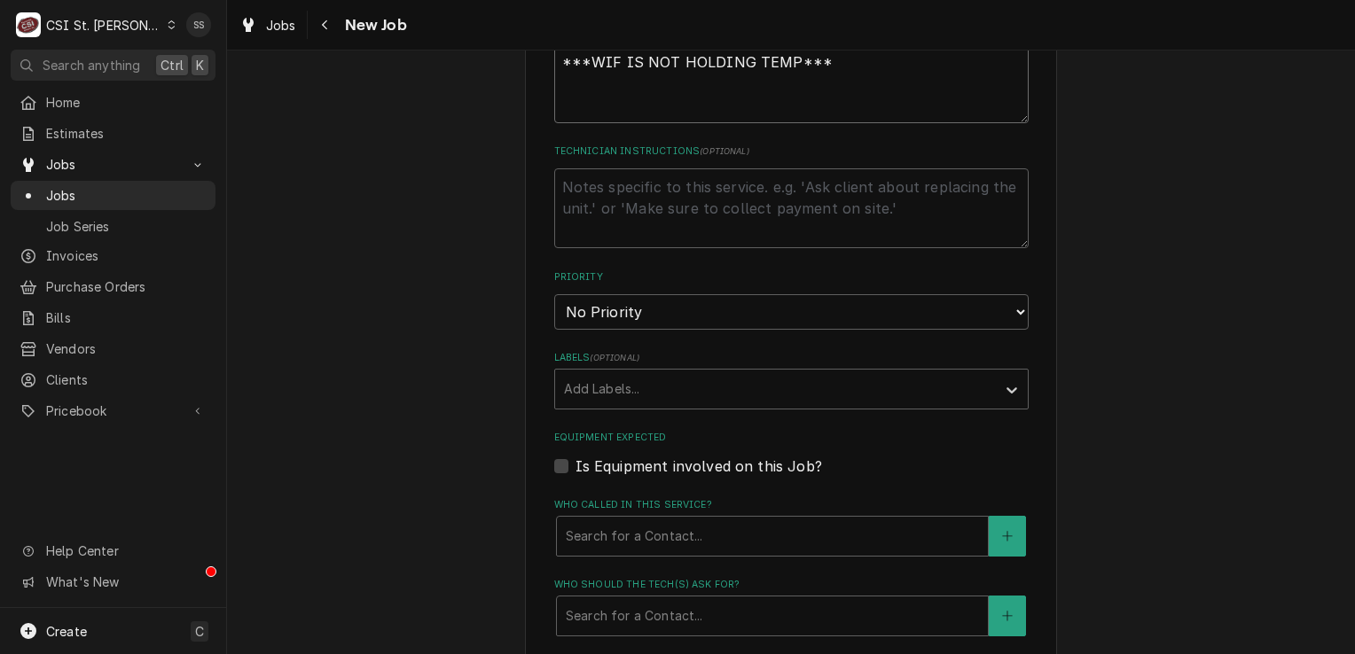
type textarea "***WIF IS NOT HOLDING TEMP***"
click at [575, 465] on label "Is Equipment involved on this Job?" at bounding box center [698, 466] width 247 height 21
click at [575, 465] on input "Equipment Expected" at bounding box center [812, 475] width 474 height 39
checkbox input "true"
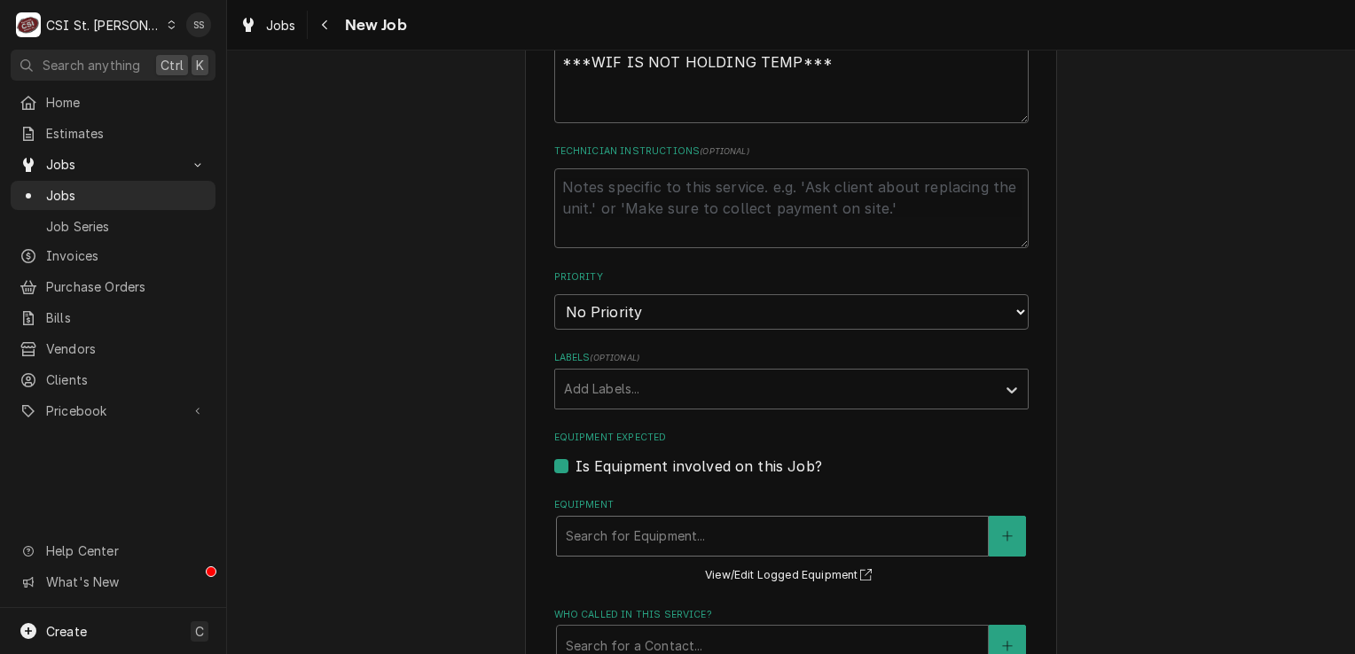
click at [946, 532] on div "Equipment" at bounding box center [772, 537] width 413 height 32
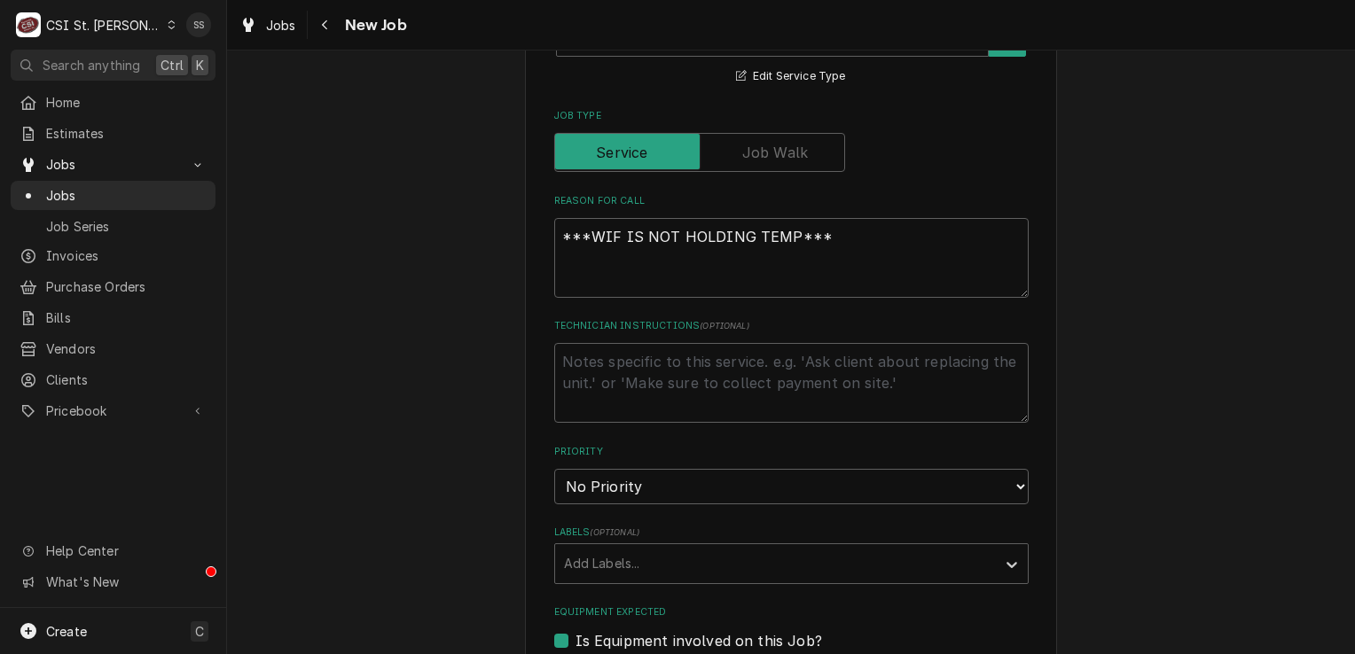
scroll to position [709, 0]
click at [816, 230] on textarea "***WIF IS NOT HOLDING TEMP***" at bounding box center [791, 261] width 474 height 80
type textarea "x"
type textarea "***WIF IS NOT HOLDING TEMP***"
type textarea "x"
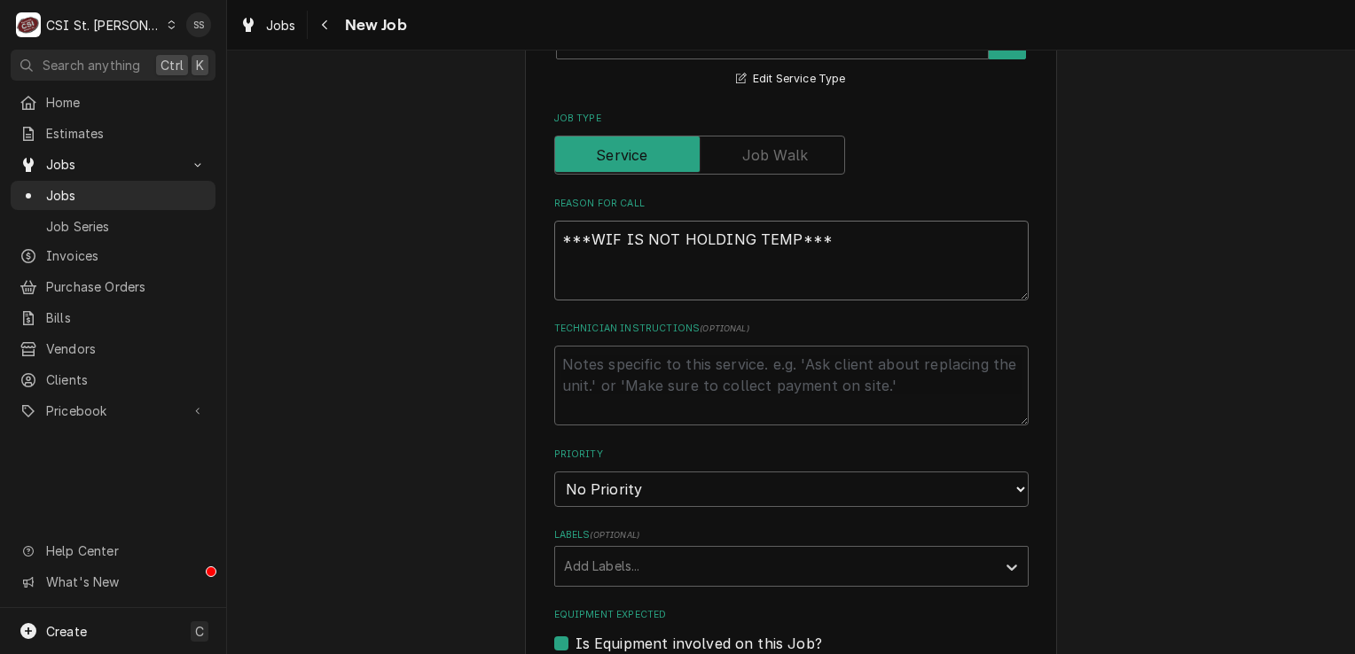
type textarea "***WIF IS NOT HOLDING TEMP*** B"
type textarea "x"
type textarea "***WIF IS NOT HOLDING TEMP*** BR"
type textarea "x"
type textarea "***WIF IS NOT HOLDING TEMP*** BRA"
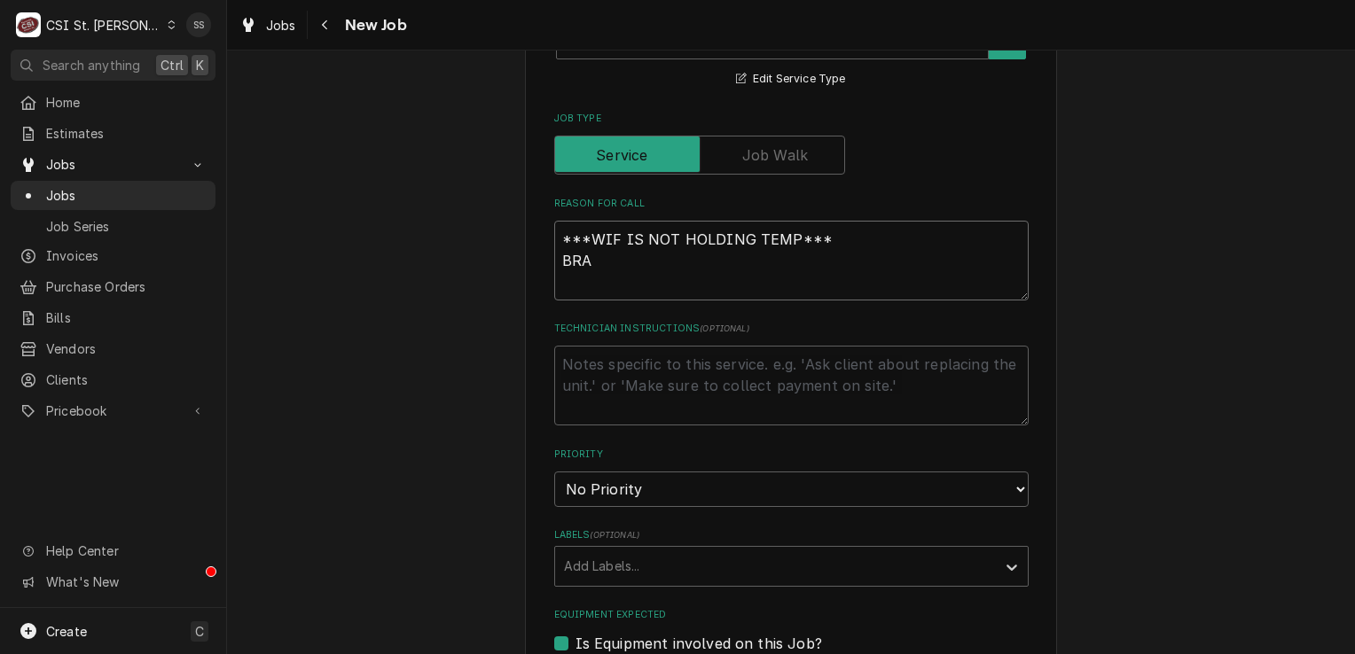
type textarea "x"
type textarea "***WIF IS NOT HOLDING TEMP*** BRAN"
type textarea "x"
type textarea "***WIF IS NOT HOLDING TEMP*** BRAND"
type textarea "x"
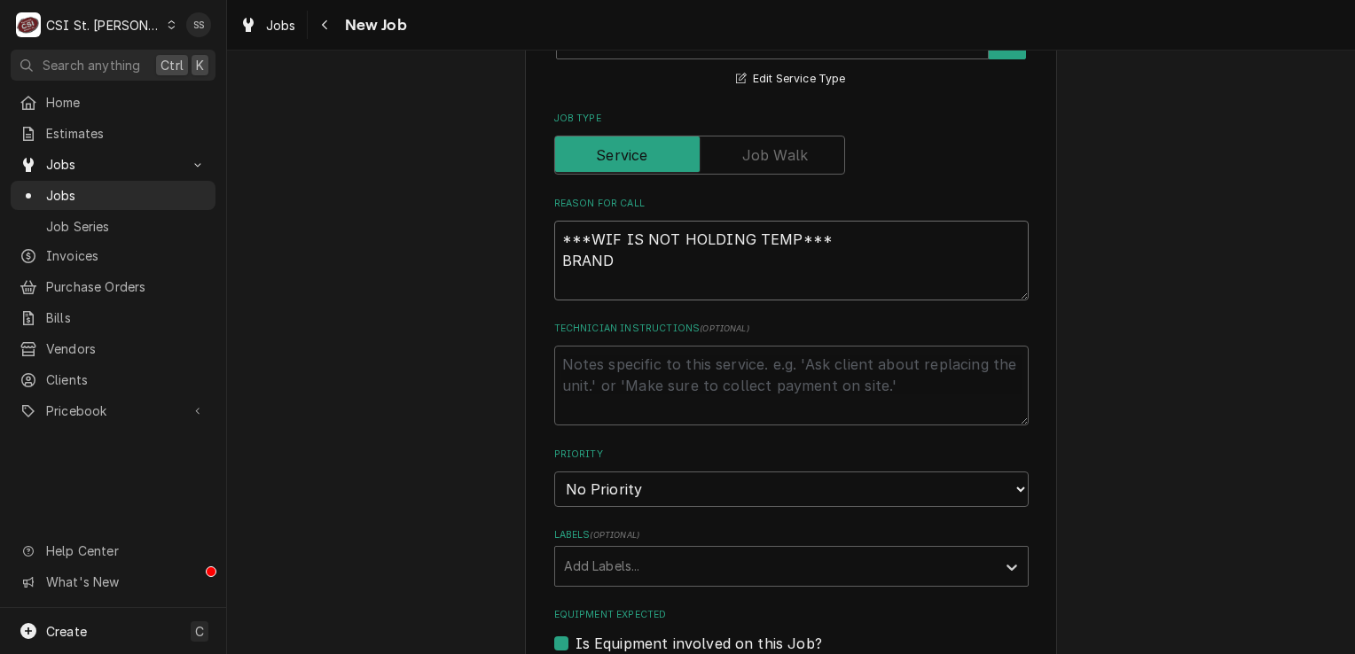
type textarea "***WIF IS NOT HOLDING TEMP*** BRAND:"
type textarea "x"
type textarea "***WIF IS NOT HOLDING TEMP*** BRAND:"
type textarea "x"
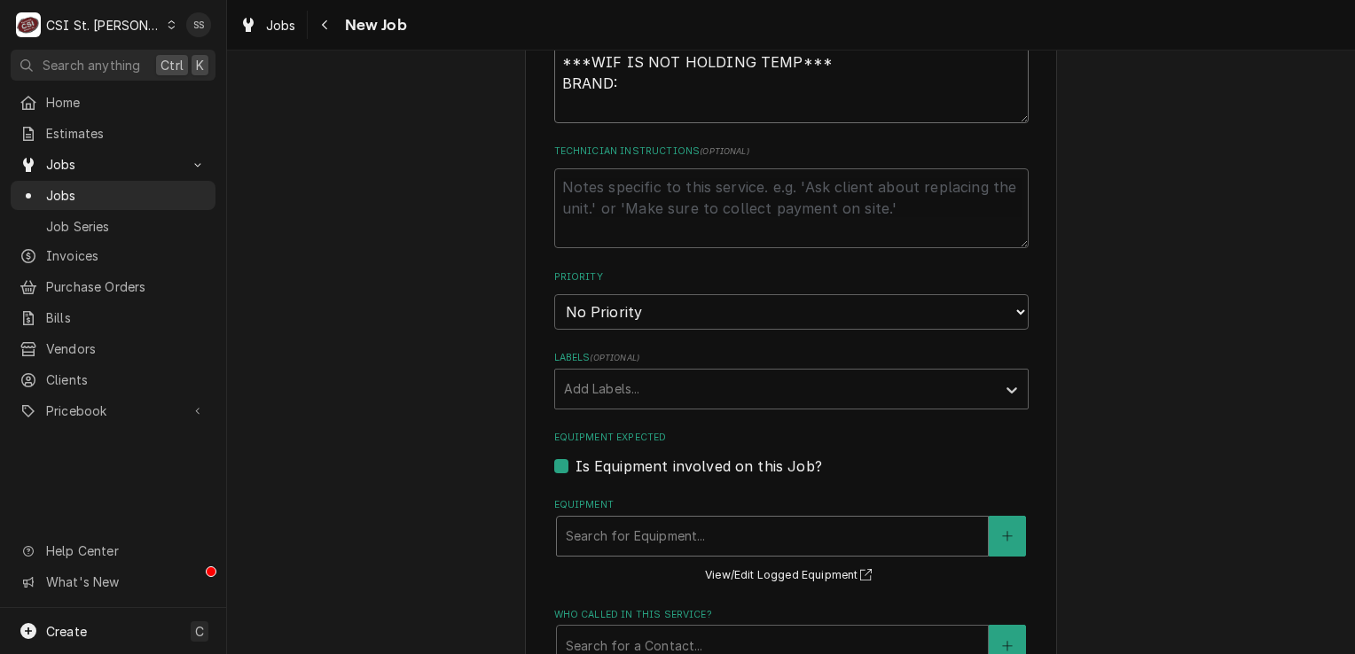
type textarea "***WIF IS NOT HOLDING TEMP*** BRAND:"
click at [752, 528] on div "Equipment" at bounding box center [772, 537] width 413 height 32
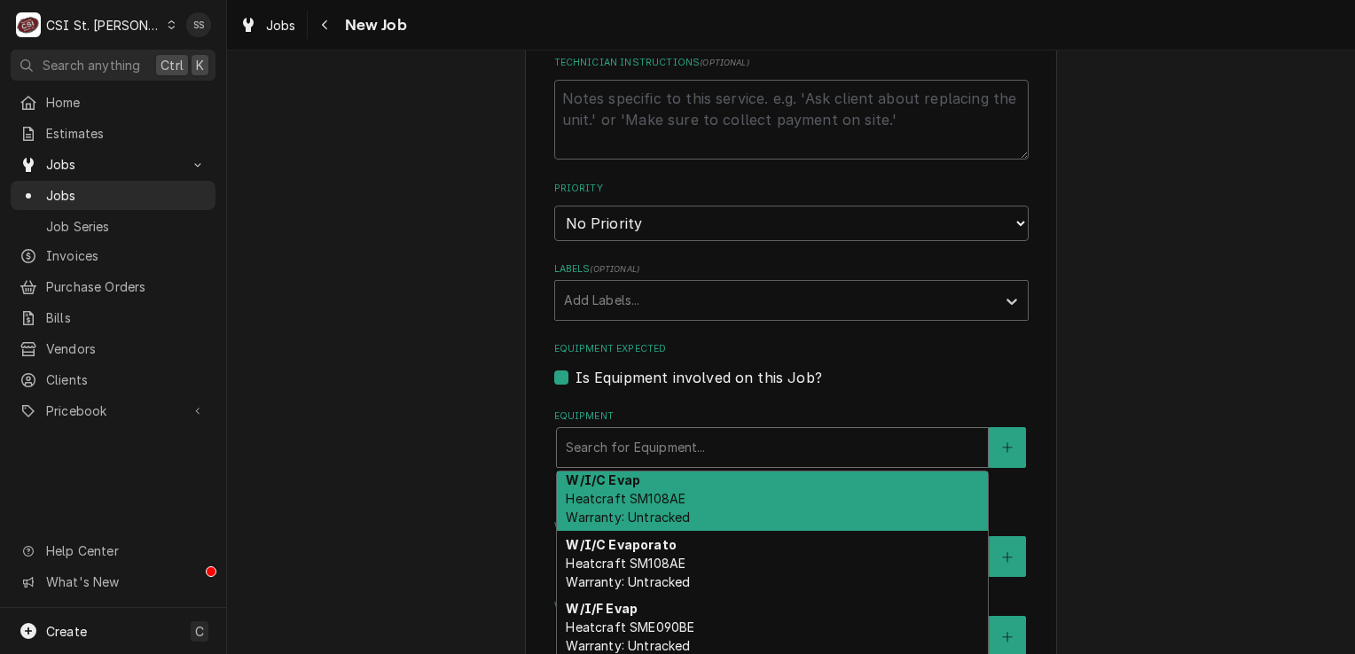
scroll to position [1150, 0]
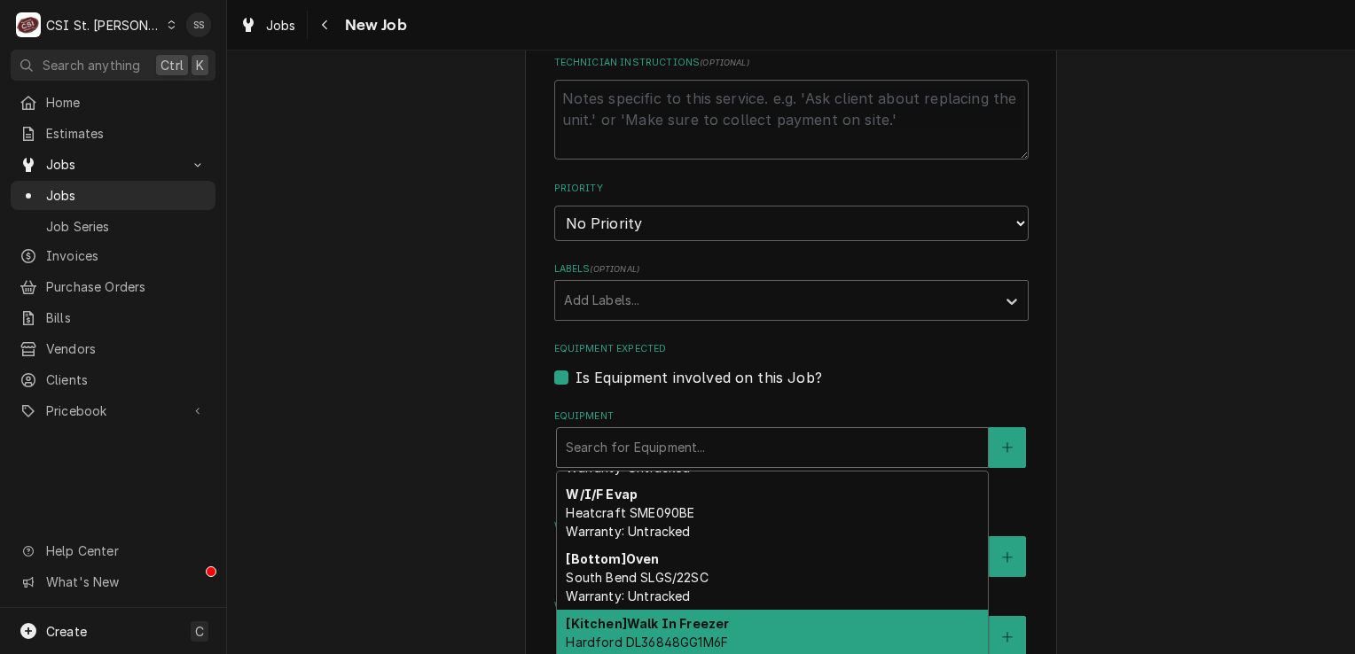
click at [727, 610] on div "[Kitchen] Walk In Freezer Hardford DL36848GG1M6F Warranty: Untracked" at bounding box center [772, 642] width 431 height 65
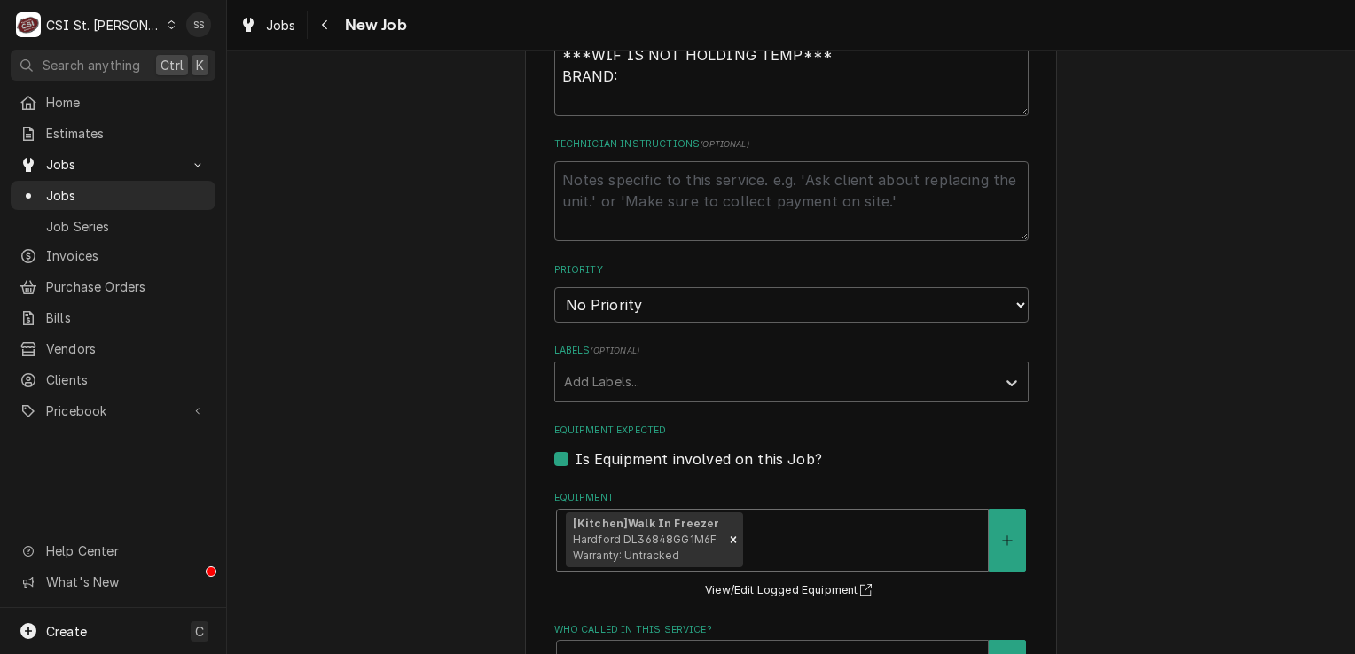
scroll to position [798, 0]
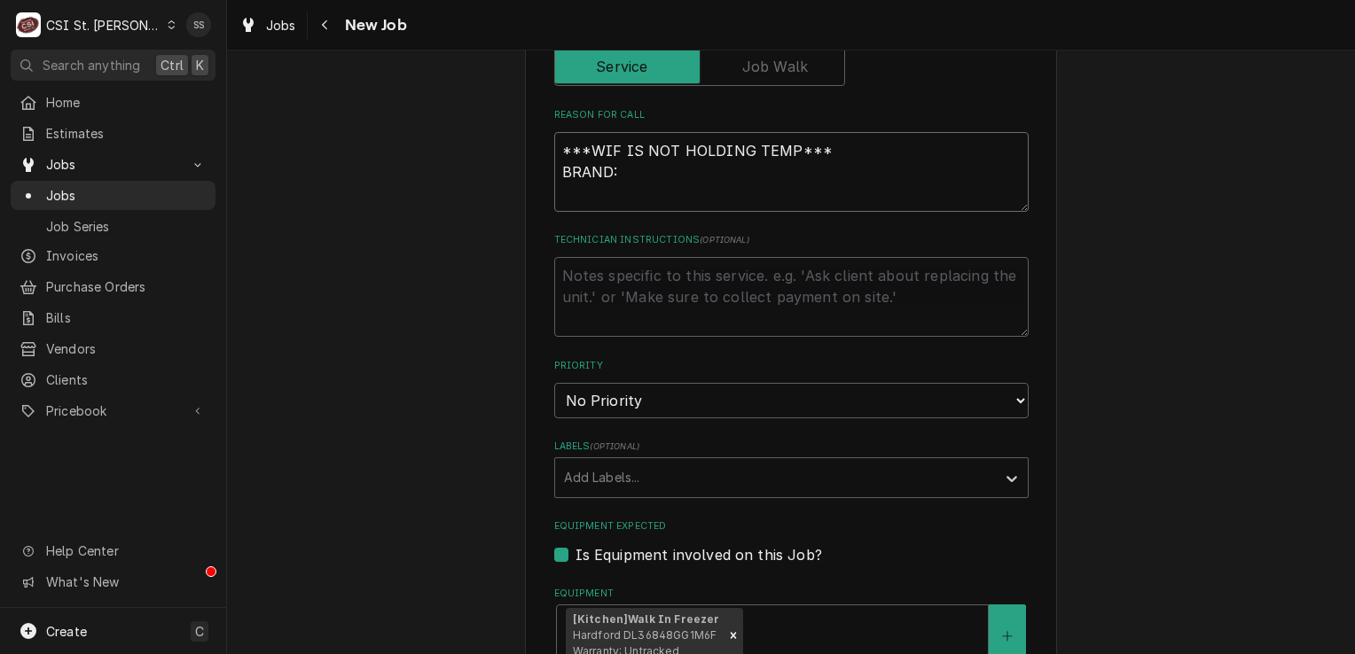
click at [624, 172] on textarea "***WIF IS NOT HOLDING TEMP*** BRAND:" at bounding box center [791, 172] width 474 height 80
type textarea "x"
type textarea "***WIF IS NOT HOLDING TEMP*** BRAND: H"
type textarea "x"
type textarea "***WIF IS NOT HOLDING TEMP*** BRAND: HA"
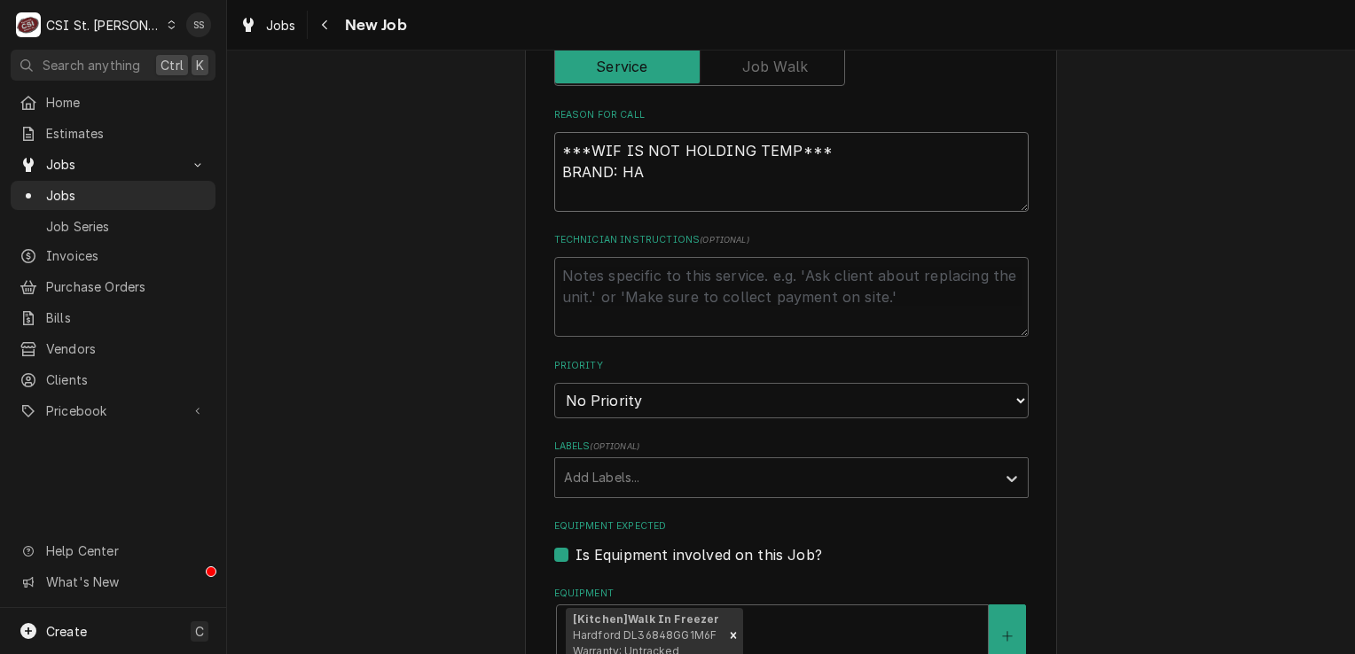
type textarea "x"
type textarea "***WIF IS NOT HOLDING TEMP*** BRAND: HAR"
type textarea "x"
type textarea "***WIF IS NOT HOLDING TEMP*** BRAND: HARD"
type textarea "x"
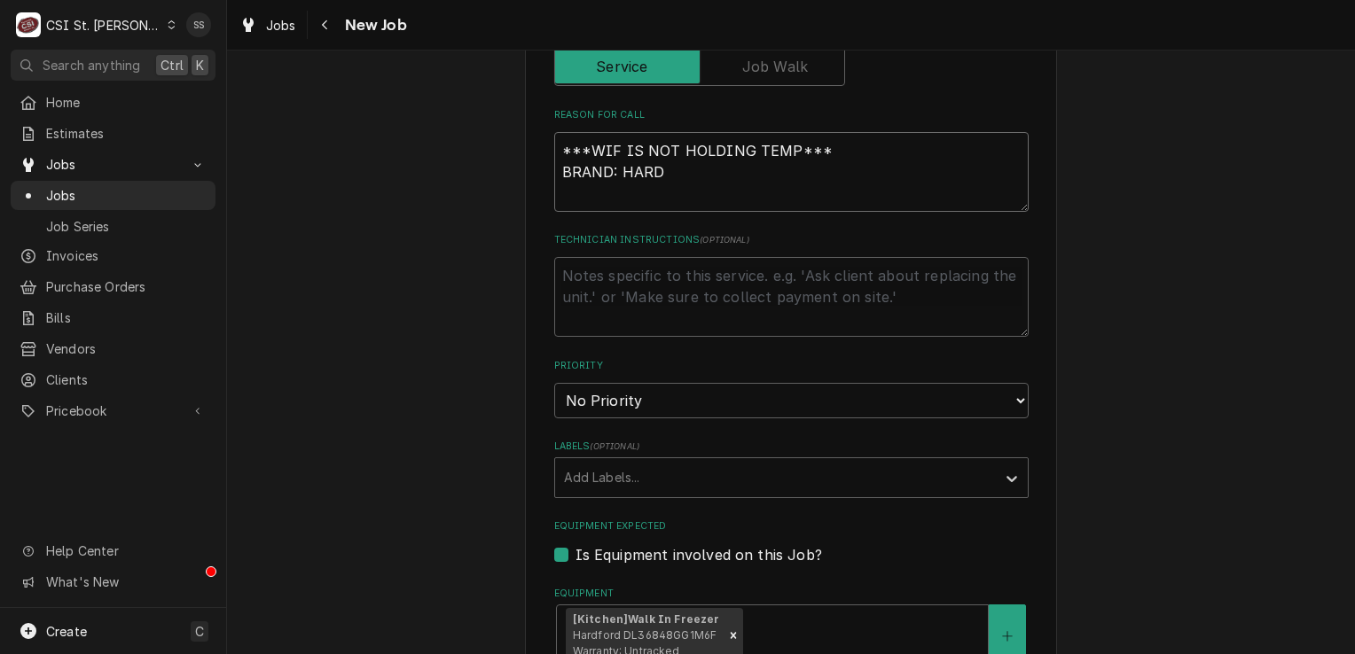
type textarea "***WIF IS NOT HOLDING TEMP*** BRAND: HARDF"
type textarea "x"
type textarea "***WIF IS NOT HOLDING TEMP*** BRAND: HARDFO"
type textarea "x"
type textarea "***WIF IS NOT HOLDING TEMP*** BRAND: HARDFOR"
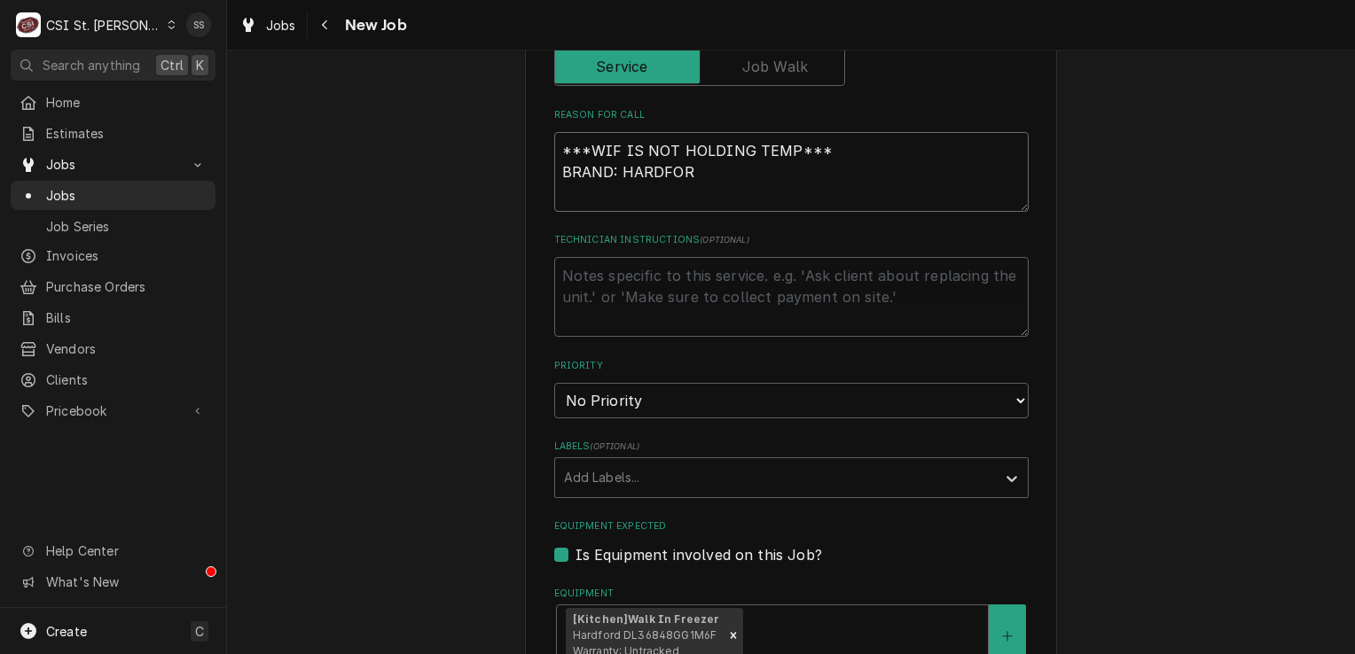
type textarea "x"
type textarea "***WIF IS NOT HOLDING TEMP*** BRAND: HARDFORD"
type textarea "x"
type textarea "***WIF IS NOT HOLDING TEMP*** BRAND: HARDFORD"
type textarea "x"
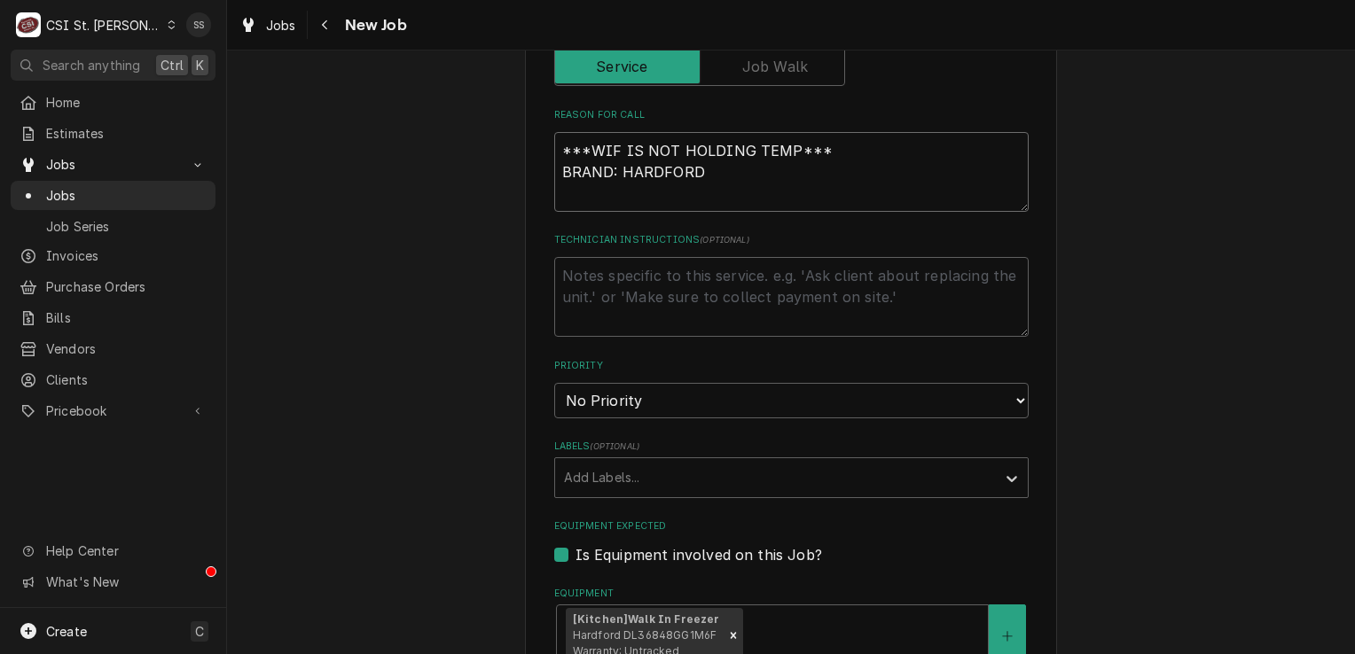
type textarea "***WIF IS NOT HOLDING TEMP*** BRAND: HARDFORD M"
type textarea "x"
type textarea "***WIF IS NOT HOLDING TEMP*** BRAND: HARDFORD M#"
type textarea "x"
type textarea "***WIF IS NOT HOLDING TEMP*** BRAND: HARDFORD M#:"
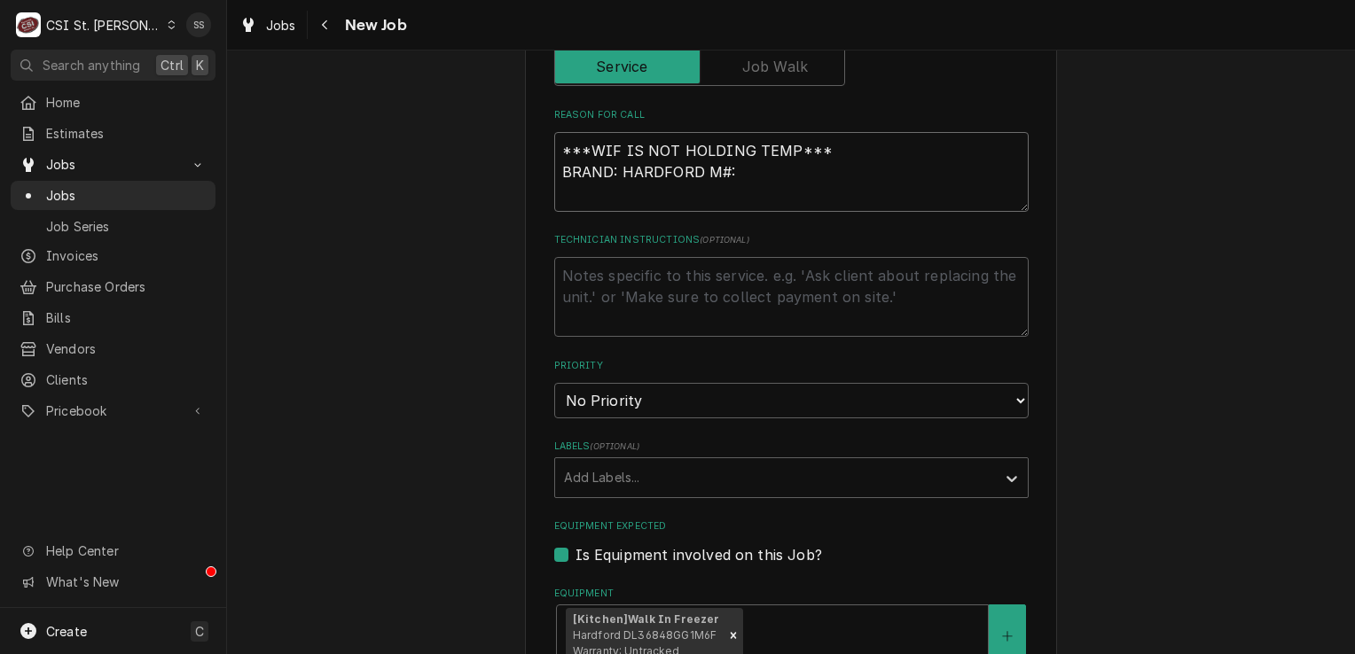
type textarea "x"
type textarea "***WIF IS NOT HOLDING TEMP*** BRAND: HARDFORD M#:"
type textarea "x"
type textarea "***WIF IS NOT HOLDING TEMP*** BRAND: HARDFORD M#: D"
type textarea "x"
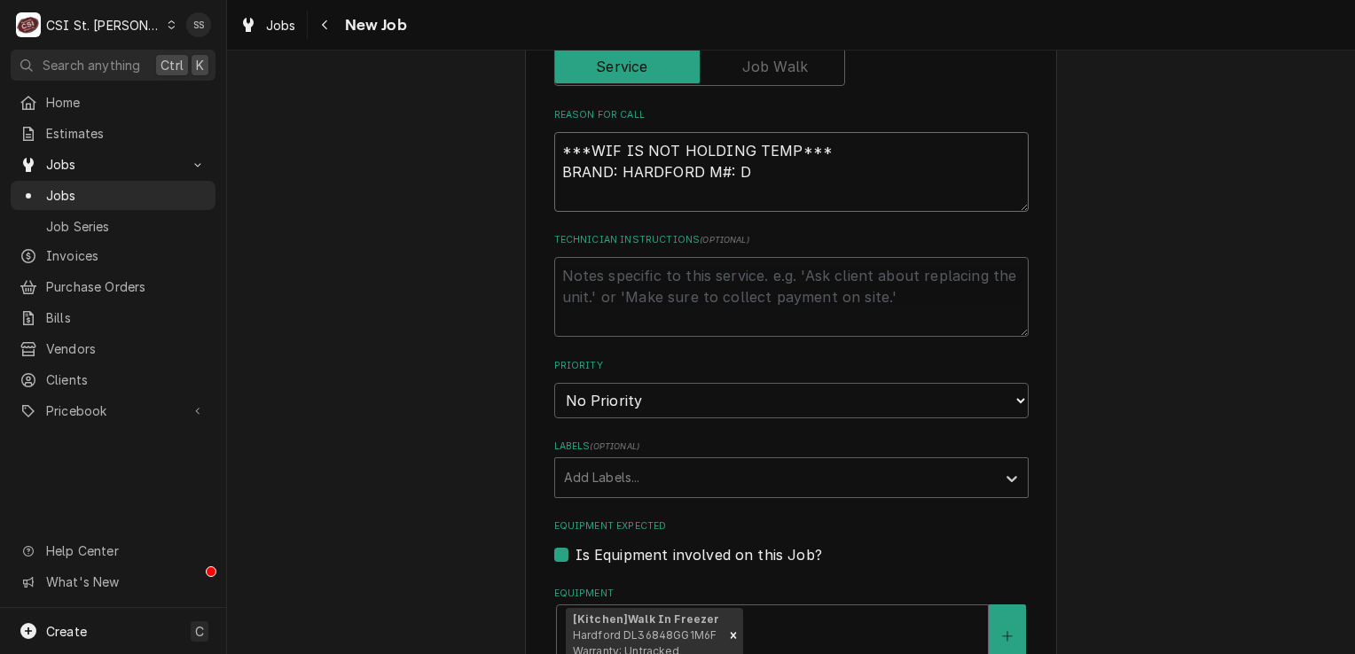
type textarea "***WIF IS NOT HOLDING TEMP*** BRAND: HARDFORD M#: DL"
type textarea "x"
type textarea "***WIF IS NOT HOLDING TEMP*** BRAND: HARDFORD M#: DL3"
type textarea "x"
type textarea "***WIF IS NOT HOLDING TEMP*** BRAND: HARDFORD M#: DL36"
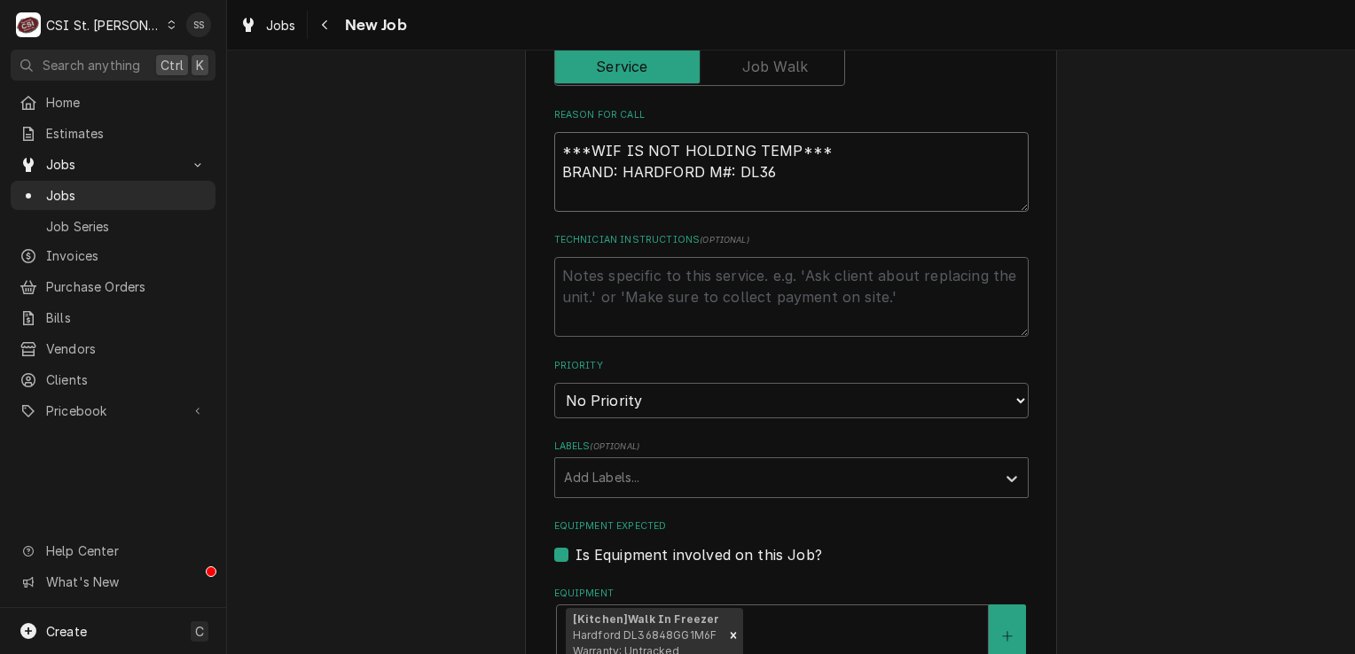
type textarea "x"
type textarea "***WIF IS NOT HOLDING TEMP*** BRAND: HARDFORD M#: DL368"
type textarea "x"
type textarea "***WIF IS NOT HOLDING TEMP*** BRAND: HARDFORD M#: DL3684"
type textarea "x"
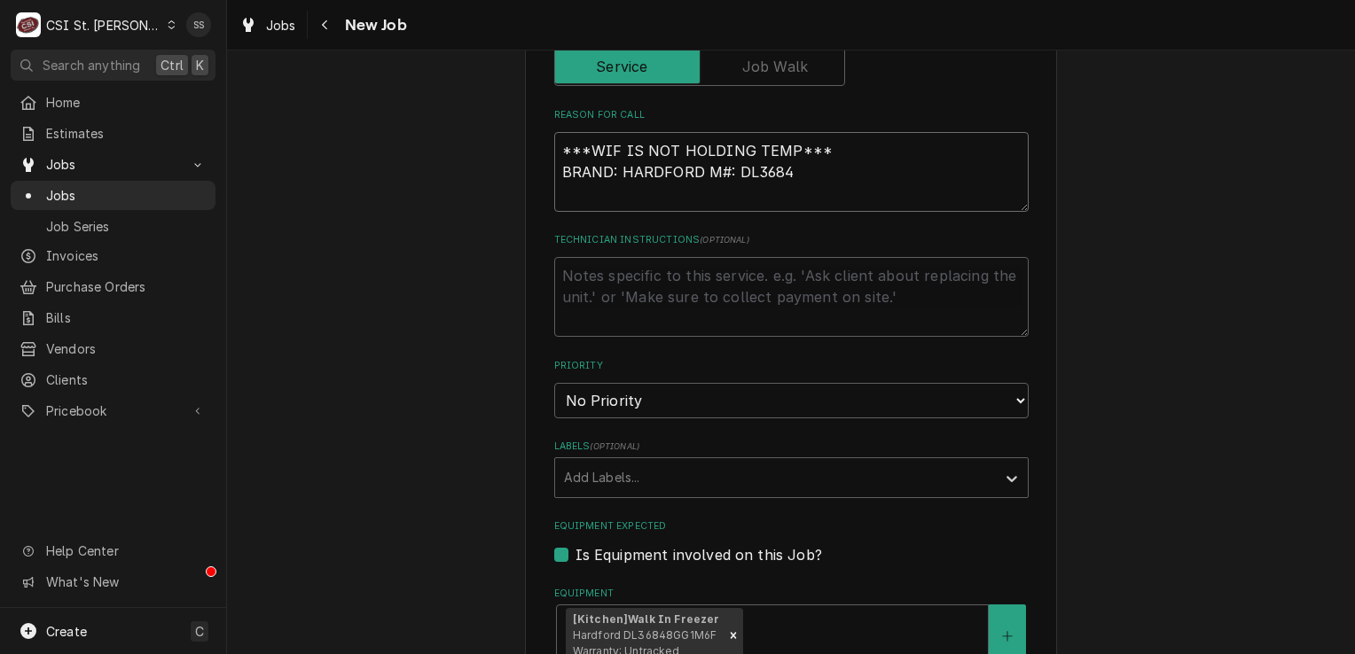
type textarea "***WIF IS NOT HOLDING TEMP*** BRAND: HARDFORD M#: DL36848"
type textarea "x"
type textarea "***WIF IS NOT HOLDING TEMP*** BRAND: HARDFORD M#: DL36848G"
type textarea "x"
type textarea "***WIF IS NOT HOLDING TEMP*** BRAND: HARDFORD M#: DL36848GG"
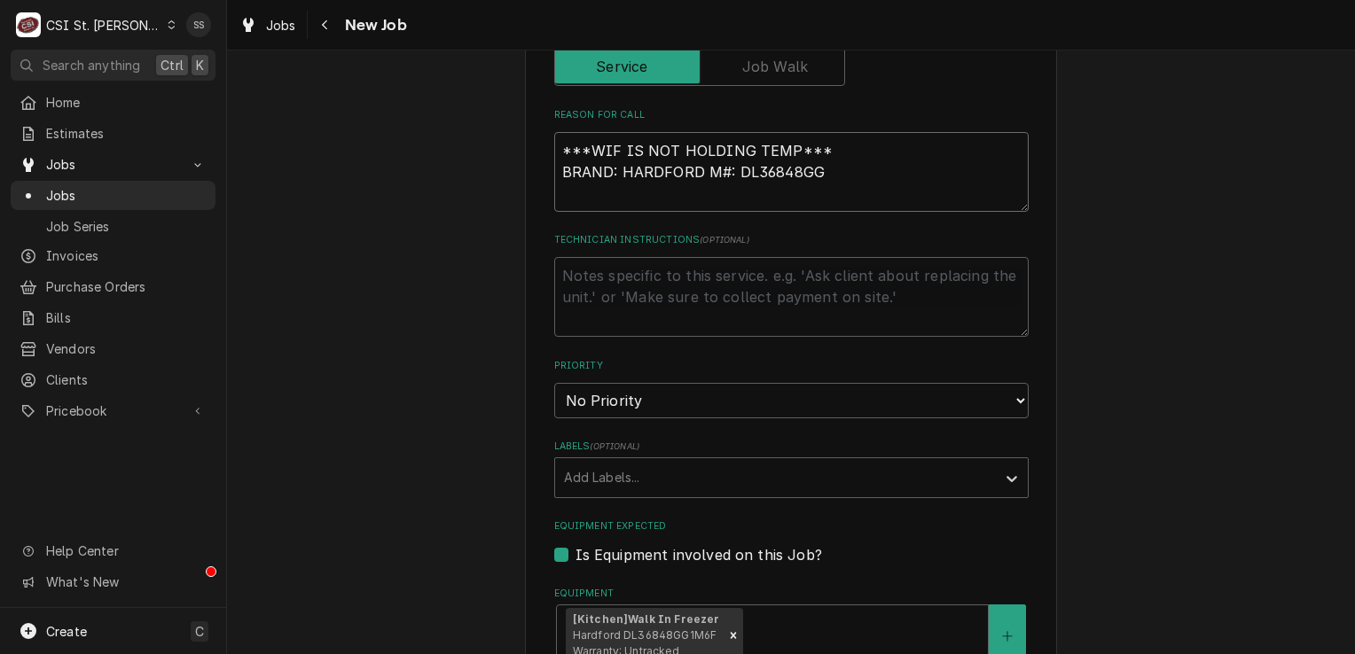
type textarea "x"
type textarea "***WIF IS NOT HOLDING TEMP*** BRAND: HARDFORD M#: DL36848GG1"
type textarea "x"
type textarea "***WIF IS NOT HOLDING TEMP*** BRAND: HARDFORD M#: DL36848GG1M"
type textarea "x"
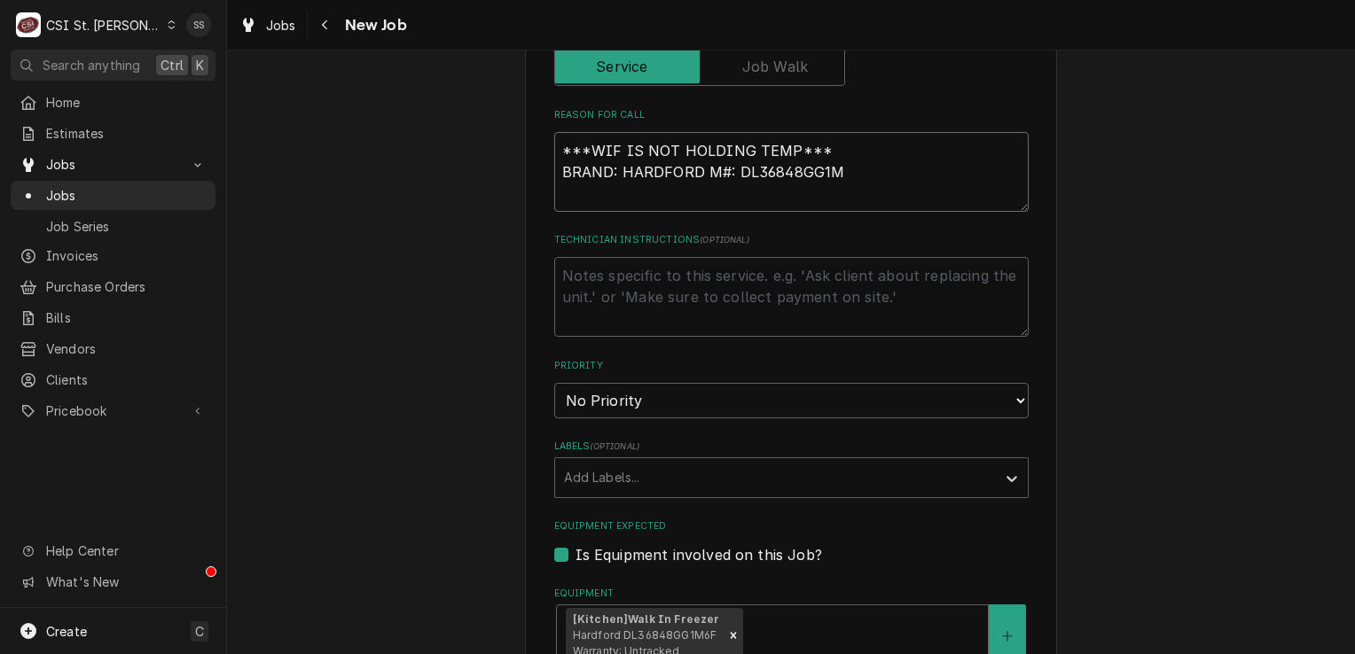
type textarea "***WIF IS NOT HOLDING TEMP*** BRAND: HARDFORD M#: DL36848GG1M6"
type textarea "x"
type textarea "***WIF IS NOT HOLDING TEMP*** BRAND: HARDFORD M#: DL36848GG1M6F"
type textarea "x"
type textarea "***WIF IS NOT HOLDING TEMP*** BRAND: HARDFORD M#: DL36848GG1M6F"
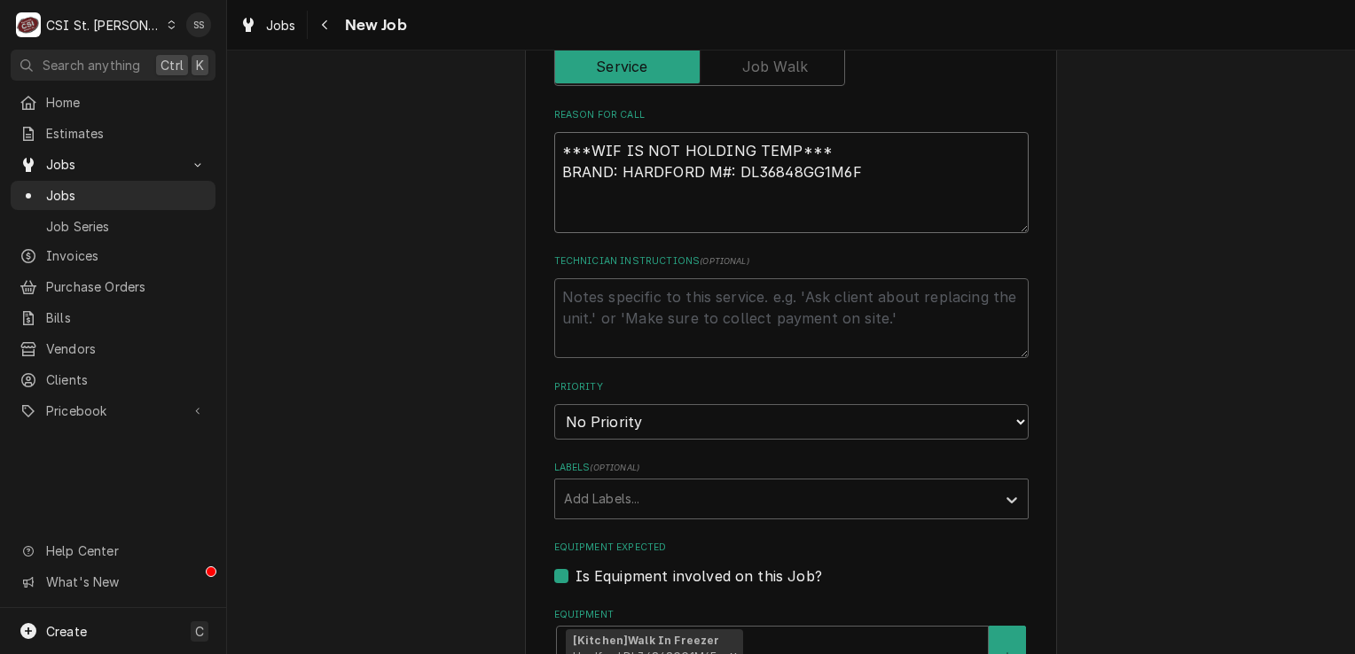
type textarea "x"
type textarea "***WIF IS NOT HOLDING TEMP*** BRAND: HARDFORD M#: DL36848GG1M6F H"
type textarea "x"
type textarea "***WIF IS NOT HOLDING TEMP*** BRAND: HARDFORD M#: DL36848GG1M6F HO"
type textarea "x"
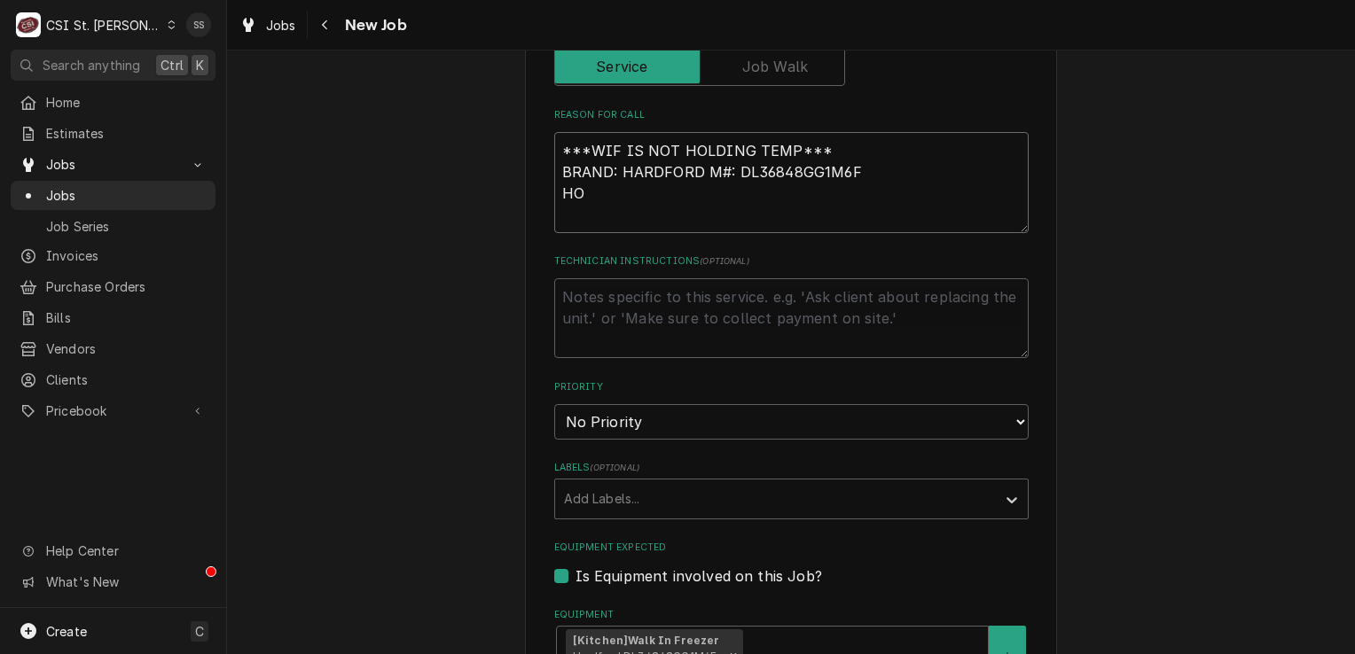
type textarea "***WIF IS NOT HOLDING TEMP*** BRAND: HARDFORD M#: DL36848GG1M6F HOU"
type textarea "x"
type textarea "***WIF IS NOT HOLDING TEMP*** BRAND: HARDFORD M#: DL36848GG1M6F HOUR"
type textarea "x"
type textarea "***WIF IS NOT HOLDING TEMP*** BRAND: HARDFORD M#: DL36848GG1M6F HOURS"
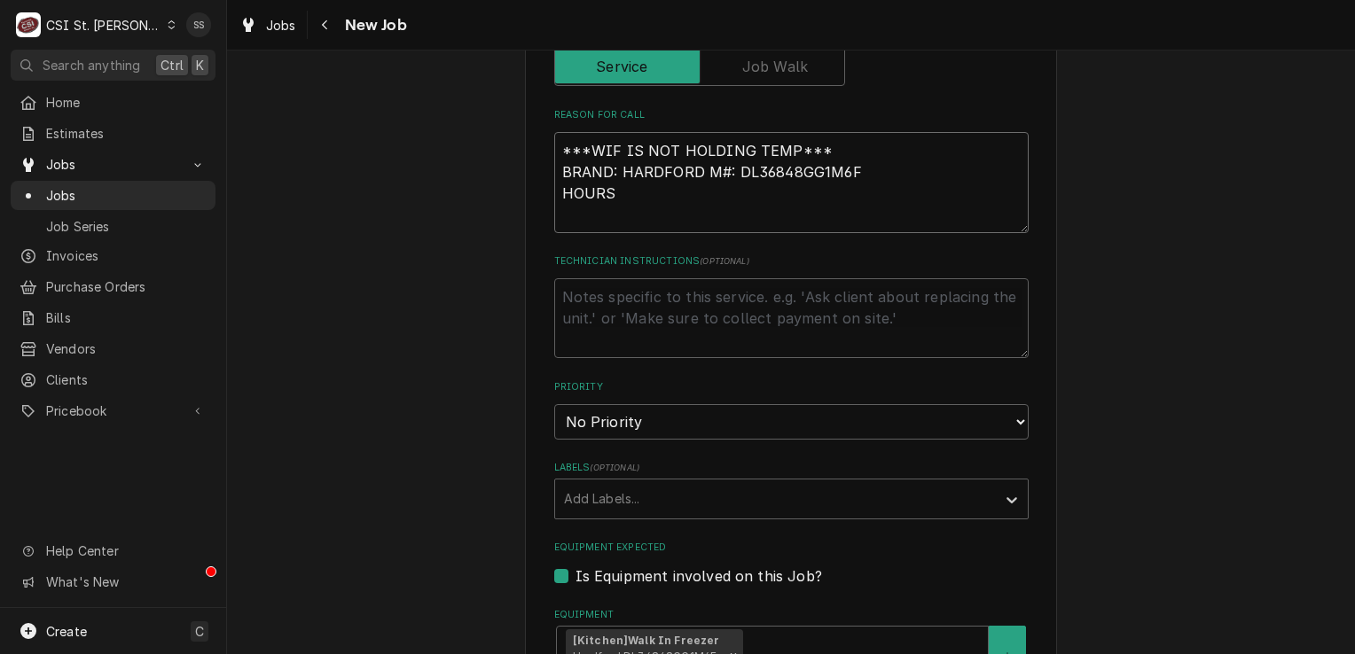
type textarea "x"
type textarea "***WIF IS NOT HOLDING TEMP*** BRAND: HARDFORD M#: DL36848GG1M6F HOURS:"
type textarea "x"
type textarea "***WIF IS NOT HOLDING TEMP*** BRAND: HARDFORD M#: DL36848GG1M6F HOURS:"
type textarea "x"
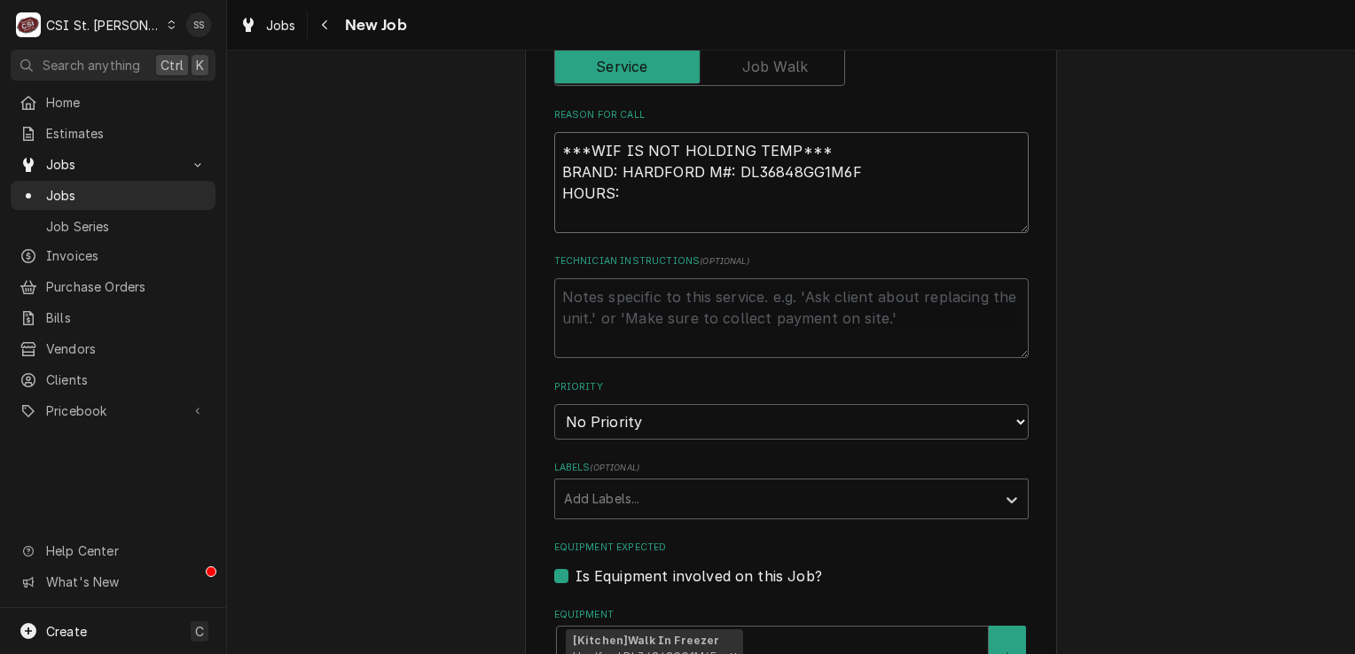
type textarea "***WIF IS NOT HOLDING TEMP*** BRAND: HARDFORD M#: DL36848GG1M6F HOURS:"
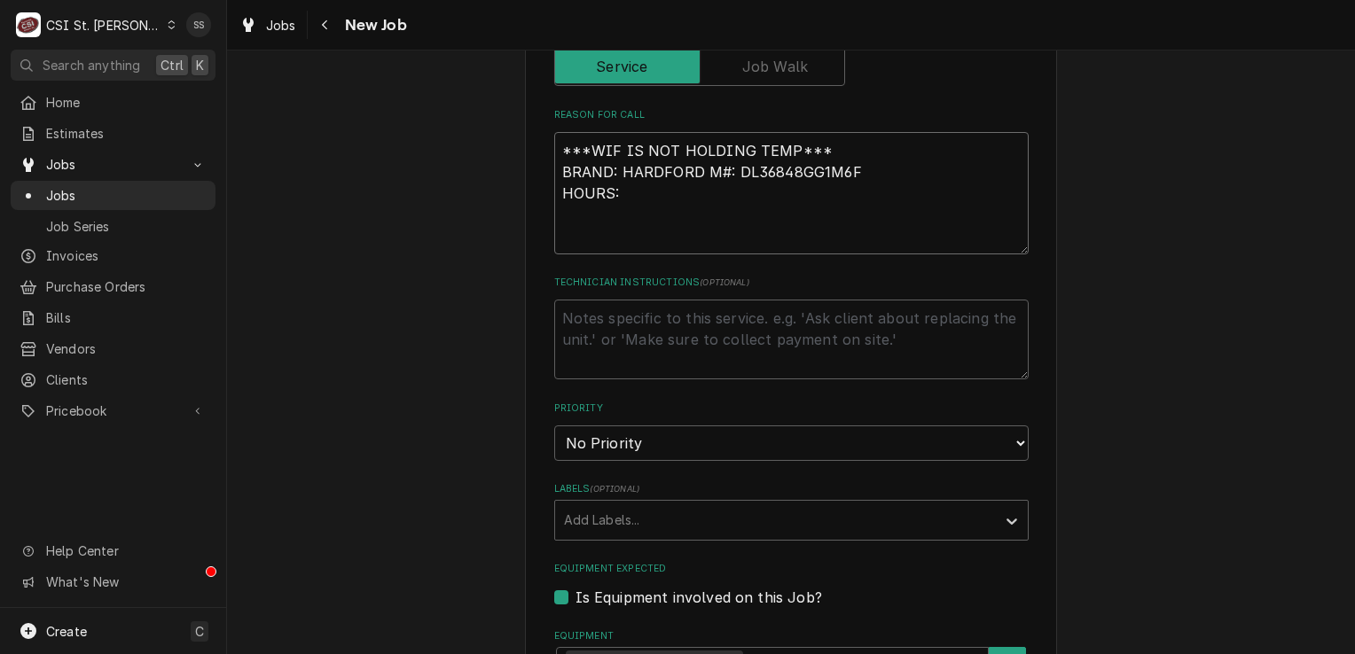
type textarea "x"
type textarea "***WIF IS NOT HOLDING TEMP*** BRAND: HARDFORD M#: DL36848GG1M6F HOURS: C"
type textarea "x"
type textarea "***WIF IS NOT HOLDING TEMP*** BRAND: HARDFORD M#: DL36848GG1M6F HOURS: CO"
type textarea "x"
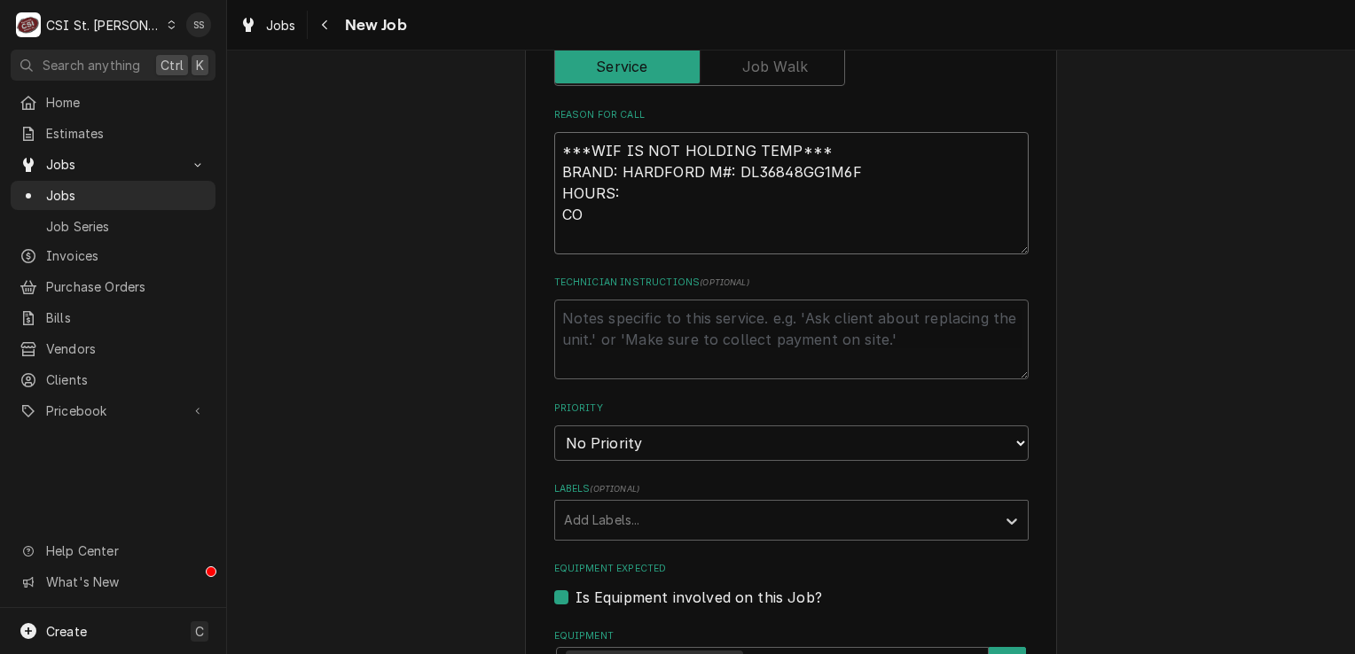
type textarea "***WIF IS NOT HOLDING TEMP*** BRAND: HARDFORD M#: DL36848GG1M6F HOURS: CON"
type textarea "x"
type textarea "***WIF IS NOT HOLDING TEMP*** BRAND: HARDFORD M#: DL36848GG1M6F HOURS: CONT"
type textarea "x"
type textarea "***WIF IS NOT HOLDING TEMP*** BRAND: HARDFORD M#: DL36848GG1M6F HOURS: CONTA"
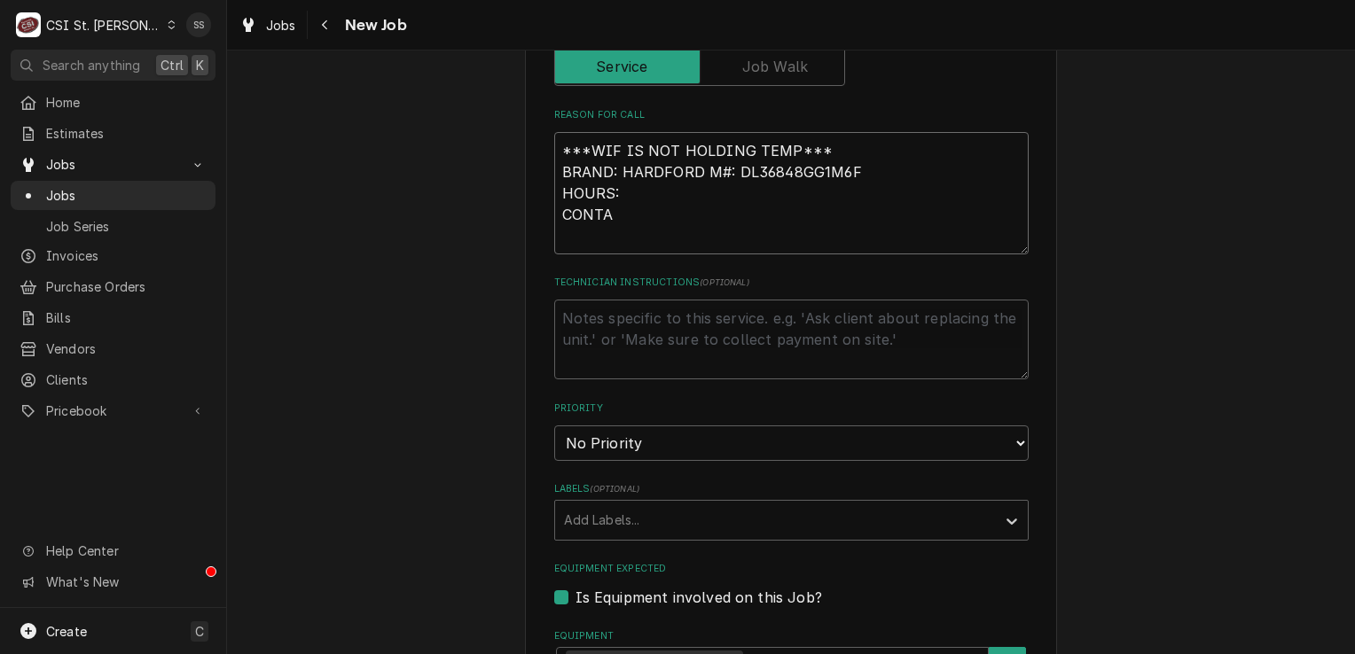
type textarea "x"
type textarea "***WIF IS NOT HOLDING TEMP*** BRAND: HARDFORD M#: DL36848GG1M6F HOURS: CONTAC"
type textarea "x"
type textarea "***WIF IS NOT HOLDING TEMP*** BRAND: HARDFORD M#: DL36848GG1M6F HOURS: CONTACT"
type textarea "x"
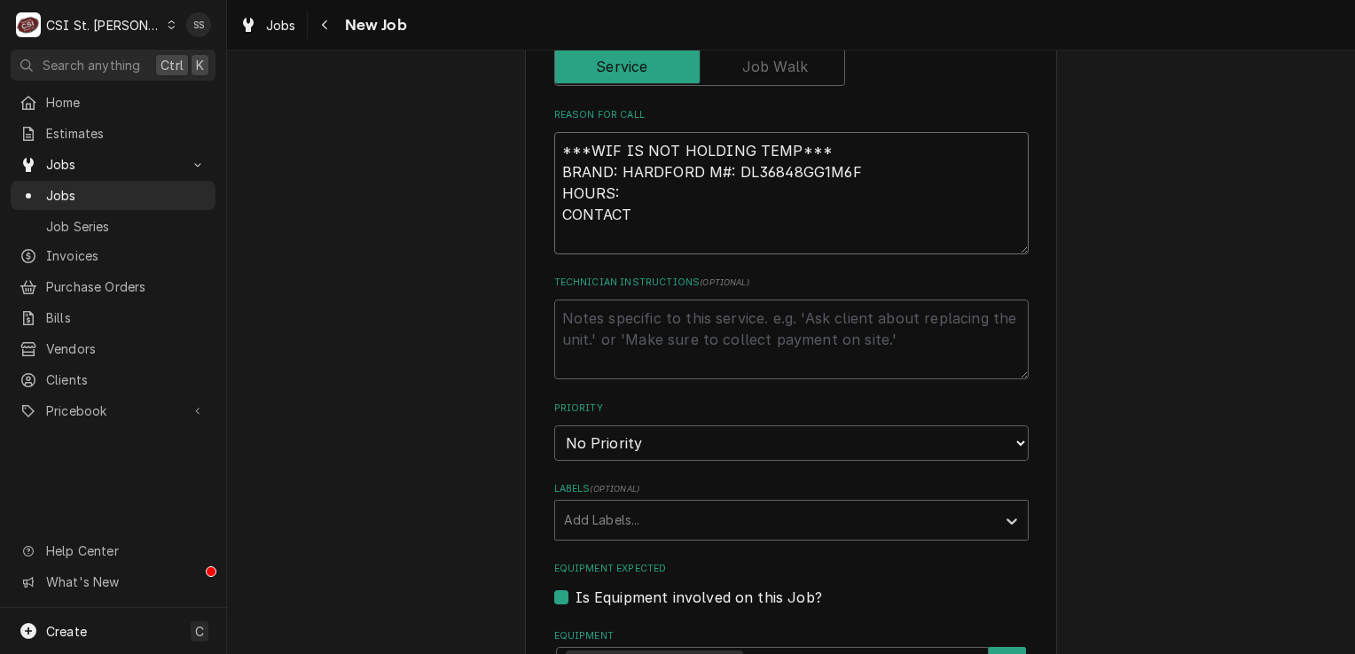
type textarea "***WIF IS NOT HOLDING TEMP*** BRAND: HARDFORD M#: DL36848GG1M6F HOURS: CONTACT:"
type textarea "x"
type textarea "***WIF IS NOT HOLDING TEMP*** BRAND: HARDFORD M#: DL36848GG1M6F HOURS: CONTACT:"
type textarea "x"
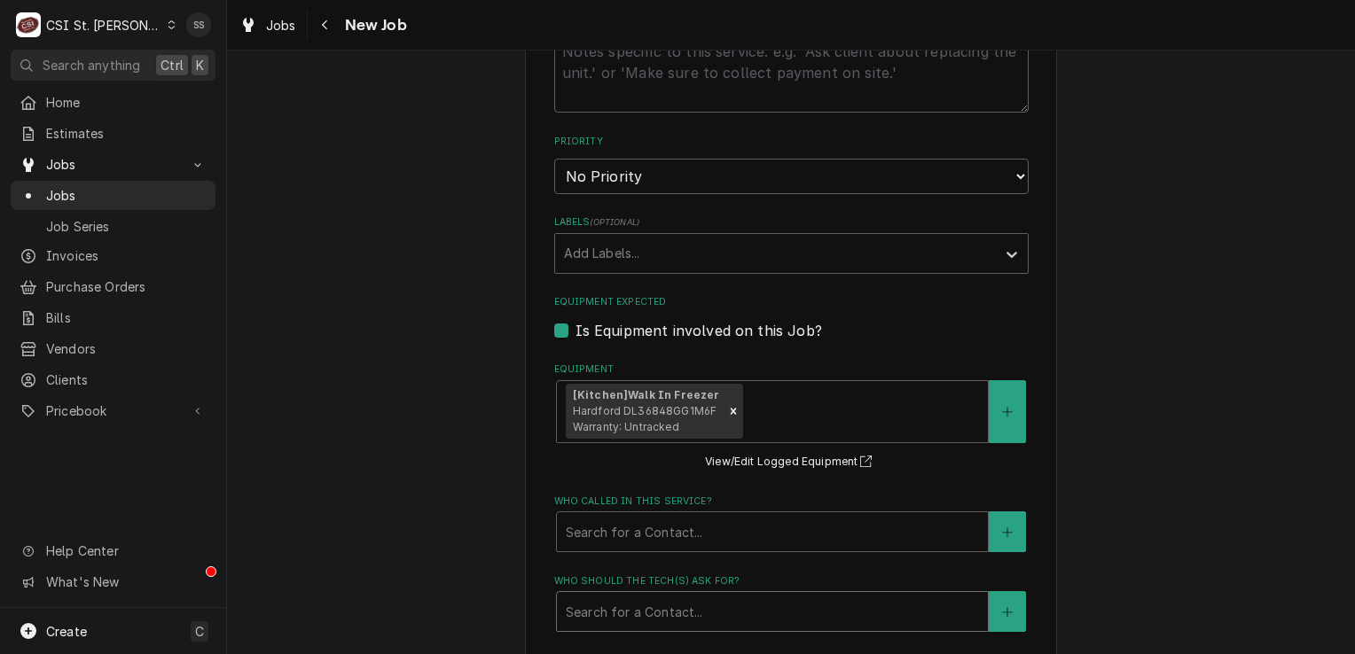
scroll to position [1153, 0]
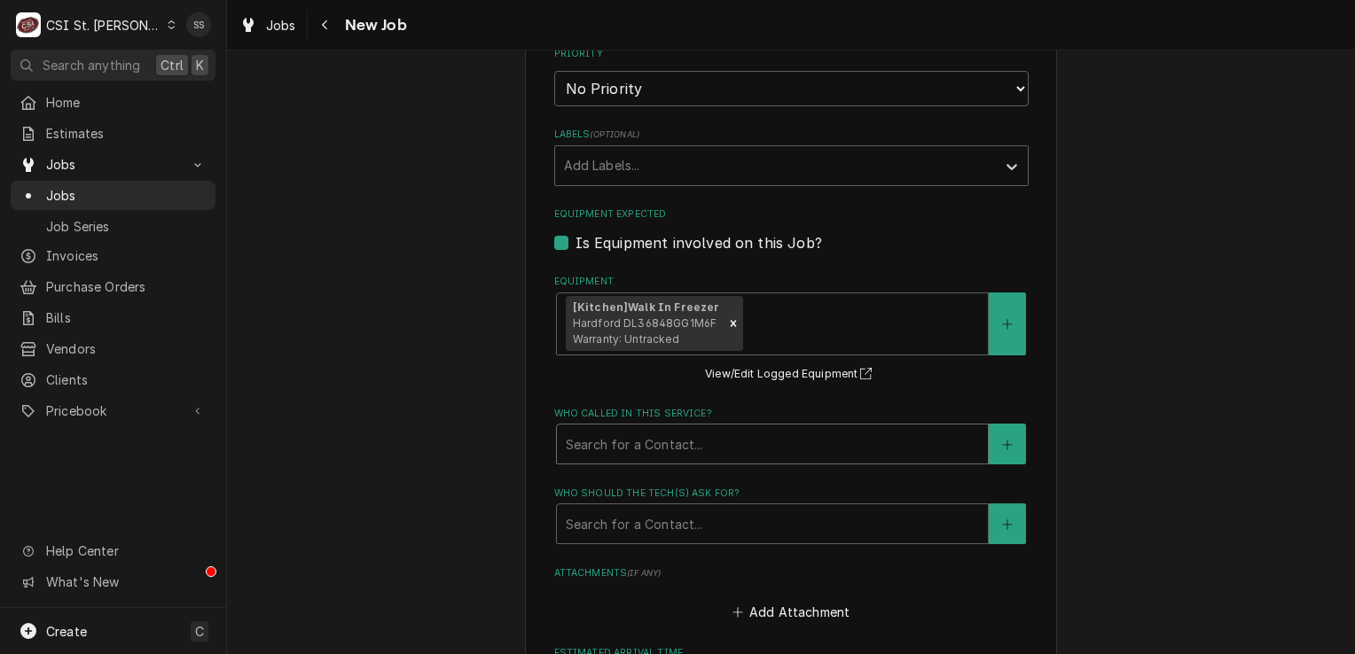
type textarea "***WIF IS NOT HOLDING TEMP*** BRAND: HARDFORD M#: DL36848GG1M6F HOURS: CONTACT:"
click at [662, 449] on div "Who called in this service?" at bounding box center [772, 444] width 413 height 32
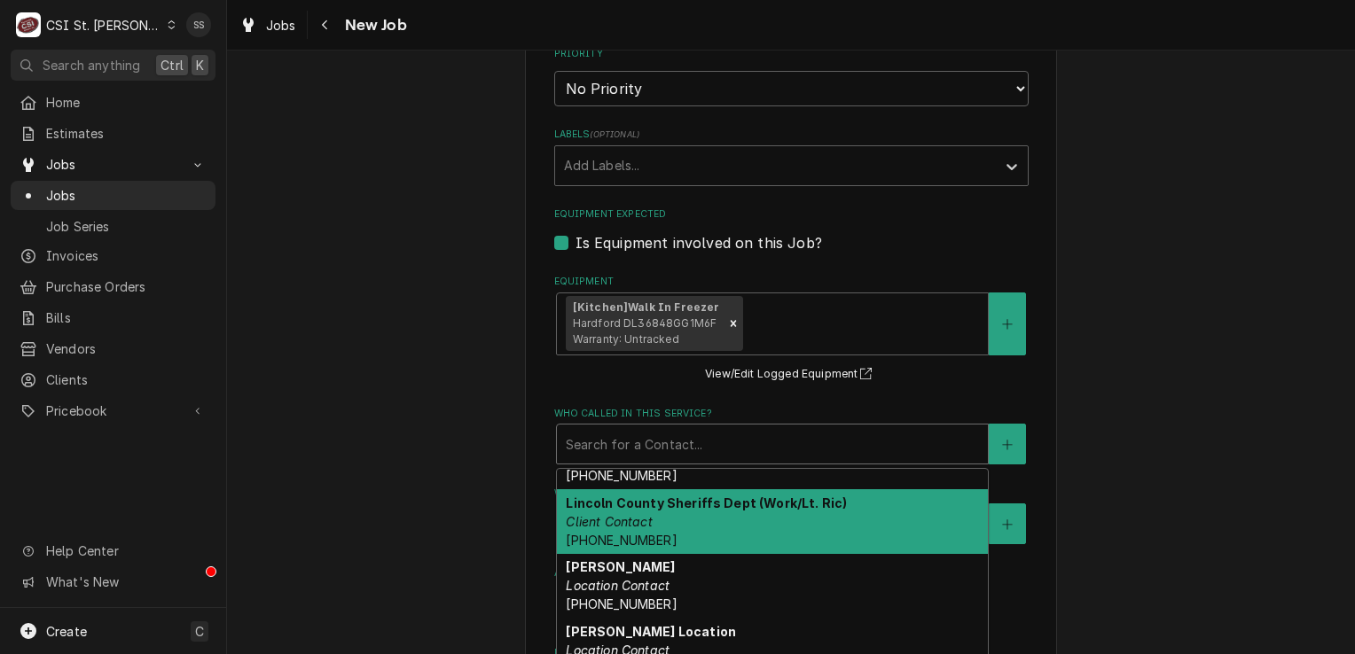
scroll to position [556, 0]
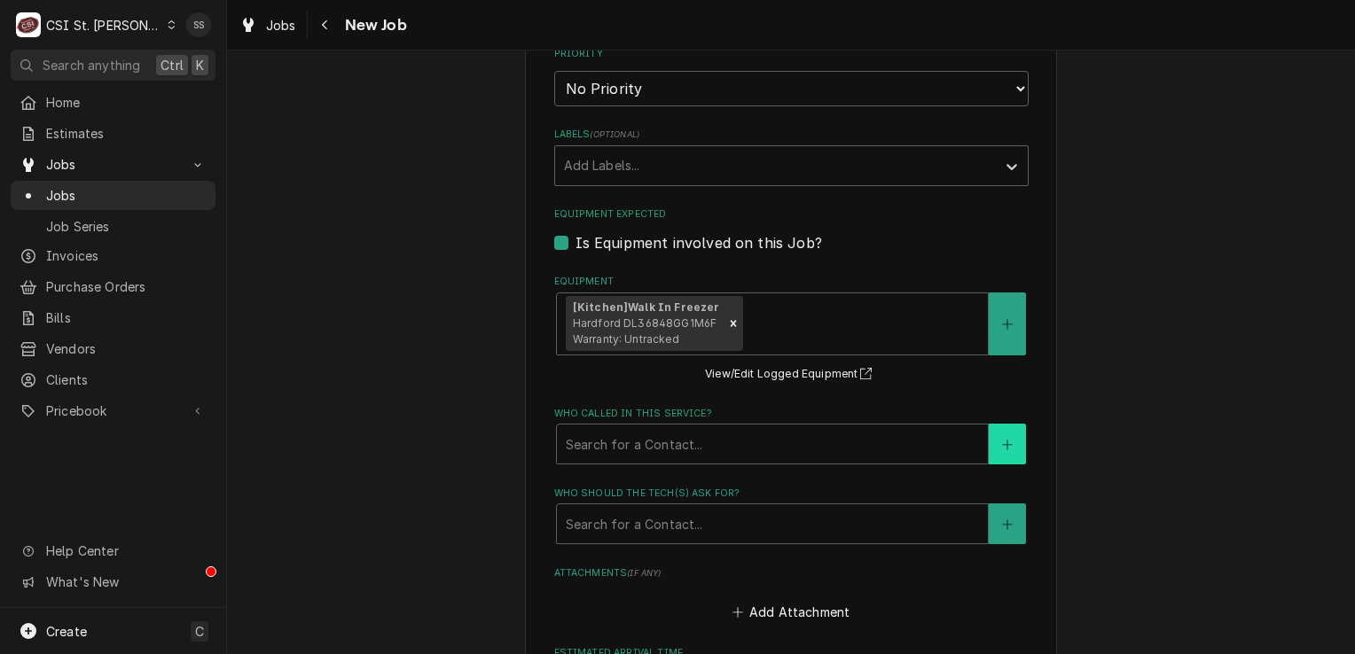
click at [995, 445] on button "Who called in this service?" at bounding box center [1007, 444] width 37 height 41
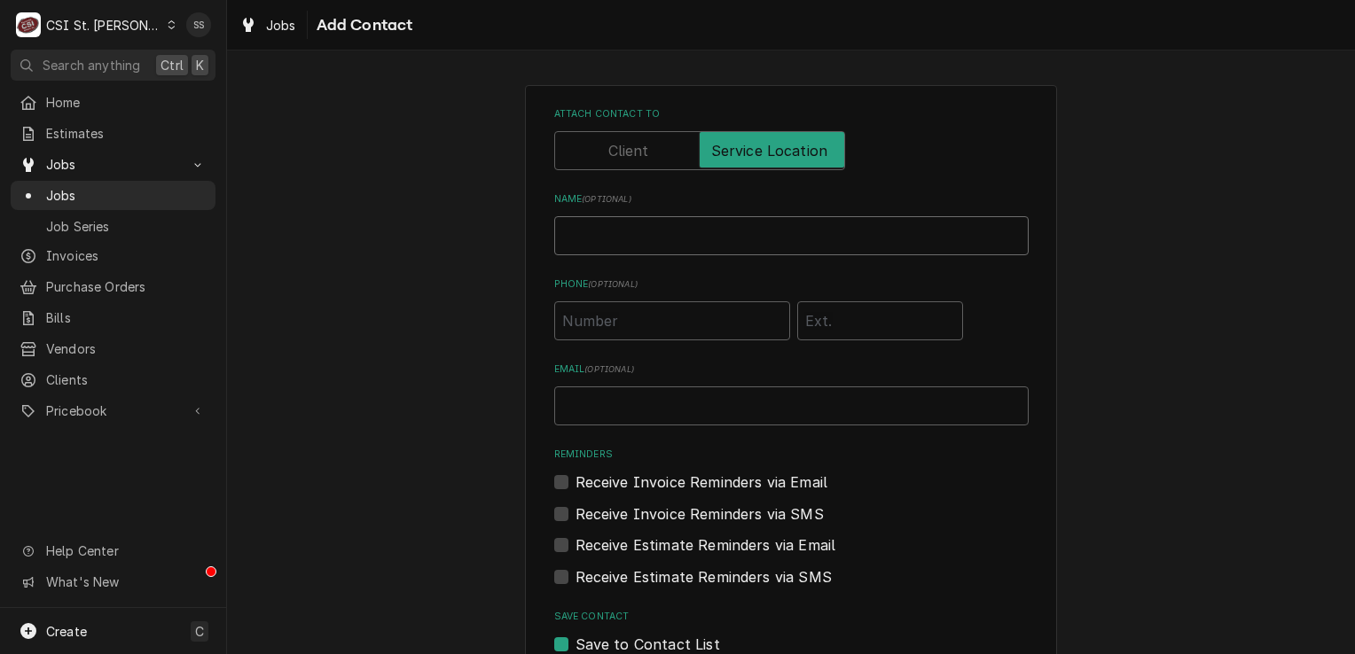
click at [627, 242] on input "Name ( optional )" at bounding box center [791, 235] width 474 height 39
type input "ROBERT"
click at [608, 327] on input "Phone ( optional )" at bounding box center [672, 320] width 236 height 39
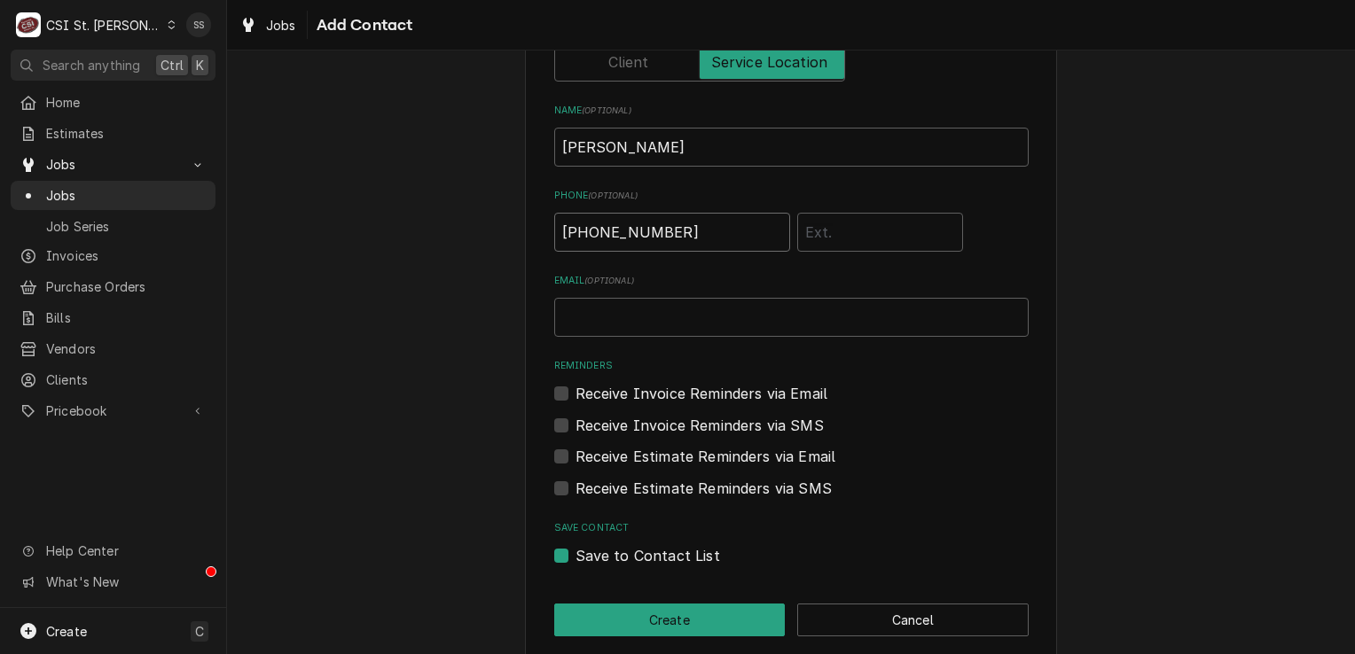
type input "(636) 462-7887"
click at [575, 396] on label "Receive Invoice Reminders via Email" at bounding box center [701, 393] width 253 height 21
click at [575, 396] on input "Reminders" at bounding box center [812, 402] width 474 height 39
click at [575, 396] on label "Receive Invoice Reminders via Email" at bounding box center [701, 393] width 253 height 21
click at [575, 396] on input "Reminders" at bounding box center [812, 402] width 474 height 39
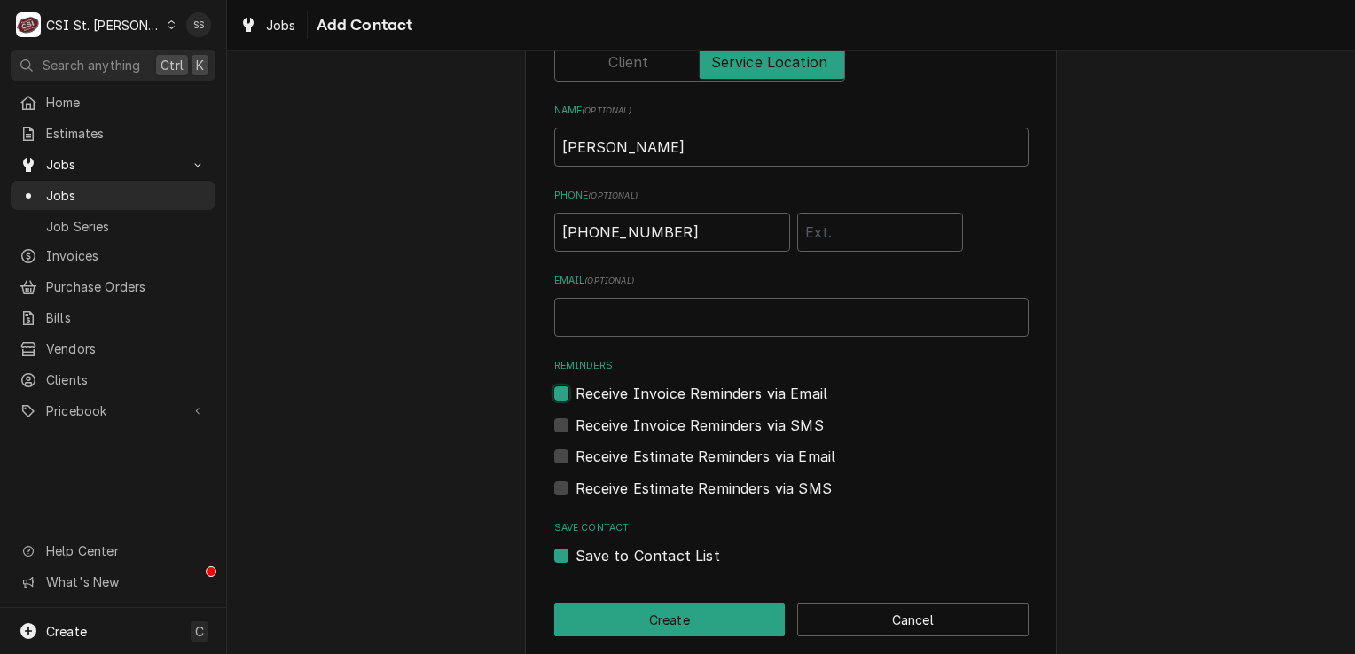
checkbox input "false"
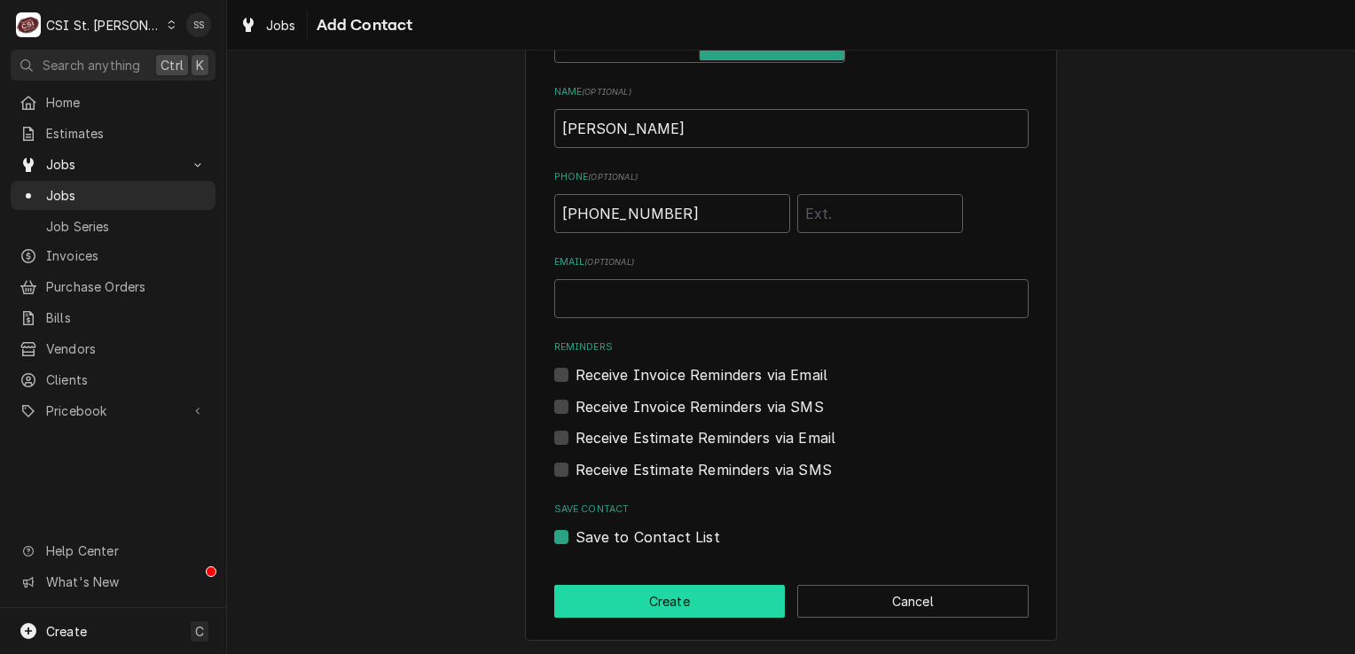
click at [735, 593] on button "Create" at bounding box center [669, 601] width 231 height 33
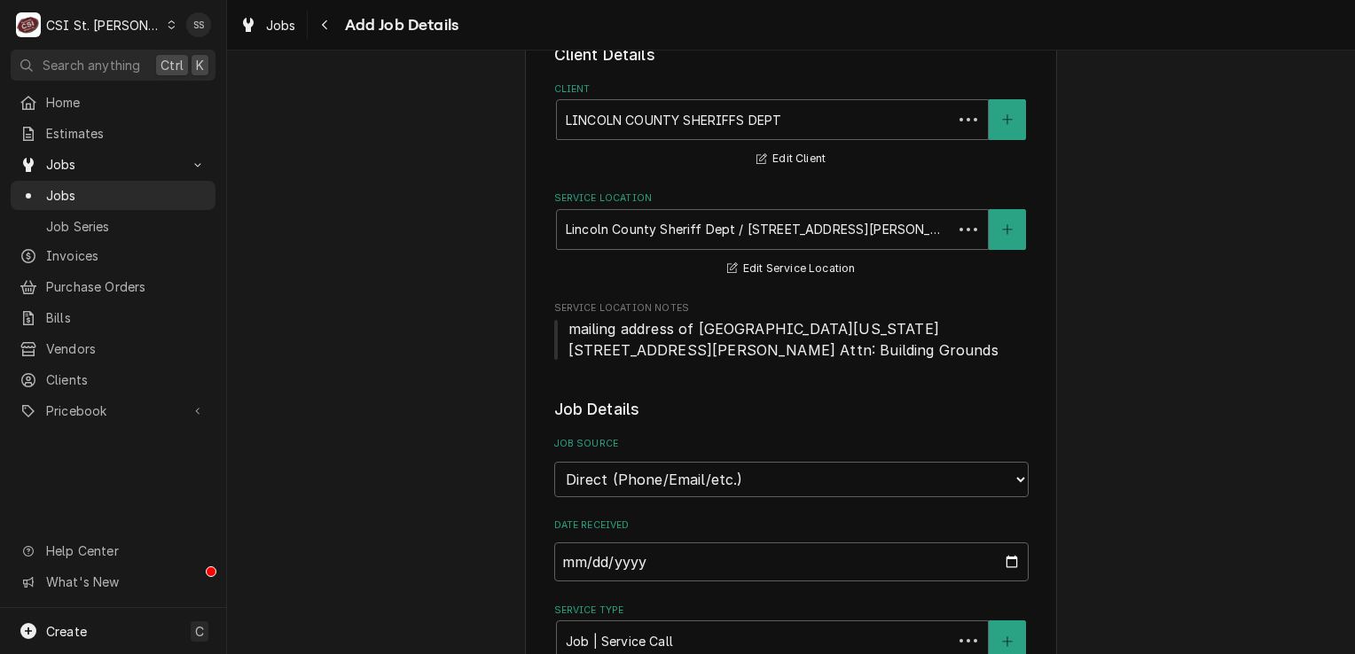
scroll to position [1153, 0]
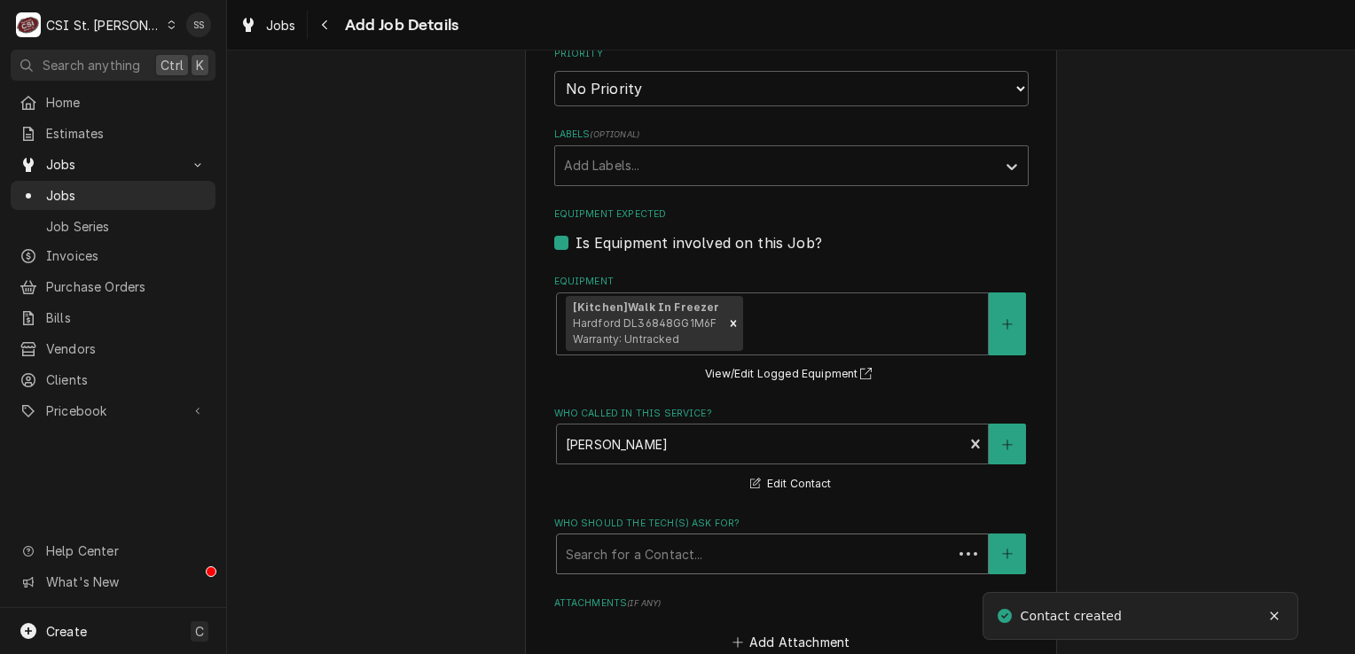
click at [683, 549] on div "Who should the tech(s) ask for?" at bounding box center [755, 554] width 378 height 32
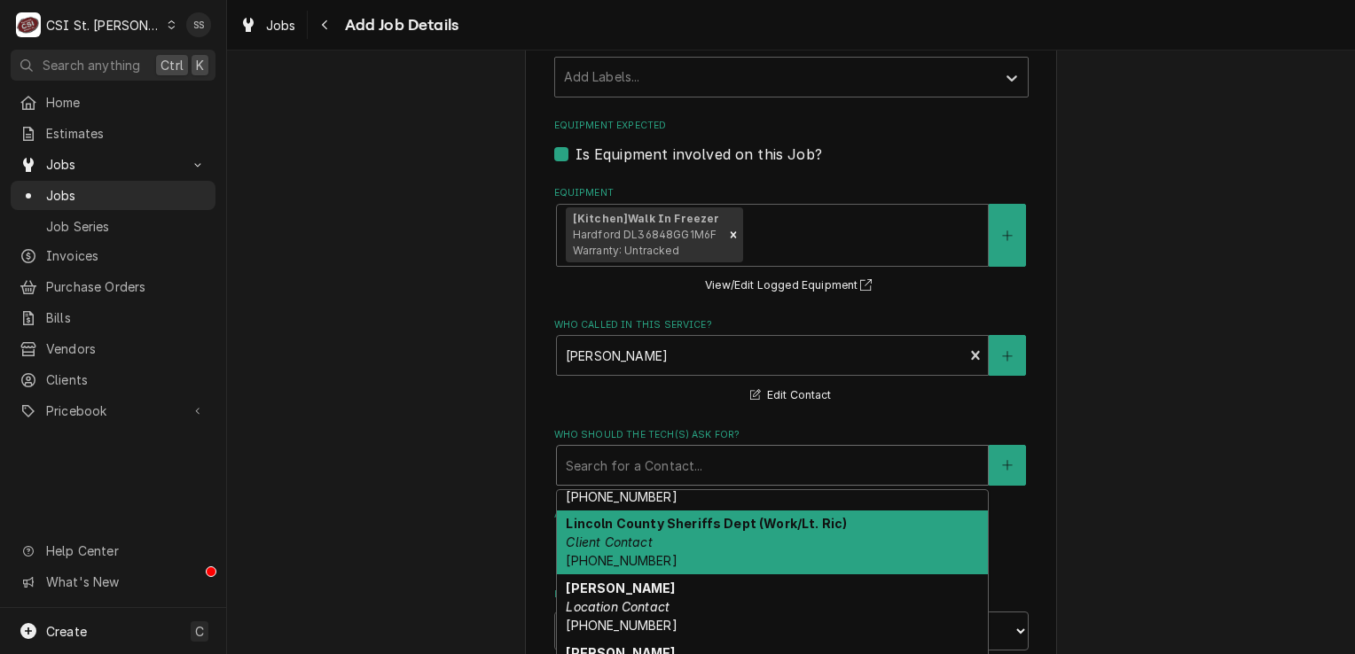
scroll to position [544, 0]
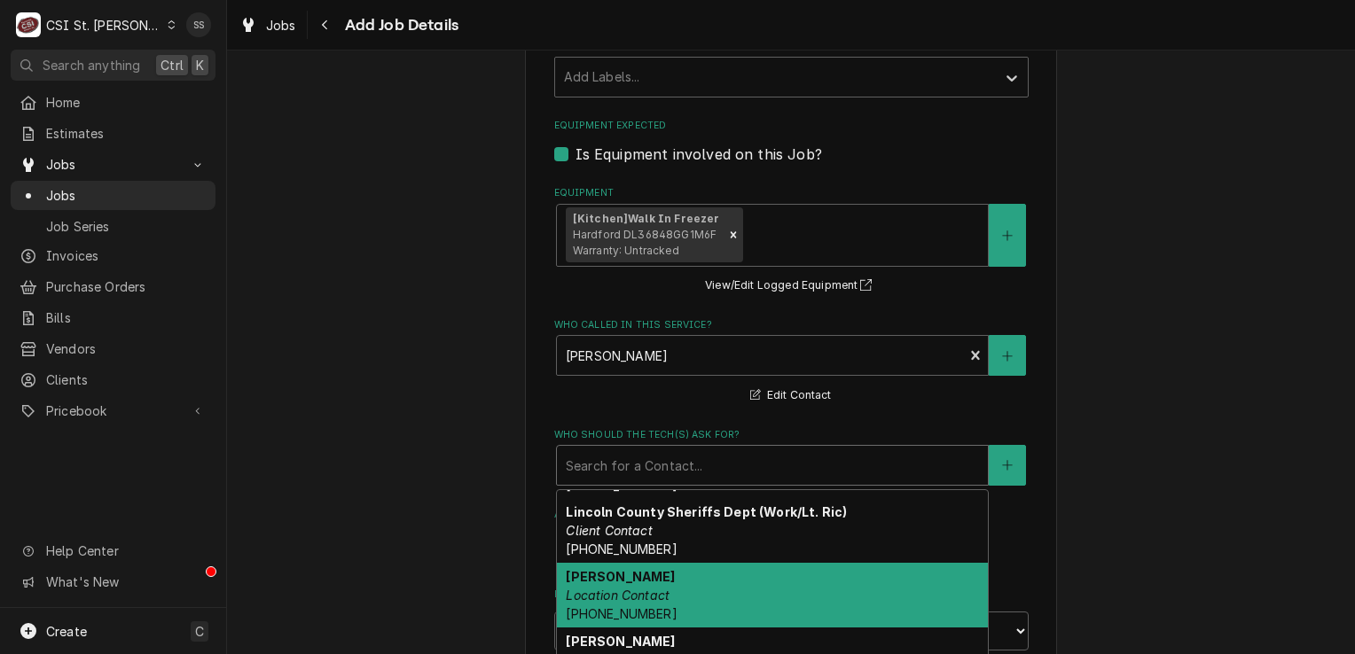
click at [717, 584] on div "ROBERT Location Contact (636) 462-7887" at bounding box center [772, 595] width 431 height 65
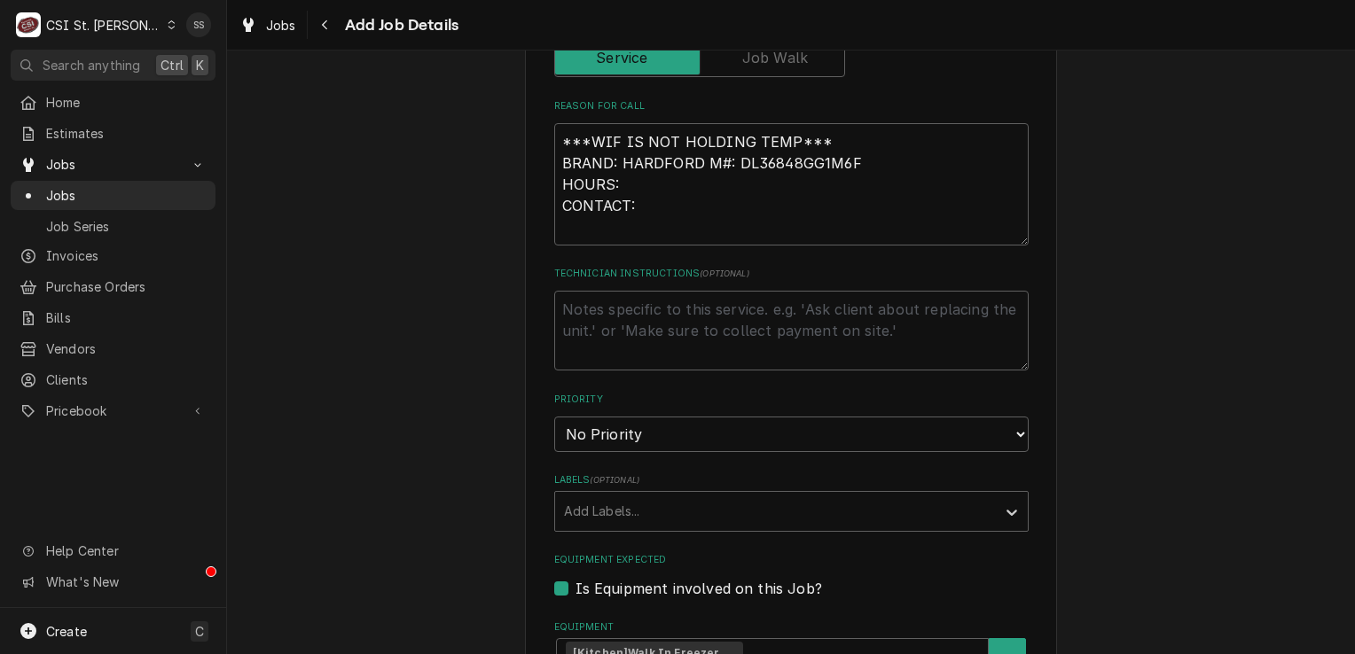
scroll to position [798, 0]
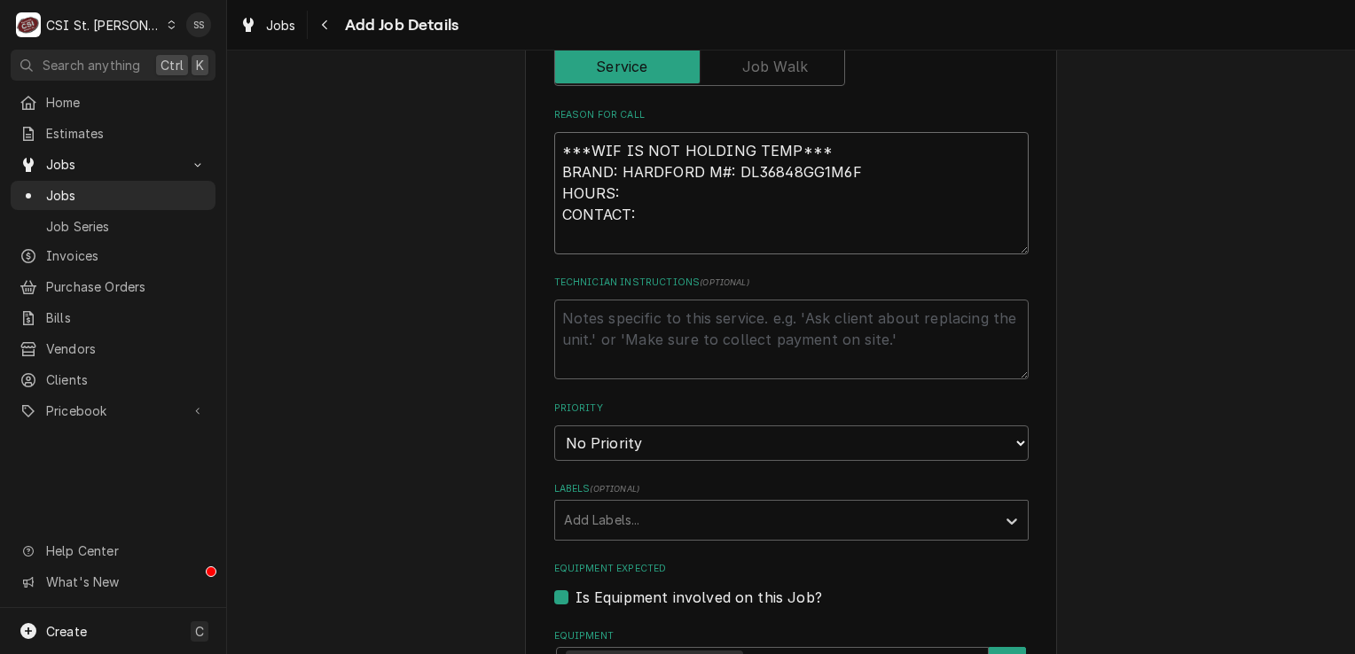
click at [661, 213] on textarea "***WIF IS NOT HOLDING TEMP*** BRAND: HARDFORD M#: DL36848GG1M6F HOURS: CONTACT:" at bounding box center [791, 193] width 474 height 122
type textarea "x"
type textarea "***WIF IS NOT HOLDING TEMP*** BRAND: HARDFORD M#: DL36848GG1M6F HOURS: CONTACT:…"
type textarea "x"
type textarea "***WIF IS NOT HOLDING TEMP*** BRAND: HARDFORD M#: DL36848GG1M6F HOURS: CONTACT:…"
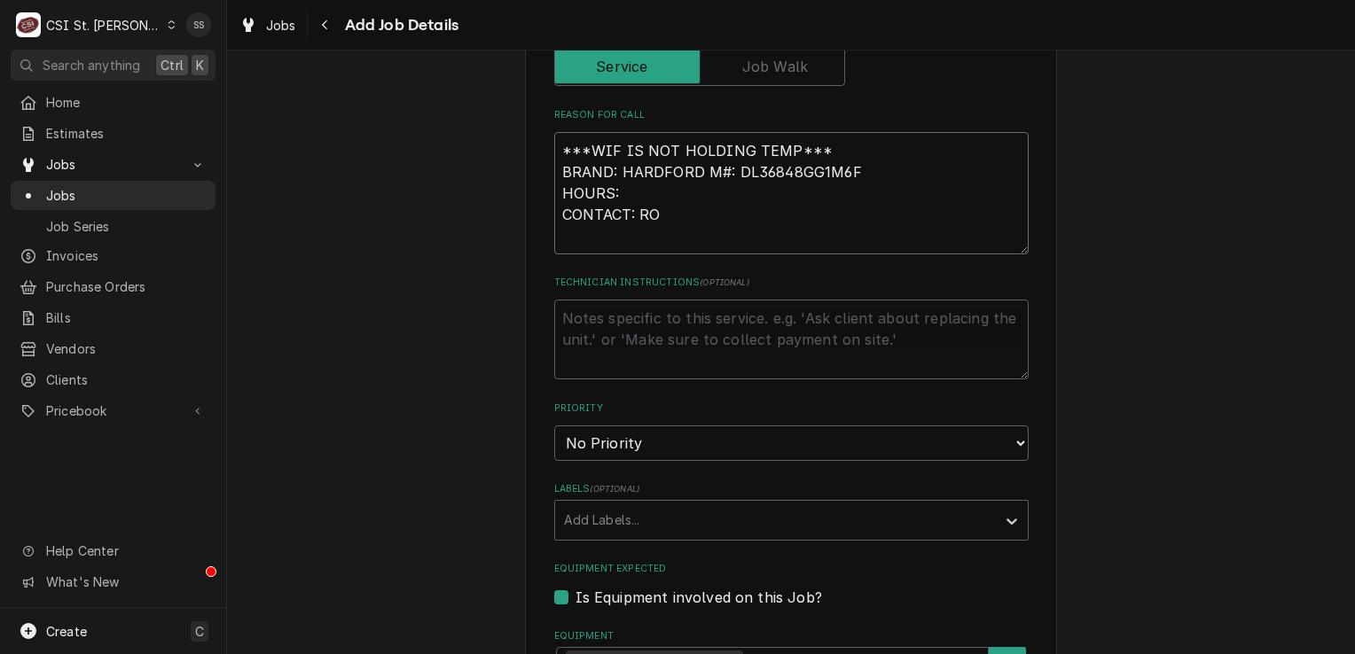
type textarea "x"
type textarea "***WIF IS NOT HOLDING TEMP*** BRAND: HARDFORD M#: DL36848GG1M6F HOURS: CONTACT:…"
type textarea "x"
type textarea "***WIF IS NOT HOLDING TEMP*** BRAND: HARDFORD M#: DL36848GG1M6F HOURS: CONTACT:…"
type textarea "x"
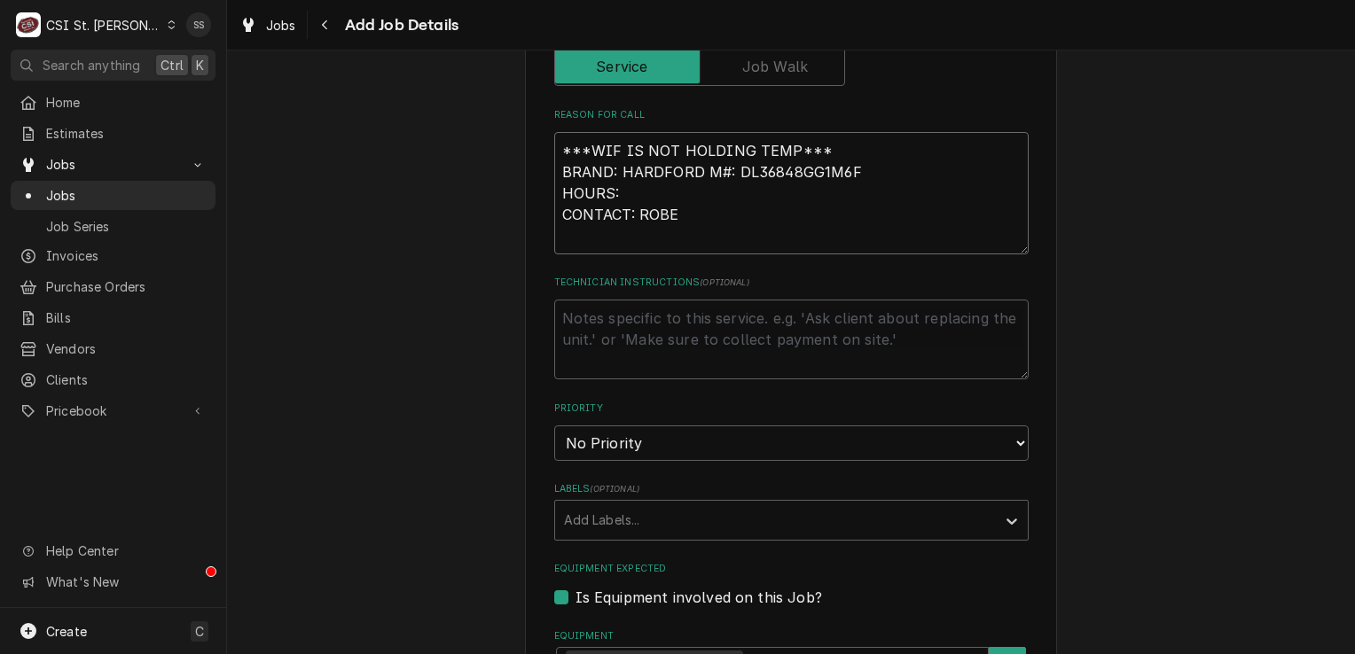
type textarea "***WIF IS NOT HOLDING TEMP*** BRAND: HARDFORD M#: DL36848GG1M6F HOURS: CONTACT:…"
type textarea "x"
type textarea "***WIF IS NOT HOLDING TEMP*** BRAND: HARDFORD M#: DL36848GG1M6F HOURS: CONTACT:…"
type textarea "x"
type textarea "***WIF IS NOT HOLDING TEMP*** BRAND: HARDFORD M#: DL36848GG1M6F HOURS: CONTACT:…"
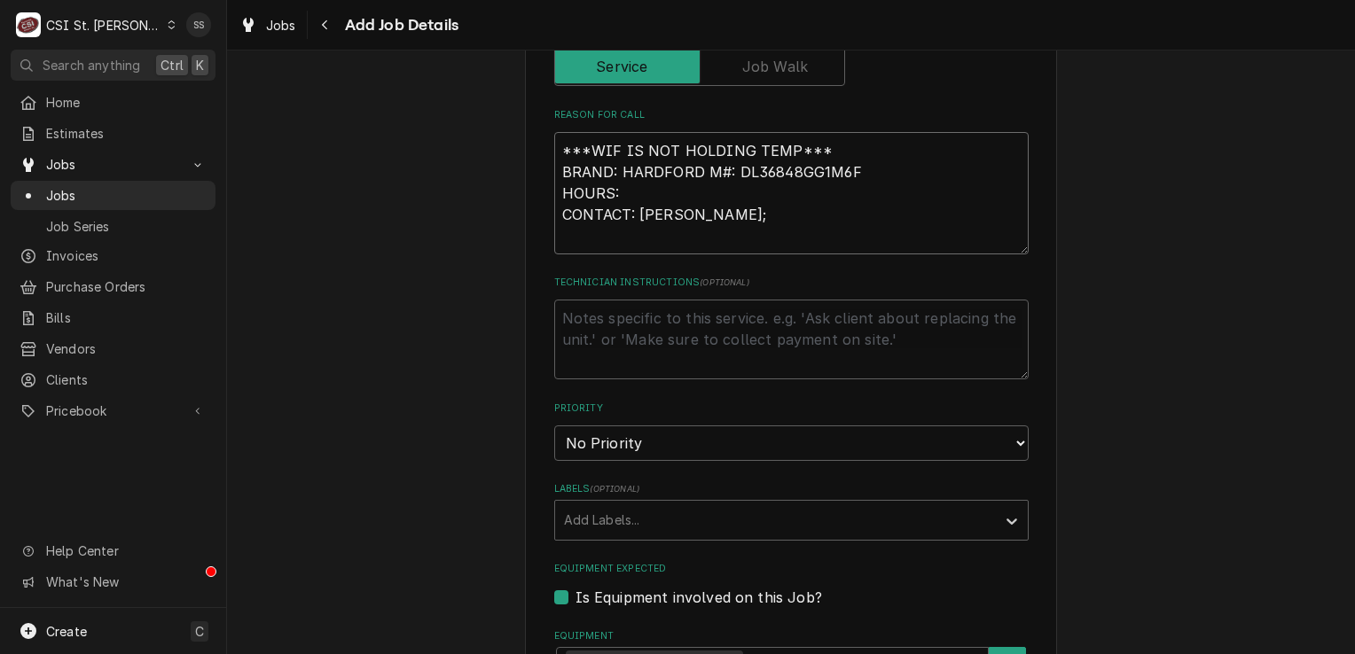
type textarea "x"
type textarea "***WIF IS NOT HOLDING TEMP*** BRAND: HARDFORD M#: DL36848GG1M6F HOURS: CONTACT:…"
type textarea "x"
type textarea "***WIF IS NOT HOLDING TEMP*** BRAND: HARDFORD M#: DL36848GG1M6F HOURS: CONTACT:…"
type textarea "x"
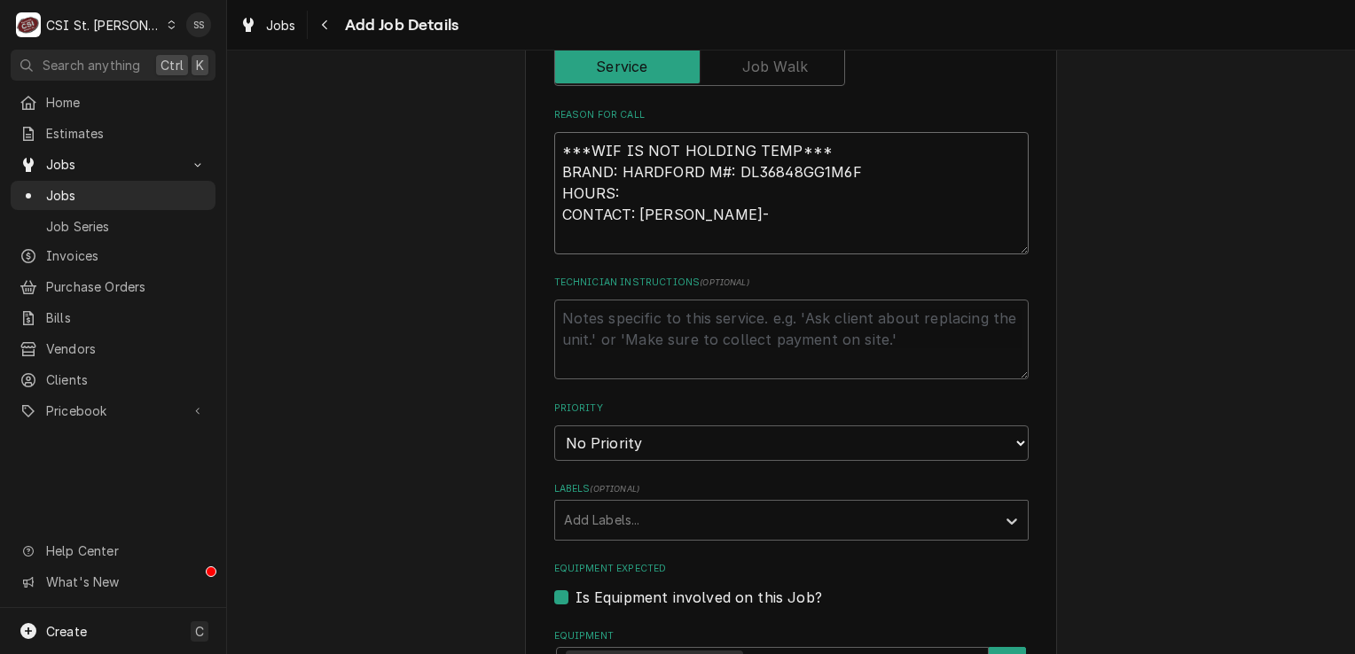
type textarea "***WIF IS NOT HOLDING TEMP*** BRAND: HARDFORD M#: DL36848GG1M6F HOURS: CONTACT:…"
type textarea "x"
type textarea "***WIF IS NOT HOLDING TEMP*** BRAND: HARDFORD M#: DL36848GG1M6F HOURS: CONTACT:…"
type textarea "x"
type textarea "***WIF IS NOT HOLDING TEMP*** BRAND: HARDFORD M#: DL36848GG1M6F HOURS: CONTACT:…"
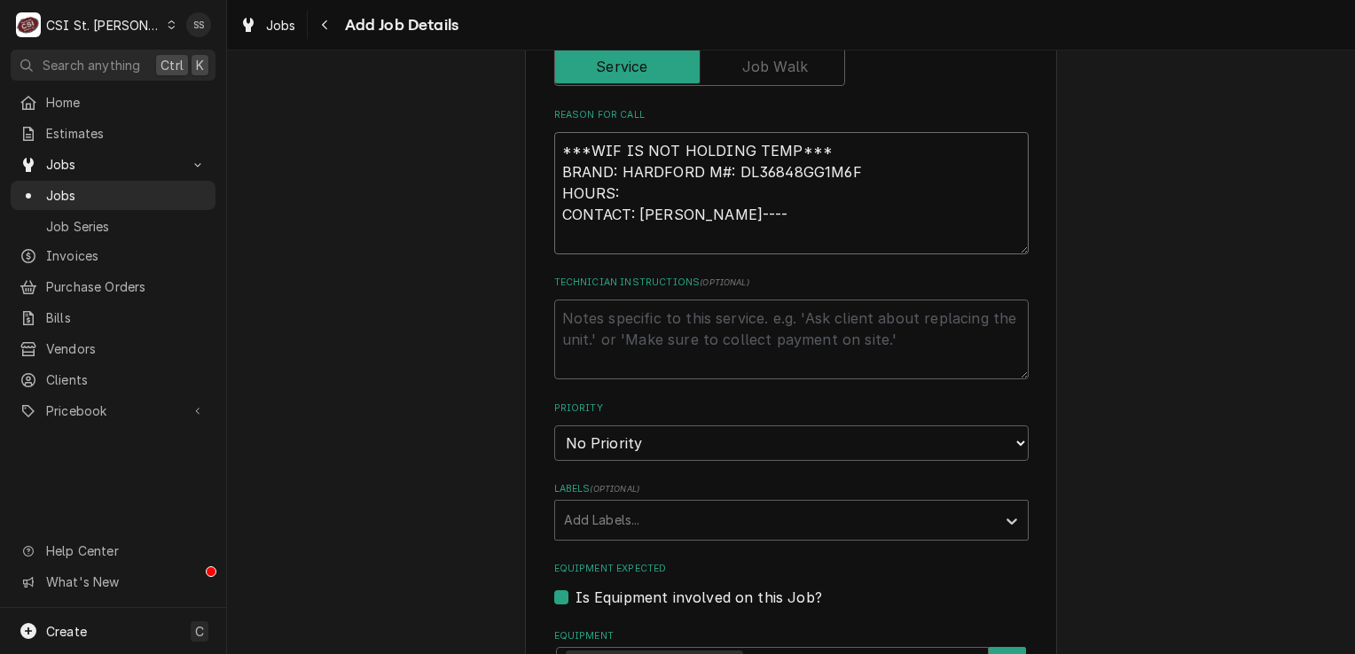
type textarea "x"
type textarea "***WIF IS NOT HOLDING TEMP*** BRAND: HARDFORD M#: DL36848GG1M6F HOURS: CONTACT:…"
click at [659, 192] on textarea "***WIF IS NOT HOLDING TEMP*** BRAND: HARDFORD M#: DL36848GG1M6F HOURS: CONTACT:…" at bounding box center [791, 193] width 474 height 122
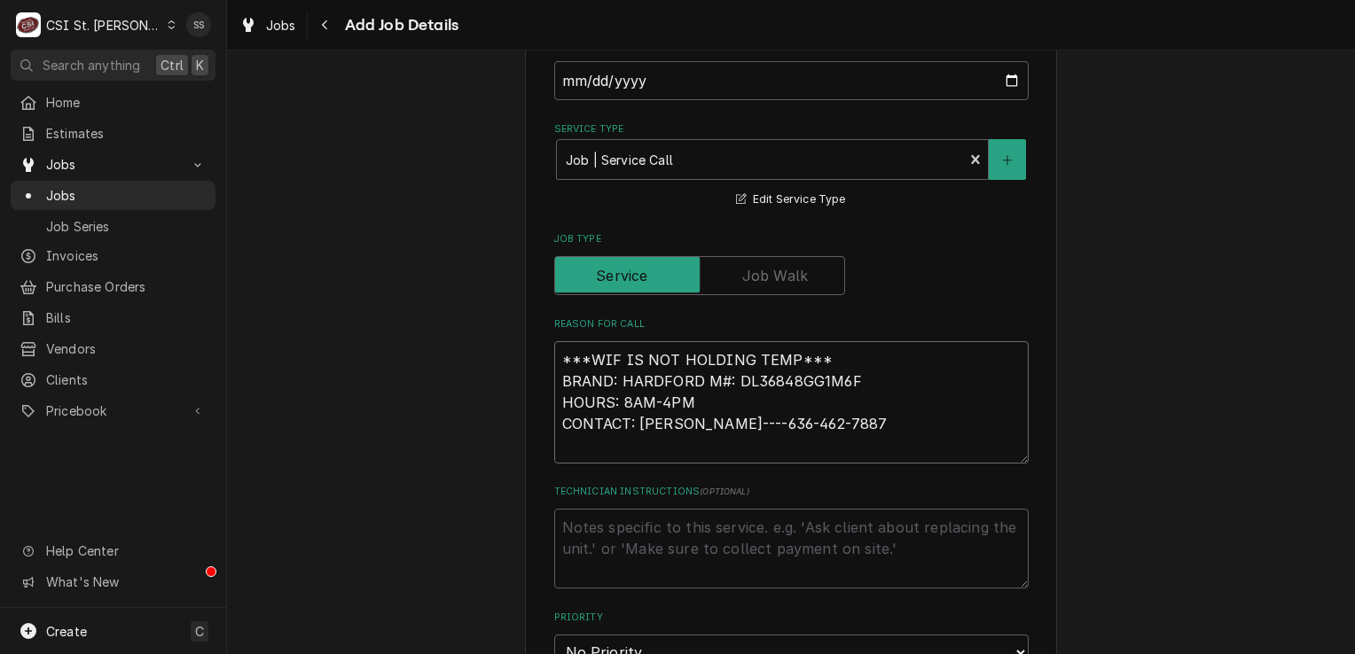
scroll to position [709, 0]
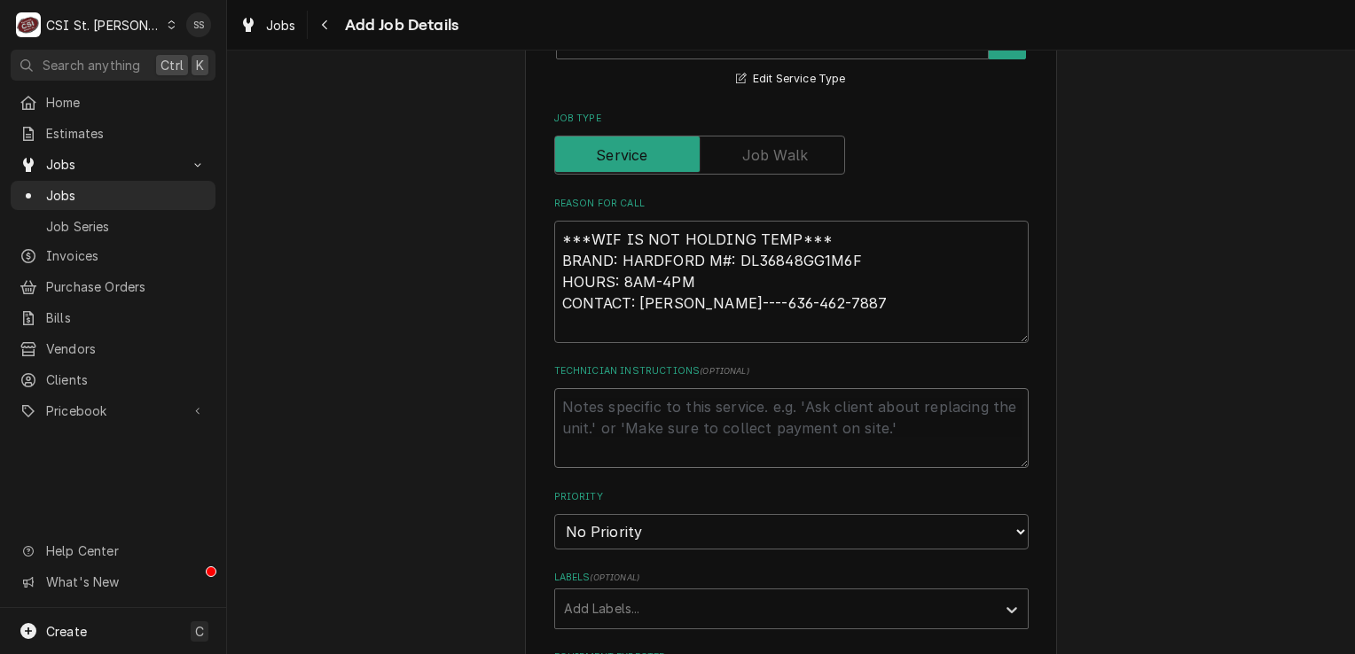
click at [622, 403] on textarea "Technician Instructions ( optional )" at bounding box center [791, 428] width 474 height 80
drag, startPoint x: 853, startPoint y: 293, endPoint x: 631, endPoint y: 305, distance: 222.0
click at [631, 305] on textarea "***WIF IS NOT HOLDING TEMP*** BRAND: HARDFORD M#: DL36848GG1M6F HOURS: 8AM-4PM …" at bounding box center [791, 282] width 474 height 122
click at [577, 400] on textarea "Technician Instructions ( optional )" at bounding box center [791, 428] width 474 height 80
paste textarea "ROBERT----636-462-7887"
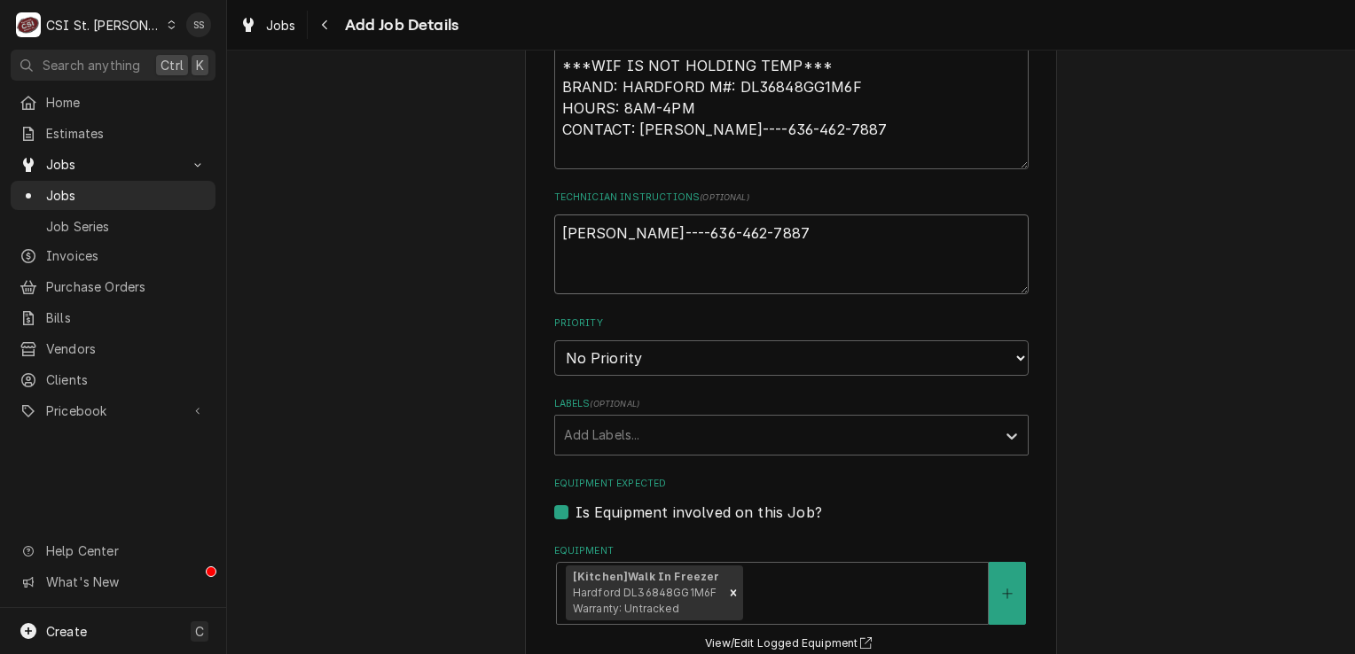
scroll to position [887, 0]
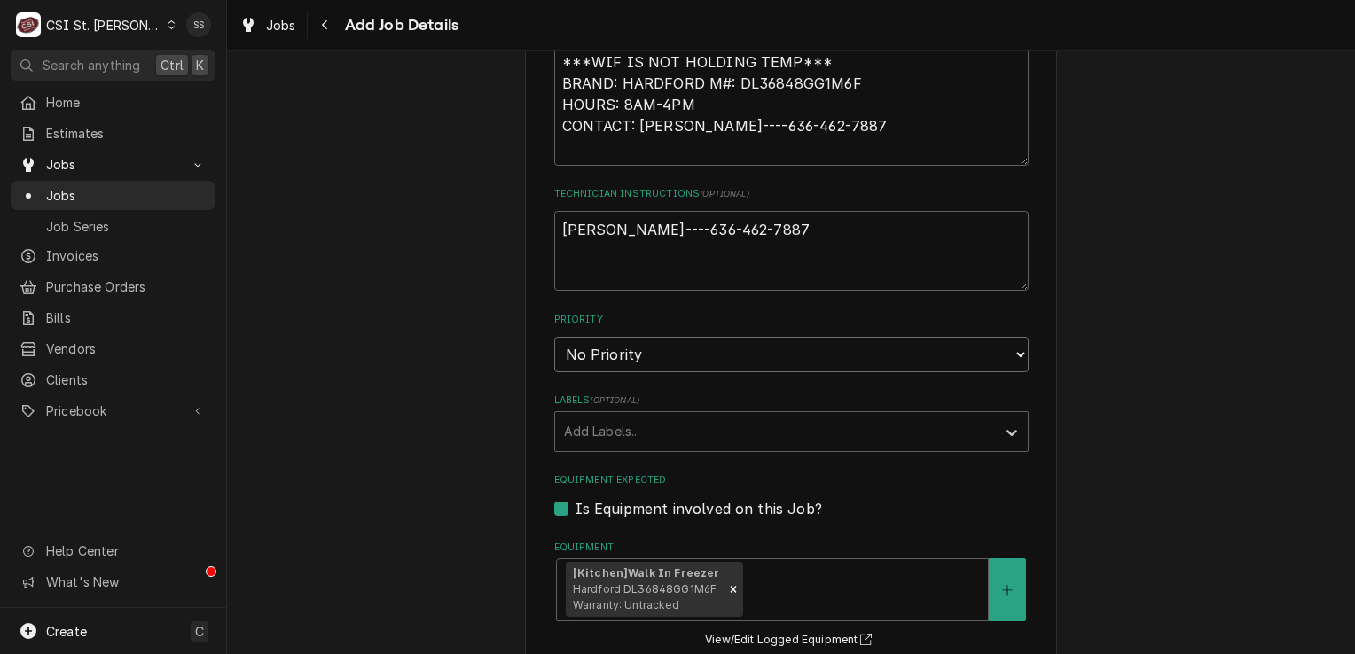
click at [657, 344] on select "No Priority Urgent High Medium Low" at bounding box center [791, 354] width 474 height 35
click at [554, 337] on select "No Priority Urgent High Medium Low" at bounding box center [791, 354] width 474 height 35
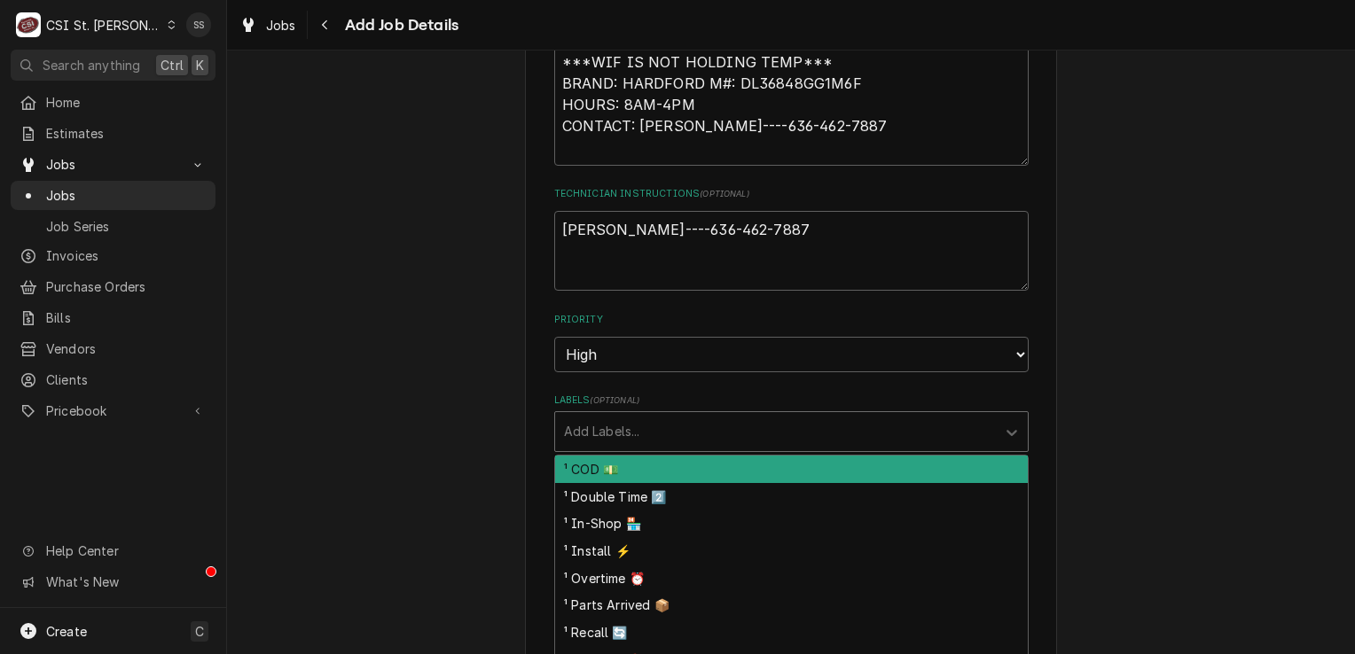
click at [635, 427] on div "Labels" at bounding box center [775, 432] width 423 height 32
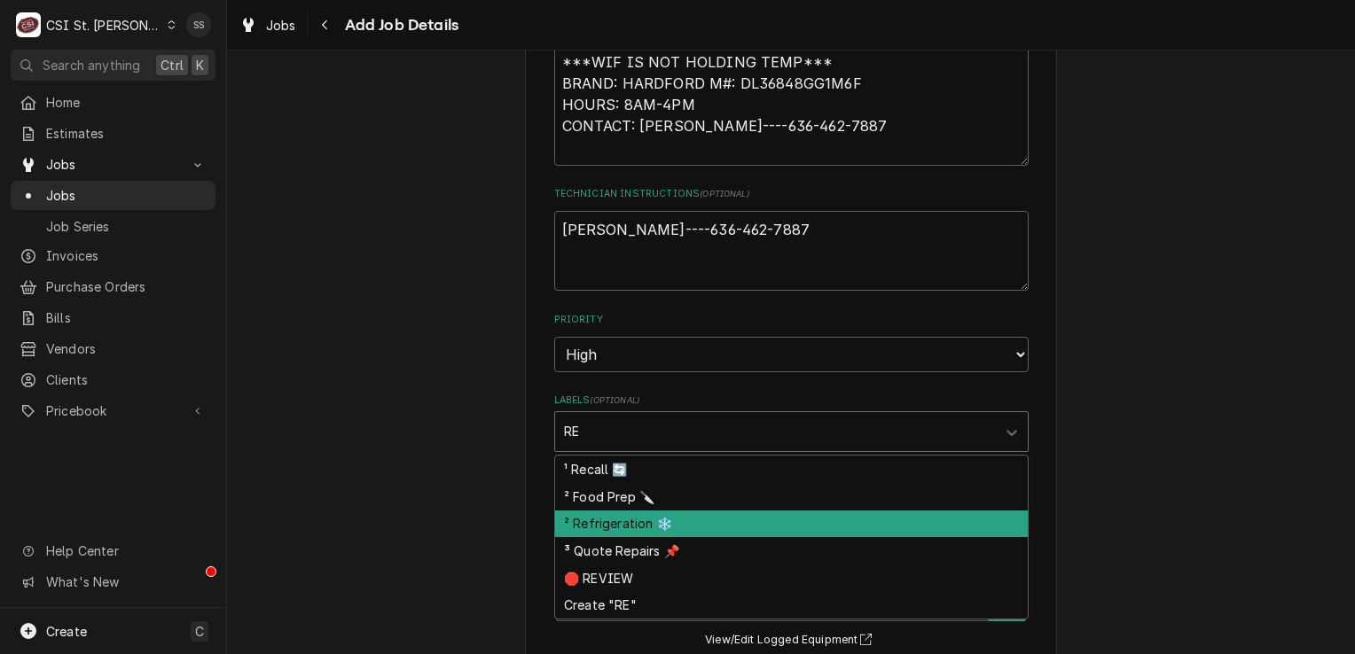
click at [659, 519] on div "² Refrigeration ❄️" at bounding box center [791, 524] width 473 height 27
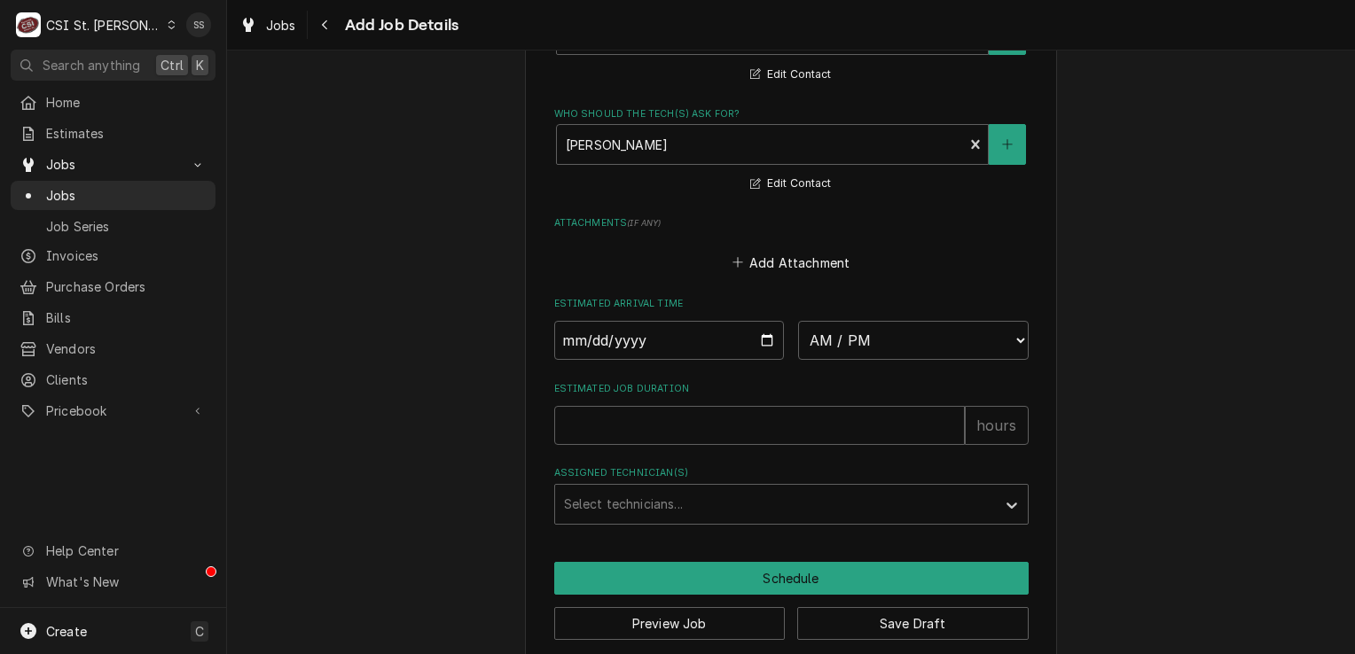
scroll to position [1578, 0]
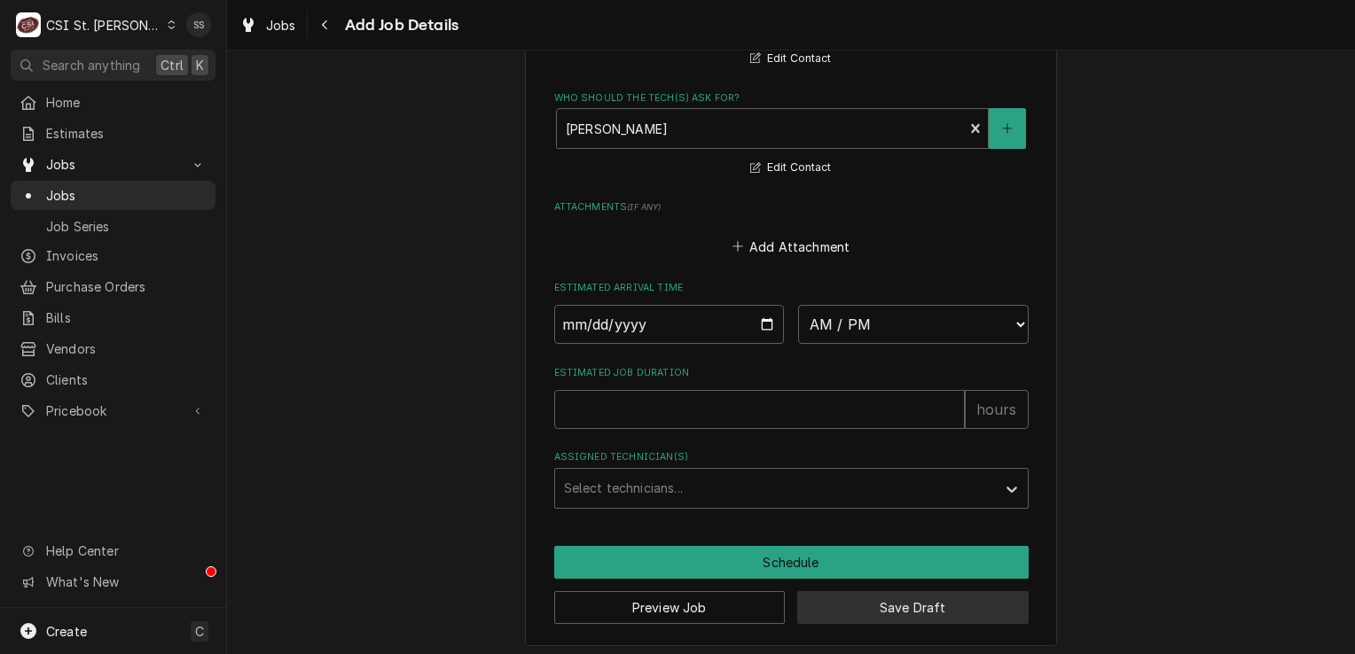
click at [896, 594] on button "Save Draft" at bounding box center [912, 607] width 231 height 33
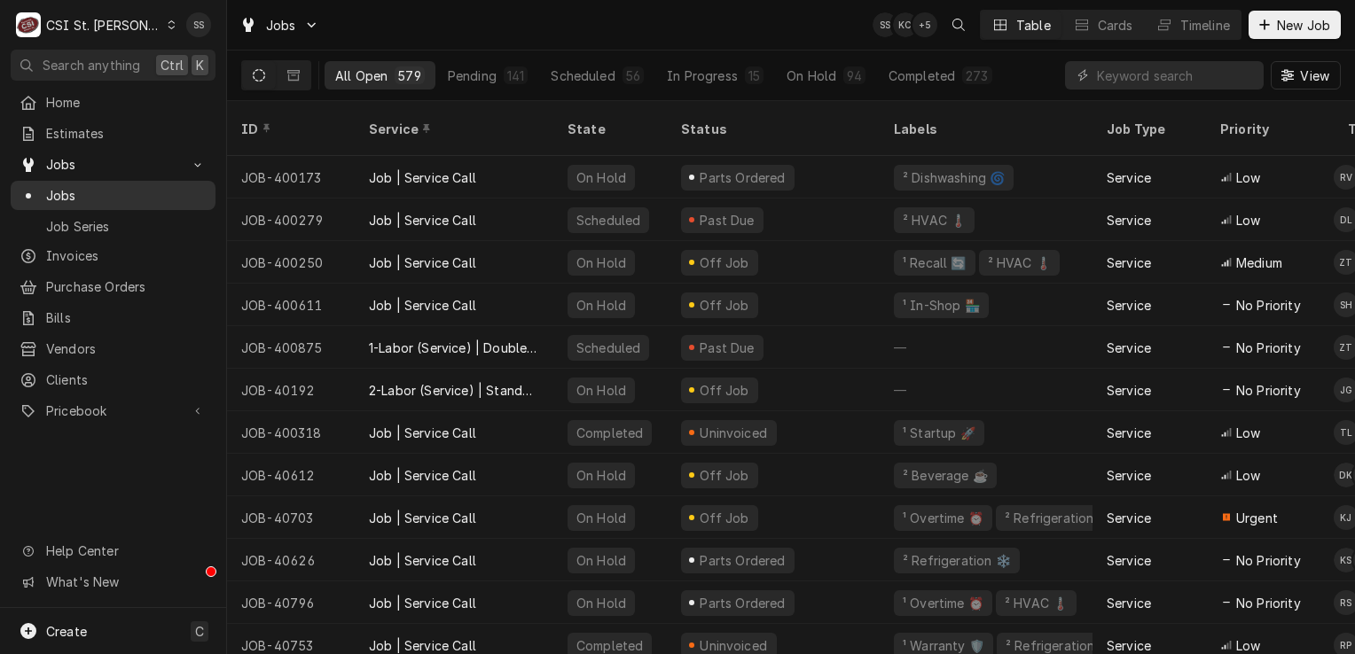
click at [103, 195] on span "Jobs" at bounding box center [126, 195] width 160 height 19
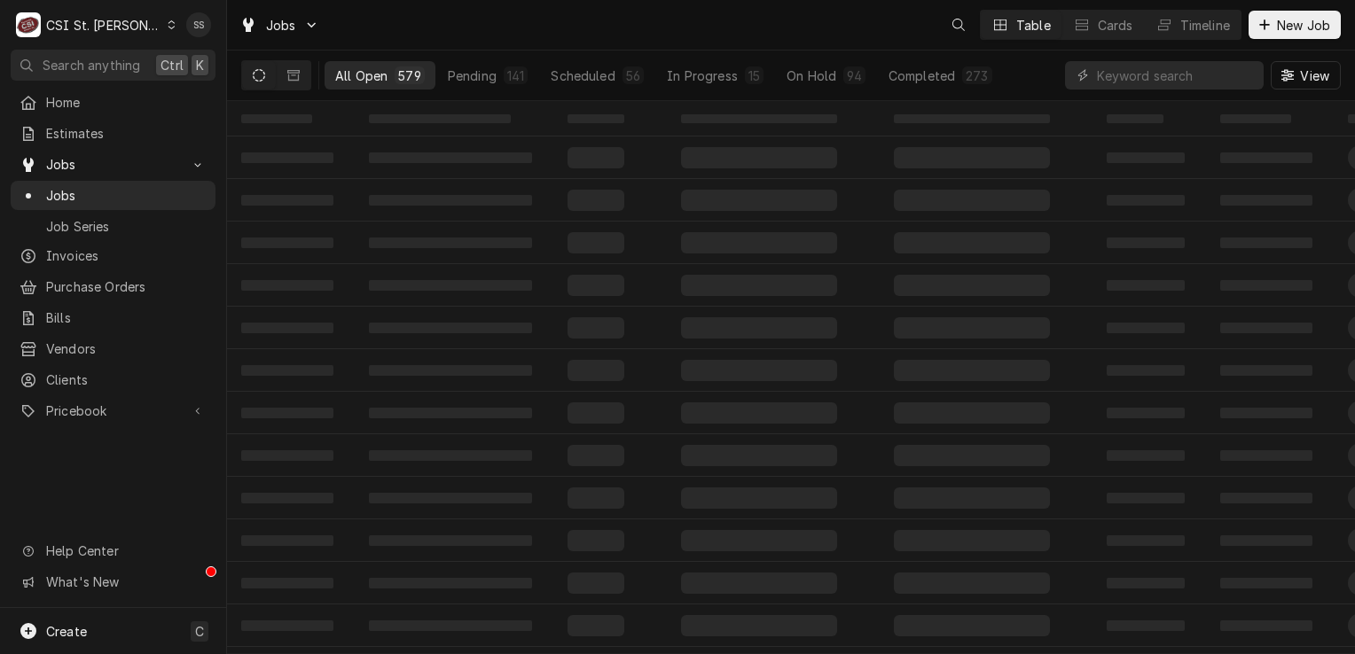
click at [357, 21] on div "Jobs Table Cards Timeline New Job" at bounding box center [791, 25] width 1128 height 50
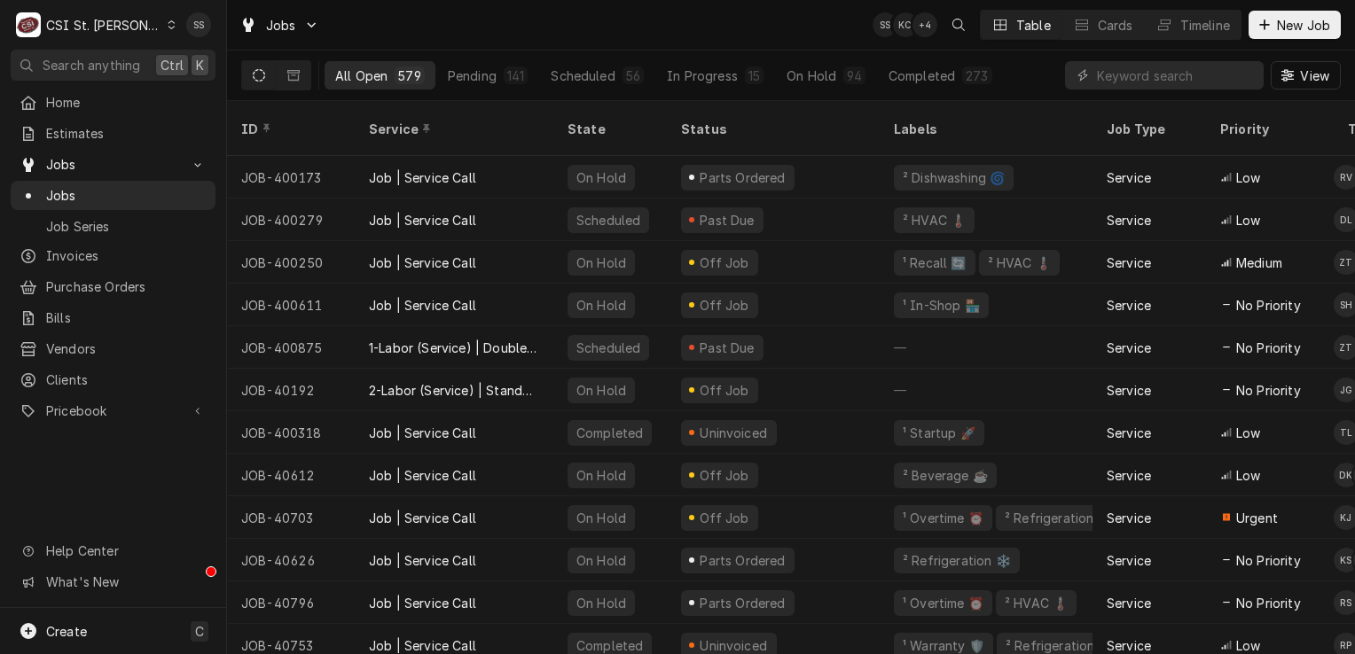
click at [357, 21] on div "Jobs SS KC + 4 Table Cards Timeline New Job" at bounding box center [791, 25] width 1128 height 50
click at [1130, 83] on input "Dynamic Content Wrapper" at bounding box center [1176, 75] width 158 height 28
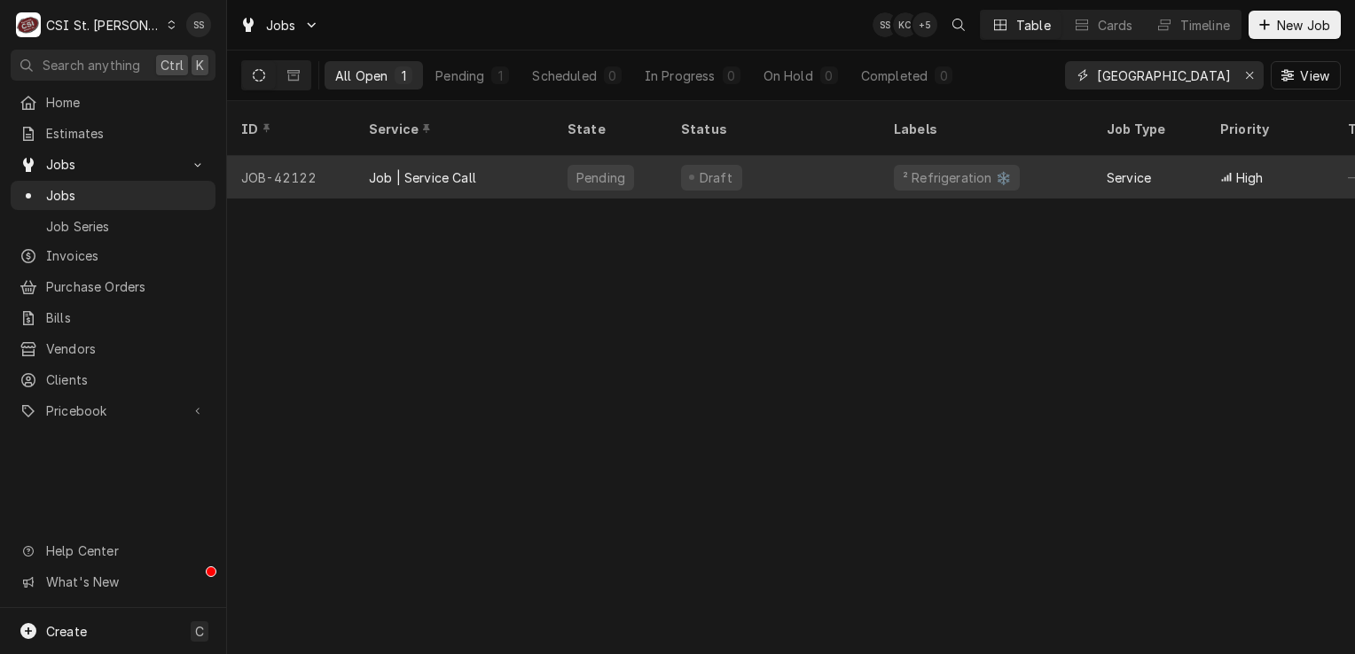
type input "lincoln county"
click at [504, 165] on div "Job | Service Call" at bounding box center [454, 177] width 199 height 43
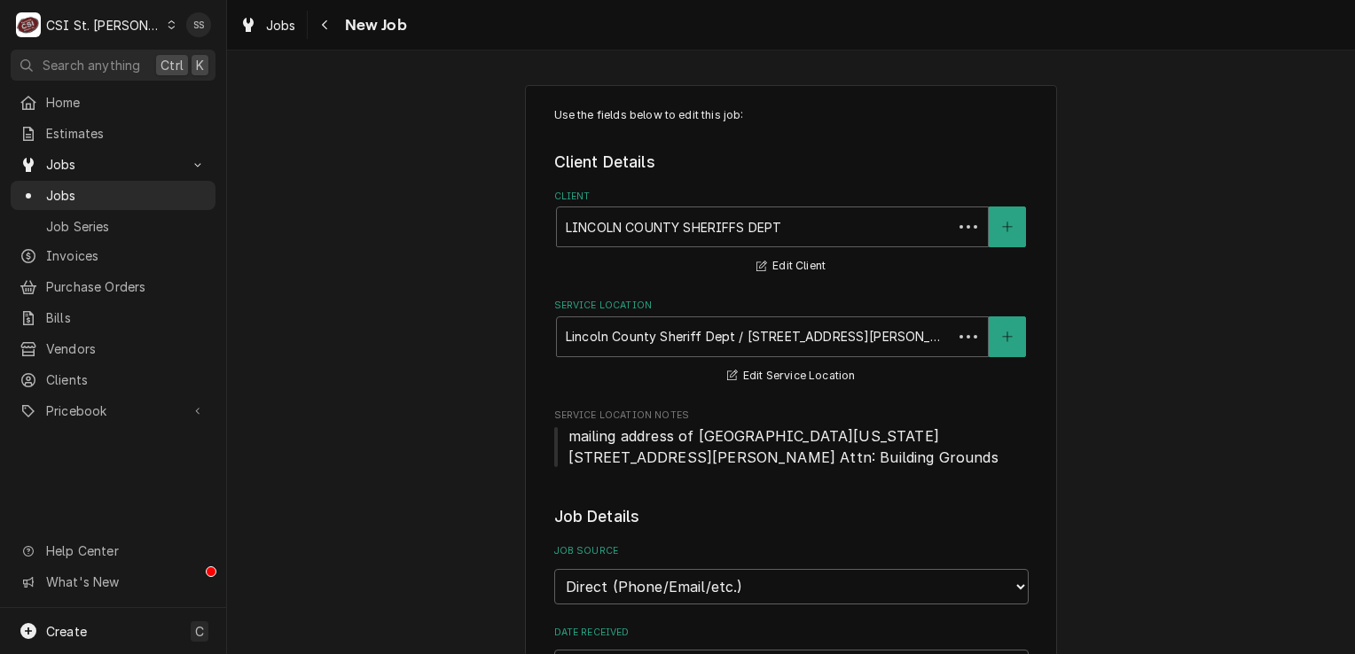
type textarea "x"
click at [97, 371] on span "Clients" at bounding box center [126, 380] width 160 height 19
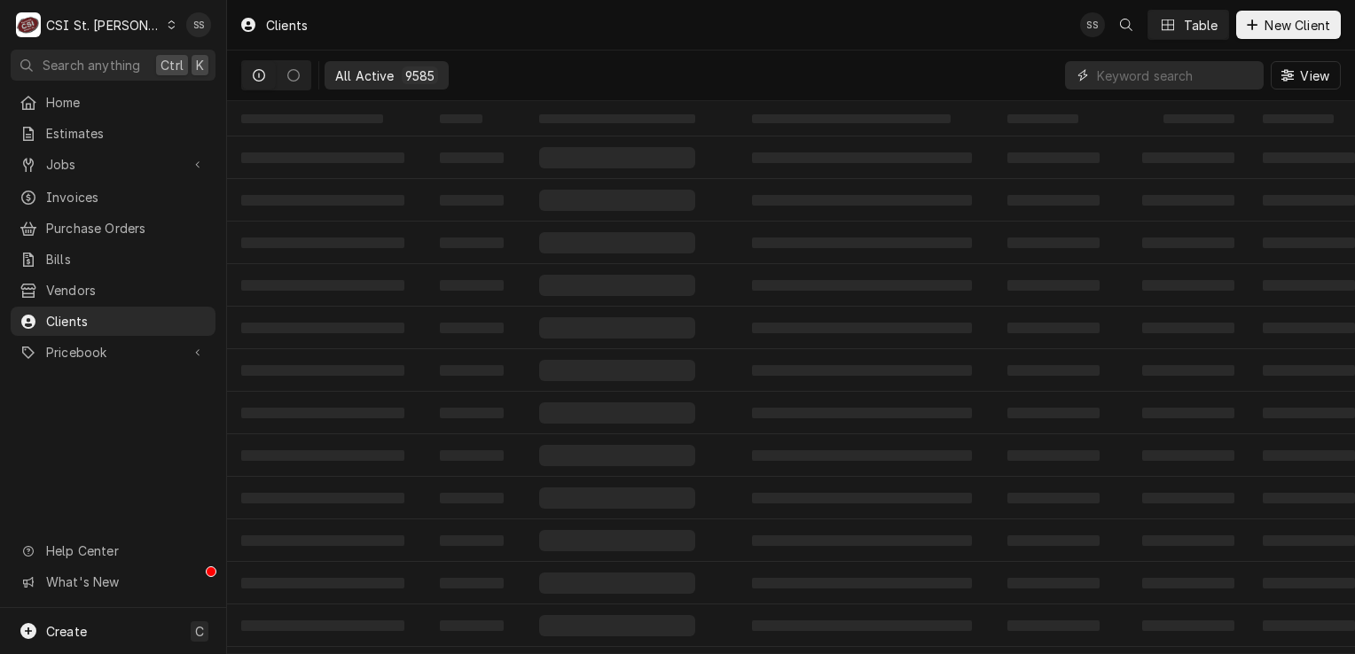
click at [1155, 76] on input "Dynamic Content Wrapper" at bounding box center [1176, 75] width 158 height 28
type input "hobardt"
